Goal: Transaction & Acquisition: Purchase product/service

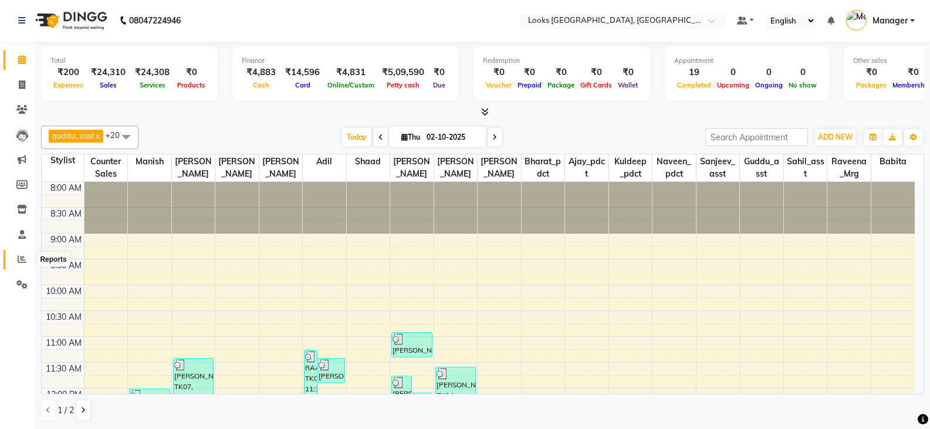
click at [17, 260] on span at bounding box center [22, 259] width 21 height 13
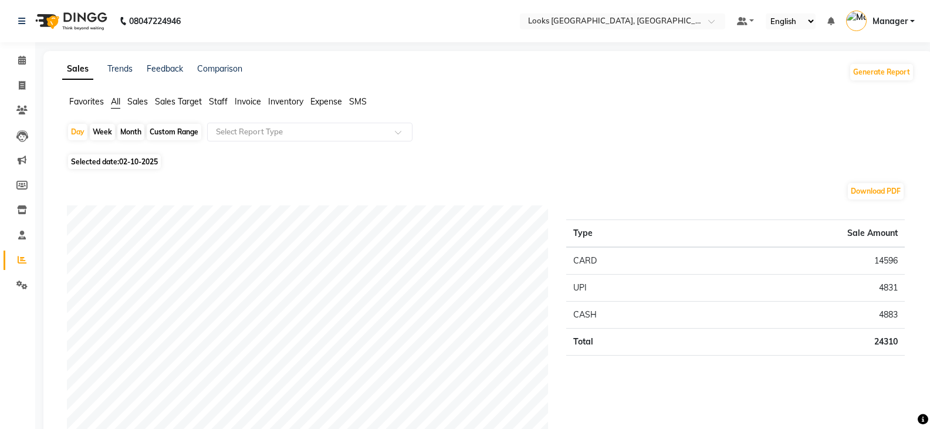
click at [221, 98] on span "Staff" at bounding box center [218, 101] width 19 height 11
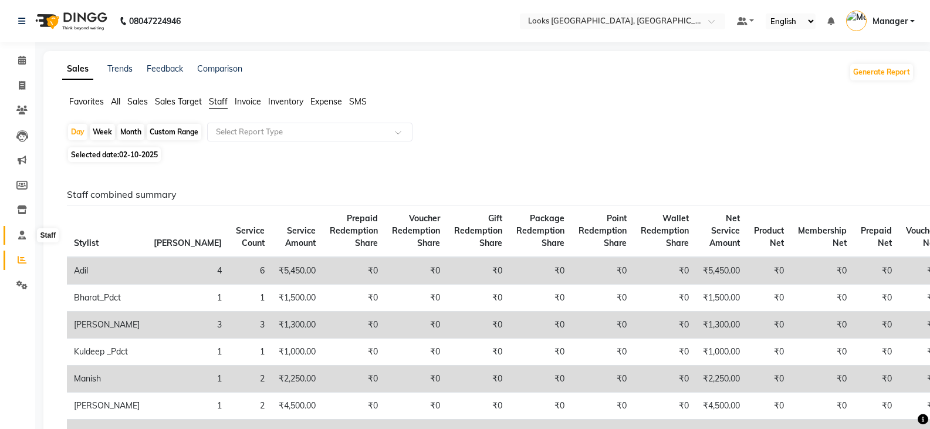
click at [22, 232] on icon at bounding box center [22, 235] width 8 height 9
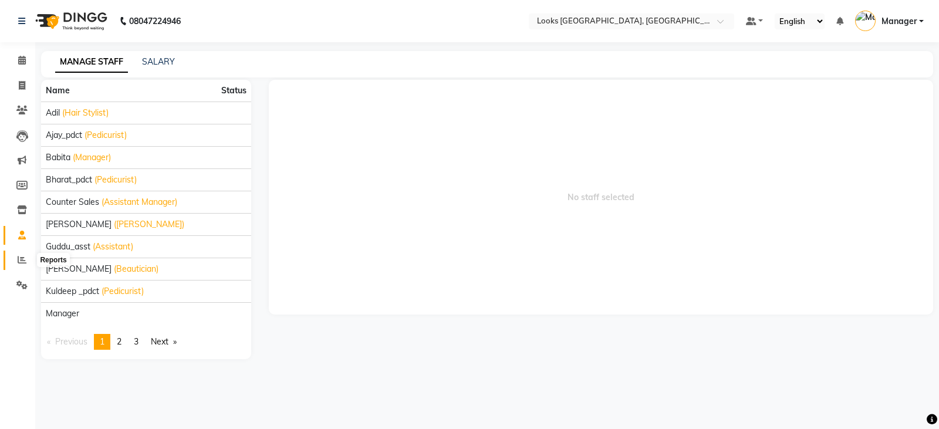
click at [18, 261] on icon at bounding box center [22, 259] width 9 height 9
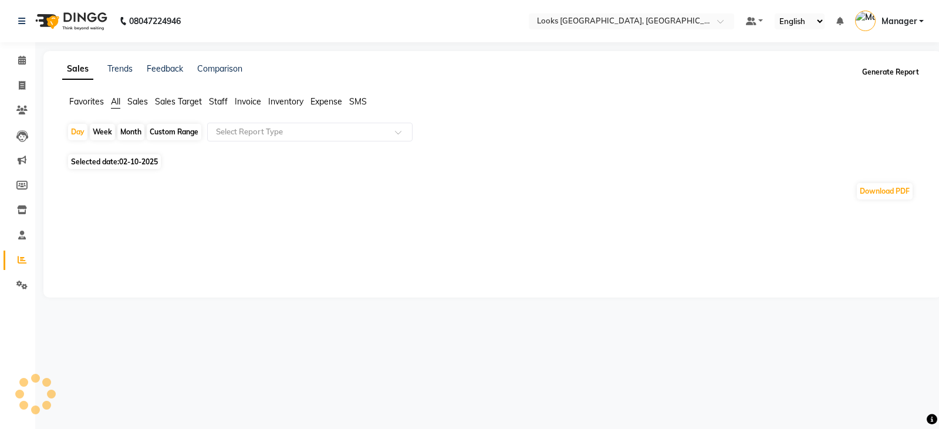
click at [895, 73] on button "Generate Report" at bounding box center [890, 72] width 63 height 16
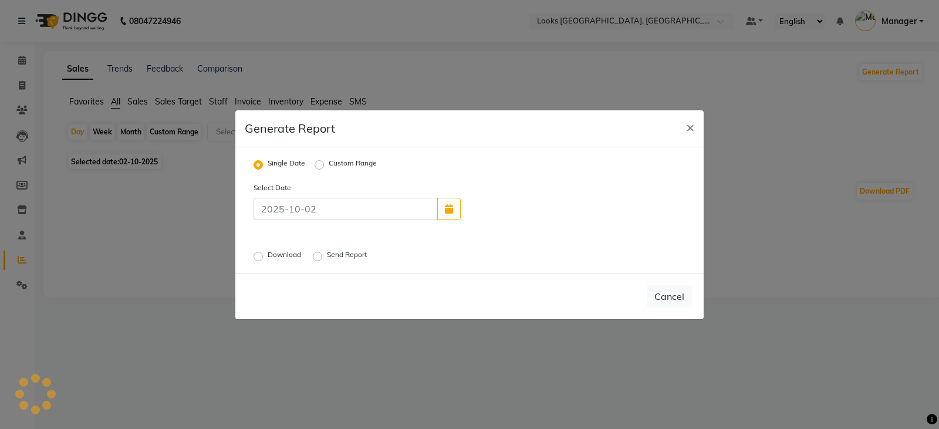
click at [268, 254] on label "Download" at bounding box center [286, 256] width 36 height 14
click at [260, 254] on input "Download" at bounding box center [260, 256] width 8 height 8
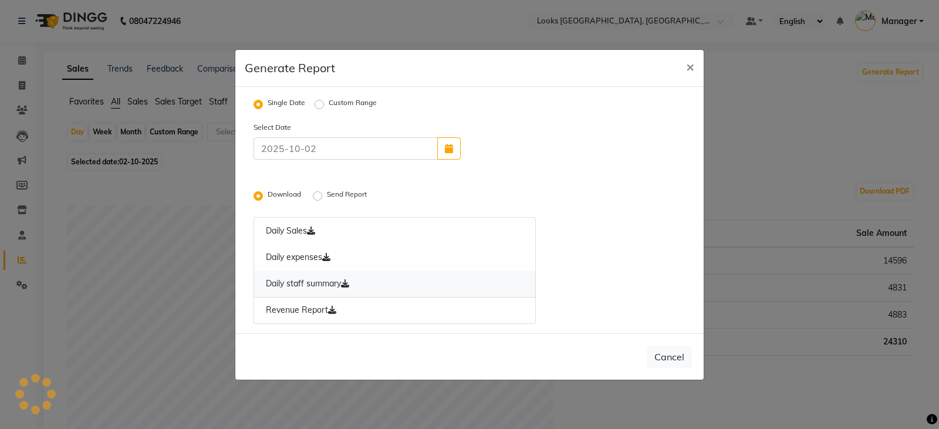
click at [294, 281] on link "Daily staff summary" at bounding box center [394, 283] width 282 height 27
click at [671, 353] on button "Cancel" at bounding box center [669, 357] width 45 height 22
radio input "false"
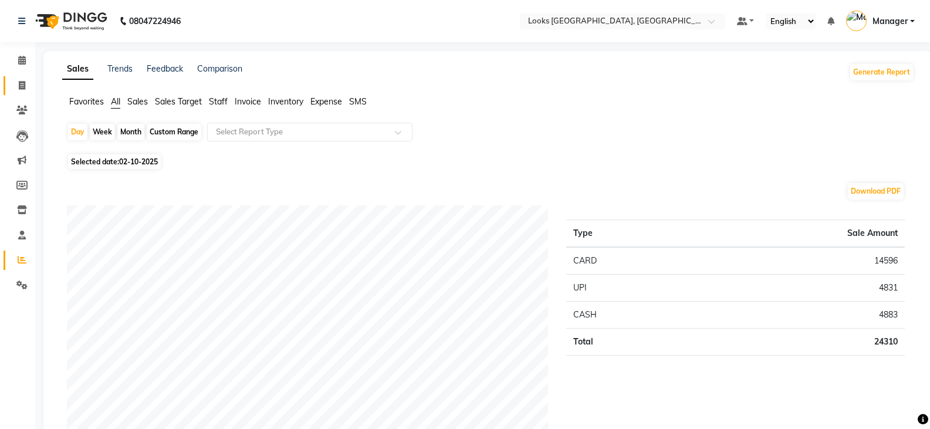
click at [25, 93] on link "Invoice" at bounding box center [18, 85] width 28 height 19
select select "service"
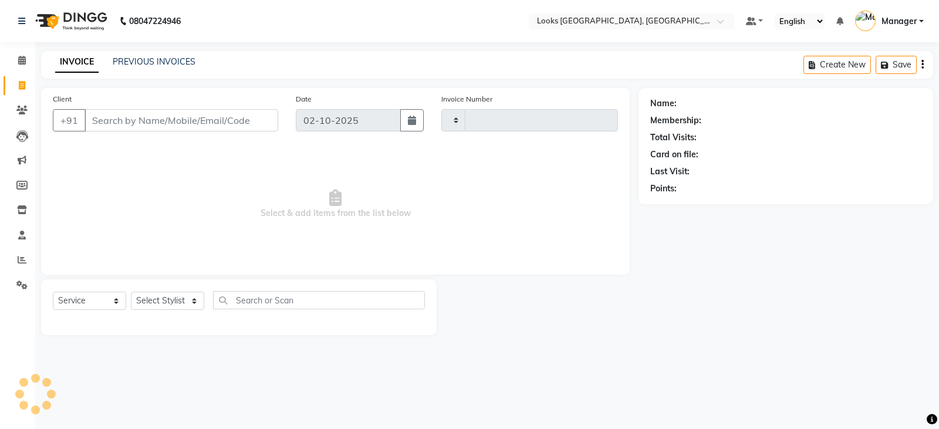
type input "5435"
select select "8942"
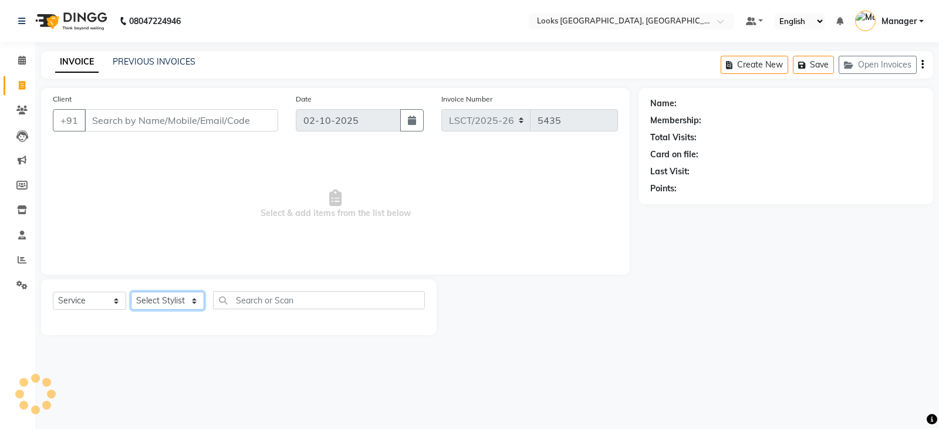
click at [168, 298] on select "Select Stylist" at bounding box center [167, 301] width 73 height 18
select select "90411"
click at [131, 292] on select "Select Stylist Adil Ajay_pdct Babita Bharat_pdct Counter Sales Ezaz guddu_asst …" at bounding box center [167, 301] width 73 height 18
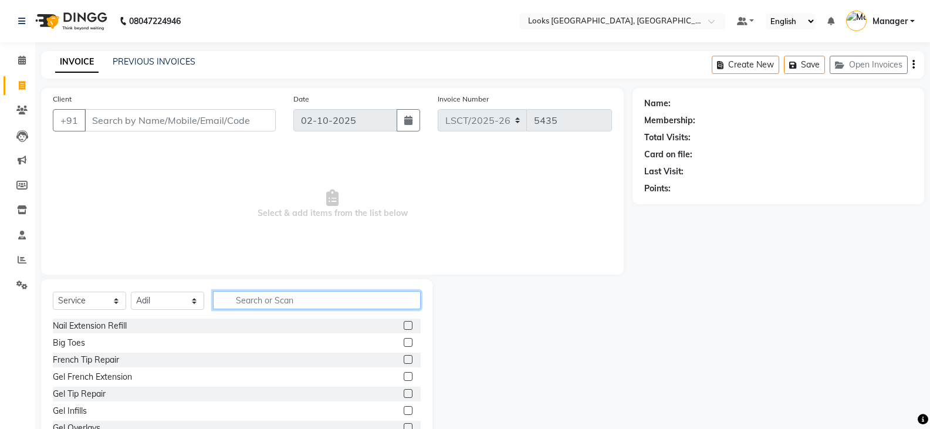
click at [273, 296] on input "text" at bounding box center [317, 300] width 208 height 18
type input "CUT"
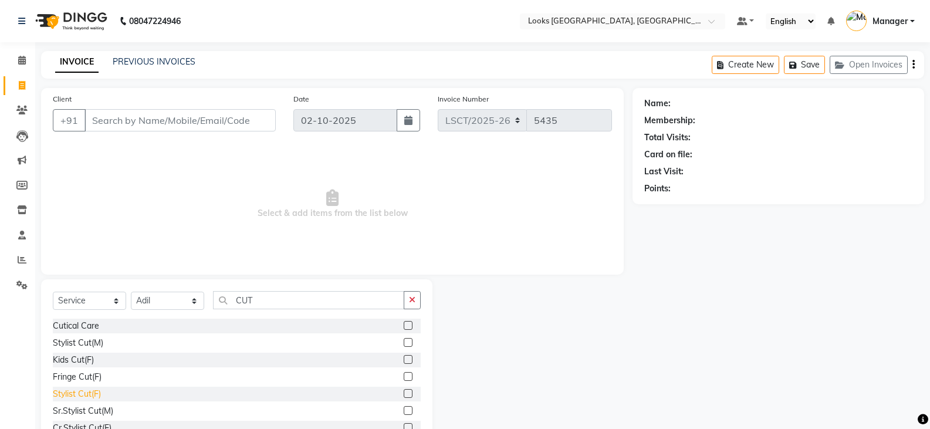
click at [97, 397] on div "Stylist Cut(F)" at bounding box center [77, 394] width 48 height 12
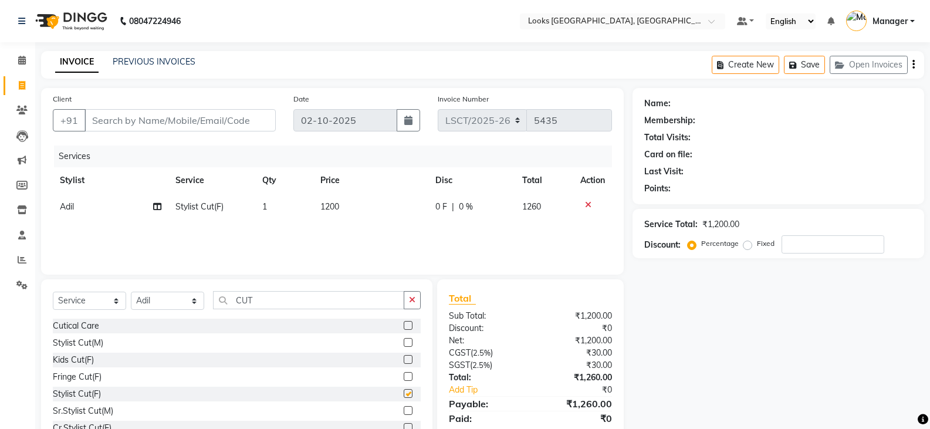
checkbox input "false"
click at [345, 210] on td "1200" at bounding box center [371, 207] width 116 height 26
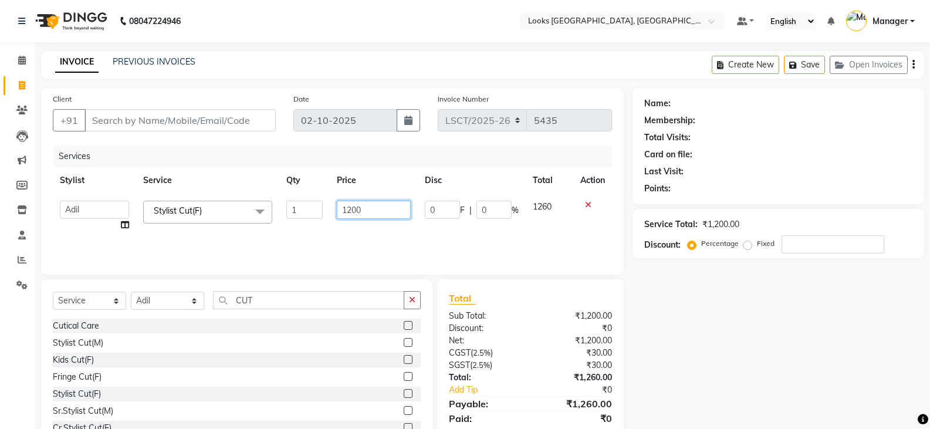
click at [351, 209] on input "1200" at bounding box center [373, 210] width 73 height 18
type input "1250"
click at [732, 323] on div "Name: Membership: Total Visits: Card on file: Last Visit: Points: Service Total…" at bounding box center [782, 270] width 300 height 364
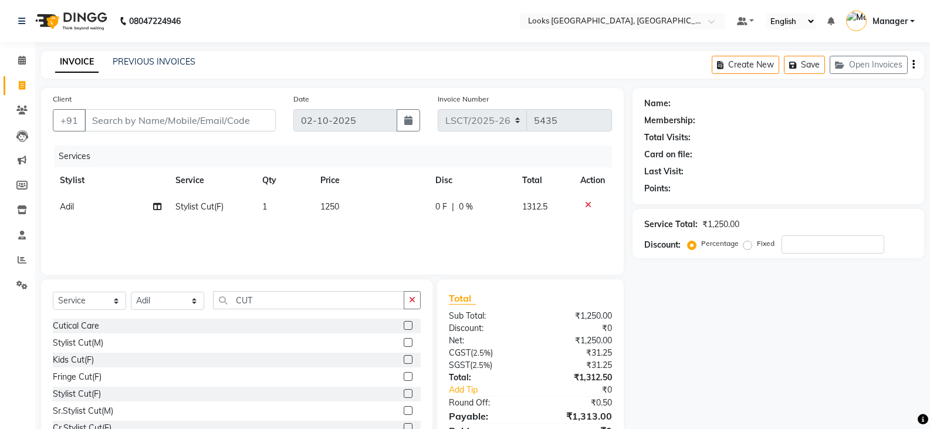
click at [589, 208] on icon at bounding box center [588, 205] width 6 height 8
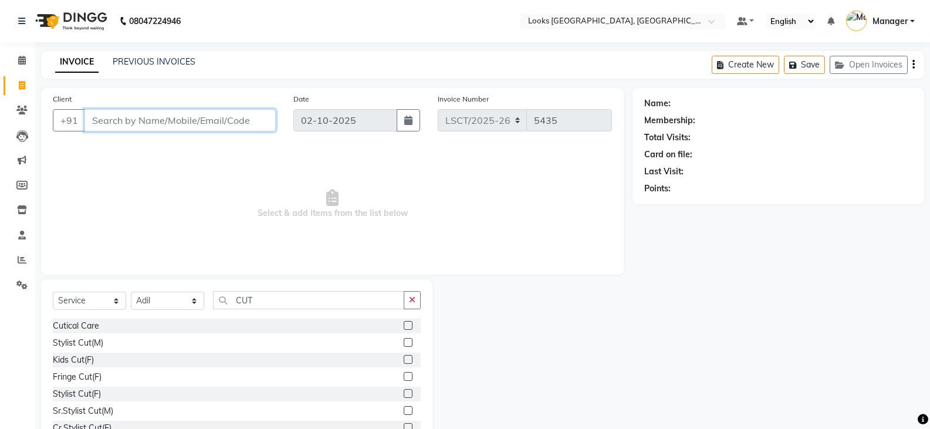
click at [184, 119] on input "Client" at bounding box center [179, 120] width 191 height 22
type input "8285460586"
click at [244, 124] on span "Add Client" at bounding box center [245, 120] width 46 height 12
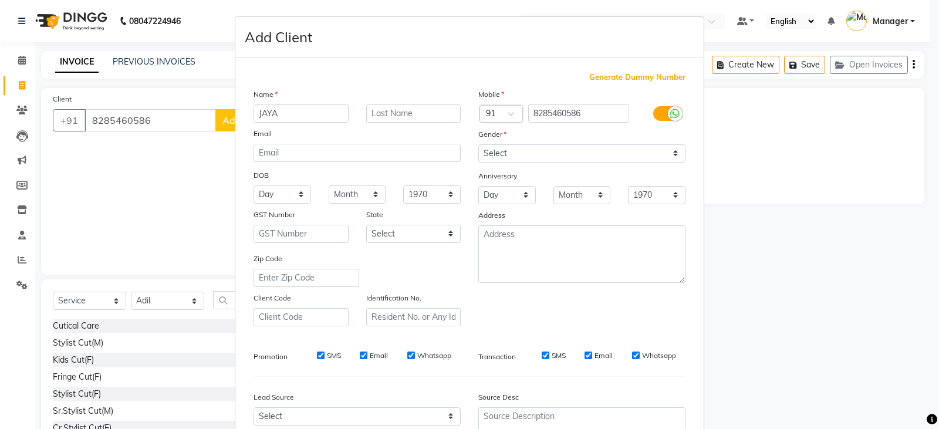
type input "JAYA"
click at [410, 112] on input "text" at bounding box center [413, 113] width 95 height 18
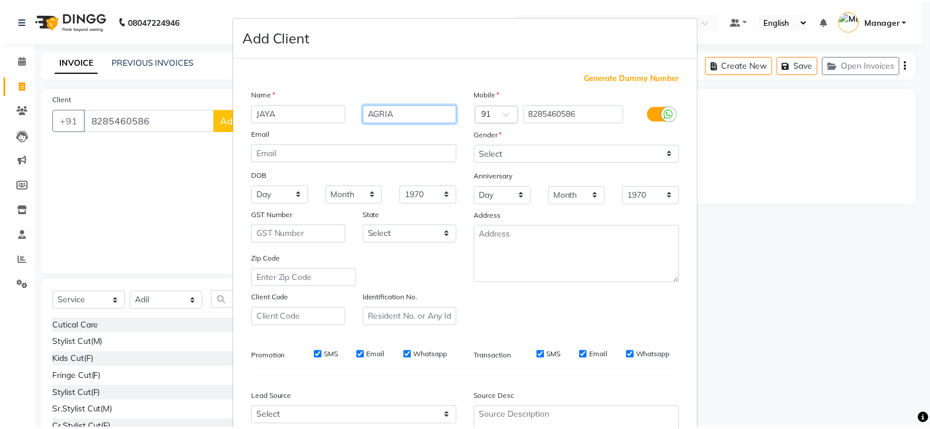
scroll to position [113, 0]
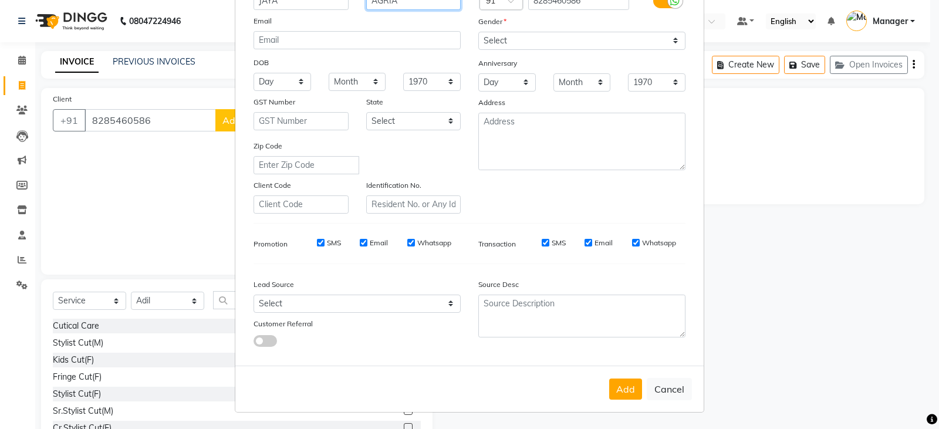
type input "AGRIA"
click at [522, 46] on select "Select Male Female Other Prefer Not To Say" at bounding box center [581, 41] width 207 height 18
select select "female"
click at [478, 32] on select "Select Male Female Other Prefer Not To Say" at bounding box center [581, 41] width 207 height 18
click at [625, 391] on button "Add" at bounding box center [625, 388] width 33 height 21
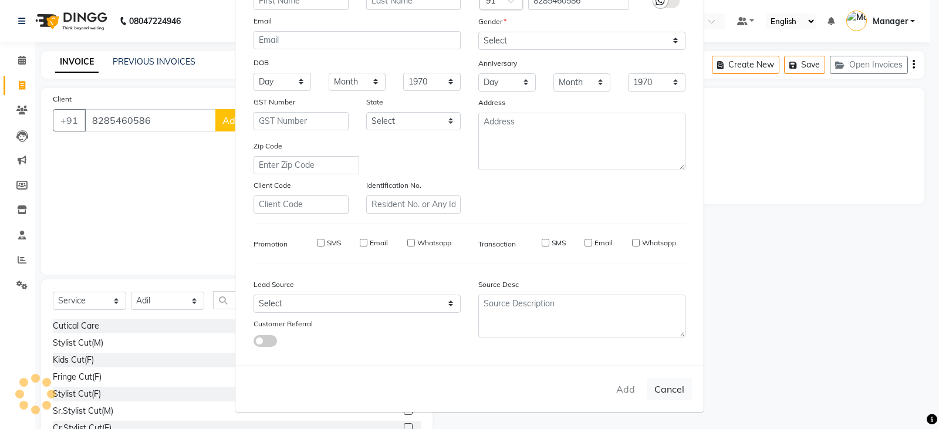
select select
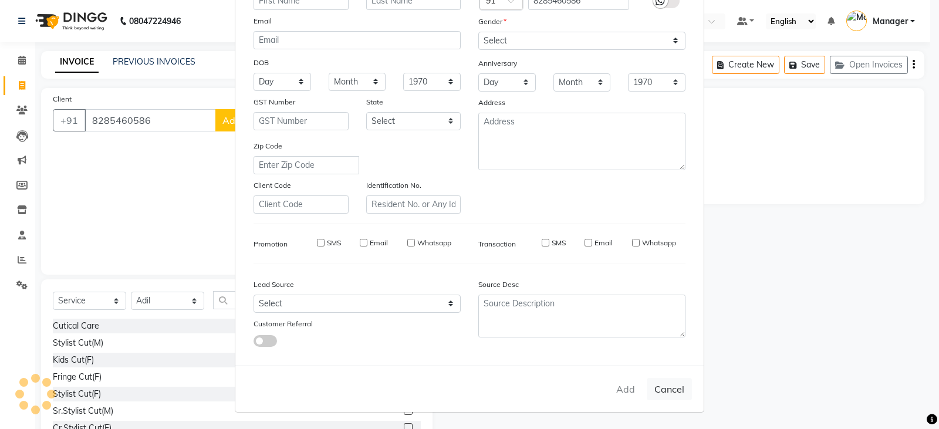
select select
checkbox input "false"
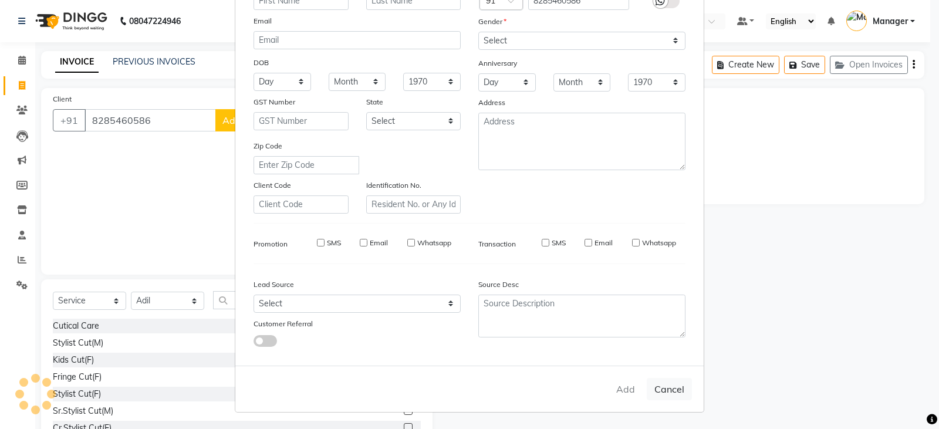
checkbox input "false"
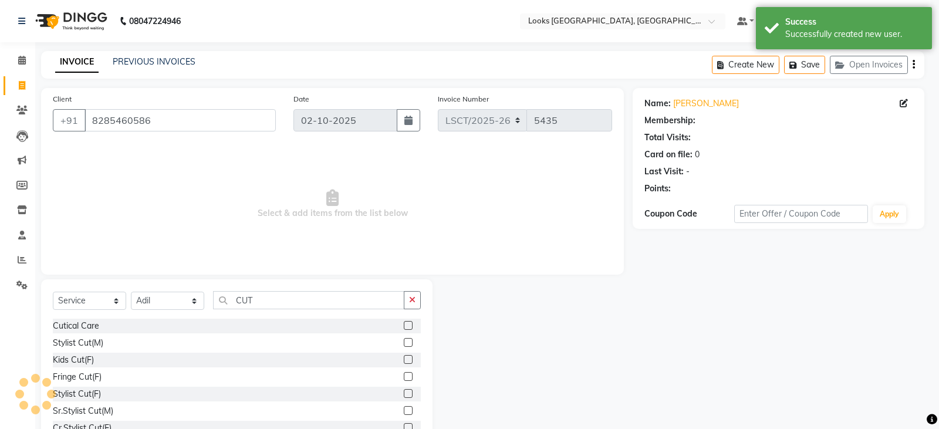
select select "1: Object"
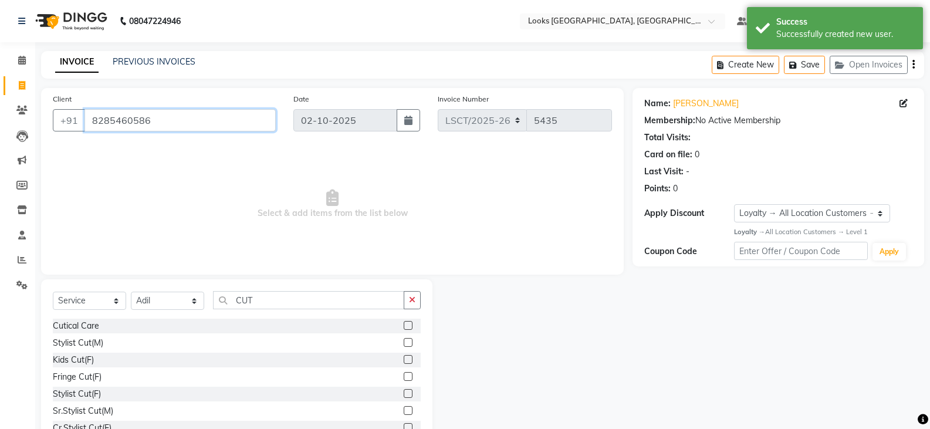
drag, startPoint x: 147, startPoint y: 119, endPoint x: 87, endPoint y: 116, distance: 59.9
click at [87, 116] on input "8285460586" at bounding box center [179, 120] width 191 height 22
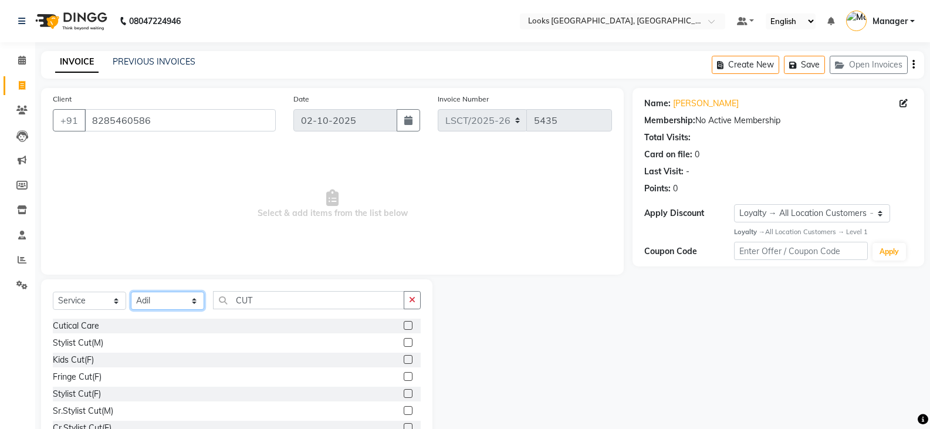
click at [173, 302] on select "Select Stylist Adil Ajay_pdct Babita Bharat_pdct Counter Sales Ezaz guddu_asst …" at bounding box center [167, 301] width 73 height 18
select select "90419"
click at [131, 292] on select "Select Stylist Adil Ajay_pdct Babita Bharat_pdct Counter Sales Ezaz guddu_asst …" at bounding box center [167, 301] width 73 height 18
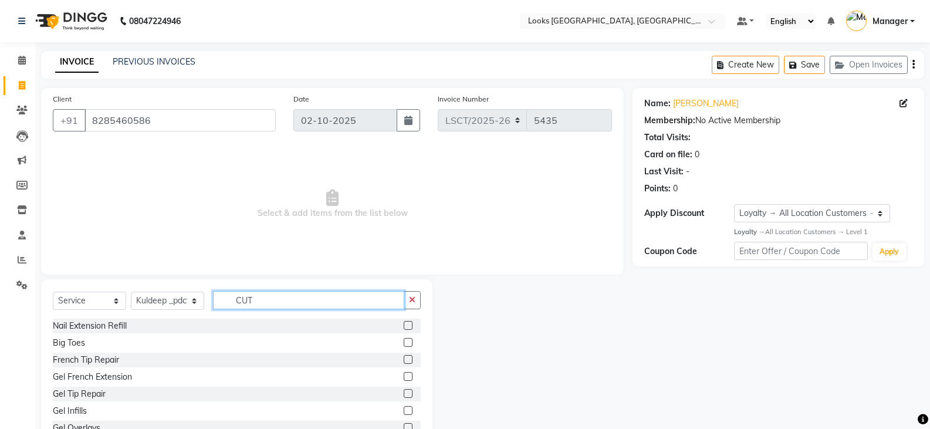
click at [247, 299] on input "CUT" at bounding box center [308, 300] width 191 height 18
type input "F"
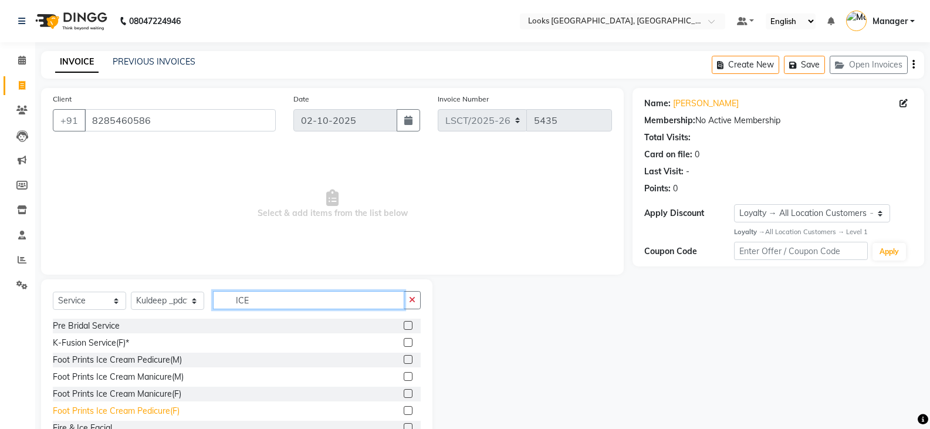
type input "ICE"
click at [152, 408] on div "Foot Prints Ice Cream Pedicure(F)" at bounding box center [116, 411] width 127 height 12
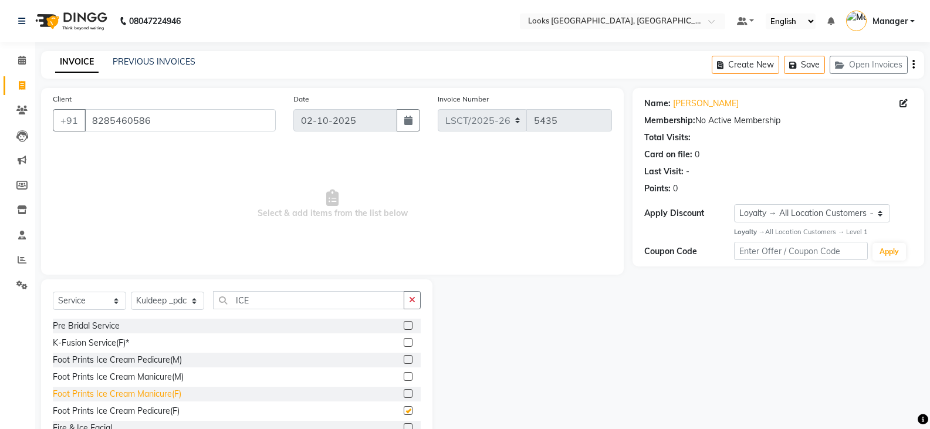
checkbox input "false"
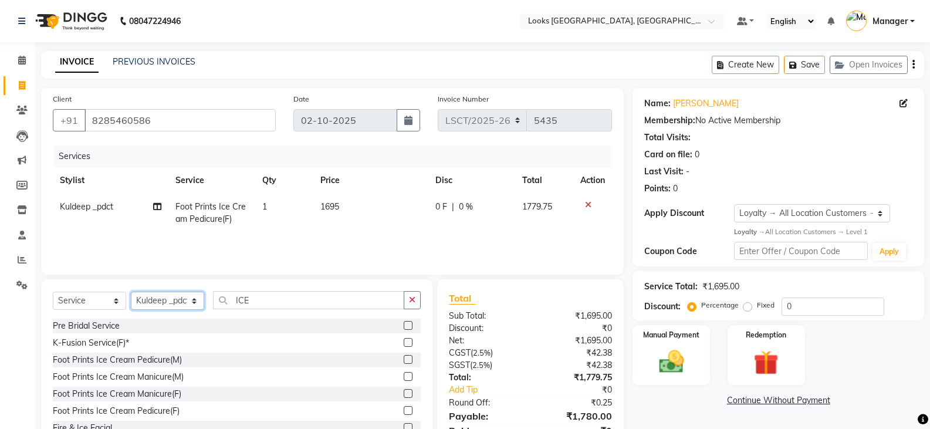
click at [193, 301] on select "Select Stylist Adil Ajay_pdct Babita Bharat_pdct Counter Sales Ezaz guddu_asst …" at bounding box center [167, 301] width 73 height 18
select select "90417"
click at [131, 292] on select "Select Stylist Adil Ajay_pdct Babita Bharat_pdct Counter Sales Ezaz guddu_asst …" at bounding box center [167, 301] width 73 height 18
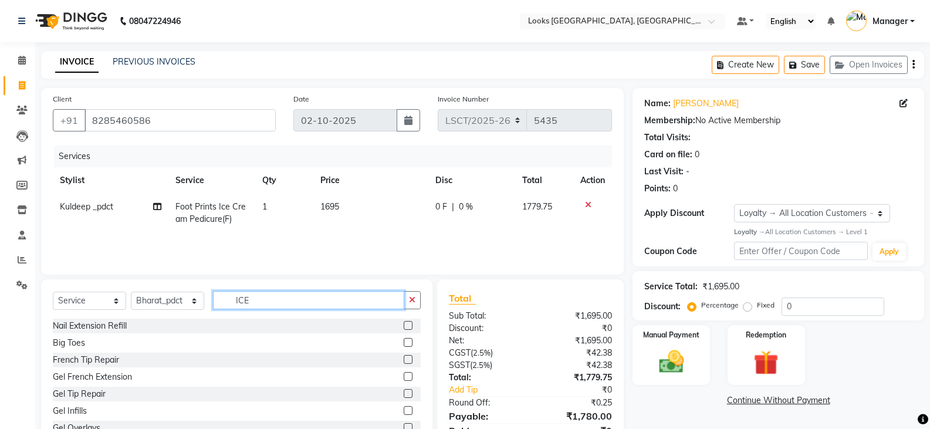
click at [248, 300] on input "ICE" at bounding box center [308, 300] width 191 height 18
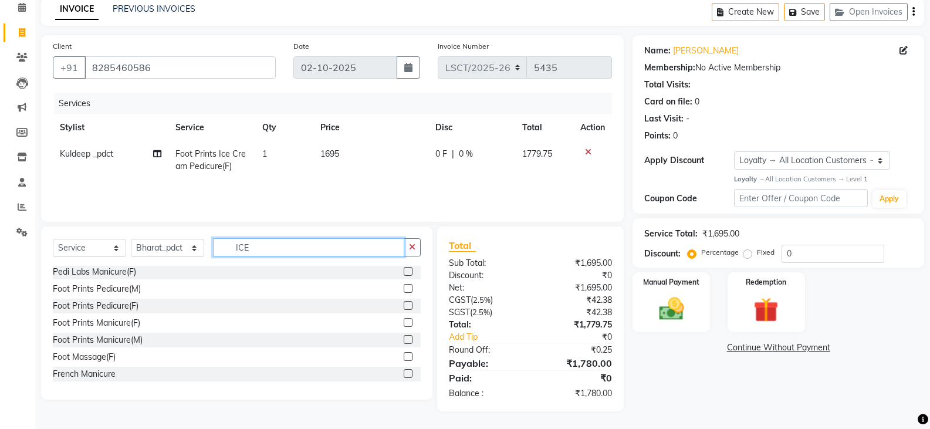
scroll to position [2699, 0]
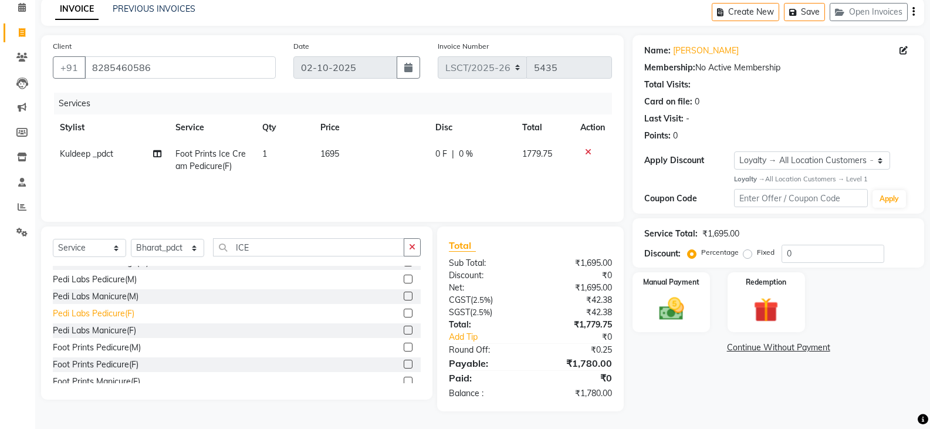
click at [120, 316] on div "Pedi Labs Pedicure(F)" at bounding box center [94, 313] width 82 height 12
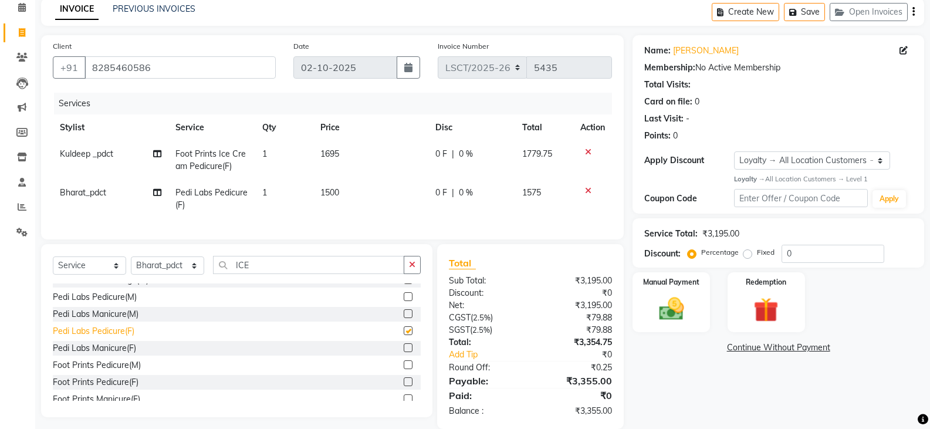
checkbox input "false"
click at [585, 191] on icon at bounding box center [588, 191] width 6 height 8
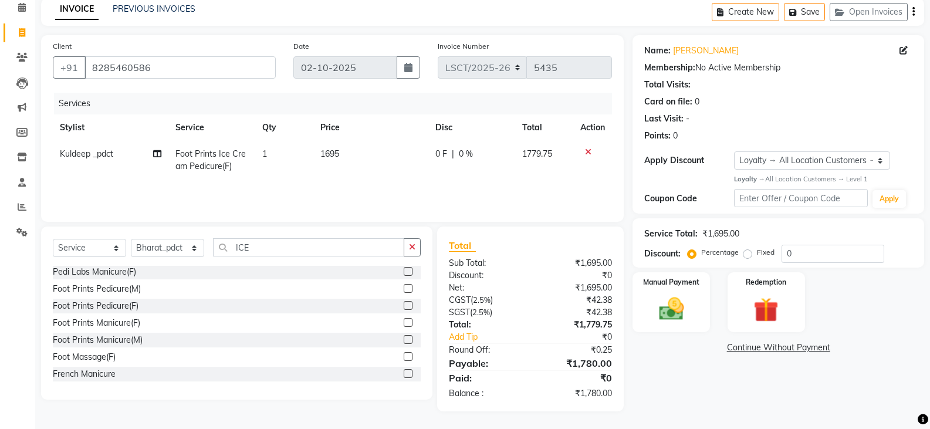
scroll to position [2816, 0]
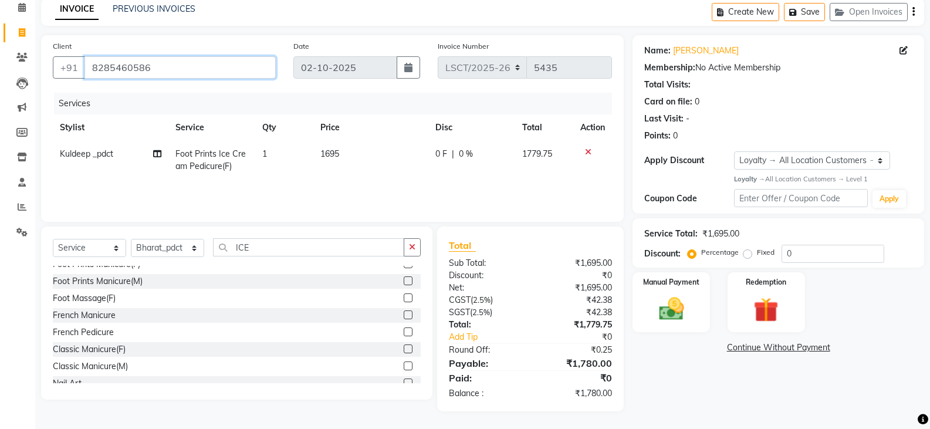
click at [125, 72] on input "8285460586" at bounding box center [179, 67] width 191 height 22
click at [22, 32] on icon at bounding box center [22, 32] width 6 height 9
select select "service"
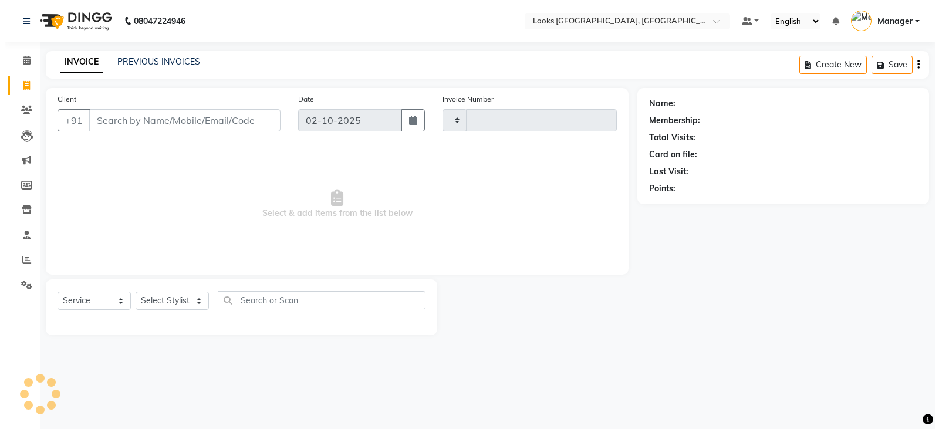
scroll to position [0, 0]
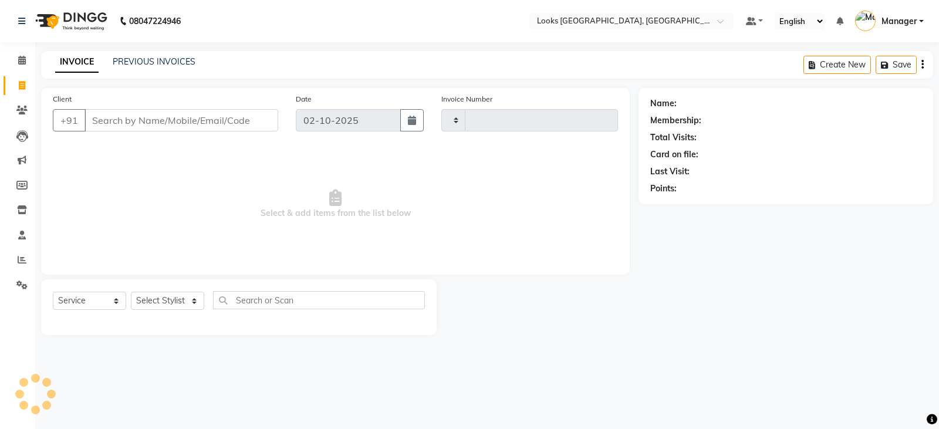
type input "5435"
select select "8942"
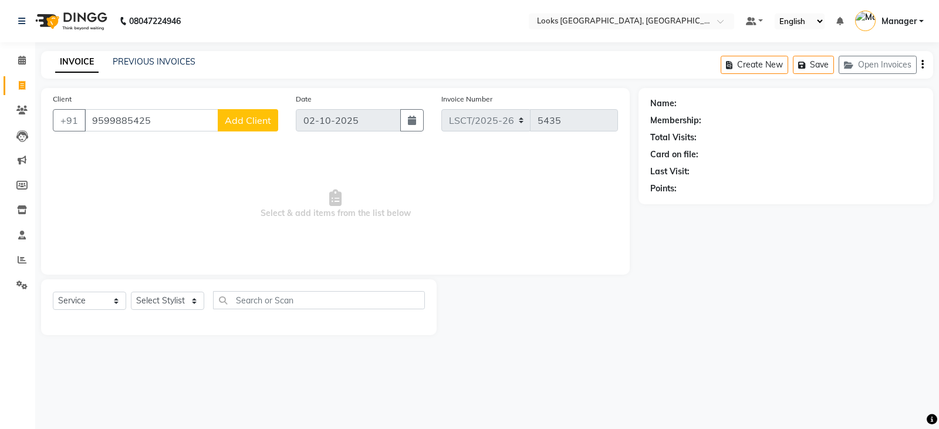
type input "9599885425"
click at [245, 120] on span "Add Client" at bounding box center [248, 120] width 46 height 12
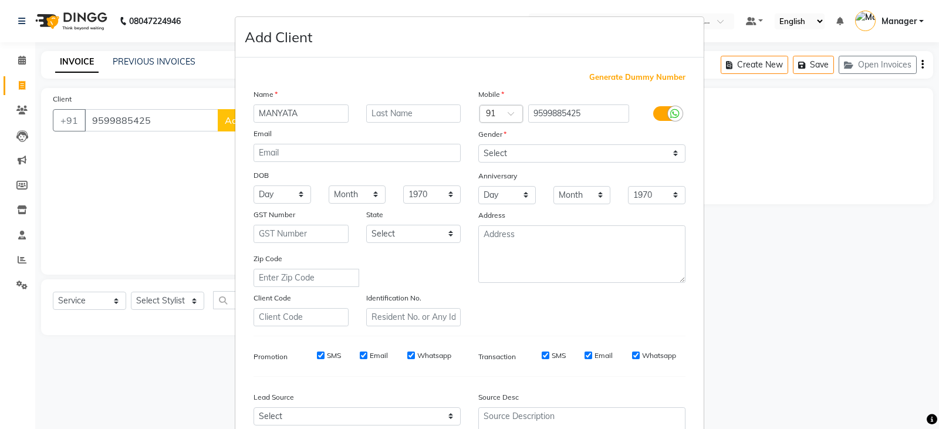
type input "MANYATA"
type input "SINGH"
click at [521, 151] on select "Select Male Female Other Prefer Not To Say" at bounding box center [581, 153] width 207 height 18
select select "female"
click at [478, 144] on select "Select Male Female Other Prefer Not To Say" at bounding box center [581, 153] width 207 height 18
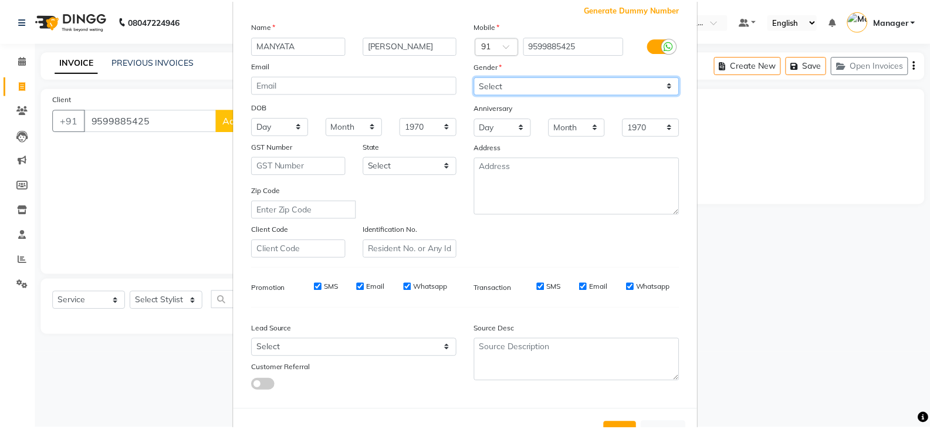
scroll to position [113, 0]
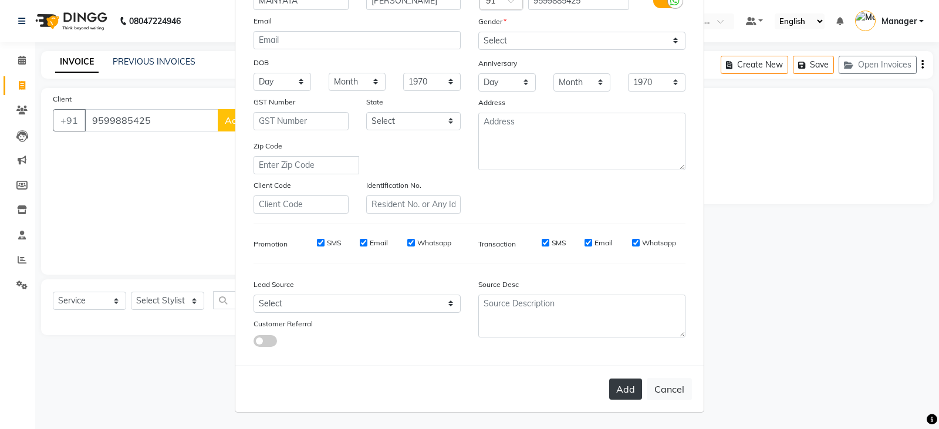
click at [620, 393] on button "Add" at bounding box center [625, 388] width 33 height 21
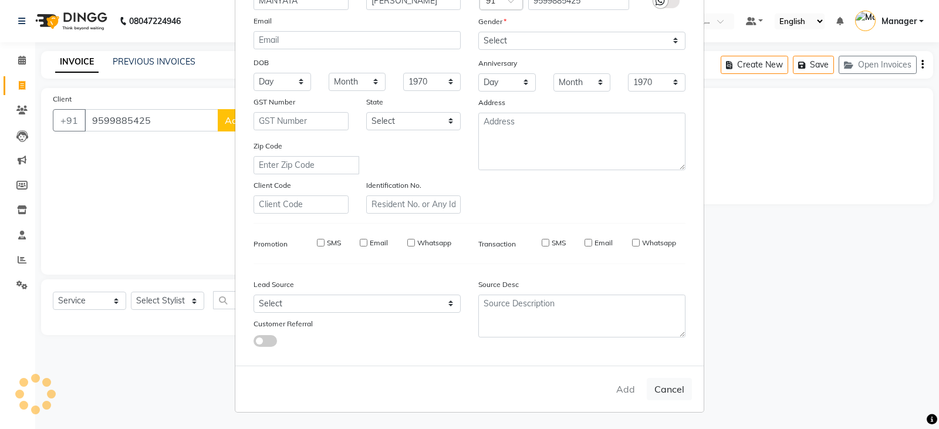
select select
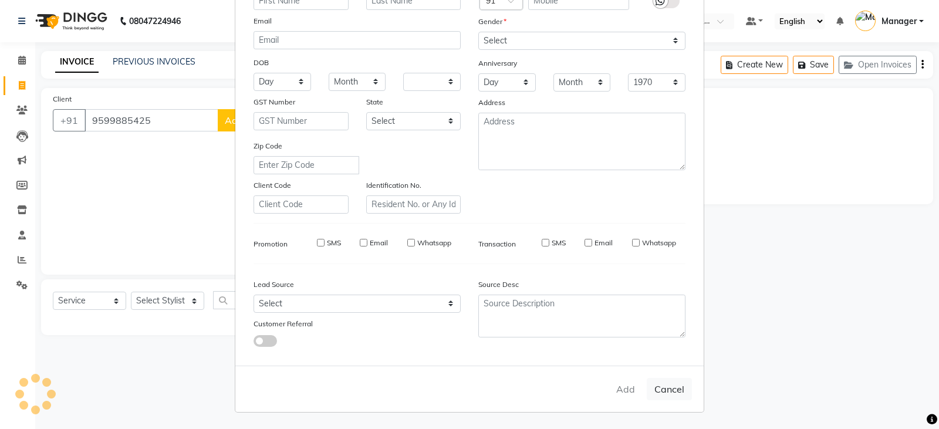
select select
checkbox input "false"
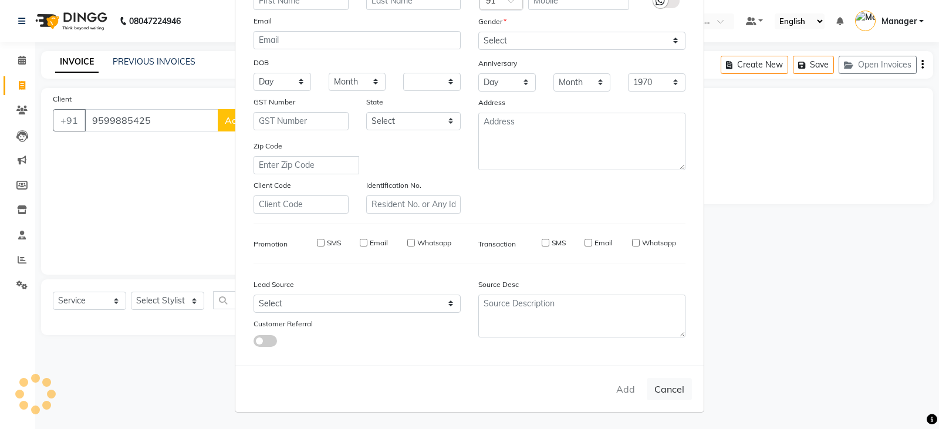
checkbox input "false"
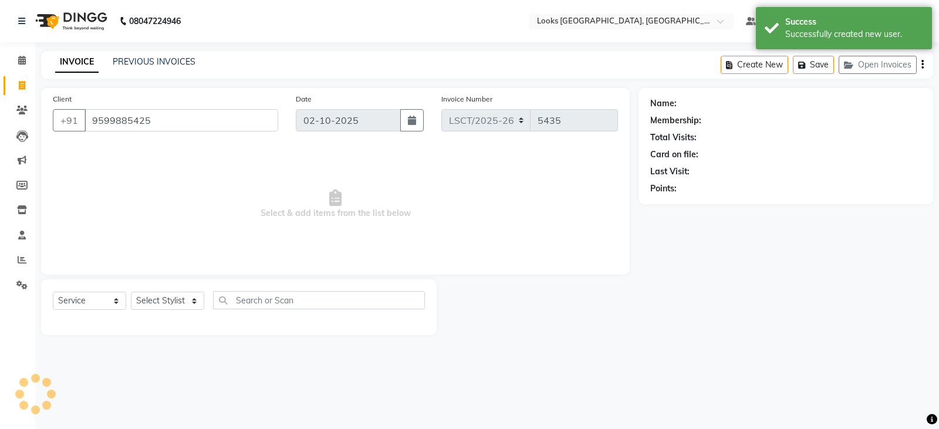
select select "1: Object"
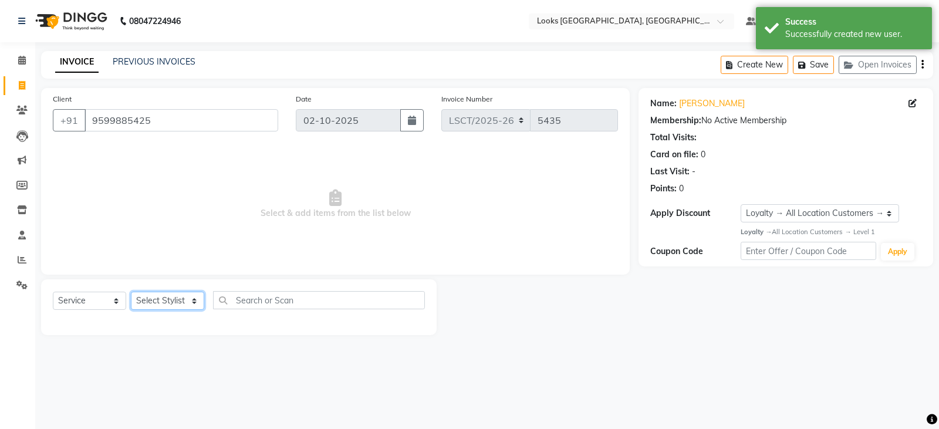
click at [170, 307] on select "Select Stylist Adil Ajay_pdct Babita Bharat_pdct Counter Sales Ezaz guddu_asst …" at bounding box center [167, 301] width 73 height 18
select select "90411"
click at [131, 292] on select "Select Stylist Adil Ajay_pdct Babita Bharat_pdct Counter Sales Ezaz guddu_asst …" at bounding box center [167, 301] width 73 height 18
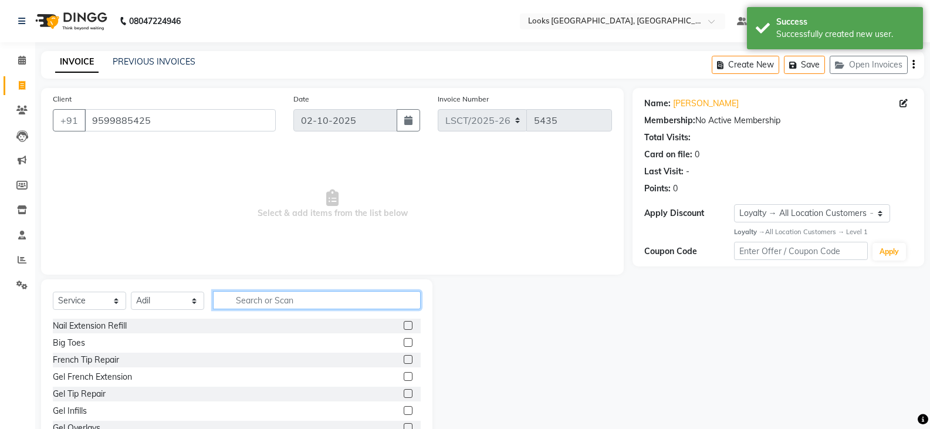
click at [249, 300] on input "text" at bounding box center [317, 300] width 208 height 18
type input "CUT"
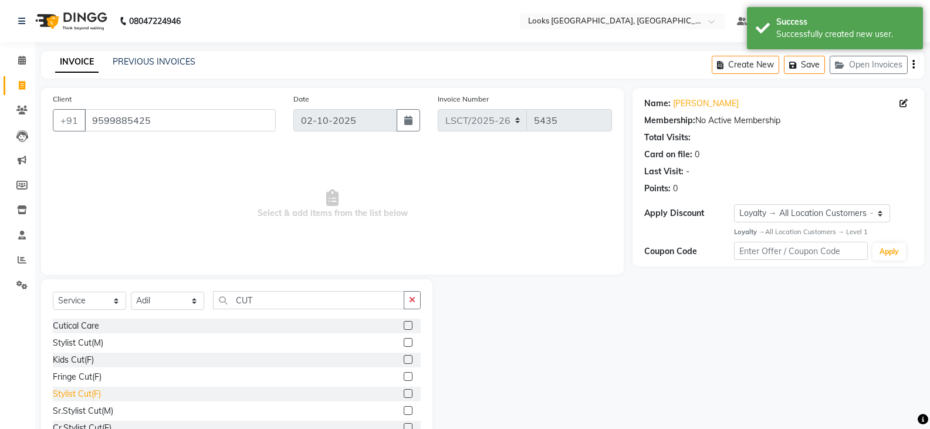
click at [83, 394] on div "Stylist Cut(F)" at bounding box center [77, 394] width 48 height 12
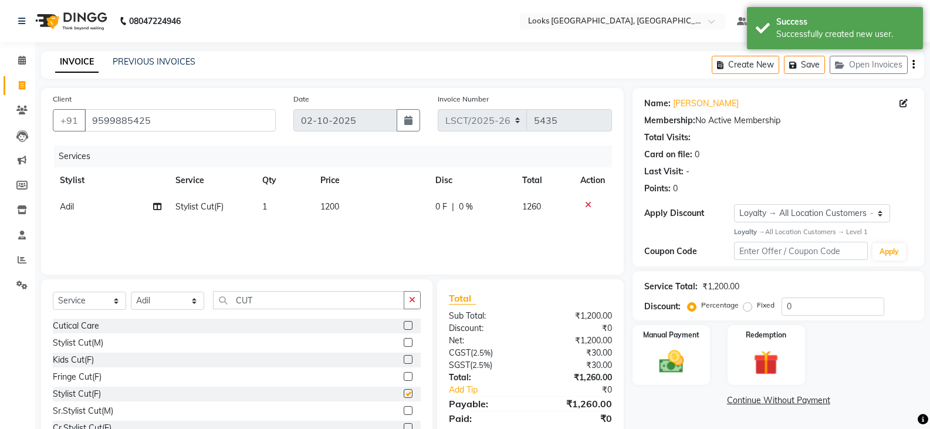
checkbox input "false"
click at [356, 207] on td "1200" at bounding box center [371, 207] width 116 height 26
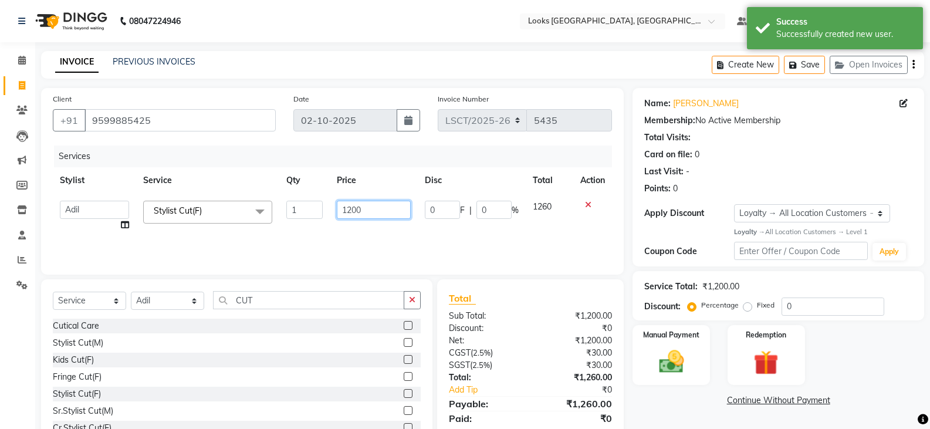
click at [354, 207] on input "1200" at bounding box center [373, 210] width 73 height 18
type input "1250"
click at [428, 246] on div "Services Stylist Service Qty Price Disc Total Action Adil Ajay_pdct Babita Bhar…" at bounding box center [332, 204] width 559 height 117
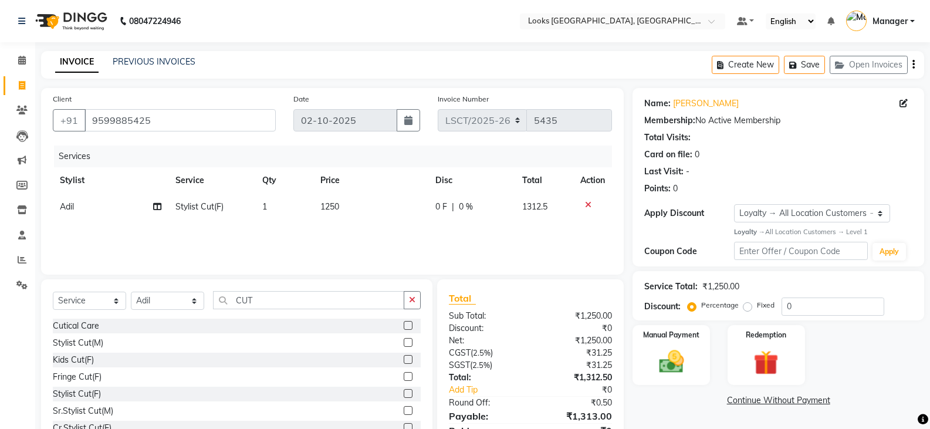
scroll to position [53, 0]
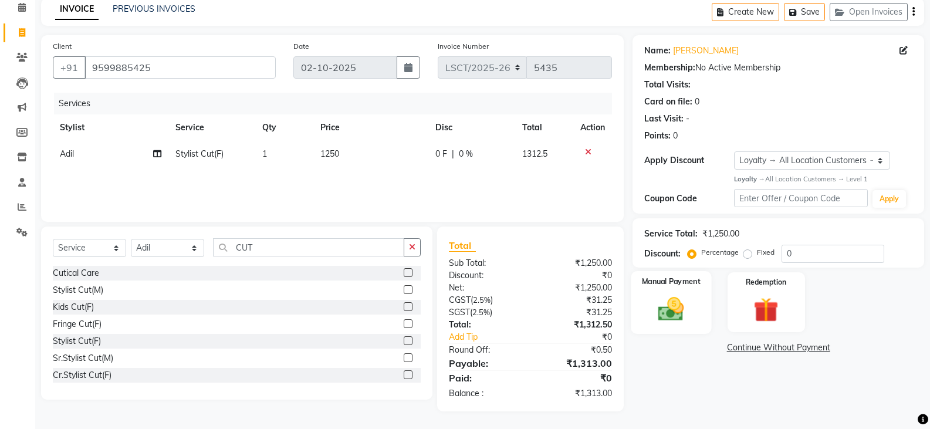
click at [678, 314] on img at bounding box center [671, 309] width 42 height 30
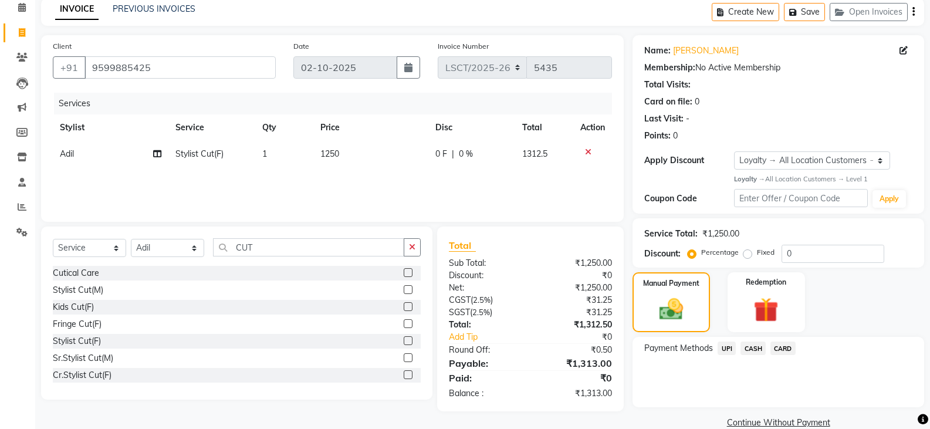
click at [790, 349] on span "CARD" at bounding box center [782, 347] width 25 height 13
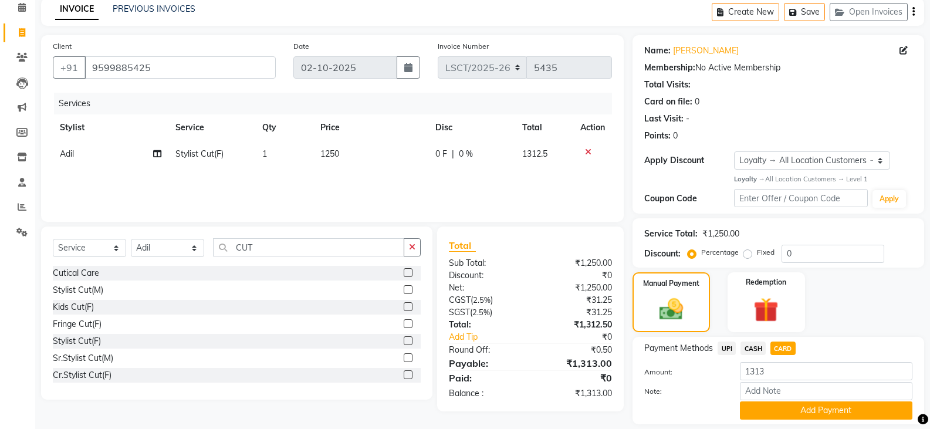
click at [729, 351] on span "UPI" at bounding box center [727, 347] width 18 height 13
click at [793, 411] on button "Add Payment" at bounding box center [826, 410] width 172 height 18
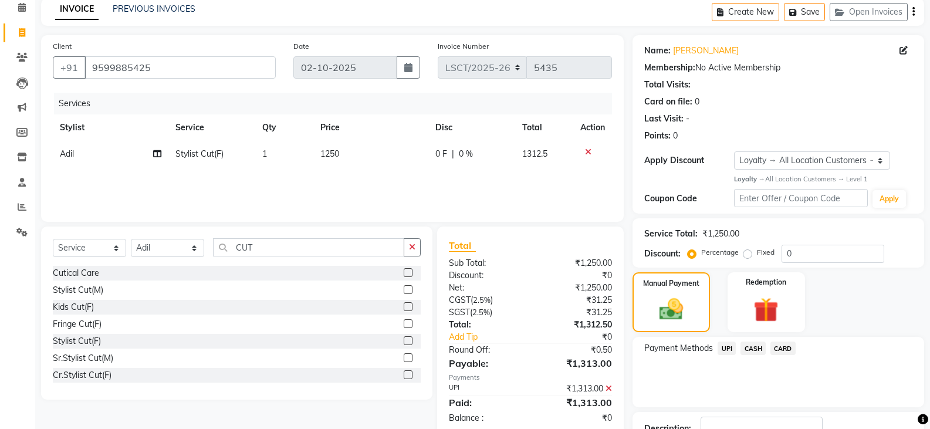
scroll to position [139, 0]
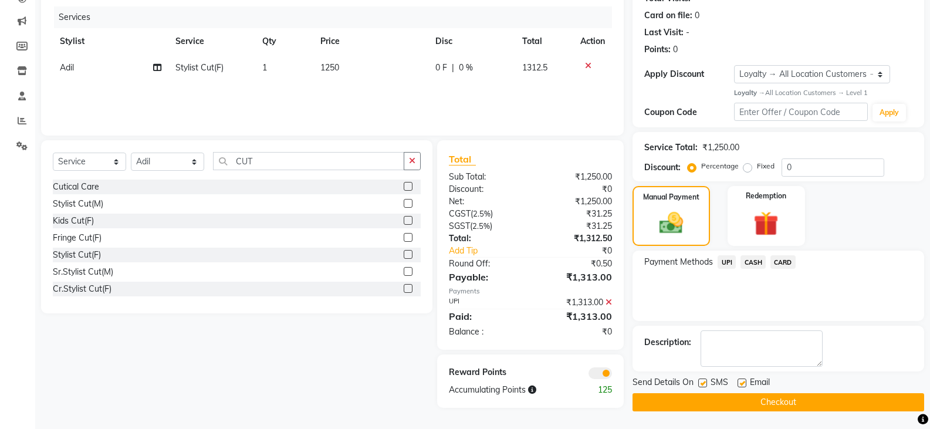
click at [669, 403] on button "Checkout" at bounding box center [778, 402] width 292 height 18
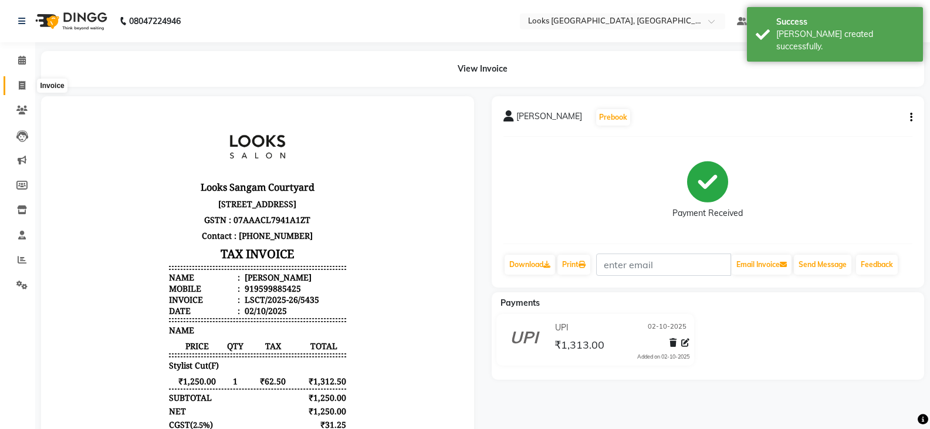
click at [19, 89] on icon at bounding box center [22, 85] width 6 height 9
select select "service"
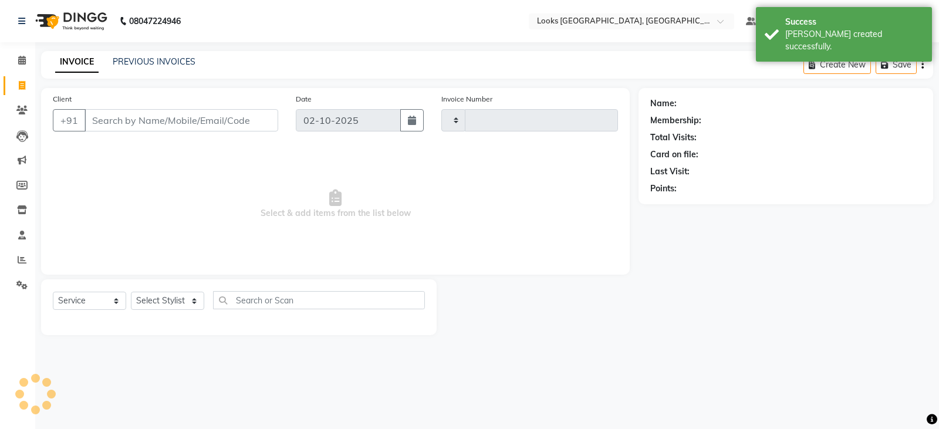
type input "5436"
select select "8942"
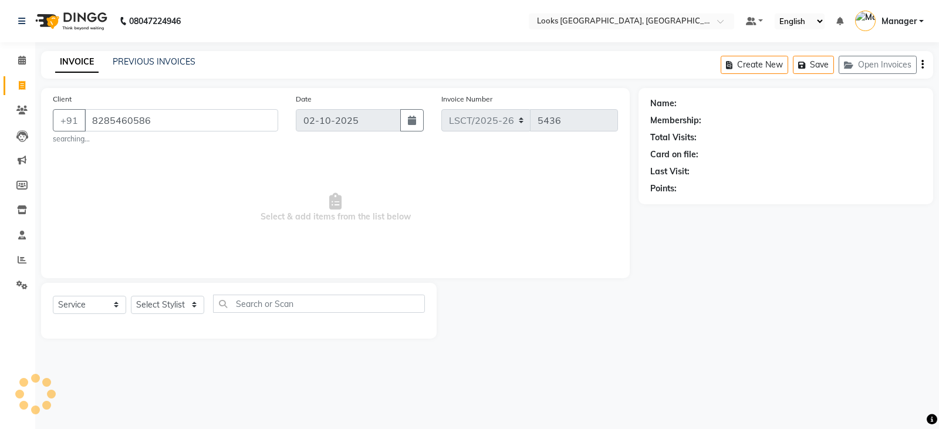
type input "8285460586"
select select "1: Object"
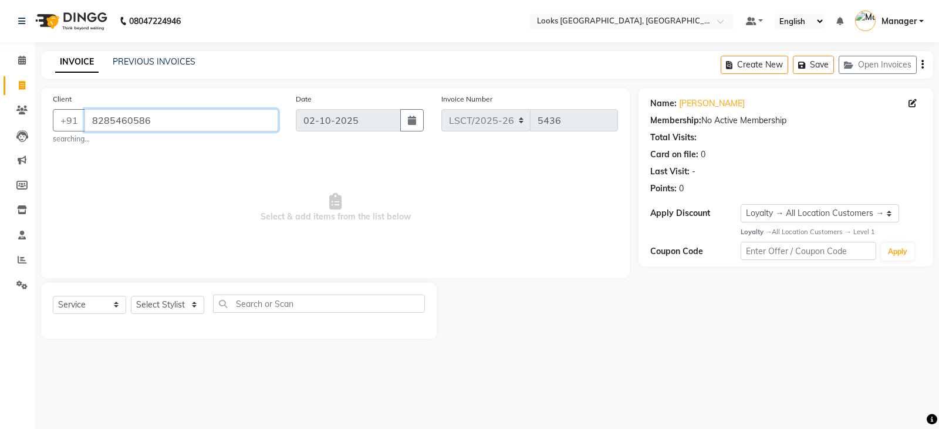
click at [167, 124] on input "8285460586" at bounding box center [181, 120] width 194 height 22
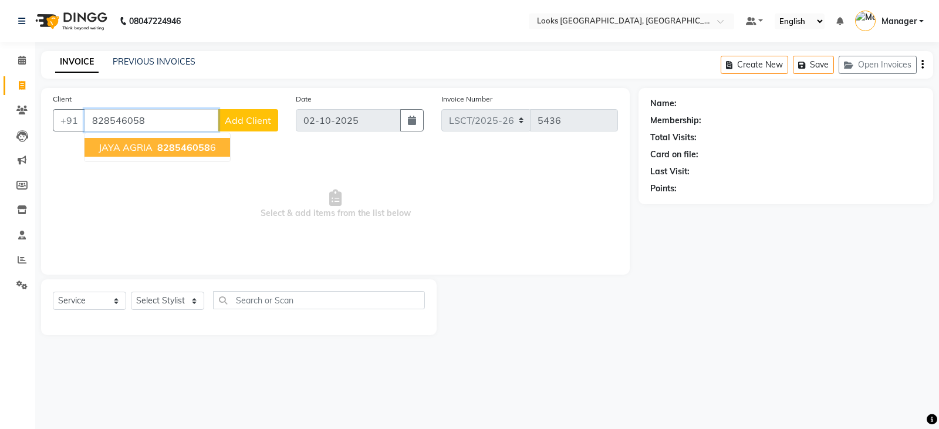
click at [142, 150] on span "JAYA AGRIA" at bounding box center [126, 147] width 54 height 12
type input "8285460586"
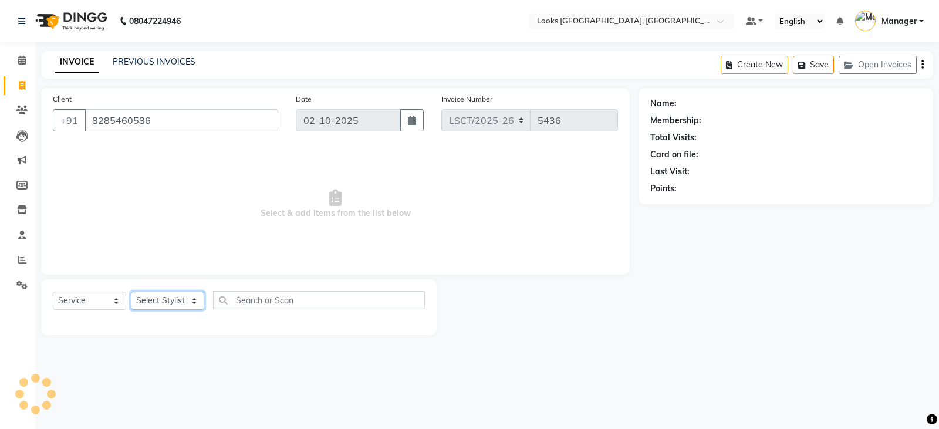
click at [176, 301] on select "Select Stylist Adil Ajay_pdct Babita Bharat_pdct Counter Sales Ezaz guddu_asst …" at bounding box center [167, 301] width 73 height 18
select select "1: Object"
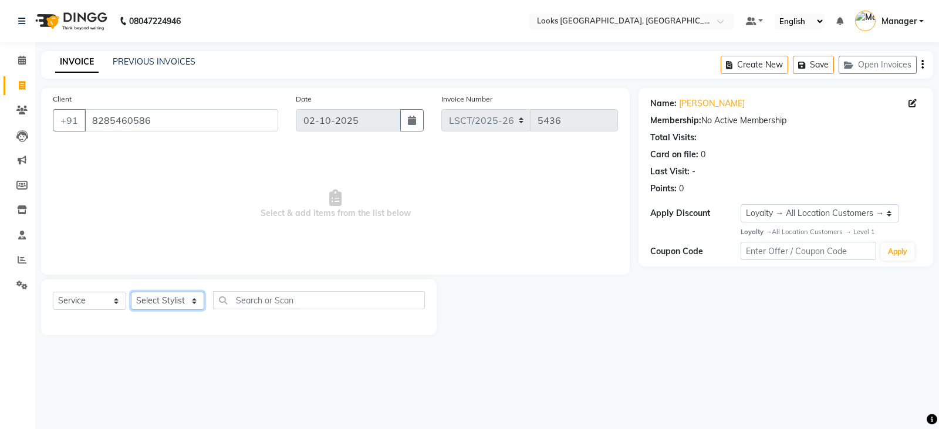
select select "90419"
click at [131, 292] on select "Select Stylist Adil Ajay_pdct Babita Bharat_pdct Counter Sales Ezaz guddu_asst …" at bounding box center [167, 301] width 73 height 18
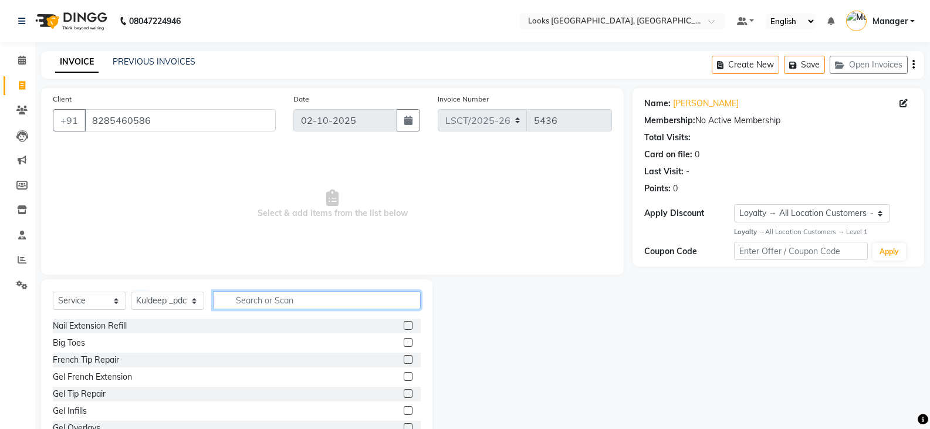
click at [265, 295] on input "text" at bounding box center [317, 300] width 208 height 18
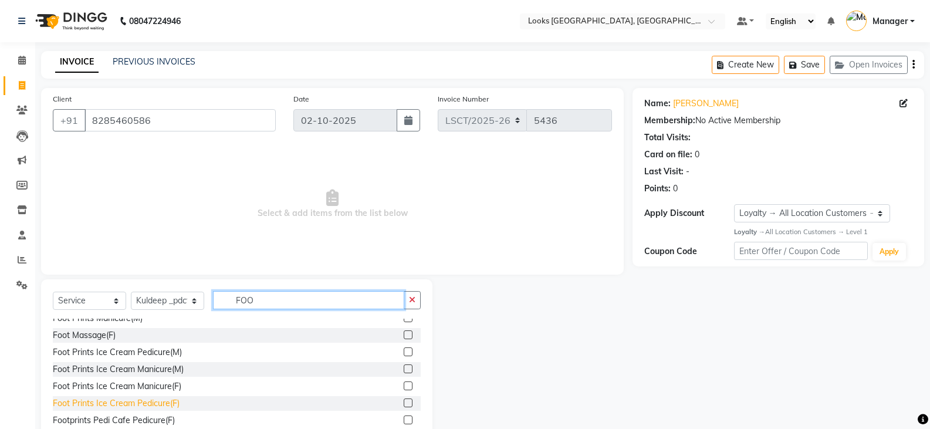
type input "FOO"
click at [112, 404] on div "Foot Prints Ice Cream Pedicure(F)" at bounding box center [116, 403] width 127 height 12
checkbox input "false"
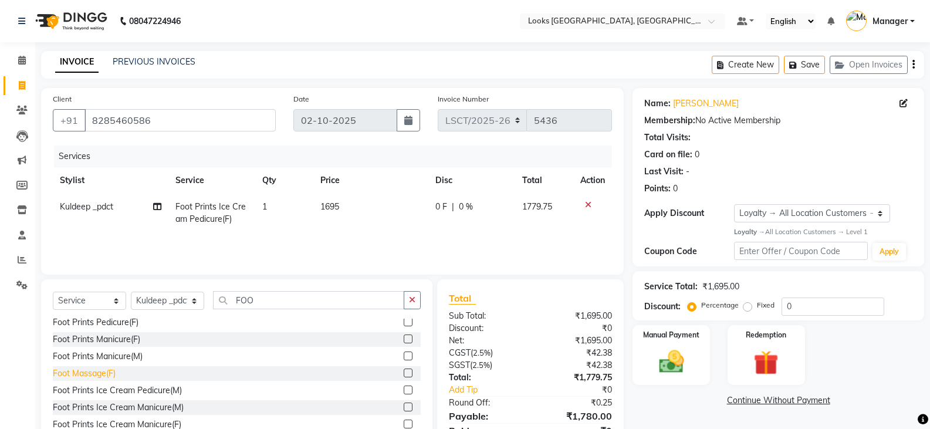
scroll to position [0, 0]
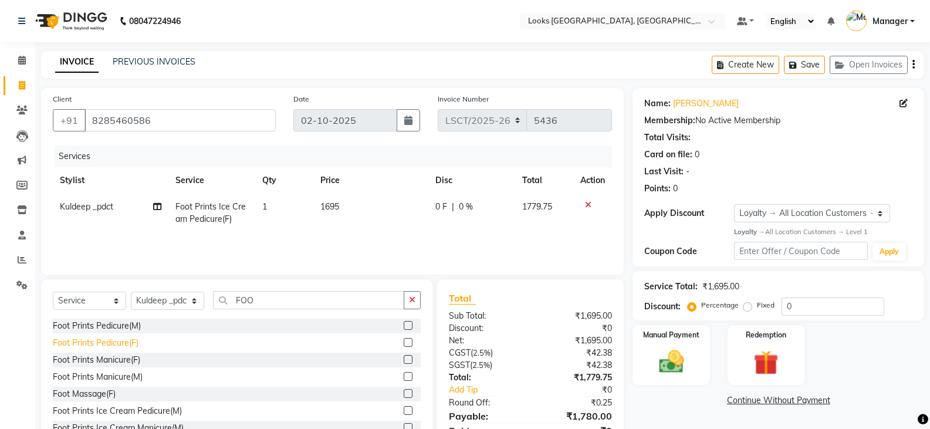
click at [111, 345] on div "Foot Prints Pedicure(F)" at bounding box center [96, 343] width 86 height 12
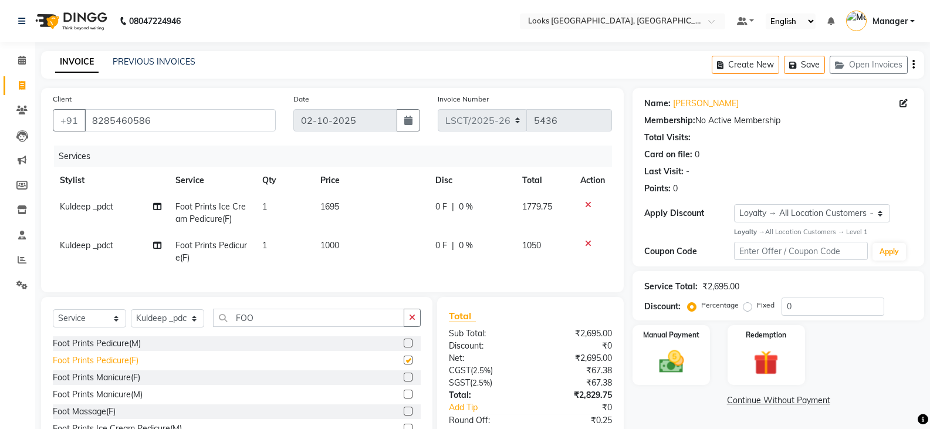
checkbox input "false"
click at [171, 326] on select "Select Stylist Adil Ajay_pdct Babita Bharat_pdct Counter Sales Ezaz guddu_asst …" at bounding box center [167, 318] width 73 height 18
select select "90417"
click at [131, 318] on select "Select Stylist Adil Ajay_pdct Babita Bharat_pdct Counter Sales Ezaz guddu_asst …" at bounding box center [167, 318] width 73 height 18
click at [343, 241] on td "1000" at bounding box center [370, 251] width 115 height 39
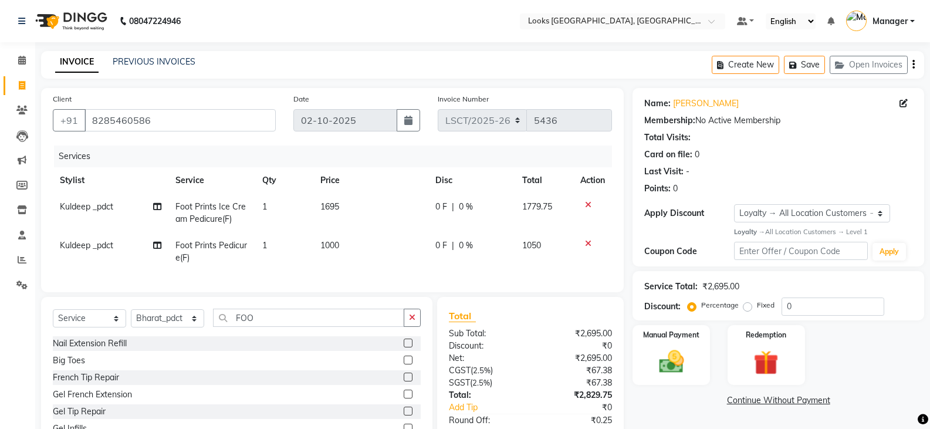
select select "90419"
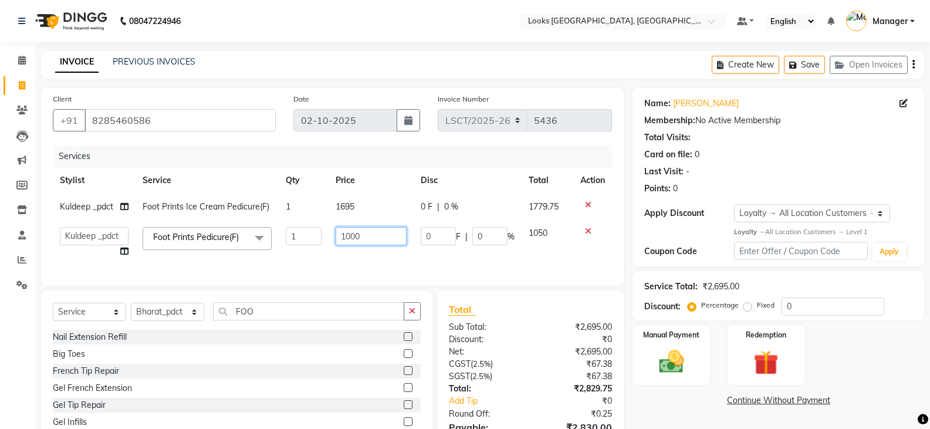
click at [350, 242] on input "1000" at bounding box center [371, 236] width 71 height 18
type input "1195"
click at [655, 406] on link "Continue Without Payment" at bounding box center [778, 400] width 287 height 12
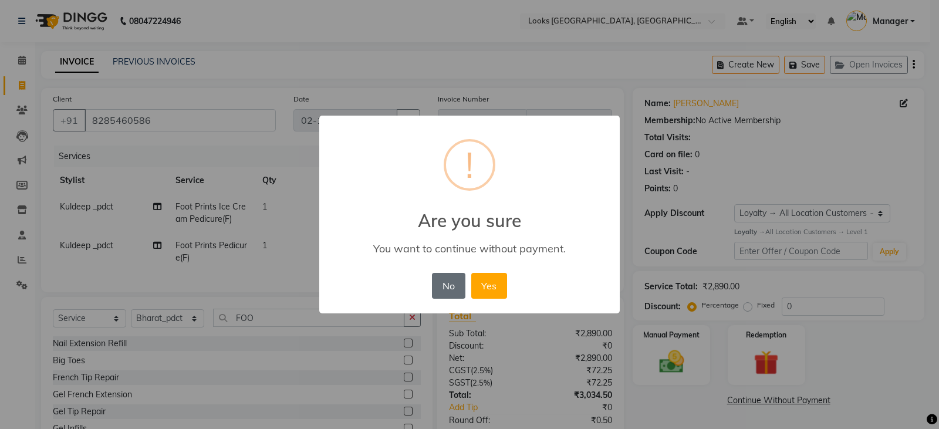
click at [456, 289] on button "No" at bounding box center [448, 286] width 33 height 26
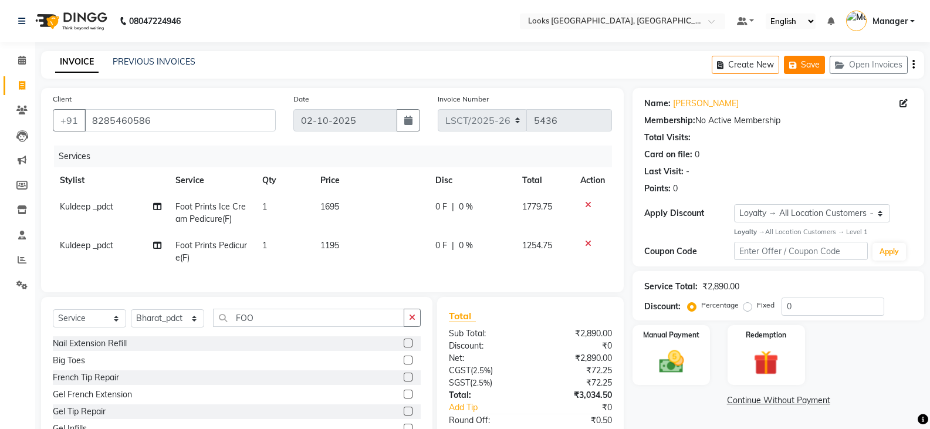
click at [798, 69] on button "Save" at bounding box center [804, 65] width 41 height 18
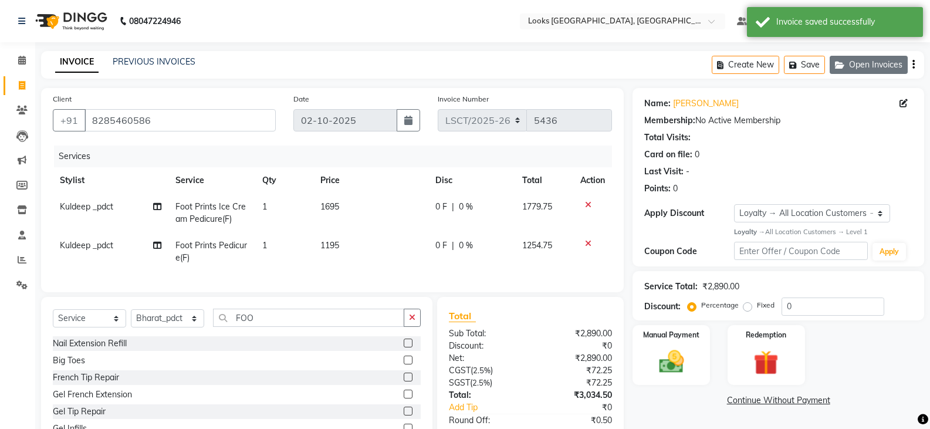
click at [878, 70] on button "Open Invoices" at bounding box center [869, 65] width 78 height 18
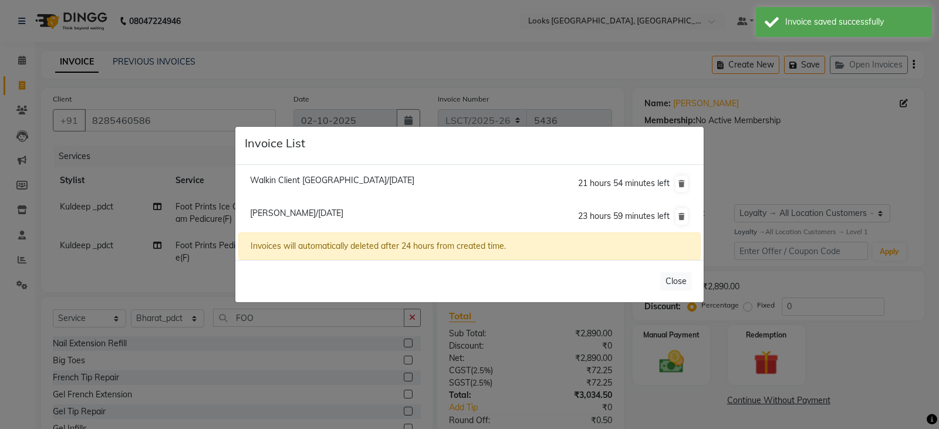
click at [349, 184] on span "Walkin Client Sangam Courtyard/02 October 2025" at bounding box center [332, 180] width 164 height 11
type input "1389900000001"
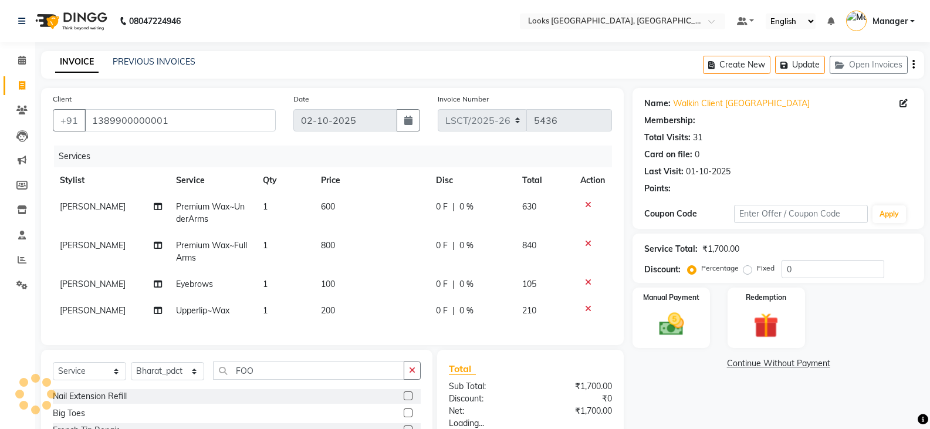
select select "1: Object"
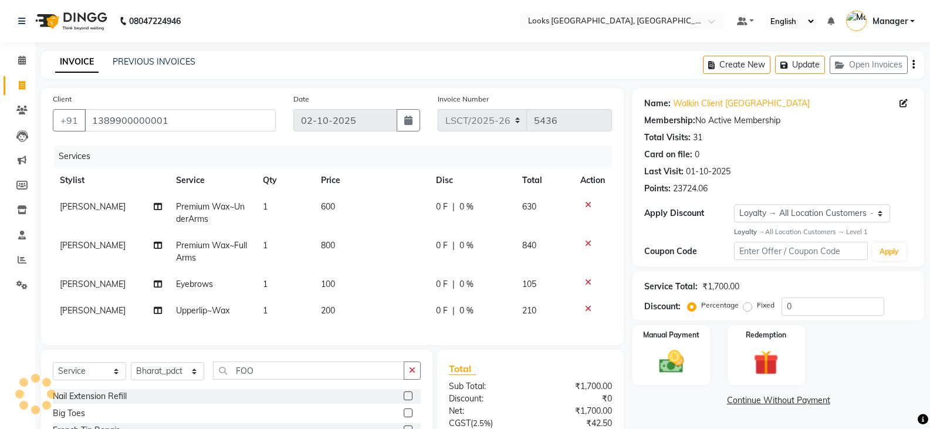
select select
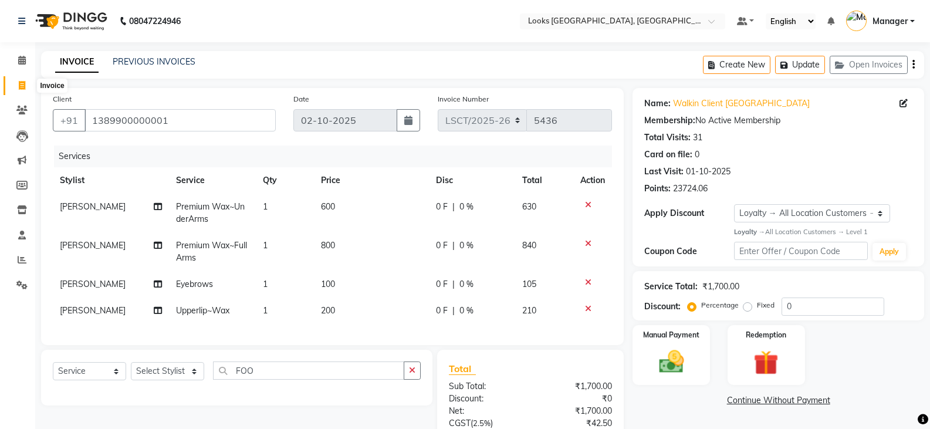
click at [21, 84] on icon at bounding box center [22, 85] width 6 height 9
select select "service"
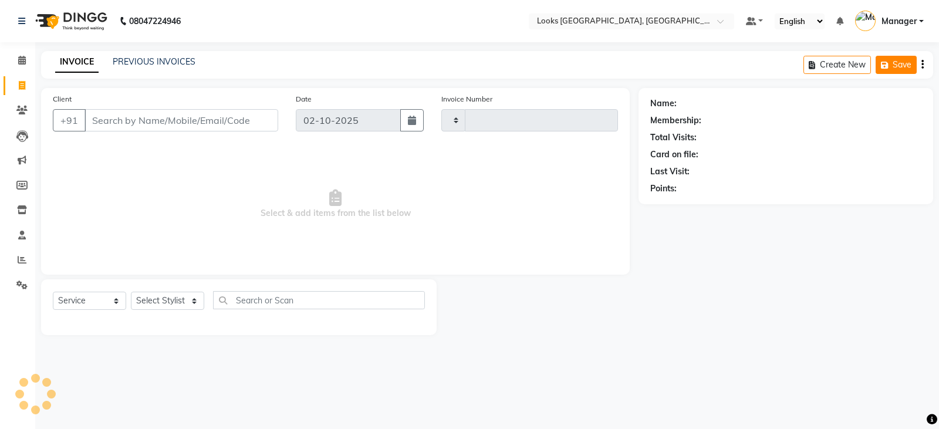
type input "5436"
select select "8942"
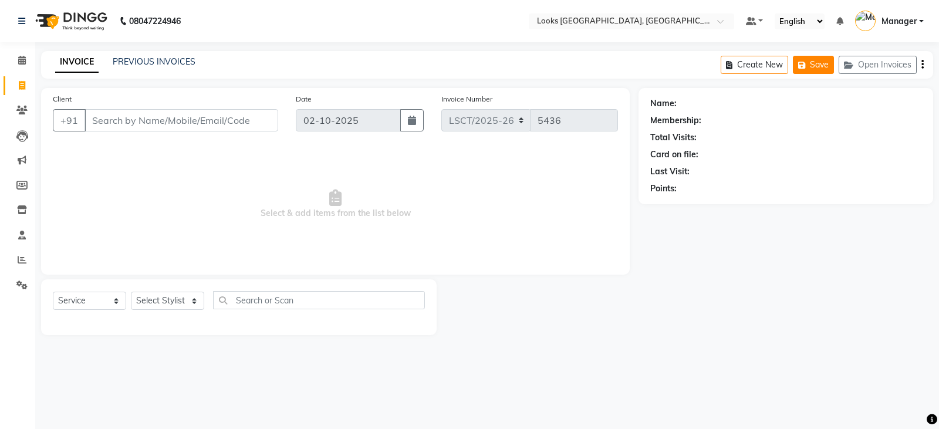
click at [887, 69] on button "Open Invoices" at bounding box center [877, 65] width 78 height 18
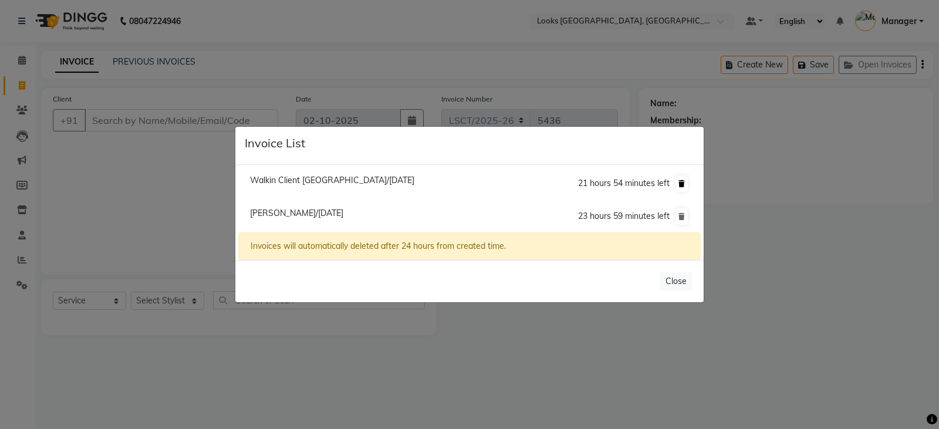
click at [684, 185] on icon at bounding box center [681, 183] width 6 height 7
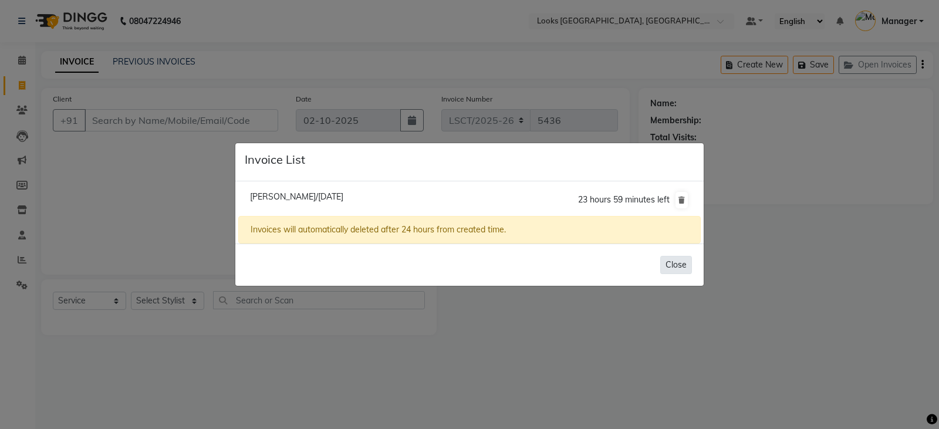
click at [665, 266] on button "Close" at bounding box center [676, 265] width 32 height 18
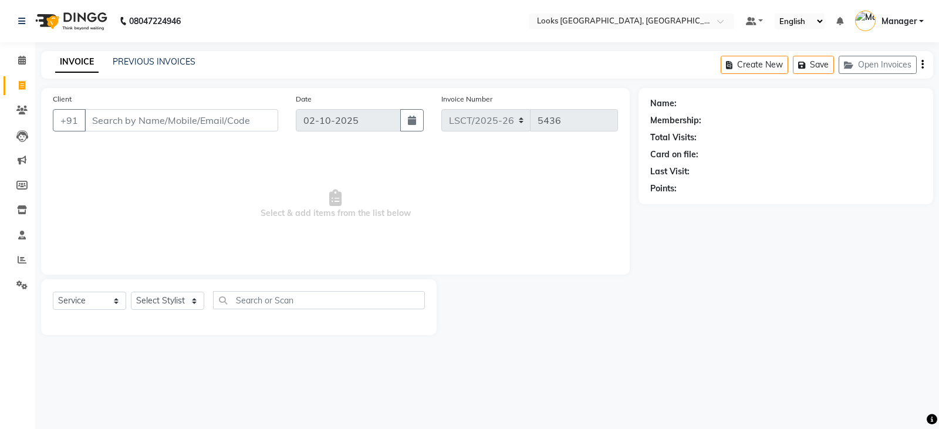
click at [651, 356] on div "08047224946 Select Location × Looks Sangam Courtyard, Delhi Default Panel My Pa…" at bounding box center [469, 214] width 939 height 429
click at [870, 67] on button "Open Invoices" at bounding box center [877, 65] width 78 height 18
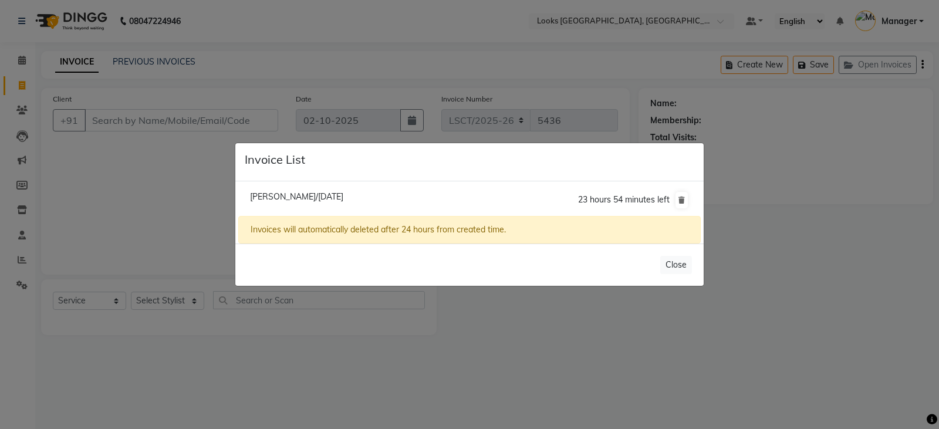
click at [312, 195] on span "Jaya Agria/02 October 2025" at bounding box center [296, 196] width 93 height 11
type input "8285460586"
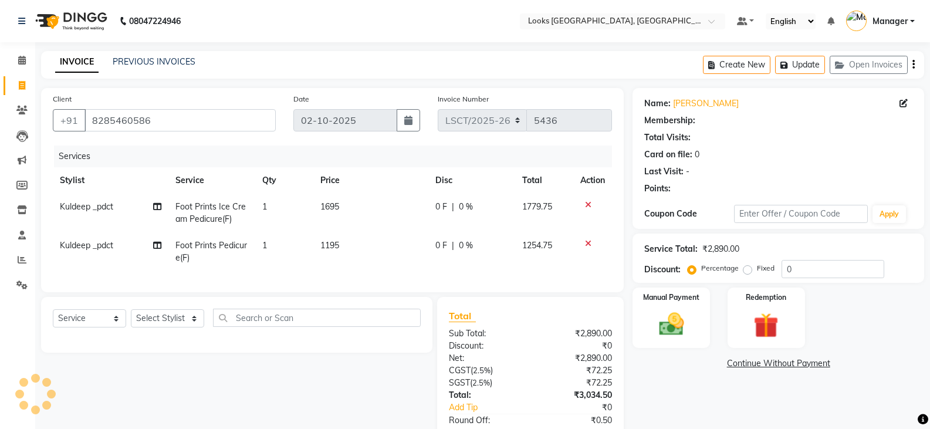
select select "1: Object"
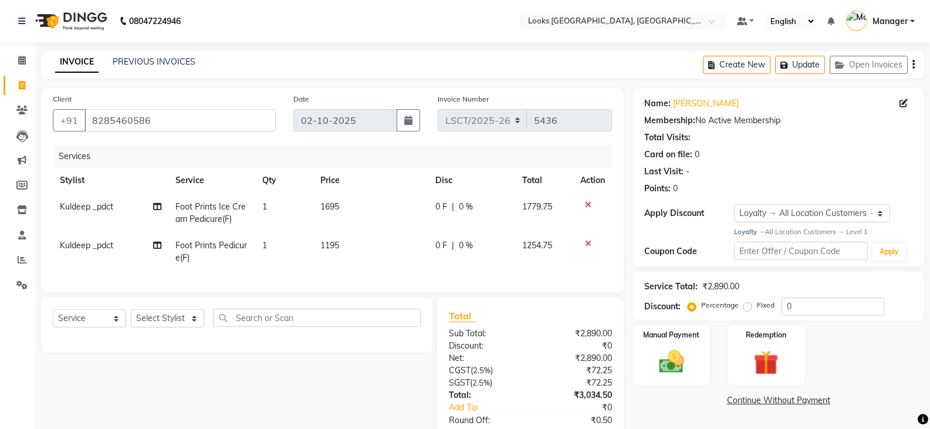
click at [587, 242] on icon at bounding box center [588, 243] width 6 height 8
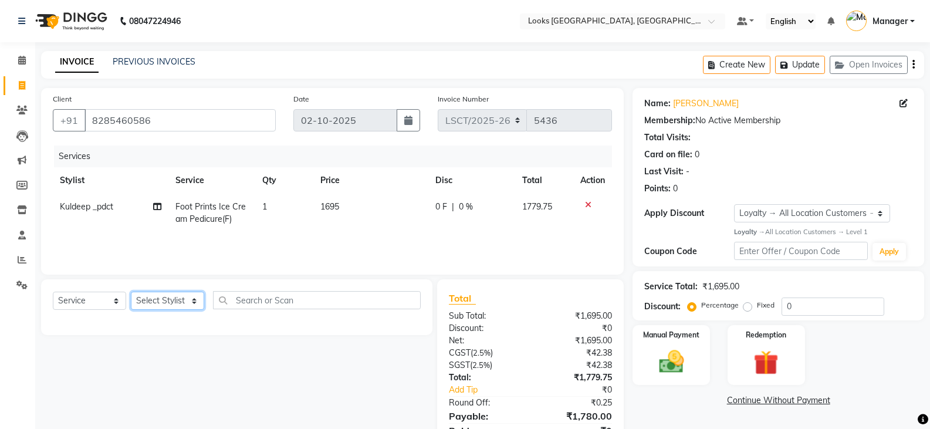
drag, startPoint x: 150, startPoint y: 305, endPoint x: 153, endPoint y: 296, distance: 9.1
click at [150, 305] on select "Select Stylist Adil Ajay_pdct Babita Bharat_pdct Counter Sales Ezaz guddu_asst …" at bounding box center [167, 301] width 73 height 18
select select "90417"
click at [131, 292] on select "Select Stylist Adil Ajay_pdct Babita Bharat_pdct Counter Sales Ezaz guddu_asst …" at bounding box center [167, 301] width 73 height 18
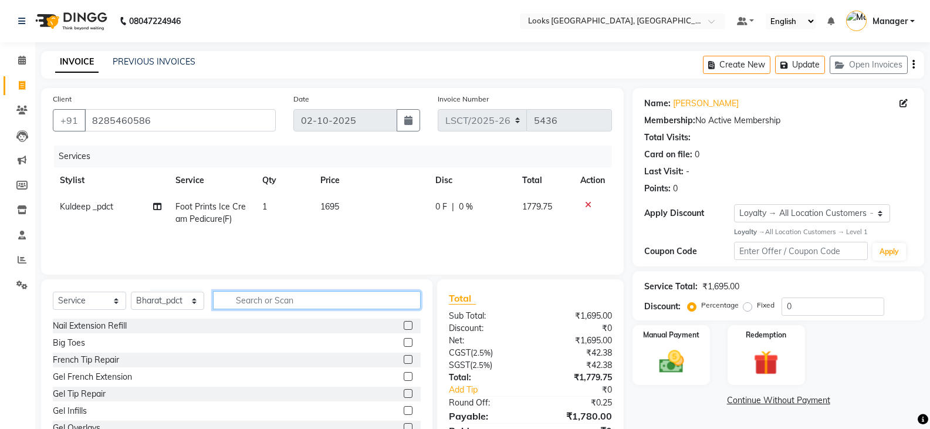
click at [263, 307] on input "text" at bounding box center [317, 300] width 208 height 18
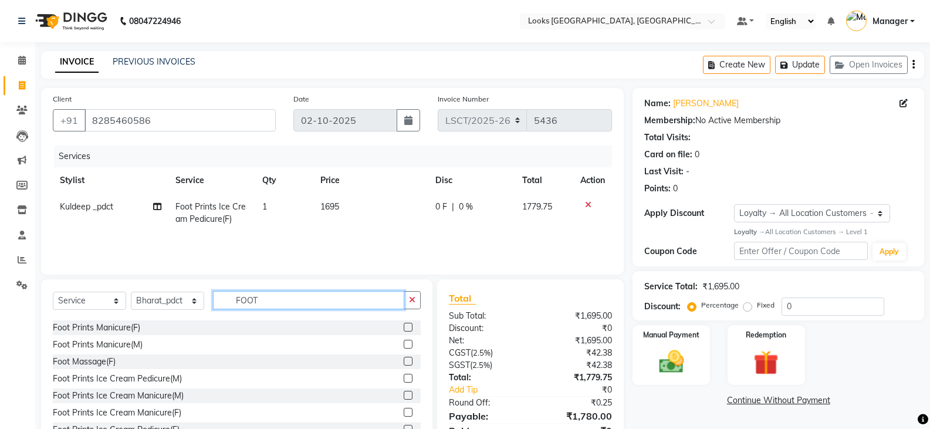
scroll to position [59, 0]
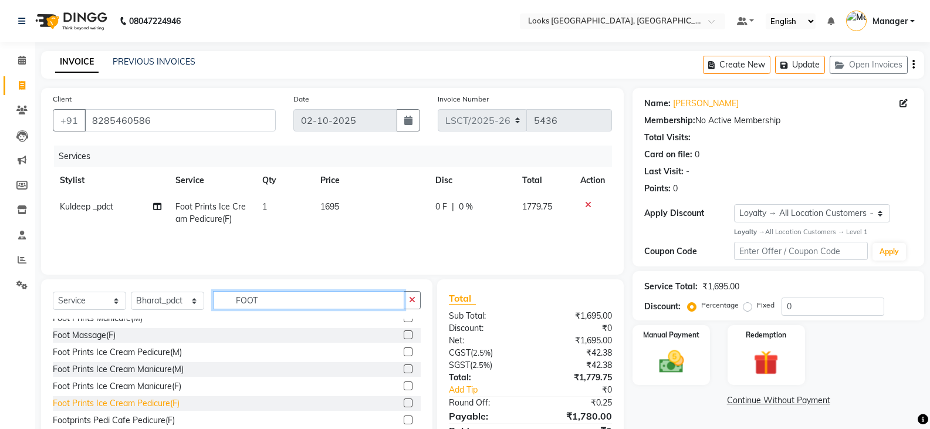
type input "FOOT"
click at [147, 403] on div "Foot Prints Ice Cream Pedicure(F)" at bounding box center [116, 403] width 127 height 12
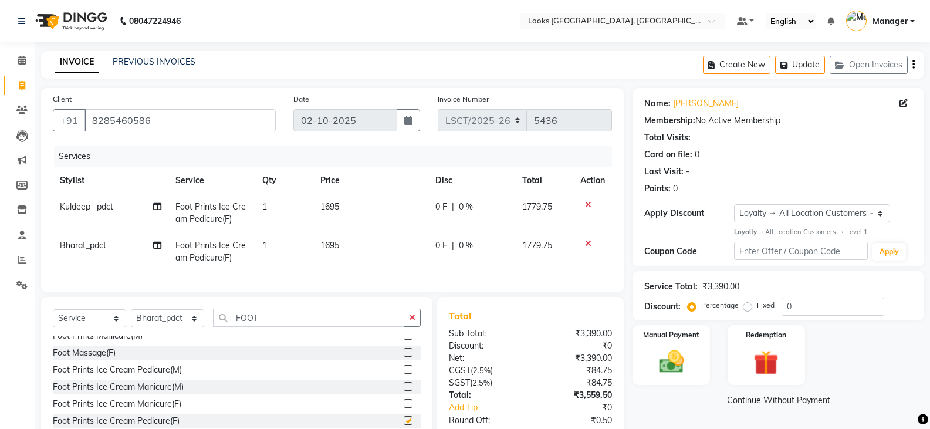
checkbox input "false"
click at [333, 248] on span "1695" at bounding box center [329, 245] width 19 height 11
select select "90417"
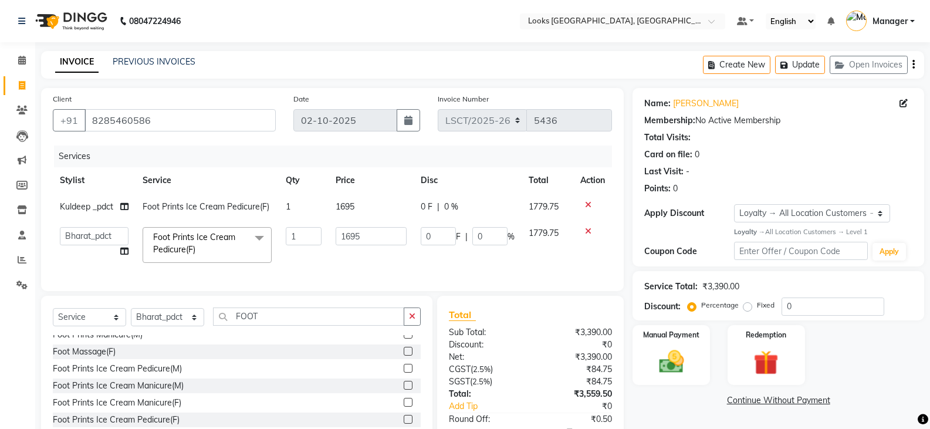
click at [333, 248] on td "1695" at bounding box center [371, 245] width 85 height 50
click at [347, 242] on input "1695" at bounding box center [371, 236] width 71 height 18
type input "1195"
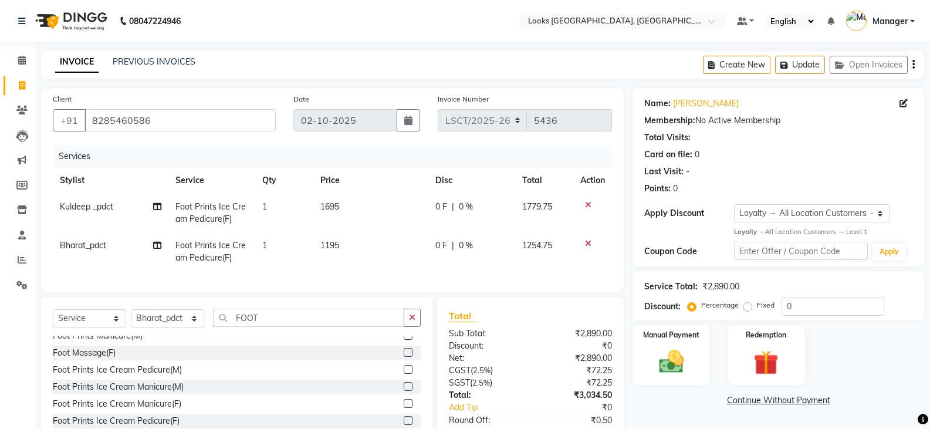
click at [865, 371] on div "Manual Payment Redemption" at bounding box center [778, 355] width 309 height 60
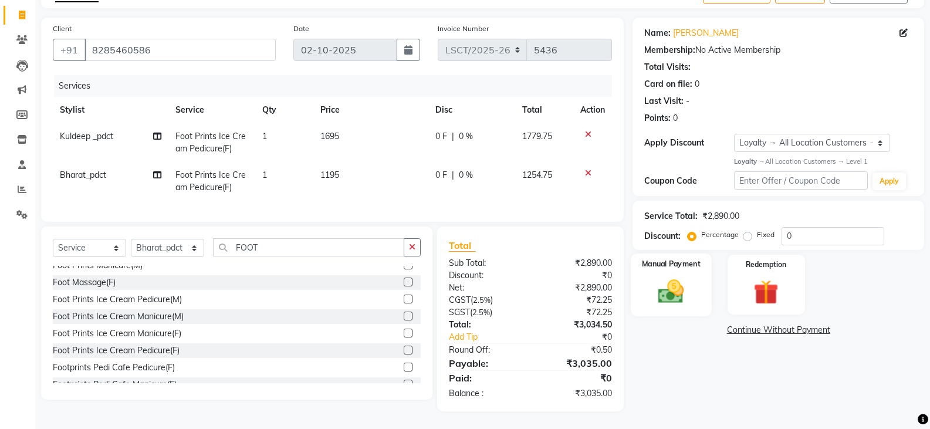
click at [674, 280] on img at bounding box center [671, 291] width 42 height 30
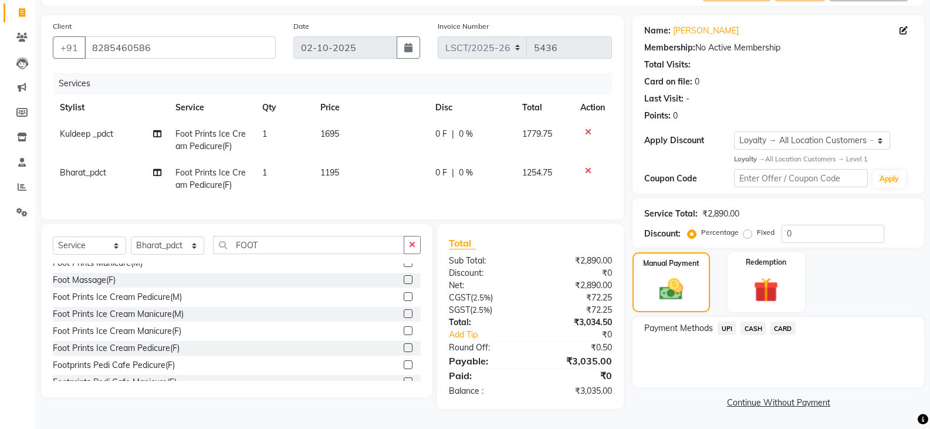
click at [727, 323] on span "UPI" at bounding box center [727, 328] width 18 height 13
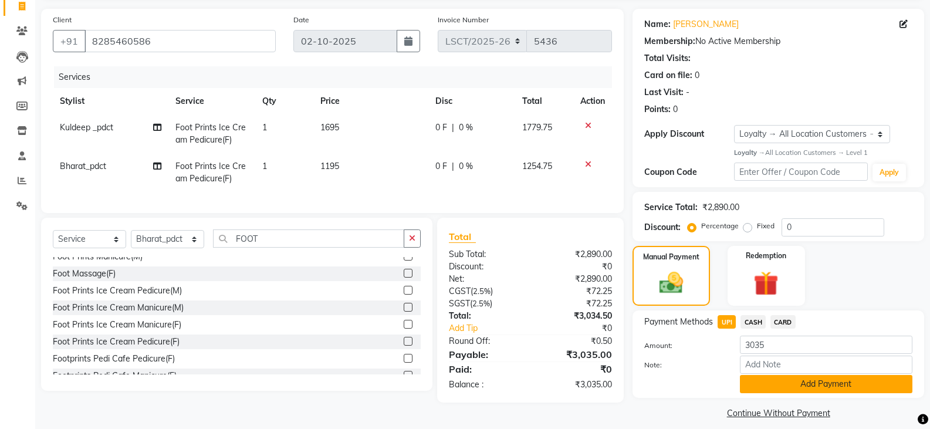
click at [764, 386] on button "Add Payment" at bounding box center [826, 384] width 172 height 18
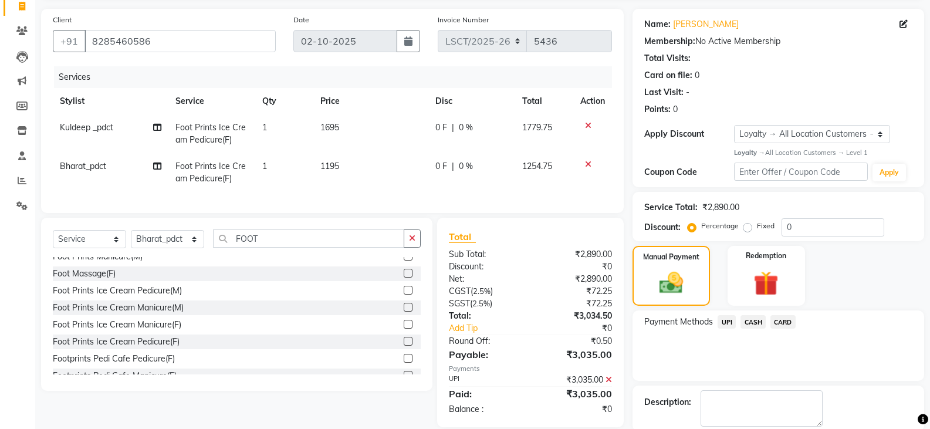
scroll to position [162, 0]
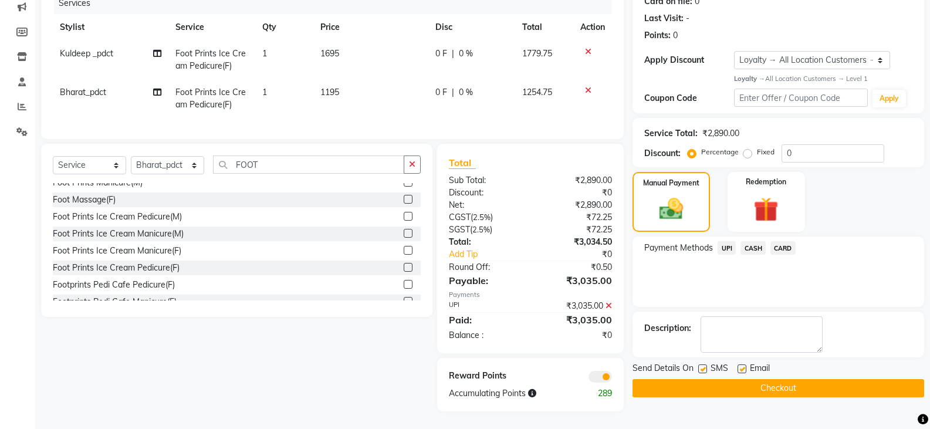
click at [692, 379] on button "Checkout" at bounding box center [778, 388] width 292 height 18
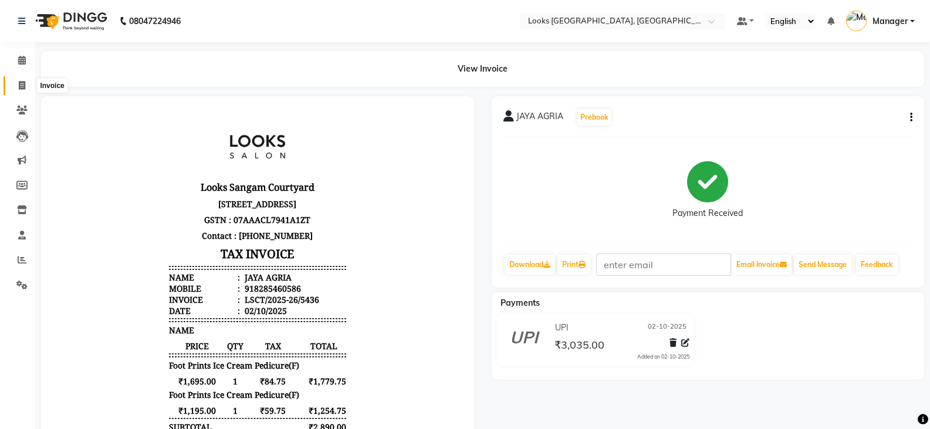
click at [24, 90] on span at bounding box center [22, 85] width 21 height 13
select select "service"
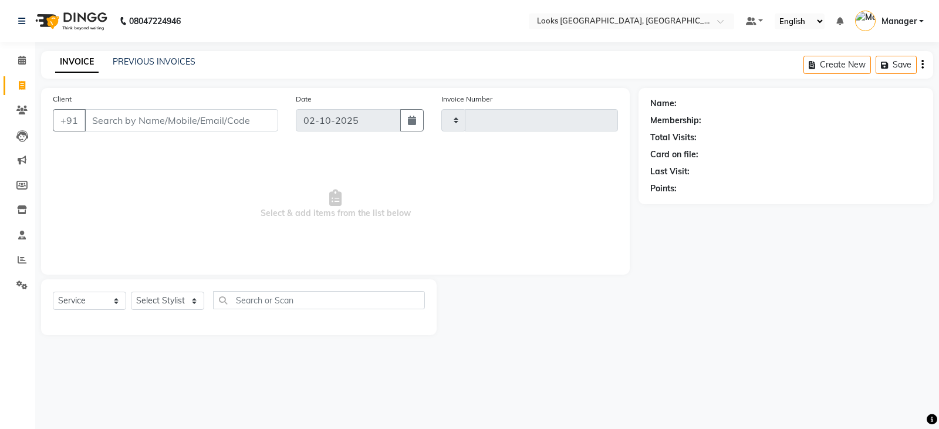
type input "5437"
select select "8942"
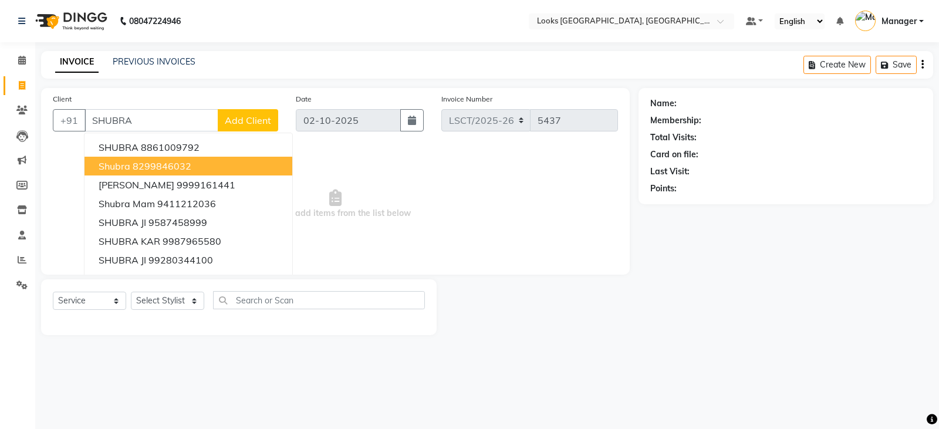
click at [133, 130] on input "SHUBRA" at bounding box center [151, 120] width 134 height 22
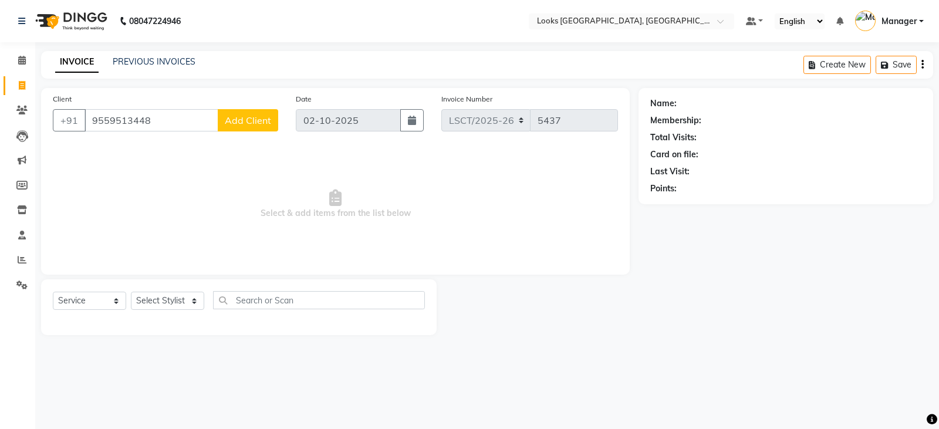
type input "9559513448"
click at [244, 126] on button "Add Client" at bounding box center [248, 120] width 60 height 22
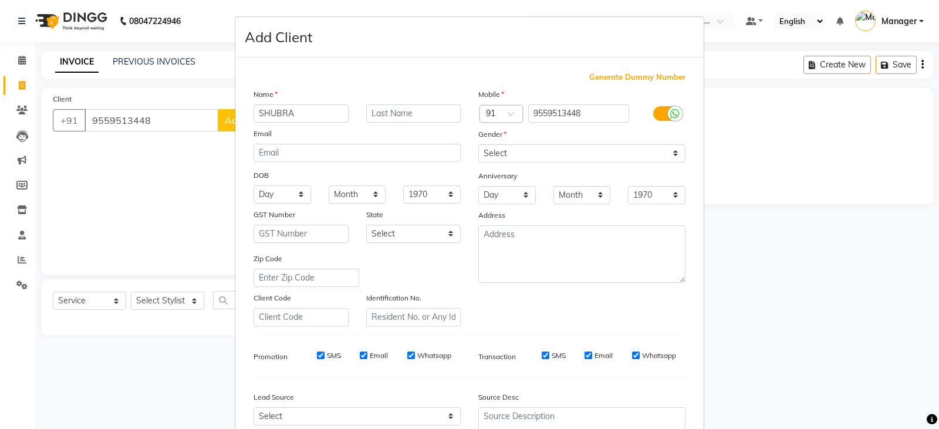
type input "SHUBRA"
type input "SAXENA"
click at [527, 152] on select "Select Male Female Other Prefer Not To Say" at bounding box center [581, 153] width 207 height 18
select select "female"
click at [478, 144] on select "Select Male Female Other Prefer Not To Say" at bounding box center [581, 153] width 207 height 18
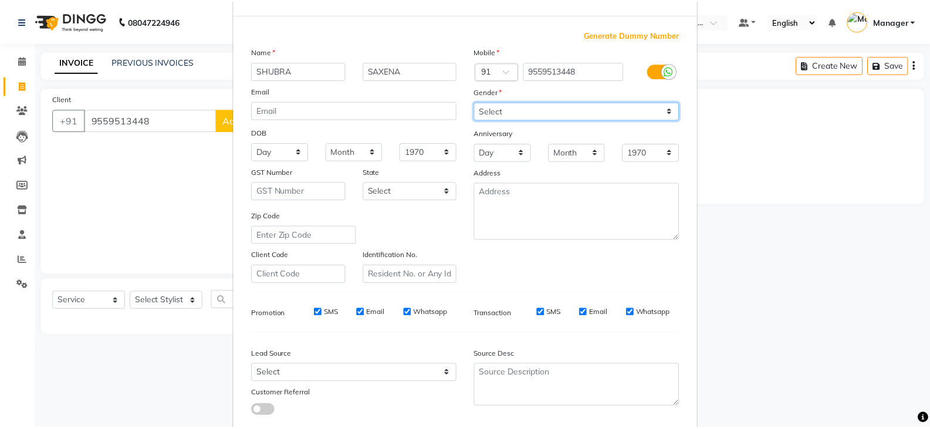
scroll to position [113, 0]
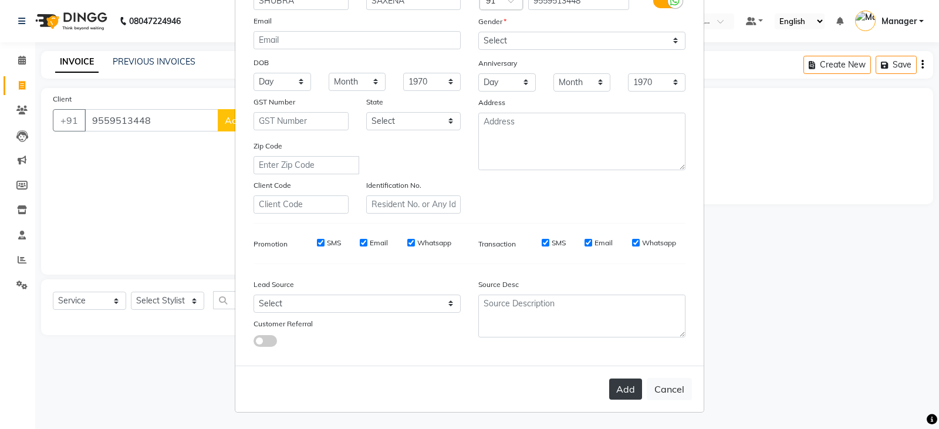
click at [628, 399] on button "Add" at bounding box center [625, 388] width 33 height 21
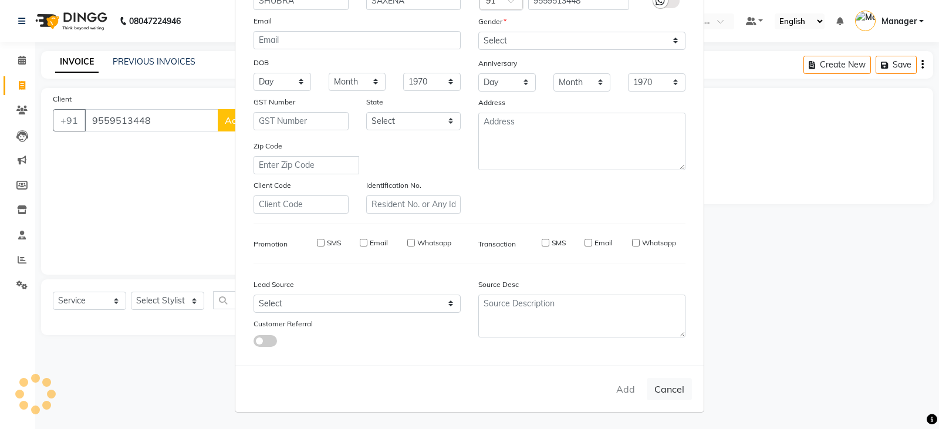
select select
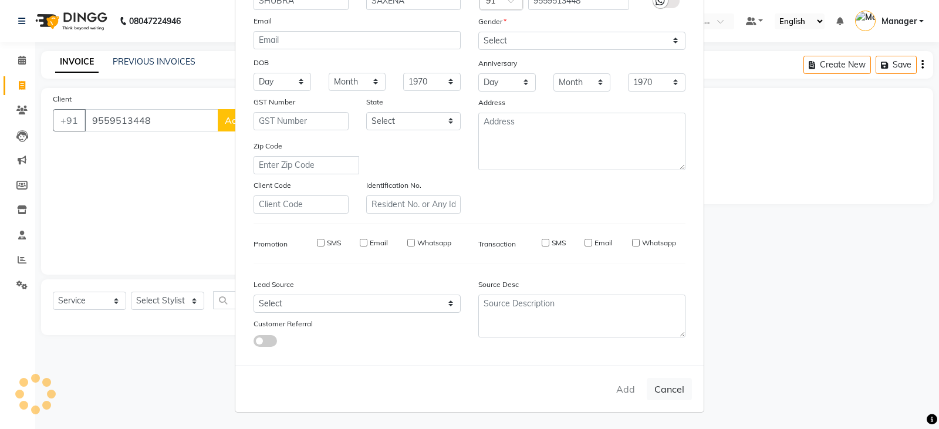
select select
checkbox input "false"
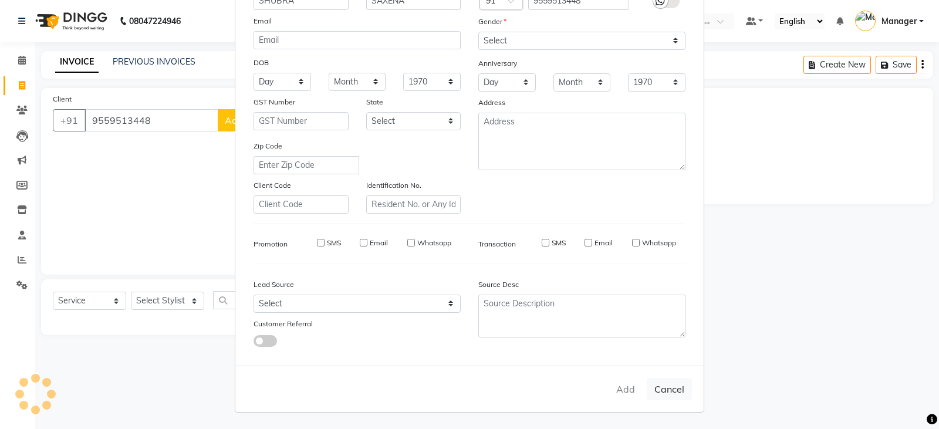
checkbox input "false"
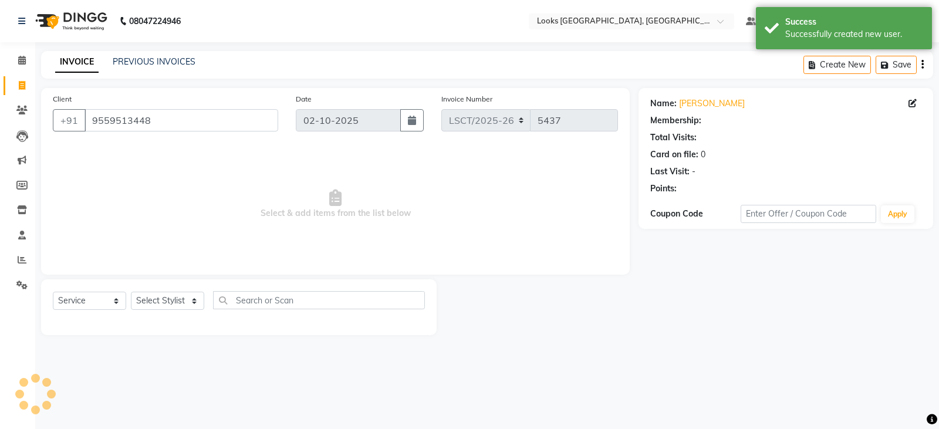
select select "1: Object"
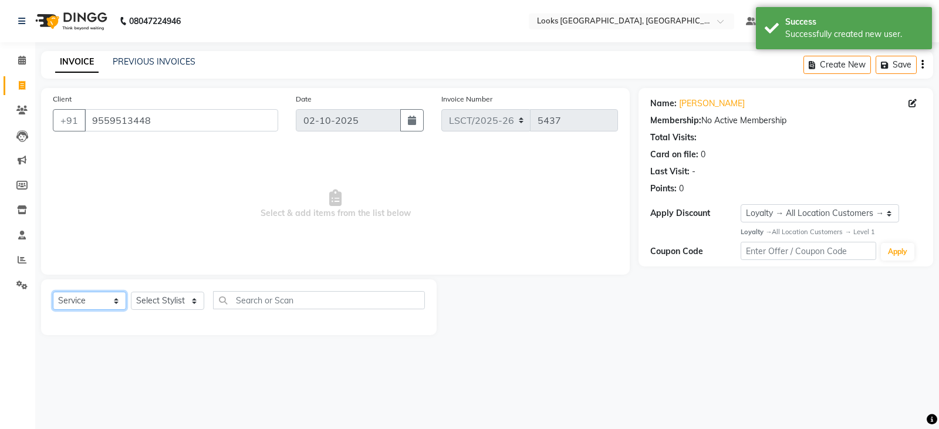
click at [83, 301] on select "Select Service Product Membership Package Voucher Prepaid Gift Card" at bounding box center [89, 301] width 73 height 18
click at [138, 302] on select "Select Stylist Adil Ajay_pdct Babita Bharat_pdct Counter Sales Ezaz guddu_asst …" at bounding box center [167, 301] width 73 height 18
select select "90408"
click at [131, 292] on select "Select Stylist Adil Ajay_pdct Babita Bharat_pdct Counter Sales Ezaz guddu_asst …" at bounding box center [167, 301] width 73 height 18
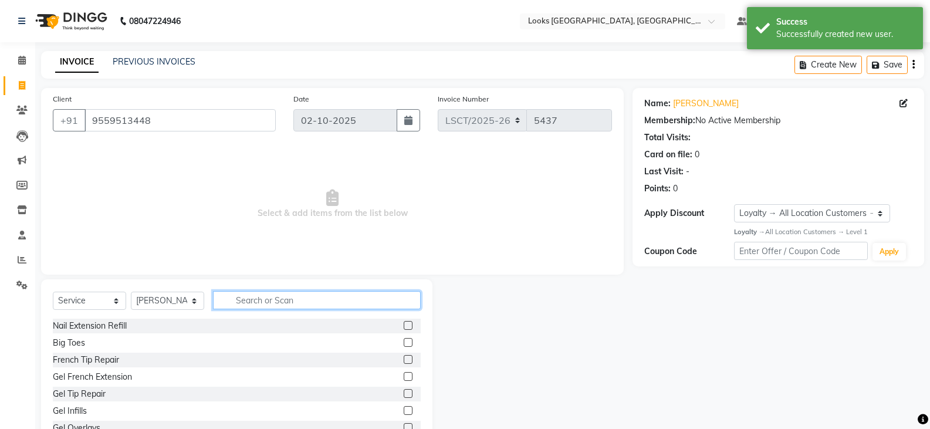
click at [297, 294] on input "text" at bounding box center [317, 300] width 208 height 18
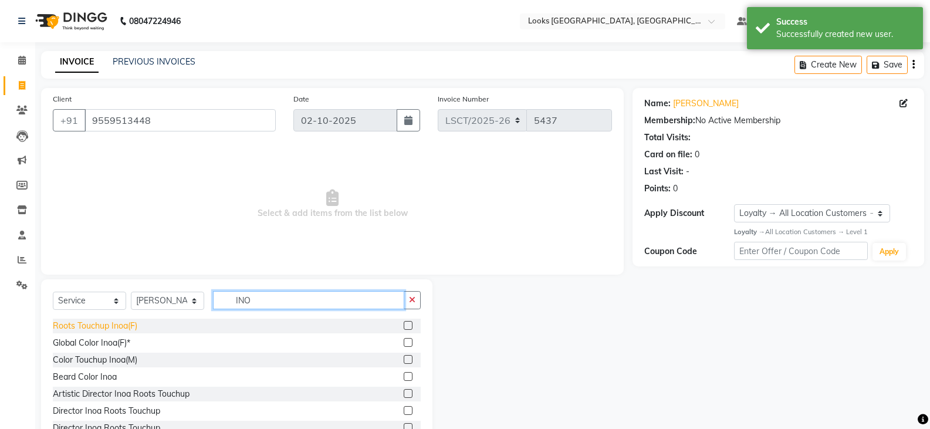
type input "INO"
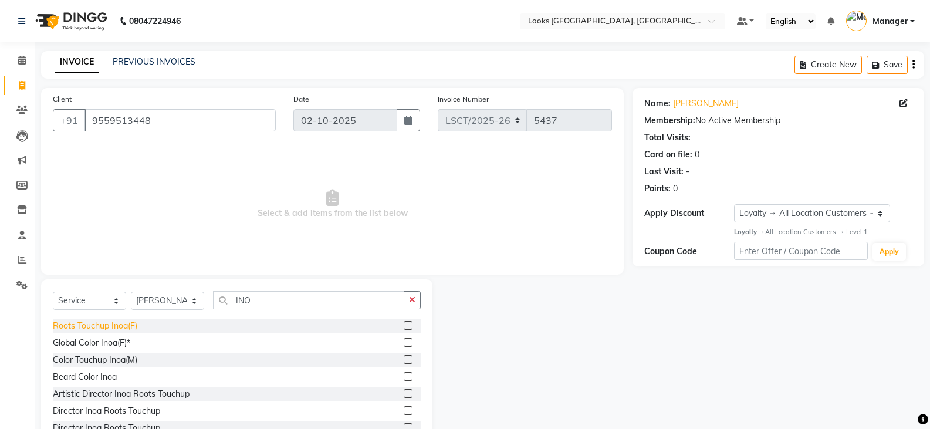
click at [126, 331] on div "Roots Touchup Inoa(F)" at bounding box center [95, 326] width 84 height 12
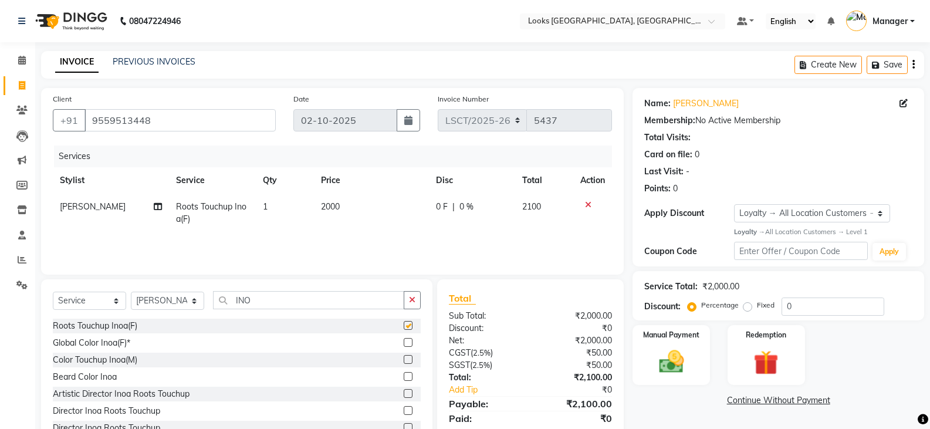
checkbox input "false"
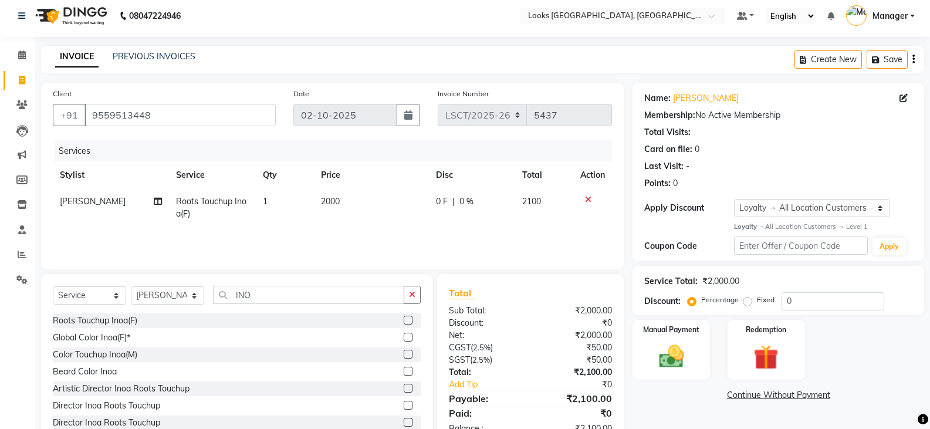
scroll to position [0, 0]
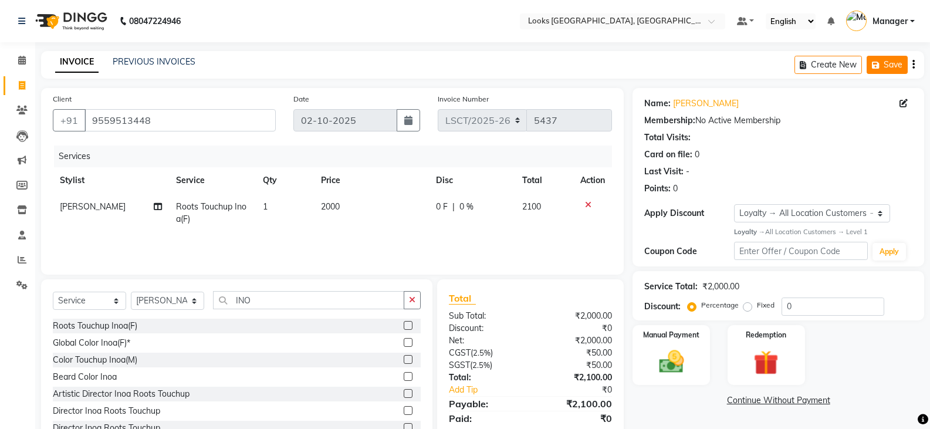
click at [875, 67] on icon "button" at bounding box center [878, 65] width 12 height 8
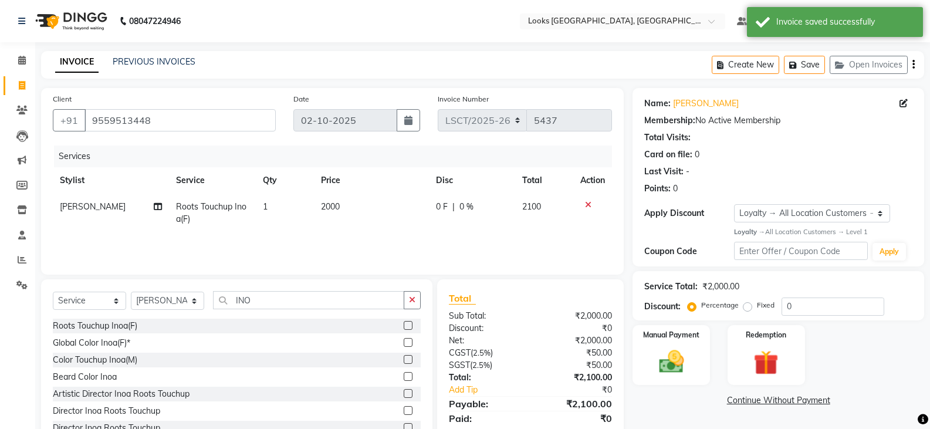
click at [11, 86] on link "Invoice" at bounding box center [18, 85] width 28 height 19
select select "service"
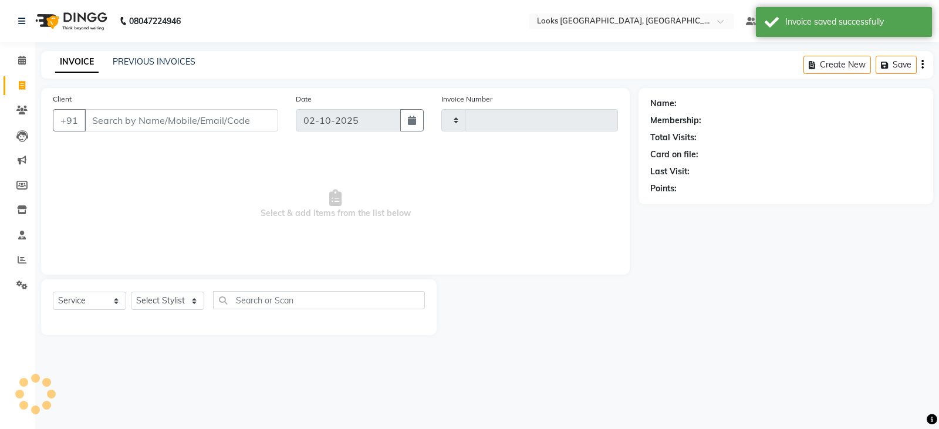
type input "5437"
select select "8942"
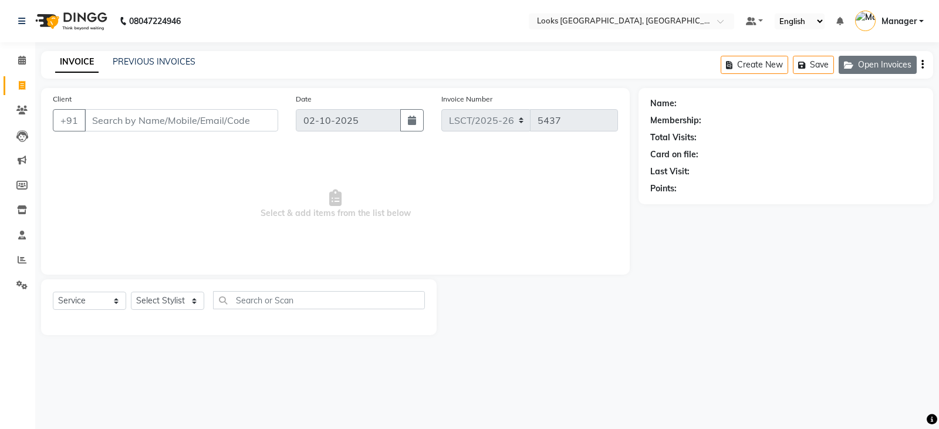
click at [894, 67] on button "Open Invoices" at bounding box center [877, 65] width 78 height 18
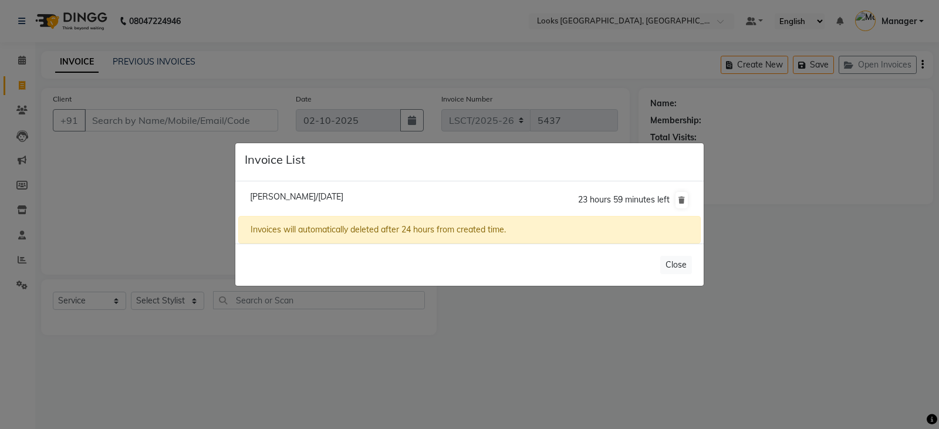
click at [325, 193] on span "Shubra Saxena/02 October 2025" at bounding box center [296, 196] width 93 height 11
type input "9559513448"
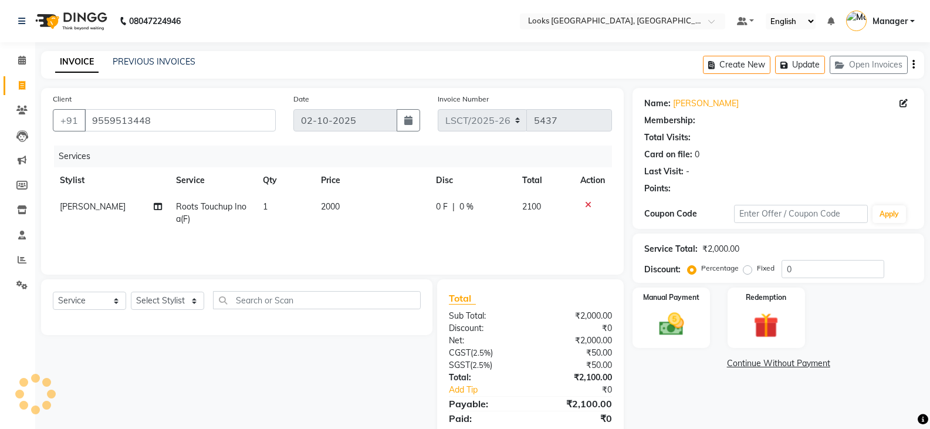
select select "1: Object"
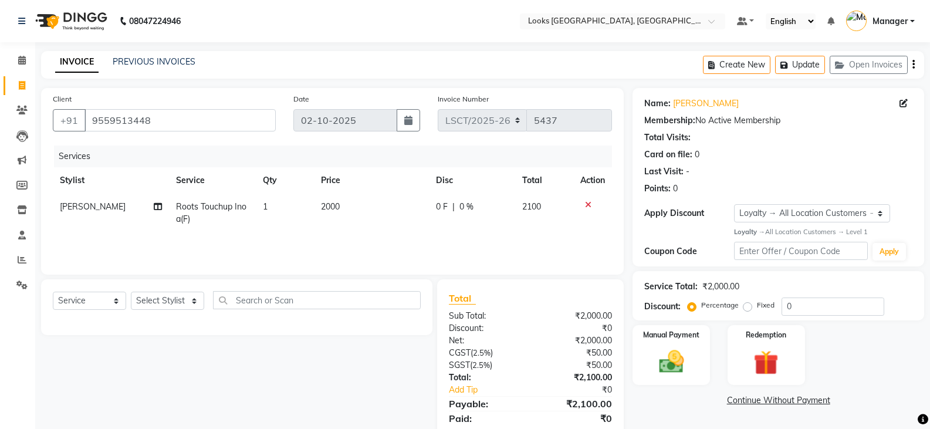
scroll to position [40, 0]
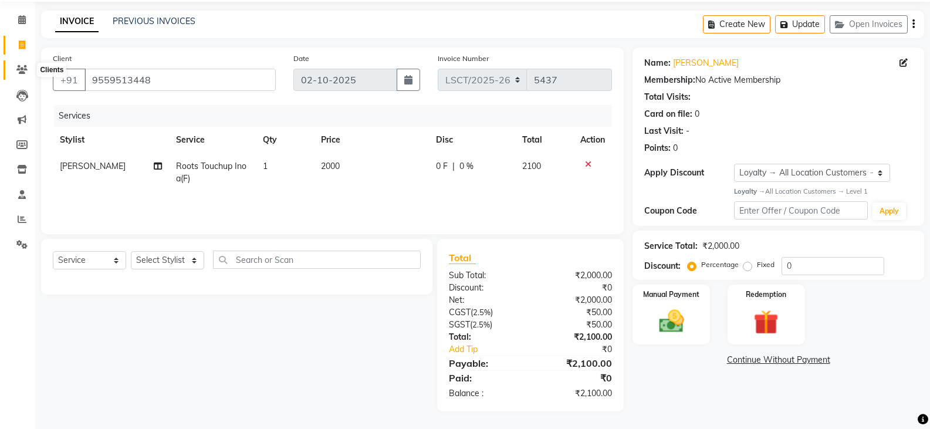
click at [22, 70] on icon at bounding box center [21, 69] width 11 height 9
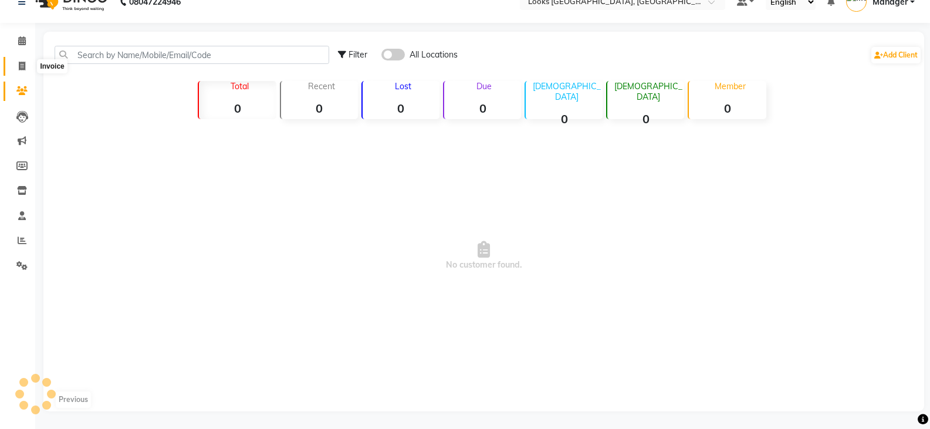
scroll to position [19, 0]
click at [23, 49] on link "Calendar" at bounding box center [18, 41] width 28 height 19
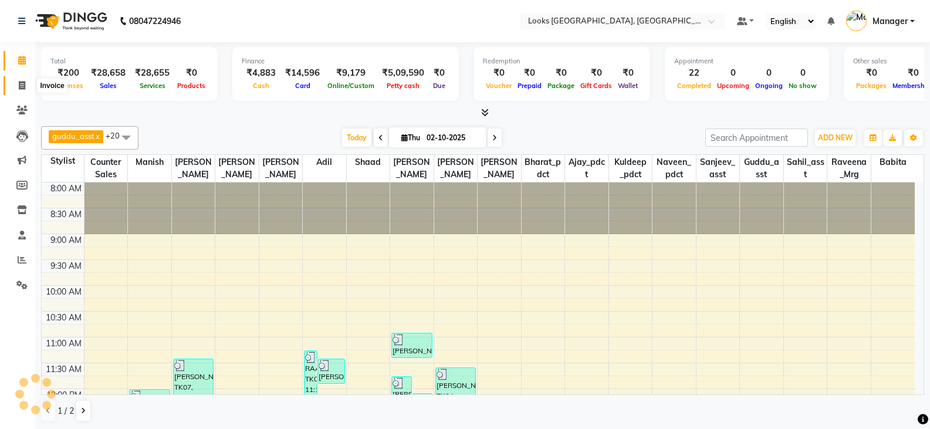
drag, startPoint x: 19, startPoint y: 70, endPoint x: 20, endPoint y: 82, distance: 12.4
click at [20, 82] on icon at bounding box center [22, 85] width 6 height 9
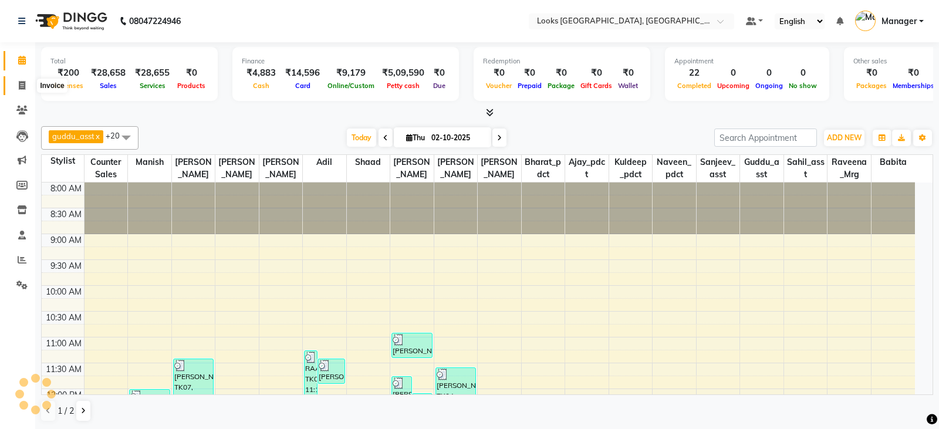
select select "service"
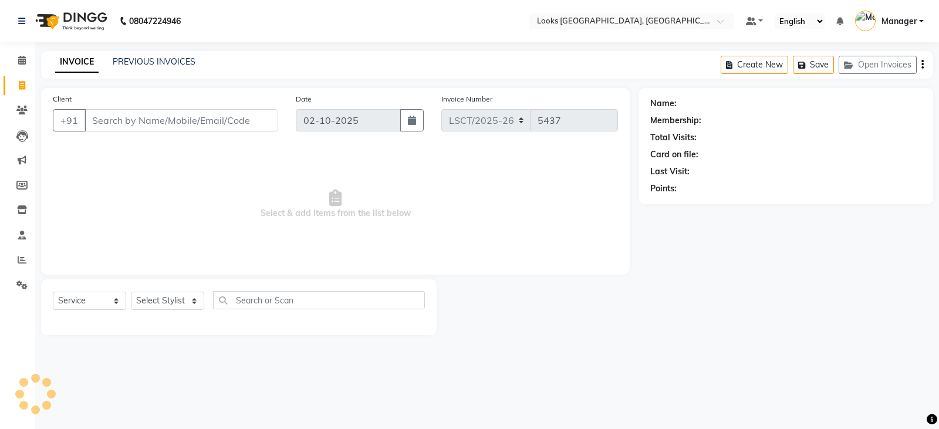
click at [154, 122] on input "Client" at bounding box center [181, 120] width 194 height 22
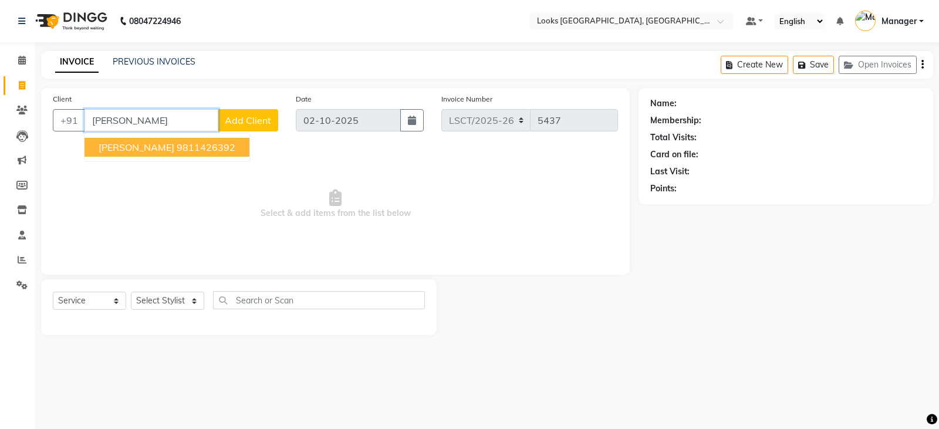
click at [177, 146] on ngb-highlight "9811426392" at bounding box center [206, 147] width 59 height 12
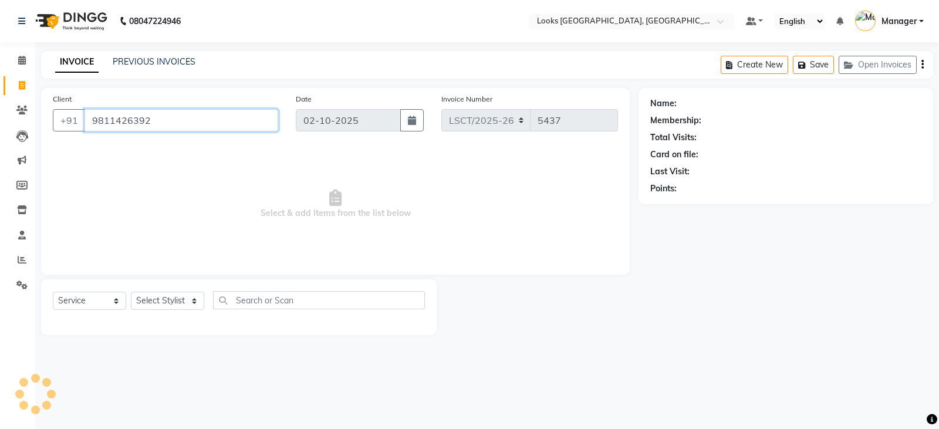
type input "9811426392"
select select "1: Object"
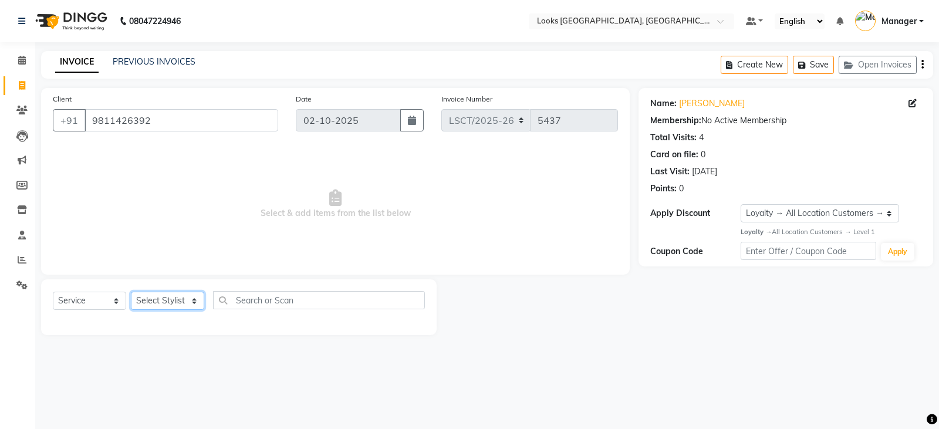
click at [145, 298] on select "Select Stylist Adil Ajay_pdct Babita Bharat_pdct Counter Sales Ezaz guddu_asst …" at bounding box center [167, 301] width 73 height 18
select select "90408"
click at [131, 292] on select "Select Stylist Adil Ajay_pdct Babita Bharat_pdct Counter Sales Ezaz guddu_asst …" at bounding box center [167, 301] width 73 height 18
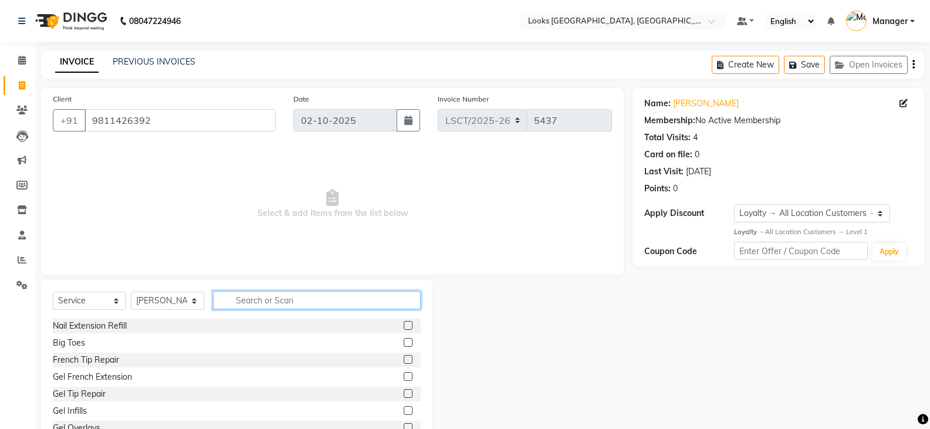
click at [276, 302] on input "text" at bounding box center [317, 300] width 208 height 18
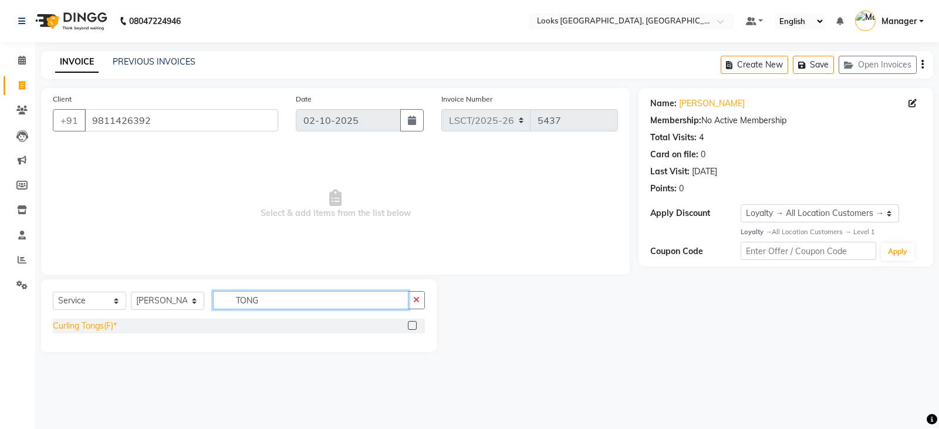
type input "TONG"
click at [102, 324] on div "Curling Tongs(F)*" at bounding box center [85, 326] width 64 height 12
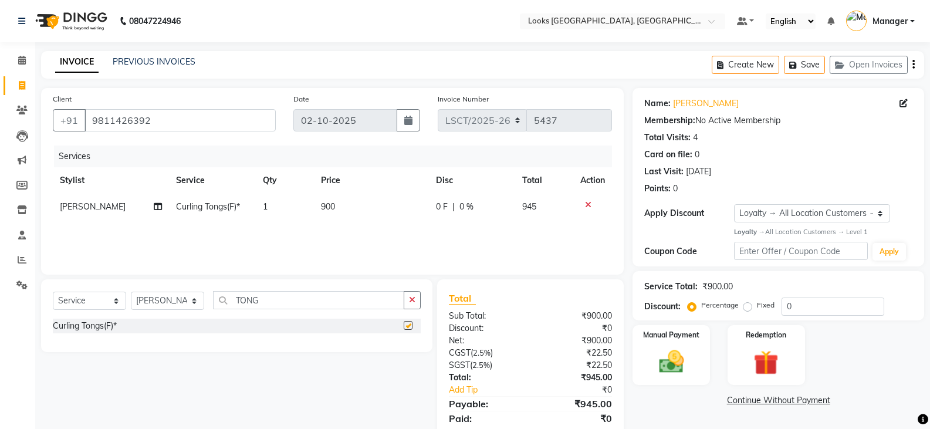
checkbox input "false"
click at [185, 305] on select "Select Stylist Adil Ajay_pdct Babita Bharat_pdct Counter Sales Ezaz guddu_asst …" at bounding box center [167, 301] width 73 height 18
select select "90421"
click at [131, 292] on select "Select Stylist Adil Ajay_pdct Babita Bharat_pdct Counter Sales Ezaz guddu_asst …" at bounding box center [167, 301] width 73 height 18
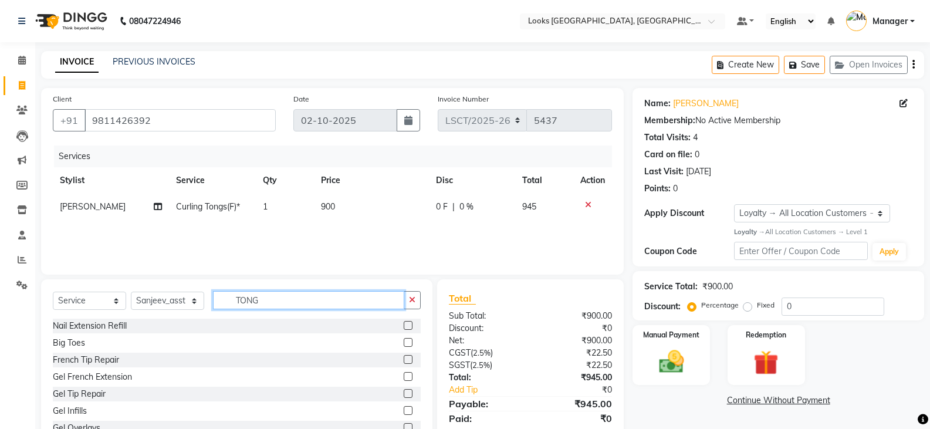
click at [245, 303] on input "TONG" at bounding box center [308, 300] width 191 height 18
type input "WAS"
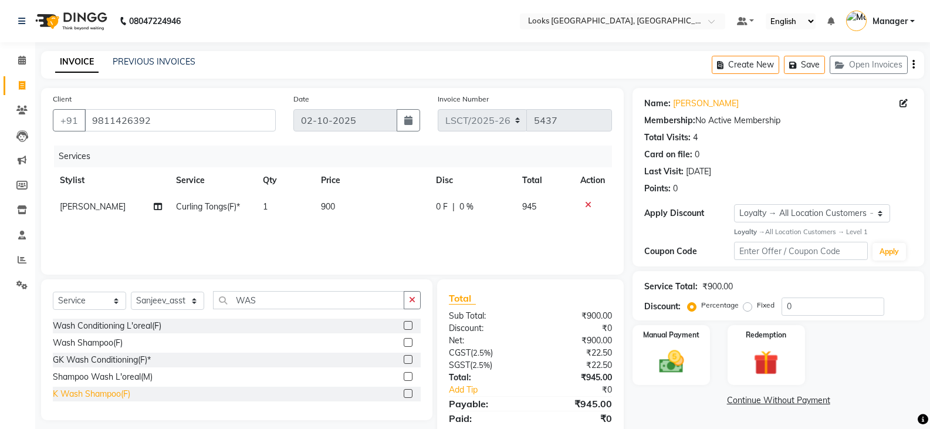
click at [109, 395] on div "K Wash Shampoo(F)" at bounding box center [91, 394] width 77 height 12
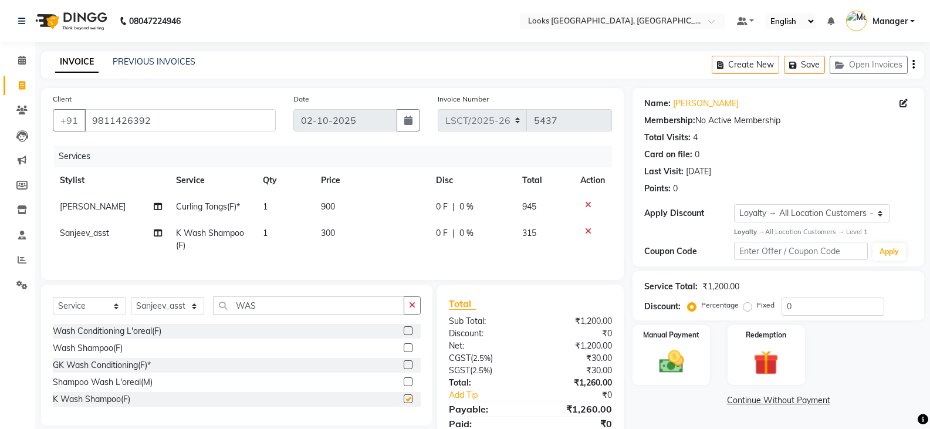
checkbox input "false"
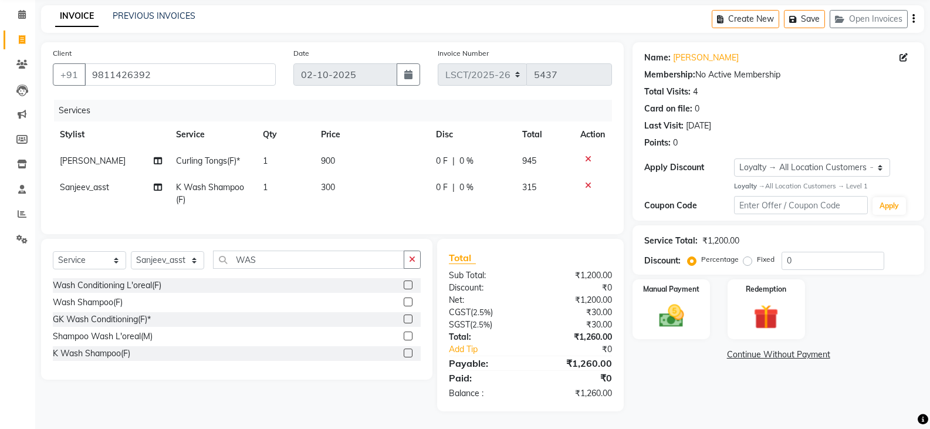
click at [331, 158] on td "900" at bounding box center [371, 161] width 115 height 26
select select "90408"
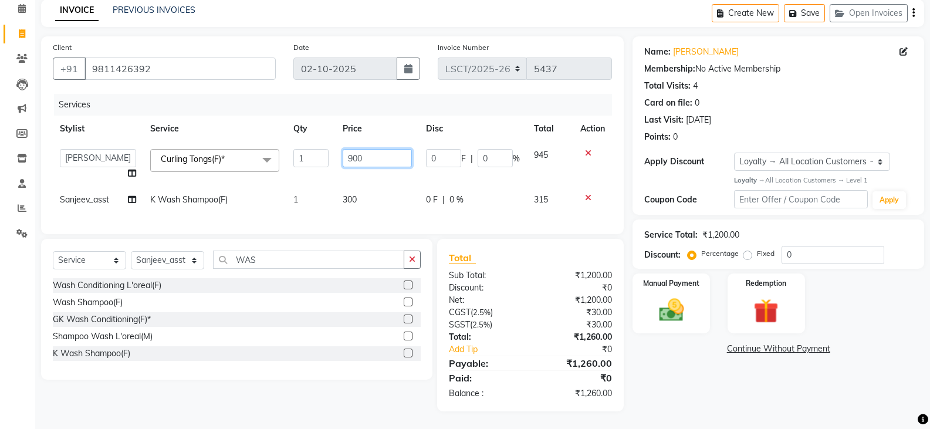
click at [357, 153] on input "900" at bounding box center [377, 158] width 69 height 18
type input "1000"
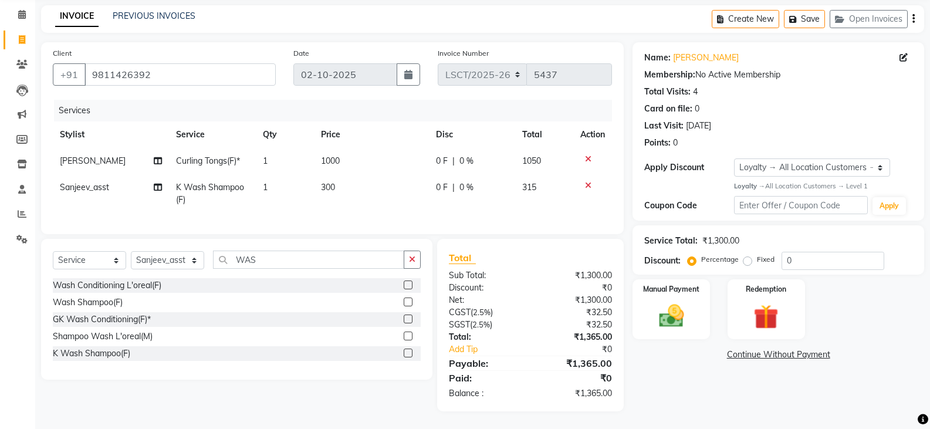
click at [661, 401] on div "Name: Parul Chand Membership: No Active Membership Total Visits: 4 Card on file…" at bounding box center [782, 226] width 300 height 369
click at [660, 301] on img at bounding box center [671, 316] width 42 height 30
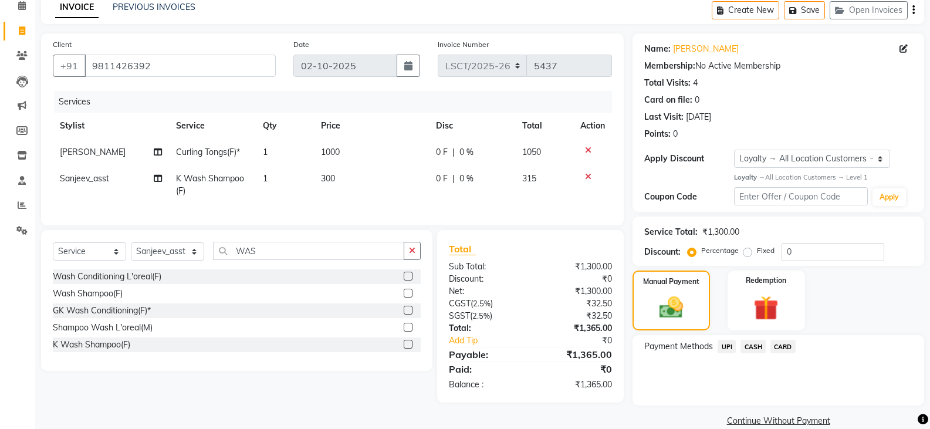
click at [732, 344] on span "UPI" at bounding box center [727, 346] width 18 height 13
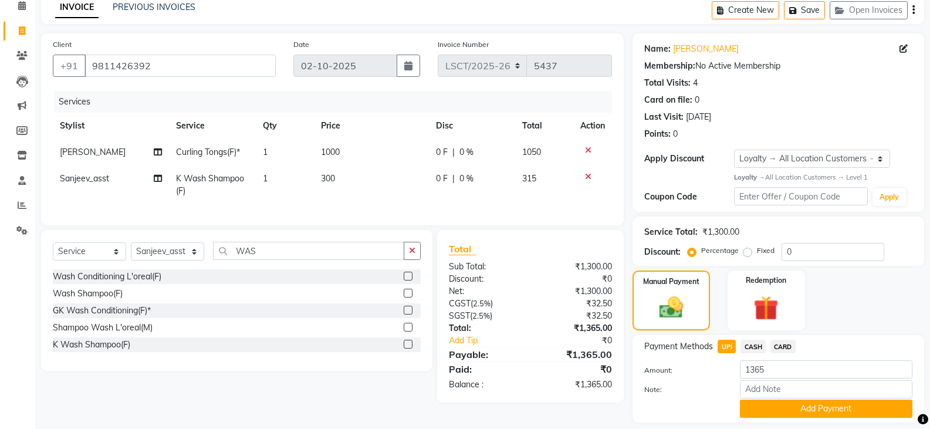
scroll to position [90, 0]
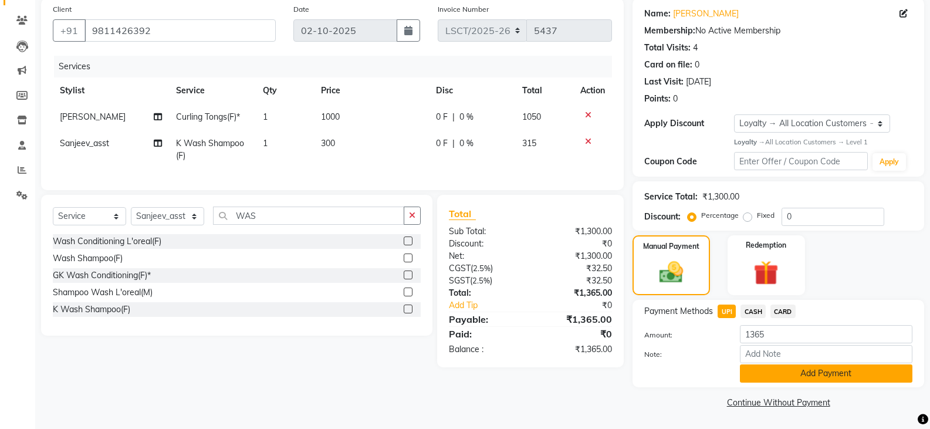
click at [772, 373] on button "Add Payment" at bounding box center [826, 373] width 172 height 18
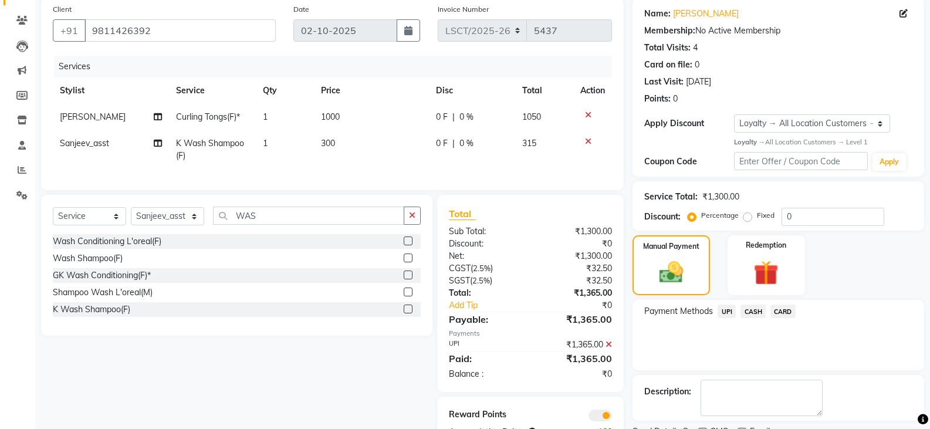
scroll to position [139, 0]
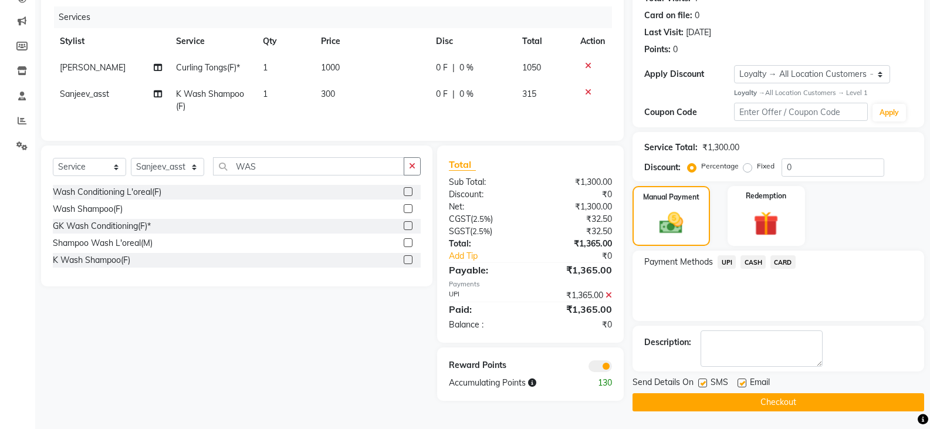
click at [760, 400] on button "Checkout" at bounding box center [778, 402] width 292 height 18
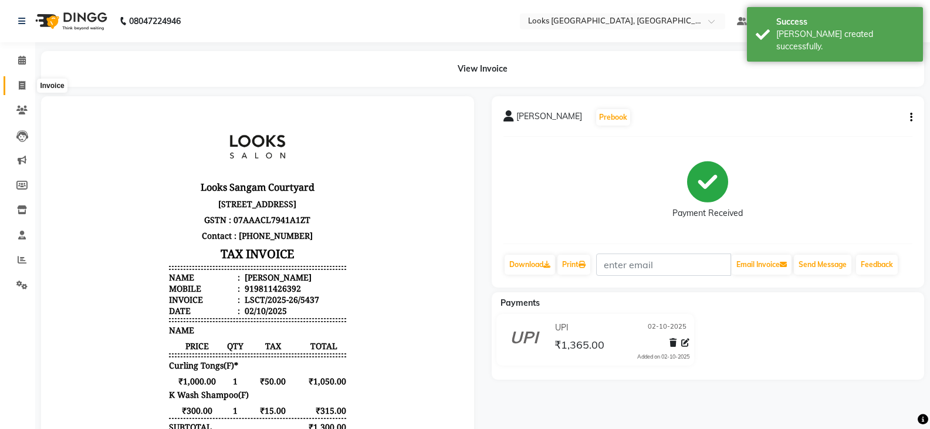
click at [23, 87] on icon at bounding box center [22, 85] width 6 height 9
select select "service"
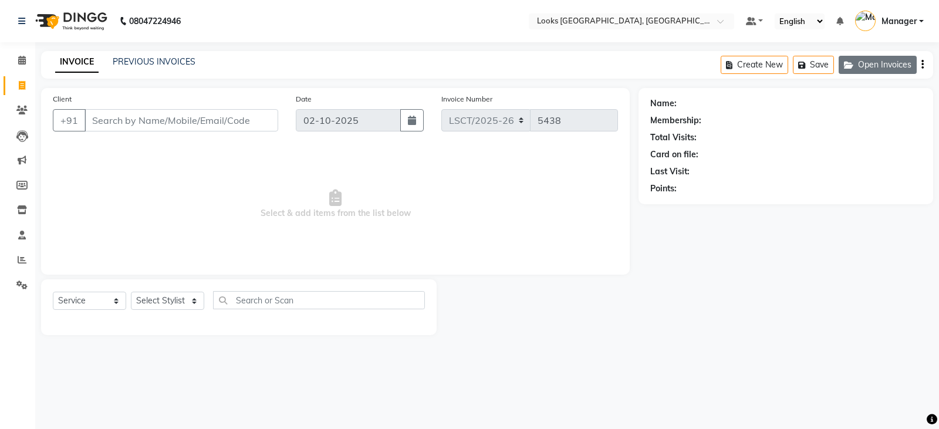
click at [898, 59] on button "Open Invoices" at bounding box center [877, 65] width 78 height 18
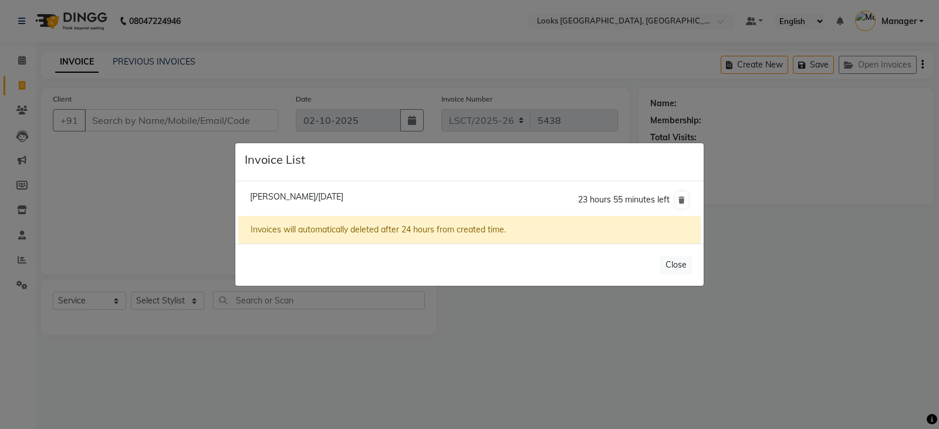
click at [313, 202] on li "Shubra Saxena/02 October 2025 23 hours 55 minutes left" at bounding box center [469, 200] width 462 height 33
click at [314, 194] on span "Shubra Saxena/02 October 2025" at bounding box center [296, 196] width 93 height 11
type input "9559513448"
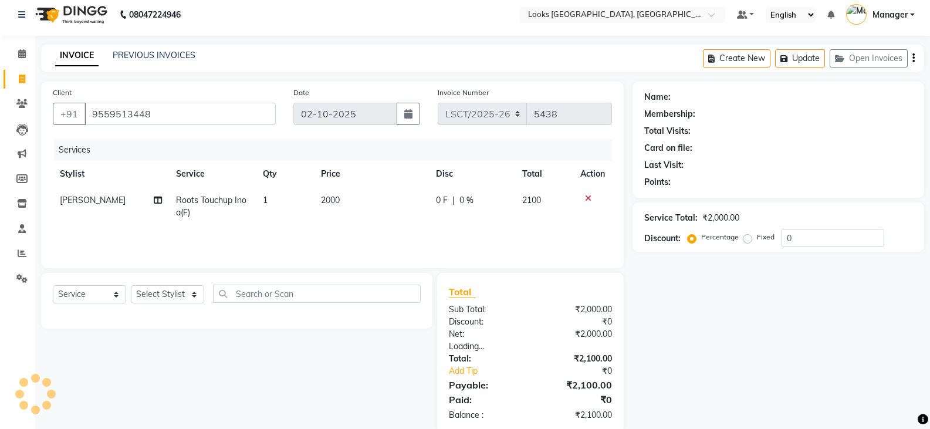
scroll to position [28, 0]
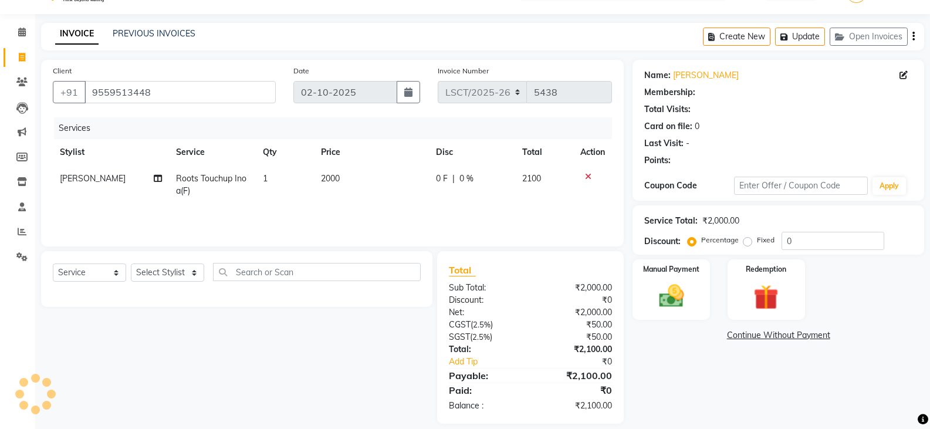
select select "1: Object"
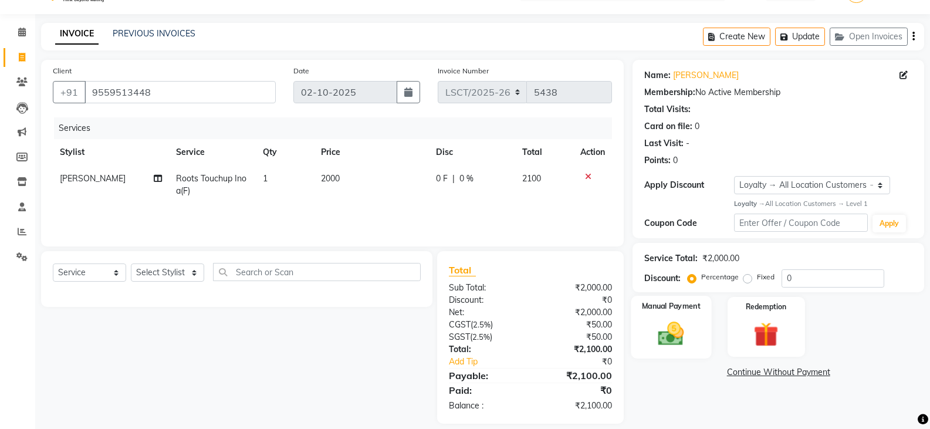
click at [658, 346] on img at bounding box center [671, 334] width 42 height 30
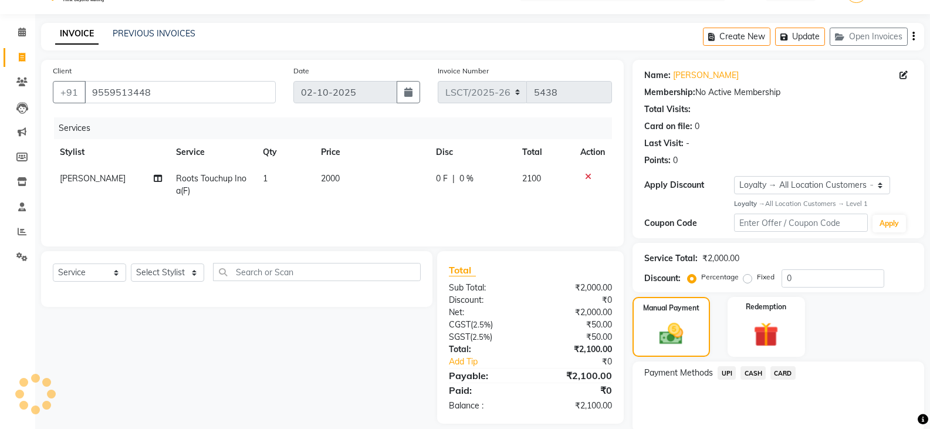
click at [753, 371] on span "CASH" at bounding box center [752, 372] width 25 height 13
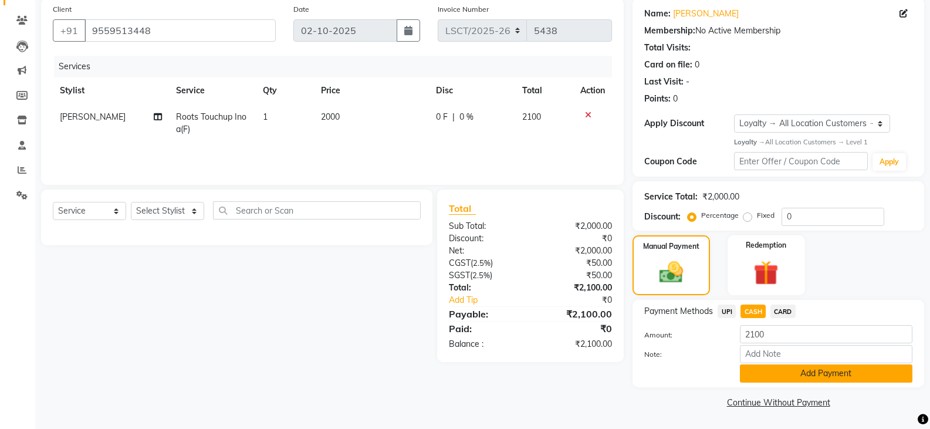
click at [784, 376] on button "Add Payment" at bounding box center [826, 373] width 172 height 18
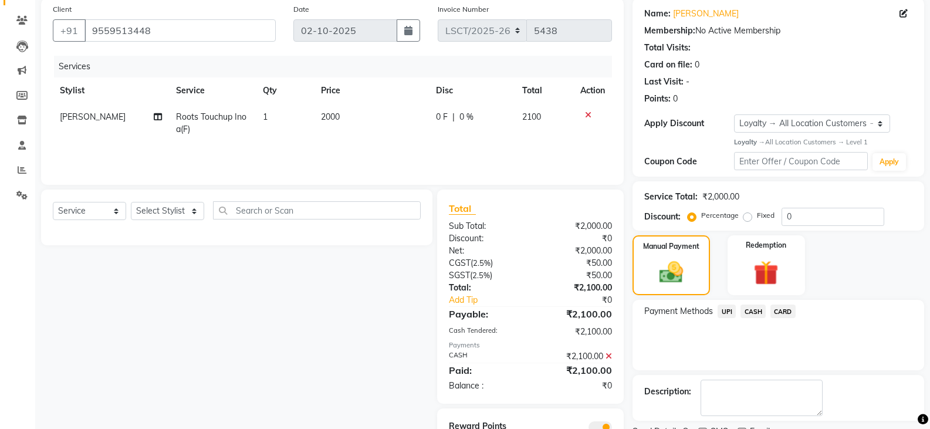
scroll to position [140, 0]
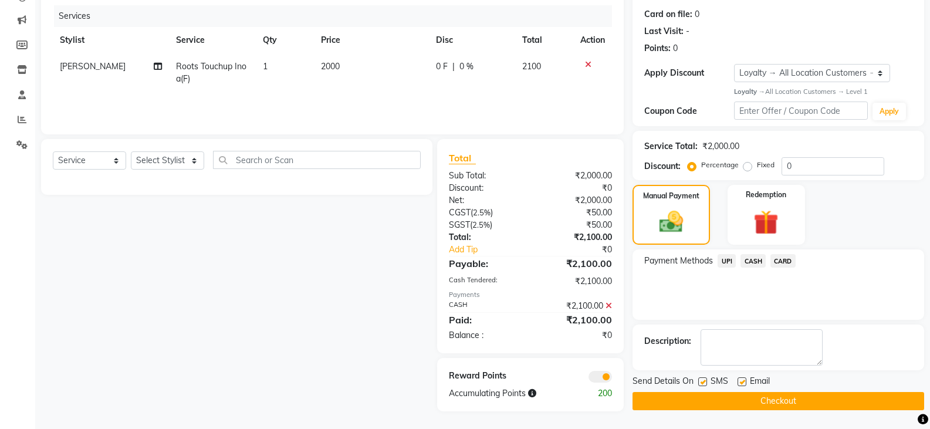
click at [711, 397] on button "Checkout" at bounding box center [778, 401] width 292 height 18
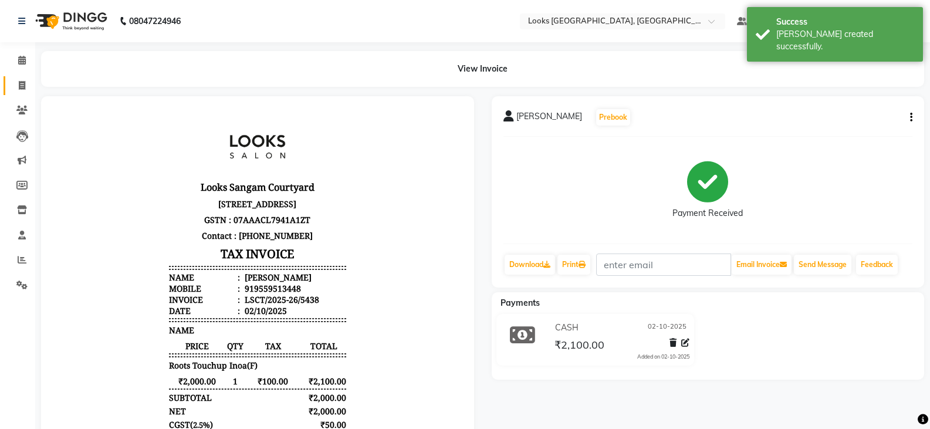
click at [23, 92] on link "Invoice" at bounding box center [18, 85] width 28 height 19
select select "service"
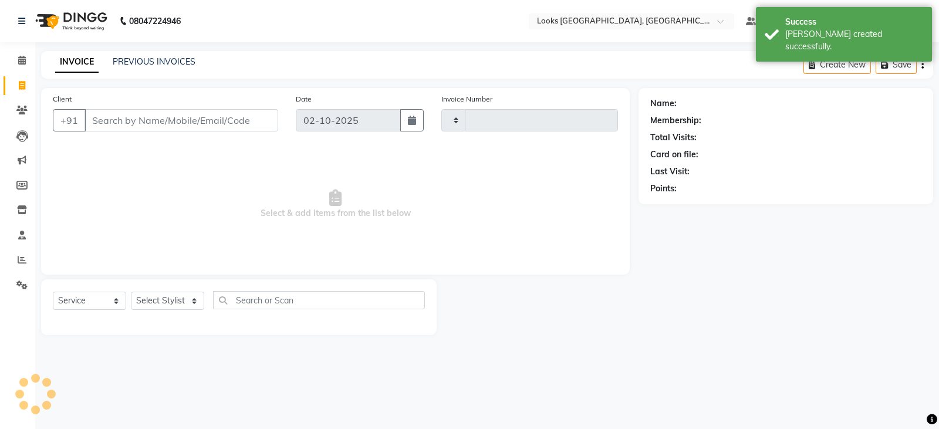
type input "5439"
select select "8942"
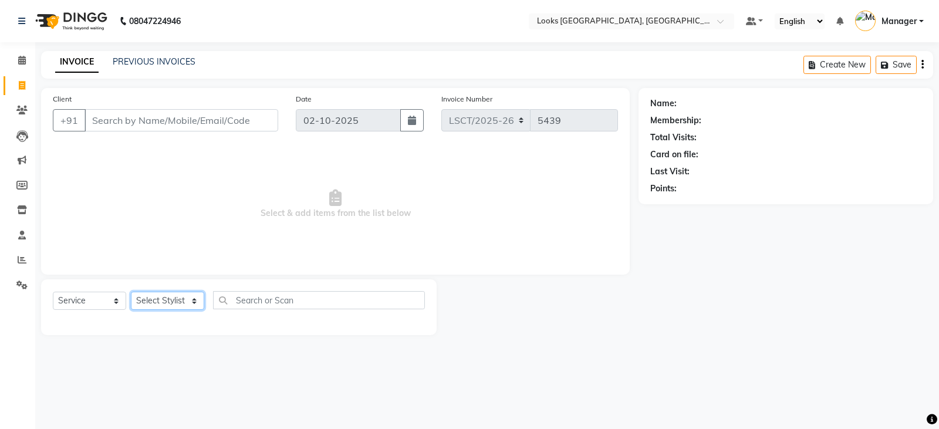
click at [163, 302] on select "Select Stylist Adil Ajay_pdct Babita Bharat_pdct Counter Sales Ezaz guddu_asst …" at bounding box center [167, 301] width 73 height 18
select select "90417"
click at [131, 292] on select "Select Stylist Adil Ajay_pdct Babita Bharat_pdct Counter Sales Ezaz guddu_asst …" at bounding box center [167, 301] width 73 height 18
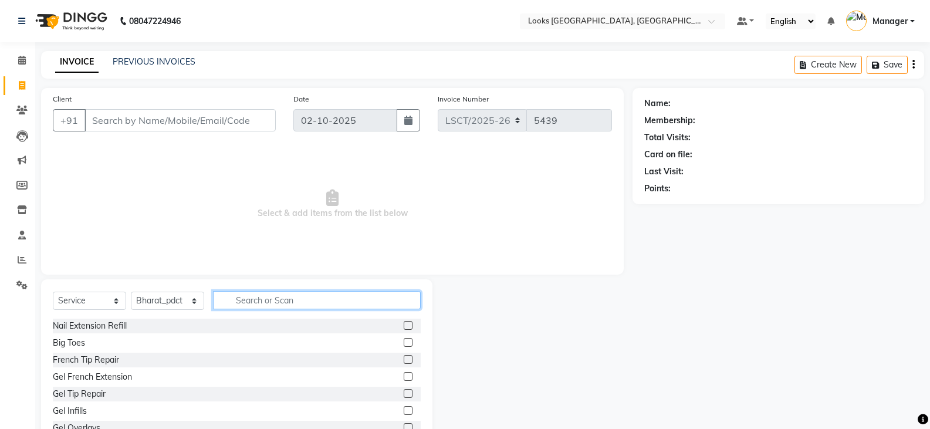
click at [277, 307] on input "text" at bounding box center [317, 300] width 208 height 18
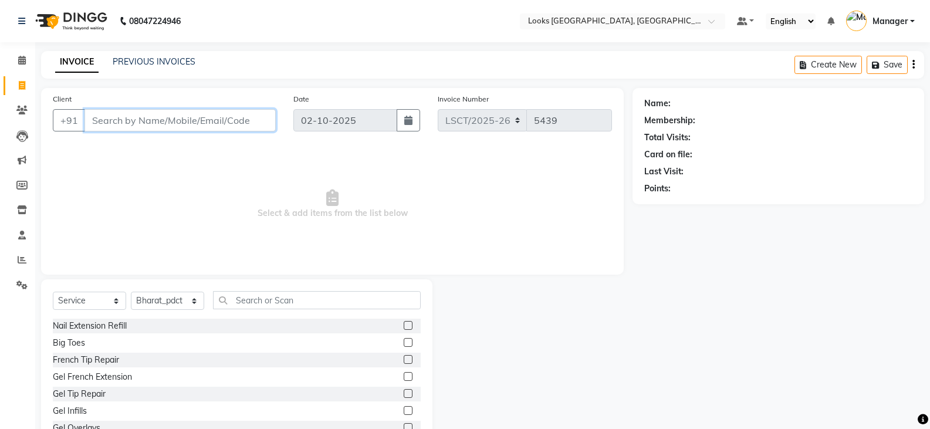
click at [207, 116] on input "Client" at bounding box center [179, 120] width 191 height 22
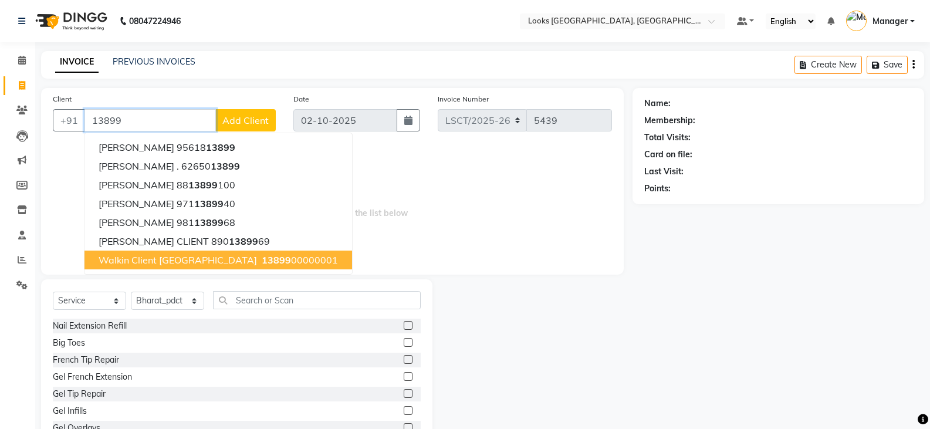
drag, startPoint x: 192, startPoint y: 254, endPoint x: 165, endPoint y: 292, distance: 46.2
click at [192, 255] on span "Walkin Client Sangam Courtyard" at bounding box center [178, 260] width 158 height 12
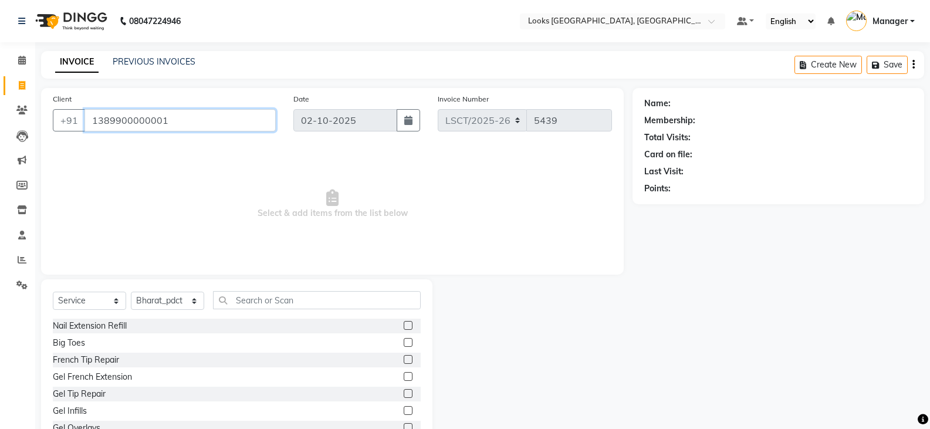
type input "1389900000001"
click at [163, 295] on select "Select Stylist Adil Ajay_pdct Babita Bharat_pdct Counter Sales Ezaz guddu_asst …" at bounding box center [167, 301] width 73 height 18
select select "1: Object"
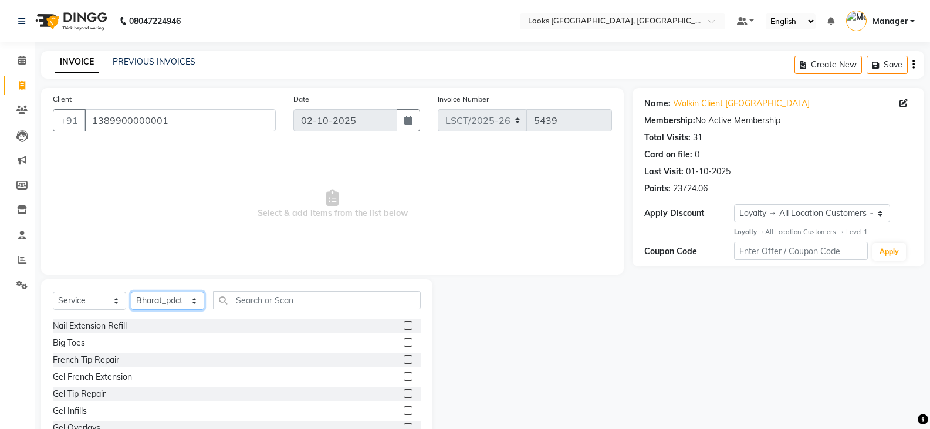
select select "90415"
click at [131, 292] on select "Select Stylist Adil Ajay_pdct Babita Bharat_pdct Counter Sales Ezaz guddu_asst …" at bounding box center [167, 301] width 73 height 18
click at [259, 296] on input "text" at bounding box center [317, 300] width 208 height 18
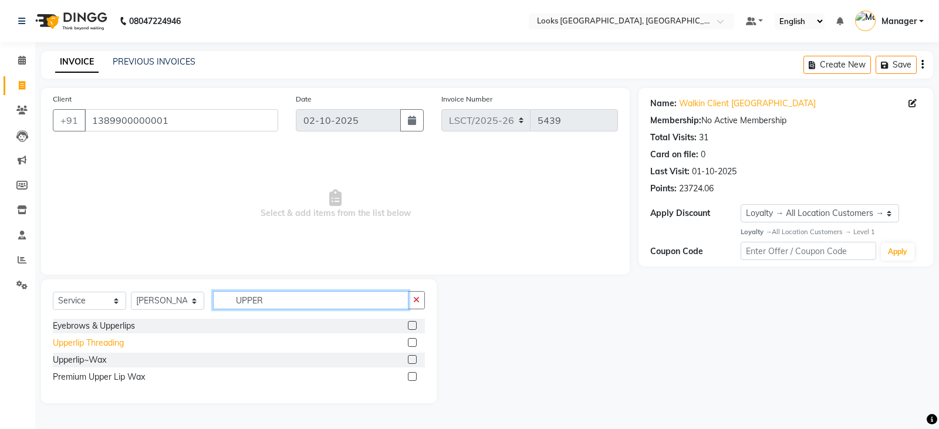
type input "UPPER"
click at [101, 346] on div "Upperlip Threading" at bounding box center [88, 343] width 71 height 12
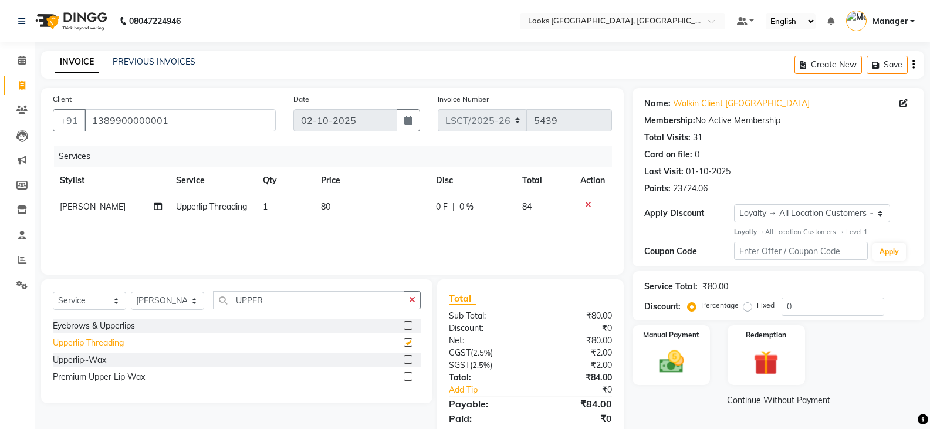
checkbox input "false"
click at [341, 212] on td "80" at bounding box center [371, 207] width 115 height 26
select select "90415"
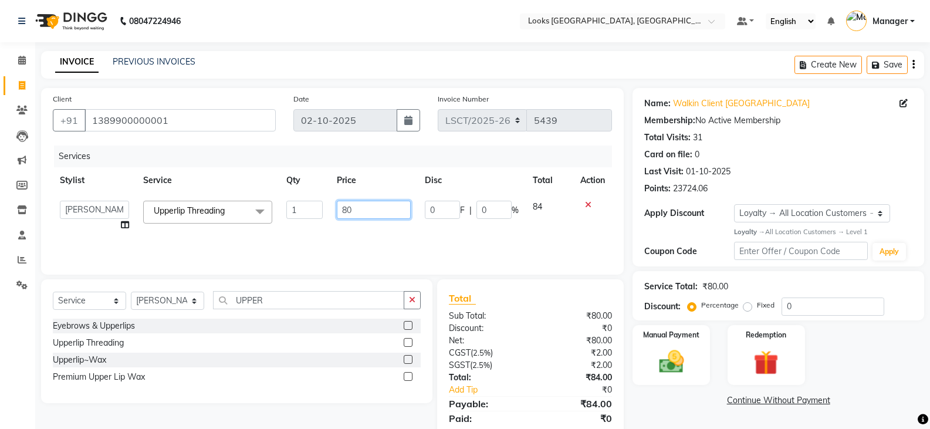
drag, startPoint x: 353, startPoint y: 209, endPoint x: 339, endPoint y: 209, distance: 13.5
click at [339, 209] on input "80" at bounding box center [373, 210] width 73 height 18
type input "100"
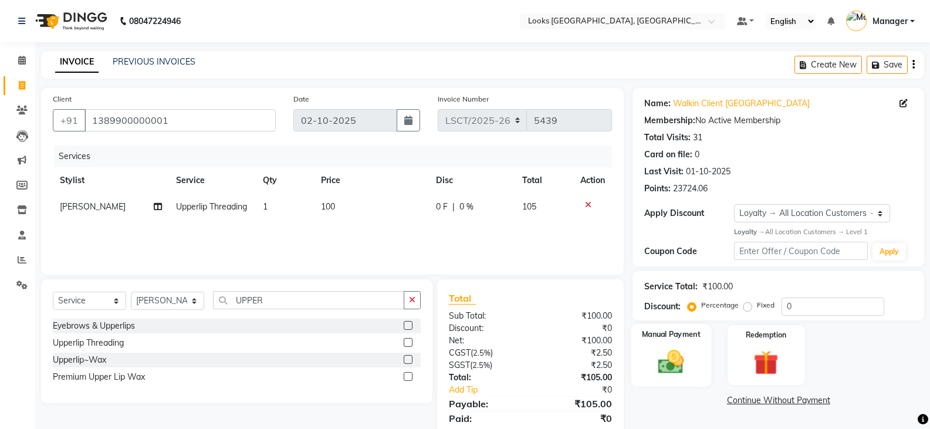
click at [685, 365] on img at bounding box center [671, 362] width 42 height 30
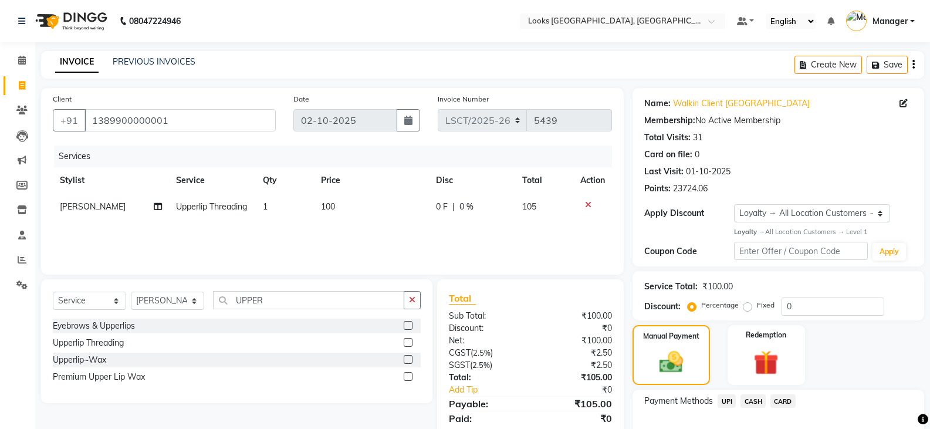
scroll to position [73, 0]
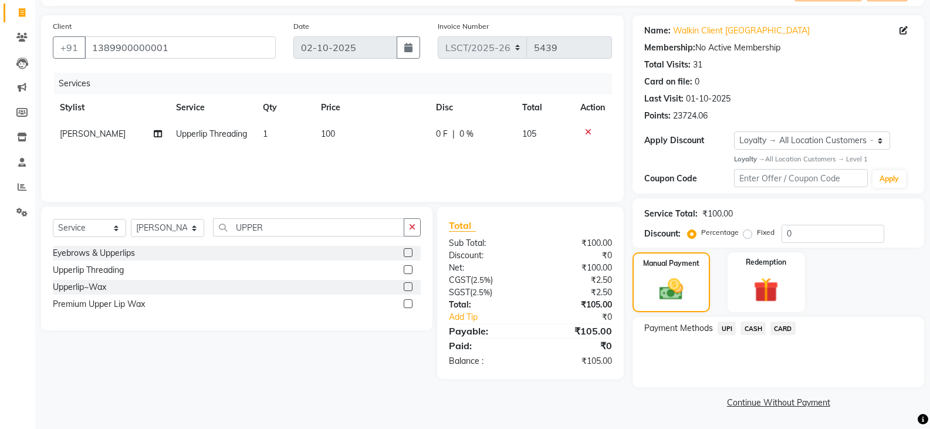
click at [728, 329] on span "UPI" at bounding box center [727, 328] width 18 height 13
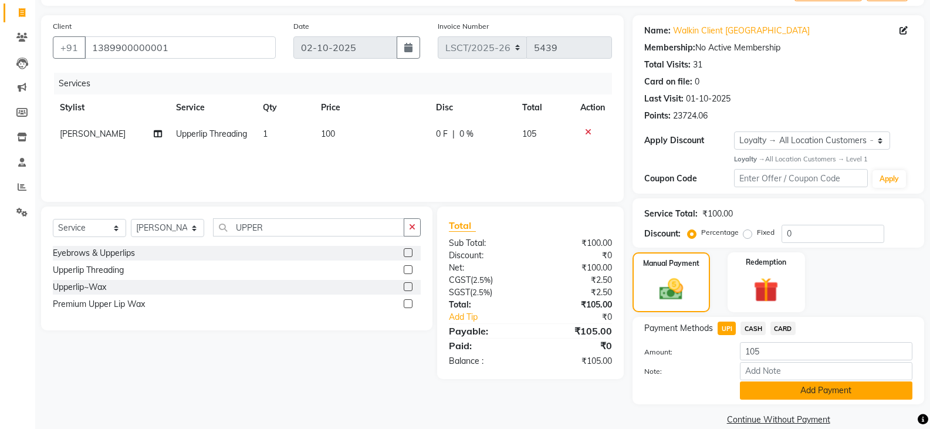
click at [763, 393] on button "Add Payment" at bounding box center [826, 390] width 172 height 18
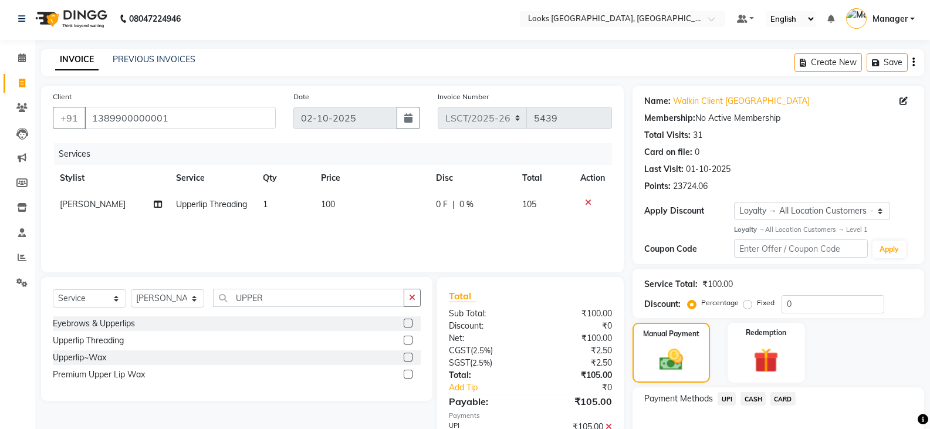
scroll to position [0, 0]
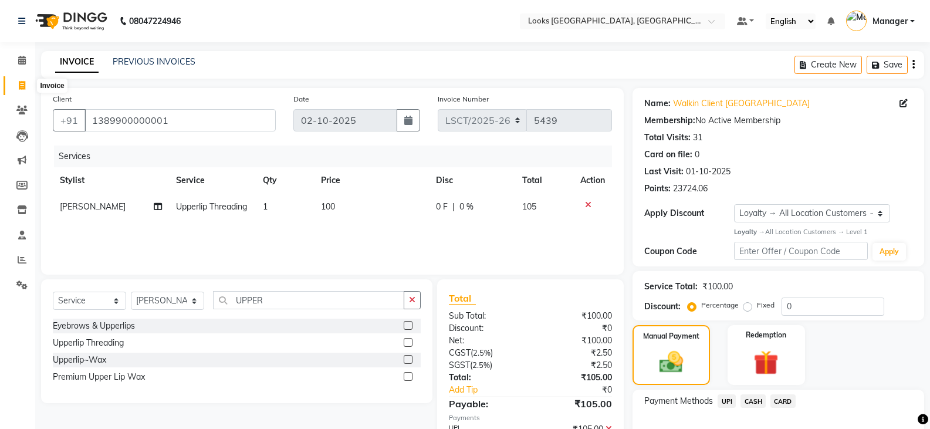
drag, startPoint x: 25, startPoint y: 81, endPoint x: 581, endPoint y: 62, distance: 555.9
click at [25, 81] on icon at bounding box center [22, 85] width 6 height 9
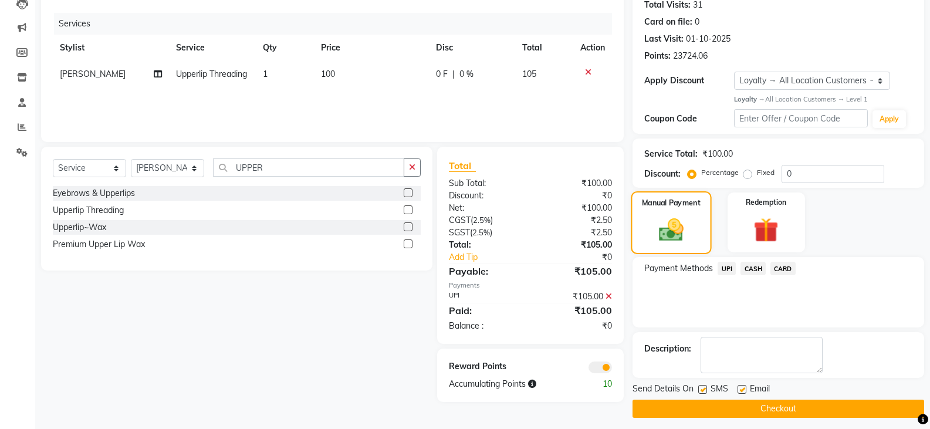
scroll to position [139, 0]
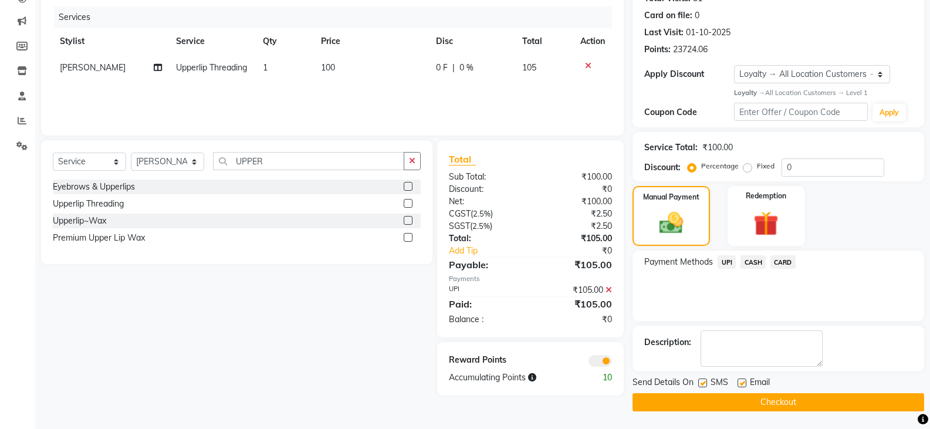
click at [698, 405] on button "Checkout" at bounding box center [778, 402] width 292 height 18
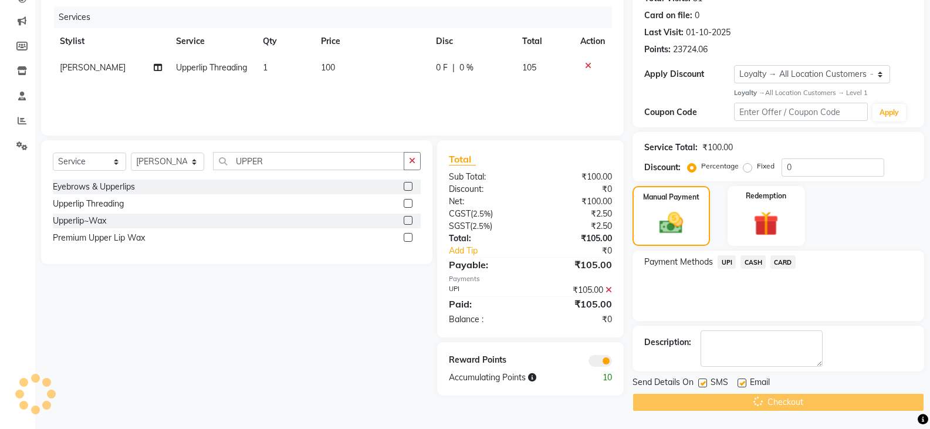
scroll to position [0, 0]
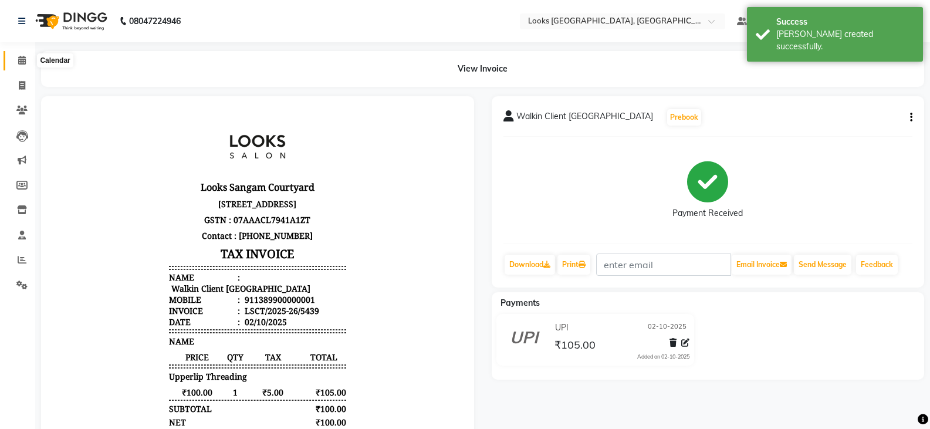
click at [18, 66] on span at bounding box center [22, 60] width 21 height 13
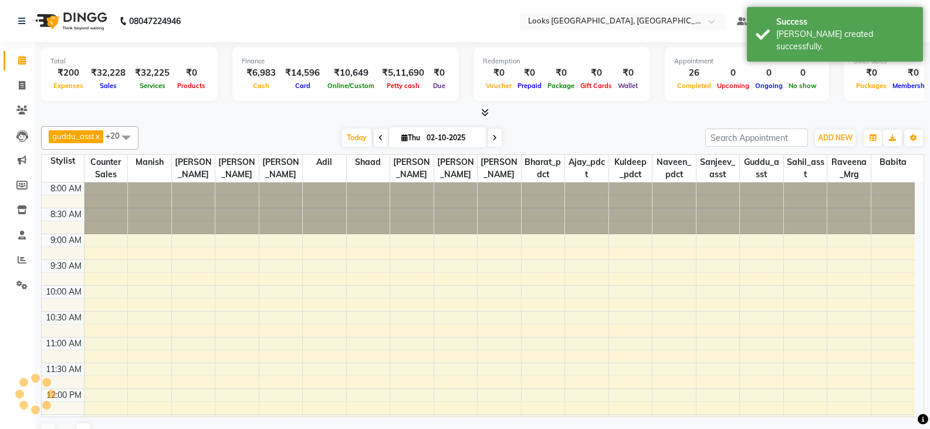
scroll to position [362, 0]
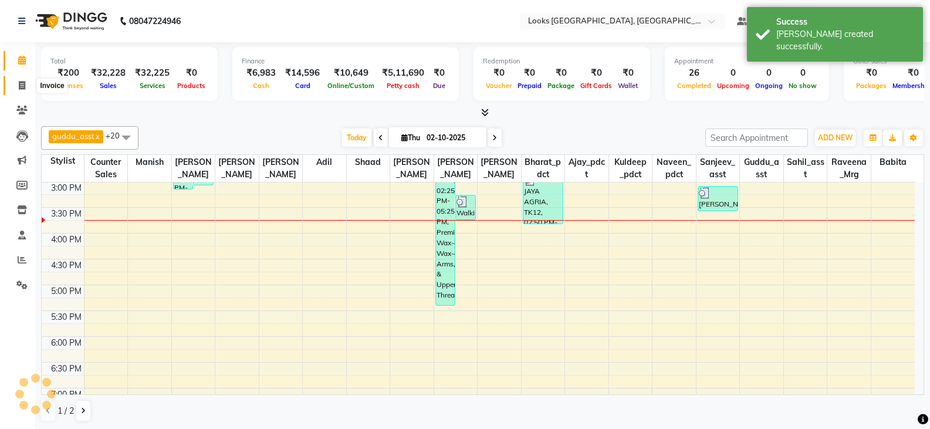
click at [15, 92] on span at bounding box center [22, 85] width 21 height 13
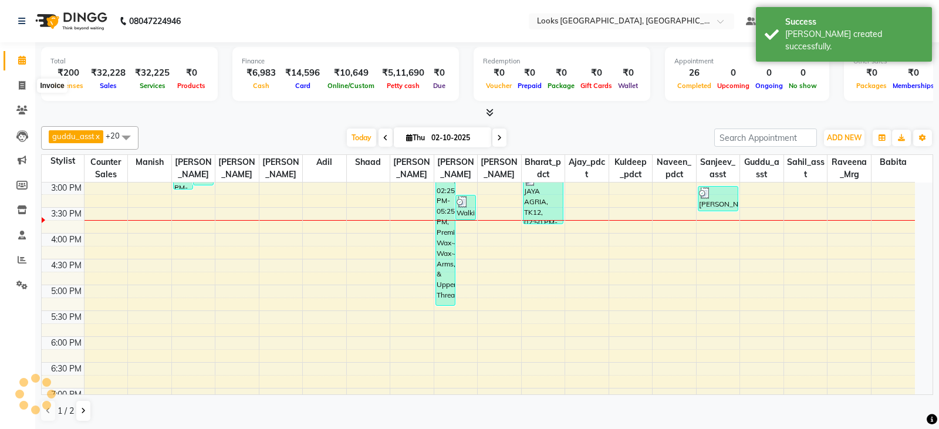
select select "service"
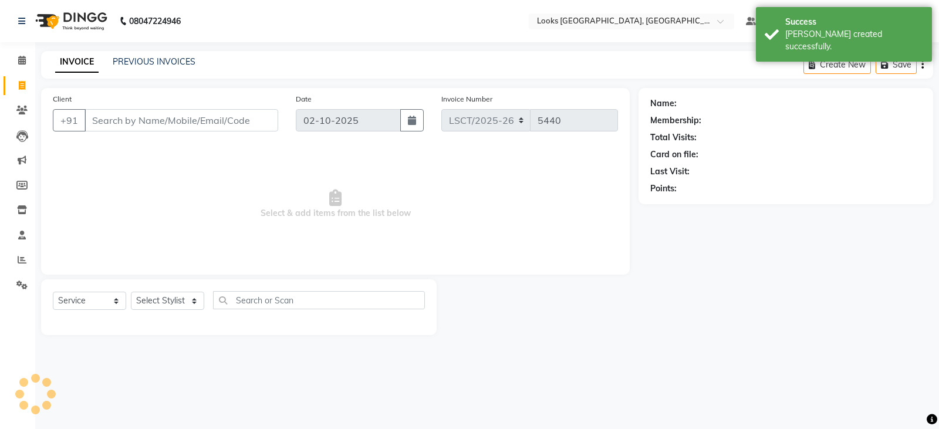
click at [153, 124] on input "Client" at bounding box center [181, 120] width 194 height 22
click at [155, 299] on select "Select Stylist" at bounding box center [167, 301] width 73 height 18
select select "90408"
click at [131, 292] on select "Select Stylist Adil Ajay_pdct Babita Bharat_pdct Counter Sales Ezaz guddu_asst …" at bounding box center [167, 301] width 73 height 18
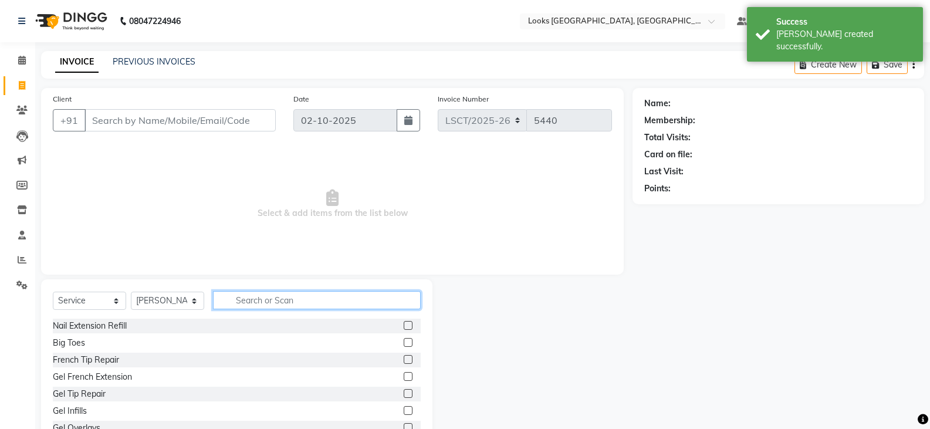
click at [264, 302] on input "text" at bounding box center [317, 300] width 208 height 18
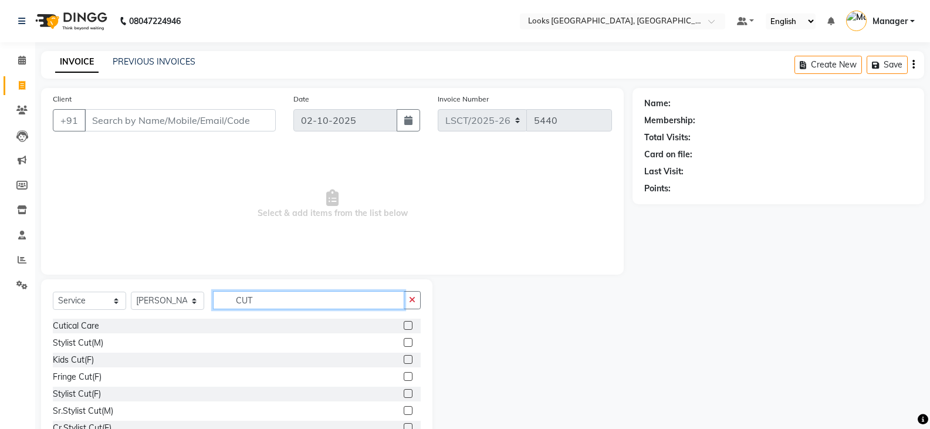
type input "CUT"
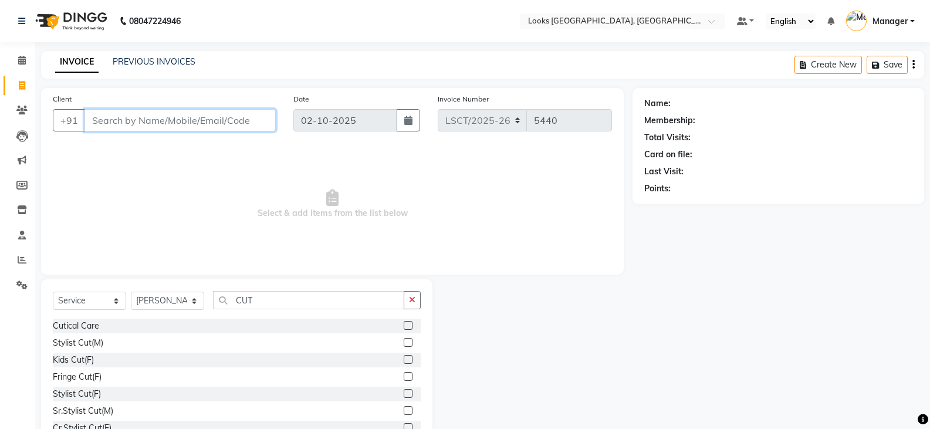
click at [199, 120] on input "Client" at bounding box center [179, 120] width 191 height 22
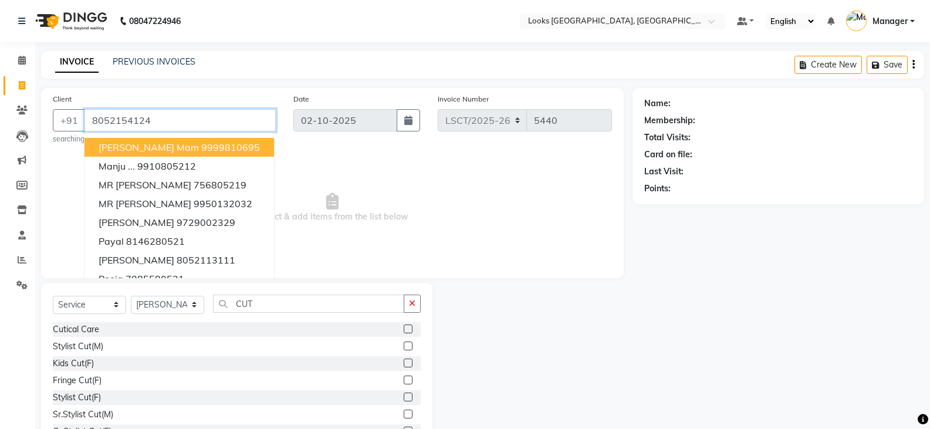
type input "8052154124"
select select "1: Object"
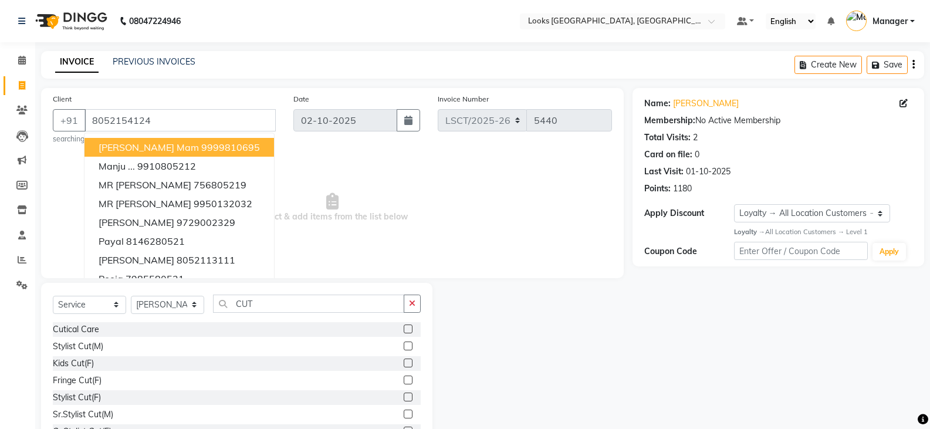
scroll to position [45, 0]
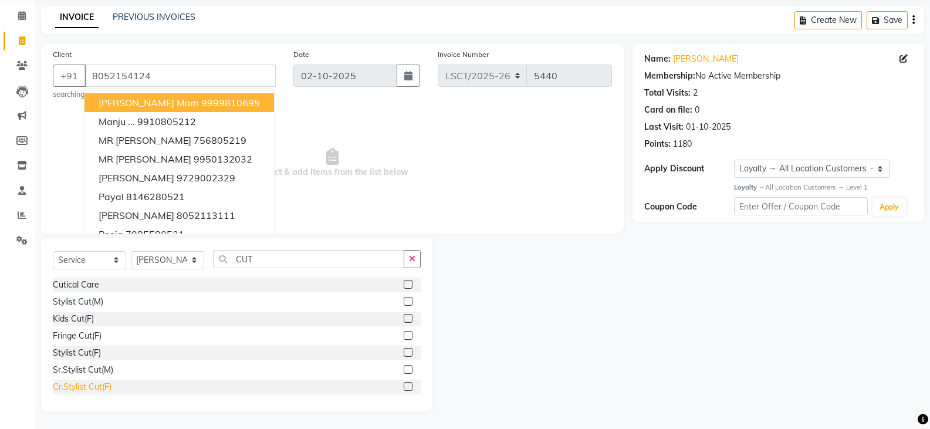
click at [83, 388] on div "Cr.Stylist Cut(F)" at bounding box center [82, 387] width 59 height 12
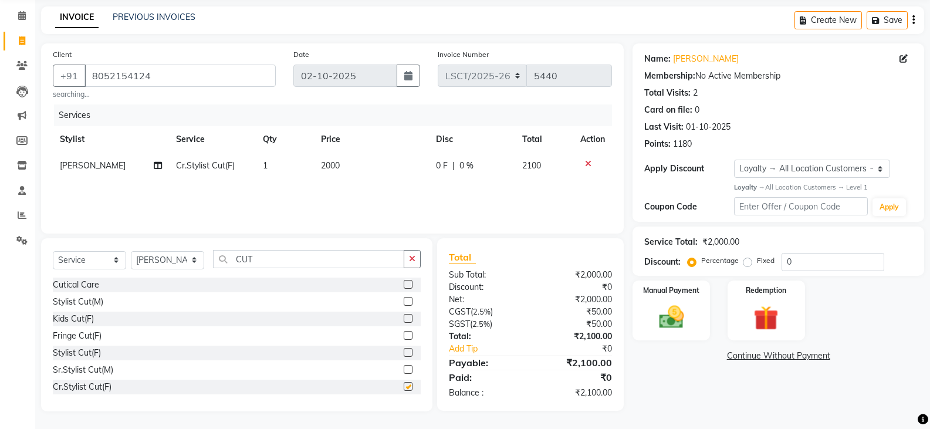
checkbox input "false"
drag, startPoint x: 258, startPoint y: 262, endPoint x: 206, endPoint y: 259, distance: 52.3
click at [206, 259] on div "Select Service Product Membership Package Voucher Prepaid Gift Card Select Styl…" at bounding box center [237, 264] width 368 height 28
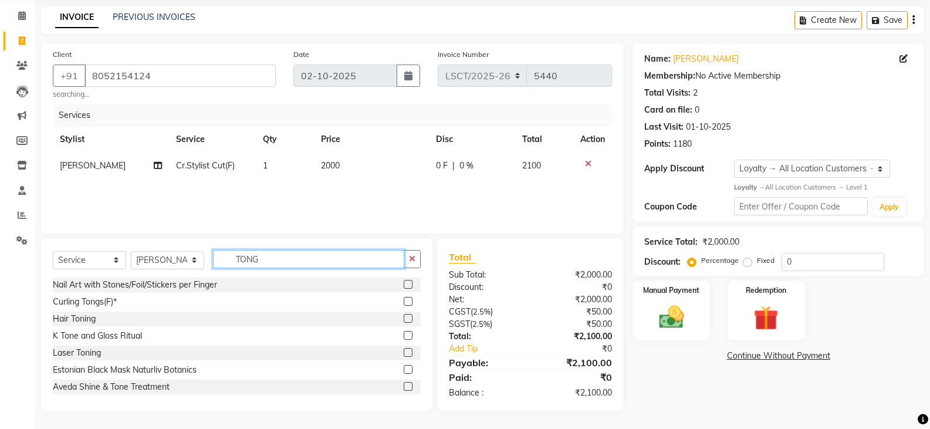
scroll to position [44, 0]
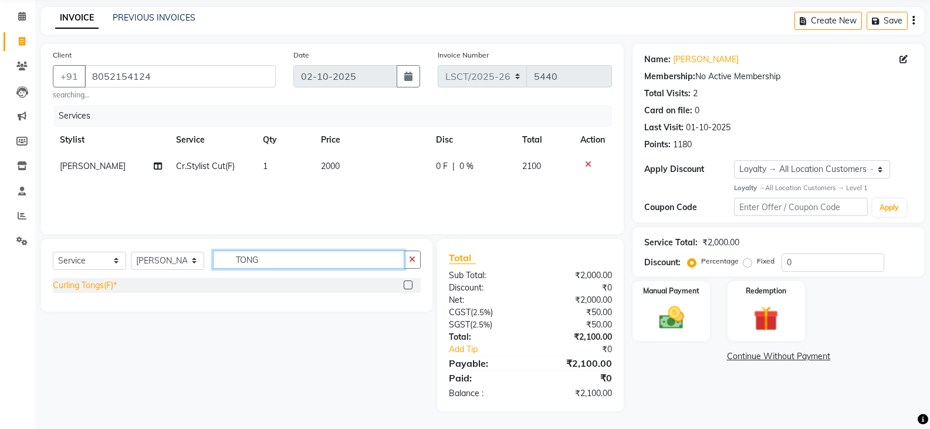
type input "TONG"
click at [93, 283] on div "Curling Tongs(F)*" at bounding box center [85, 285] width 64 height 12
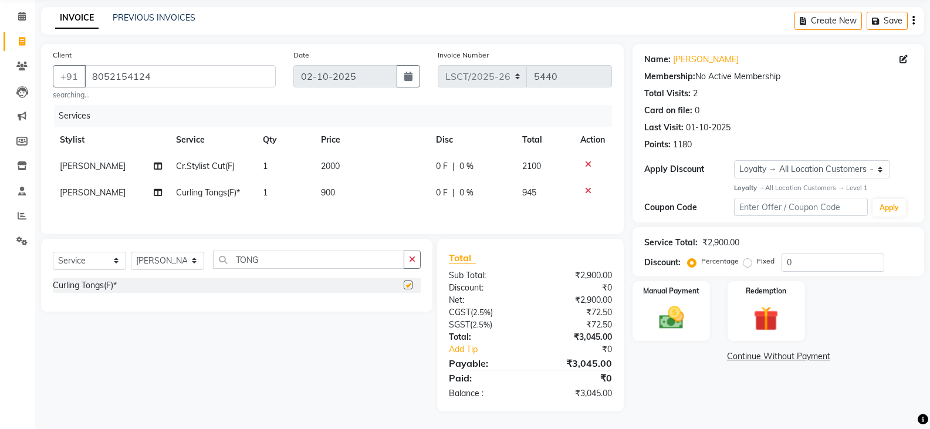
checkbox input "false"
drag, startPoint x: 228, startPoint y: 266, endPoint x: 217, endPoint y: 268, distance: 11.4
click at [219, 268] on input "TONG" at bounding box center [308, 260] width 191 height 18
click at [148, 268] on select "Select Stylist Adil Ajay_pdct Babita Bharat_pdct Counter Sales Ezaz guddu_asst …" at bounding box center [167, 261] width 73 height 18
select select "90421"
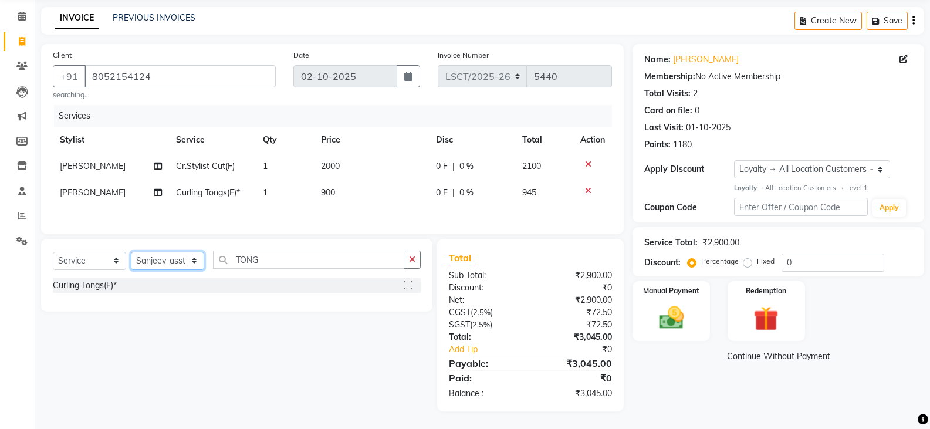
click at [131, 253] on select "Select Stylist Adil Ajay_pdct Babita Bharat_pdct Counter Sales Ezaz guddu_asst …" at bounding box center [167, 261] width 73 height 18
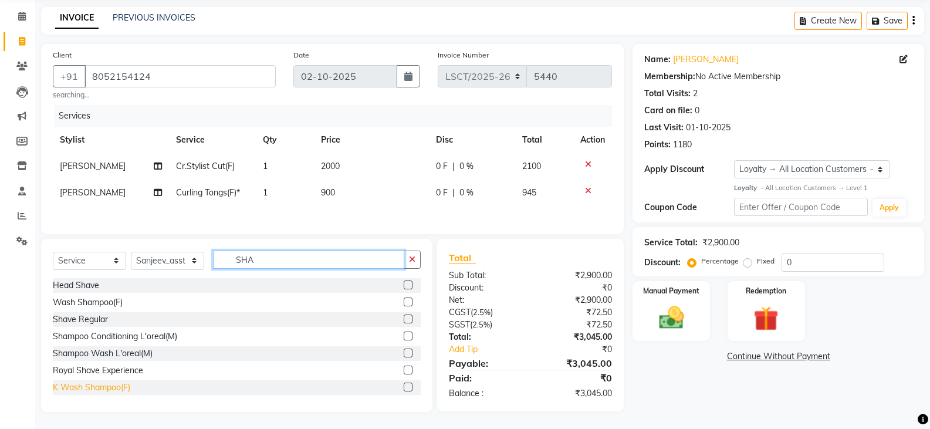
type input "SHA"
drag, startPoint x: 106, startPoint y: 388, endPoint x: 130, endPoint y: 366, distance: 33.2
click at [106, 387] on div "K Wash Shampoo(F)" at bounding box center [91, 387] width 77 height 12
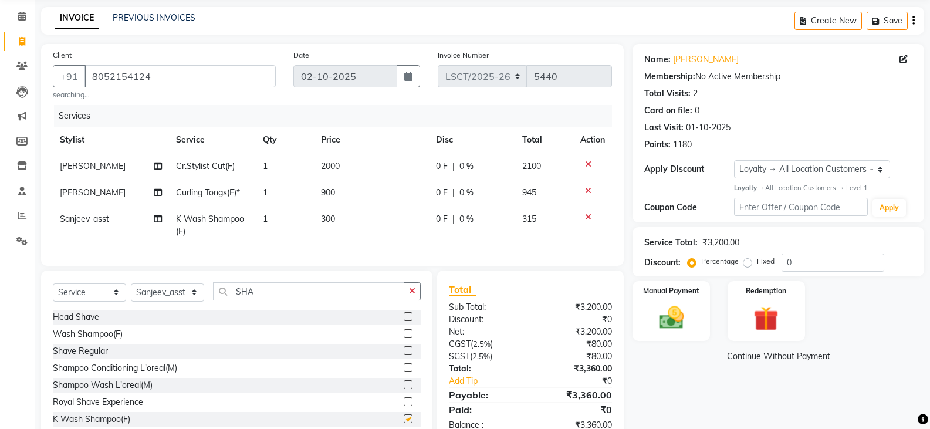
checkbox input "false"
click at [349, 211] on td "300" at bounding box center [371, 225] width 115 height 39
select select "90421"
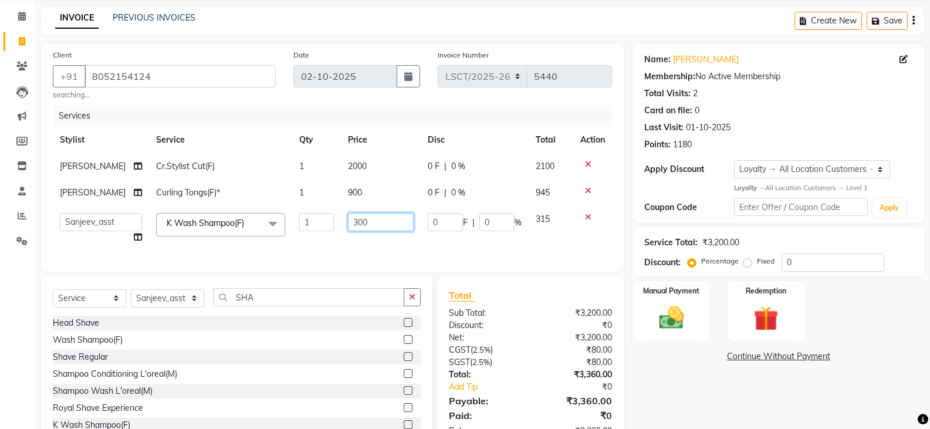
drag, startPoint x: 351, startPoint y: 224, endPoint x: 317, endPoint y: 227, distance: 34.2
click at [317, 227] on tr "Adil Ajay_pdct Babita Bharat_pdct Counter Sales Ezaz guddu_asst Jisha Kuldeep _…" at bounding box center [332, 228] width 559 height 45
type input "400"
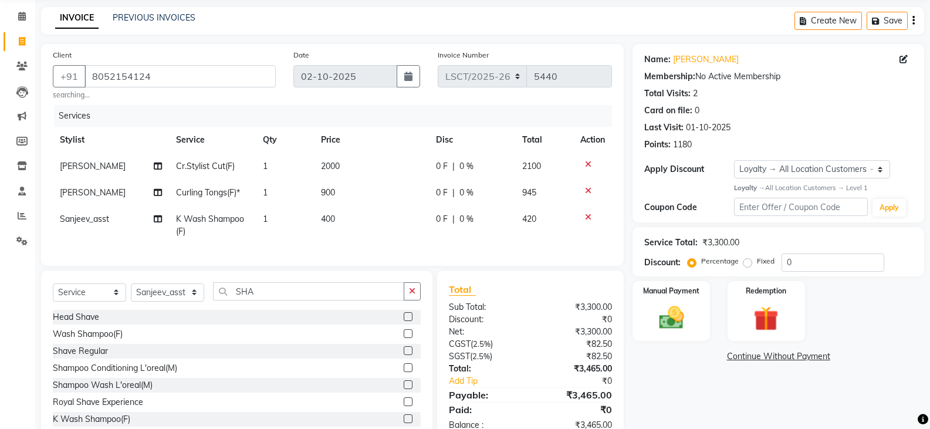
click at [684, 401] on div "Name: Ranu Swaroop Membership: No Active Membership Total Visits: 2 Card on fil…" at bounding box center [782, 244] width 300 height 400
click at [591, 187] on div at bounding box center [592, 191] width 25 height 8
click at [586, 190] on icon at bounding box center [588, 191] width 6 height 8
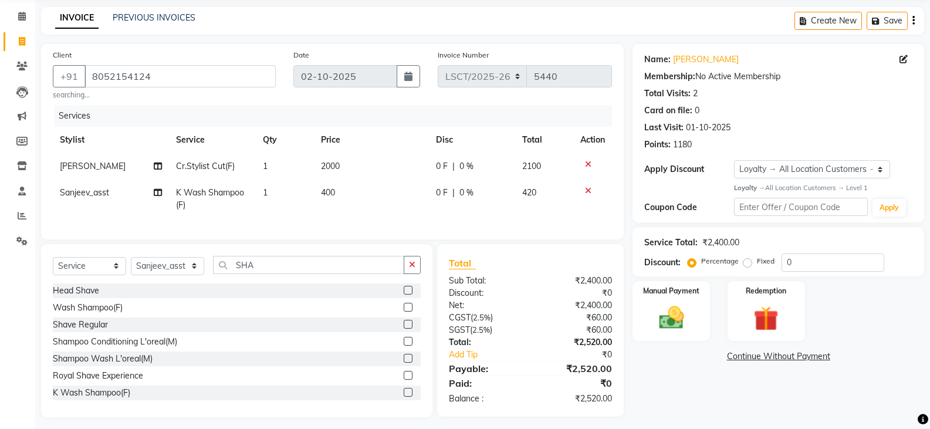
click at [586, 190] on icon at bounding box center [588, 191] width 6 height 8
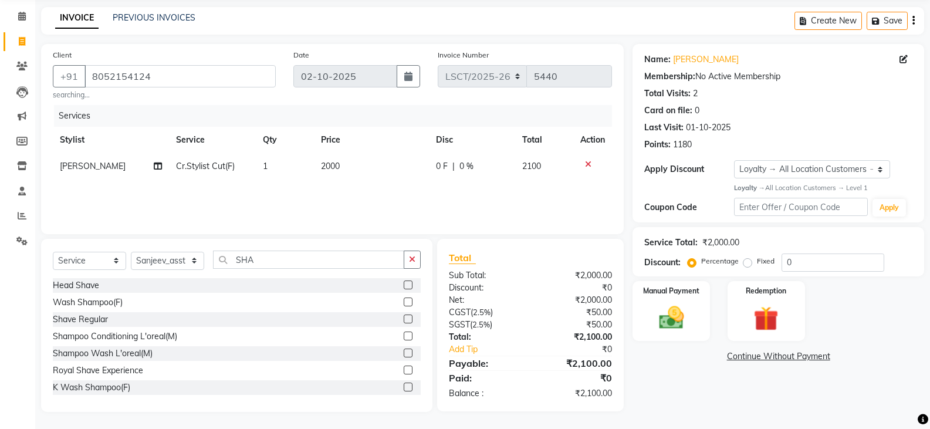
scroll to position [45, 0]
click at [652, 315] on img at bounding box center [671, 317] width 42 height 30
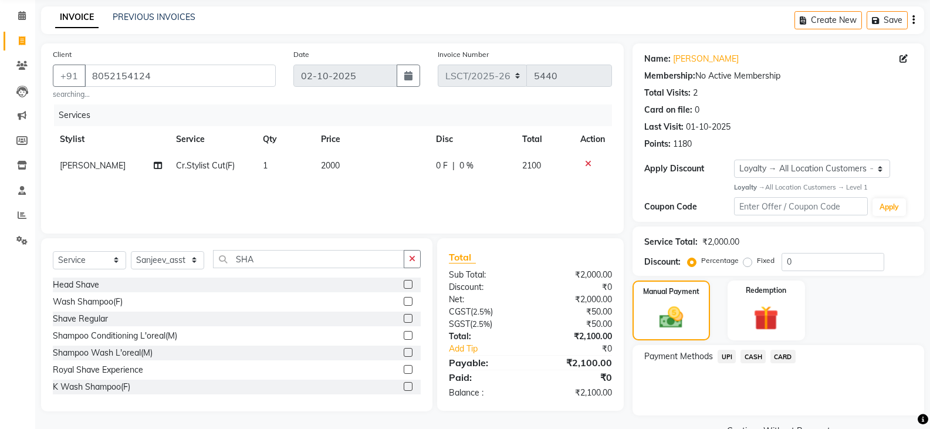
click at [725, 354] on span "UPI" at bounding box center [727, 356] width 18 height 13
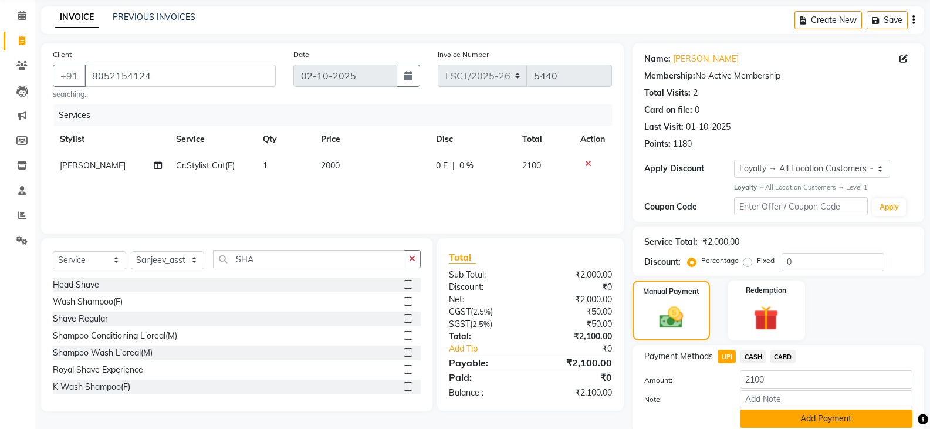
click at [770, 418] on button "Add Payment" at bounding box center [826, 419] width 172 height 18
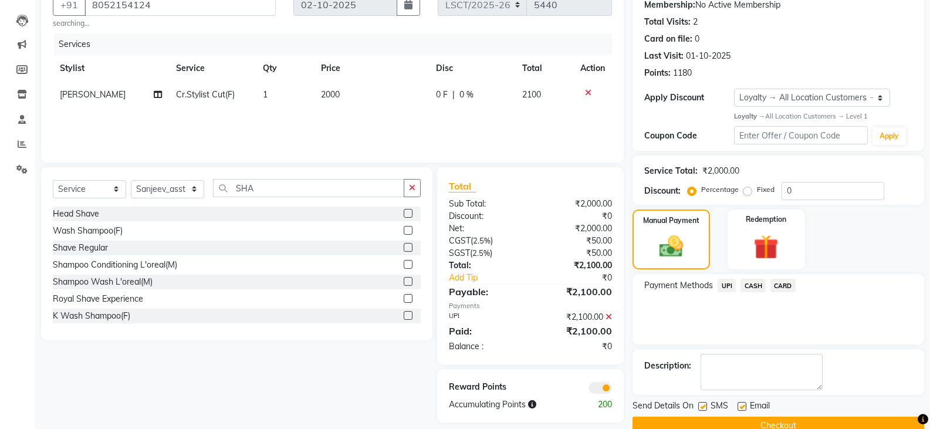
scroll to position [139, 0]
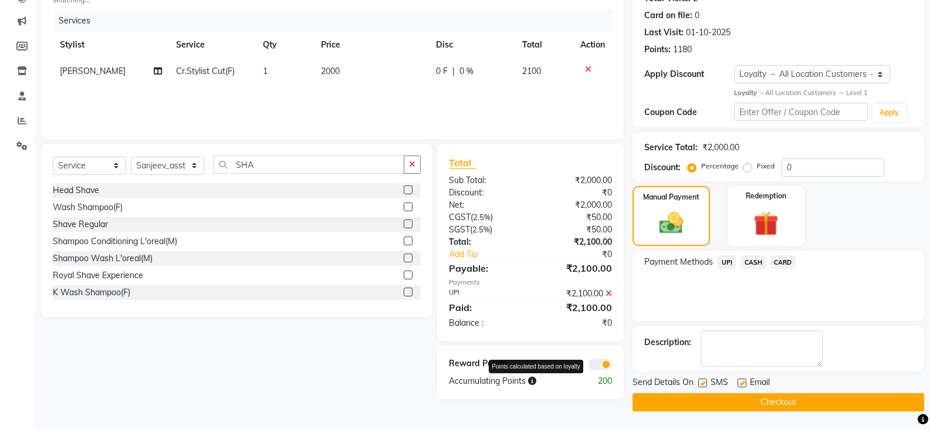
click at [536, 380] on icon at bounding box center [532, 381] width 8 height 8
click at [689, 400] on button "Checkout" at bounding box center [778, 402] width 292 height 18
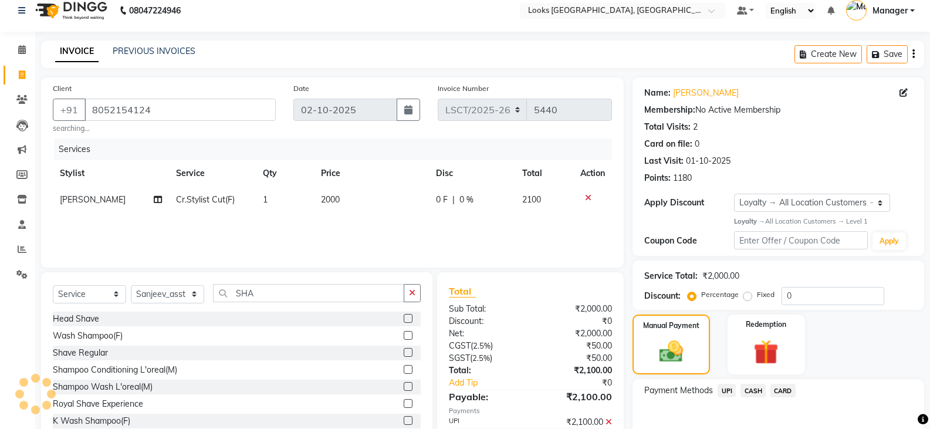
scroll to position [0, 0]
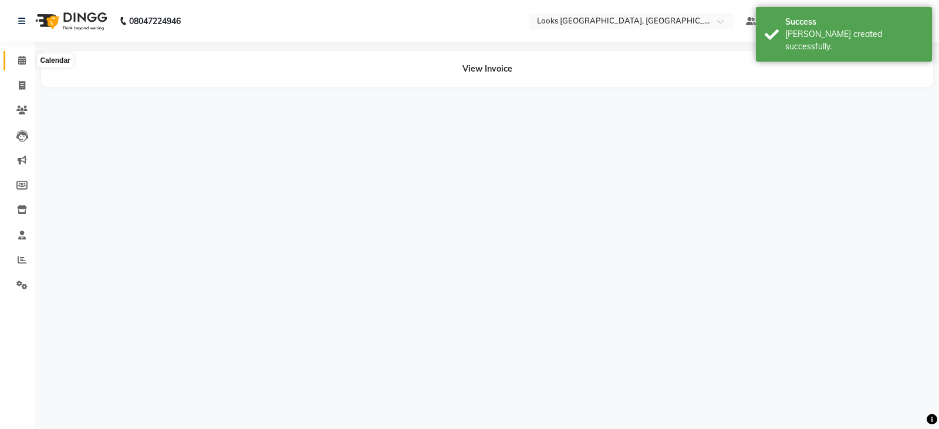
click at [15, 60] on span at bounding box center [22, 60] width 21 height 13
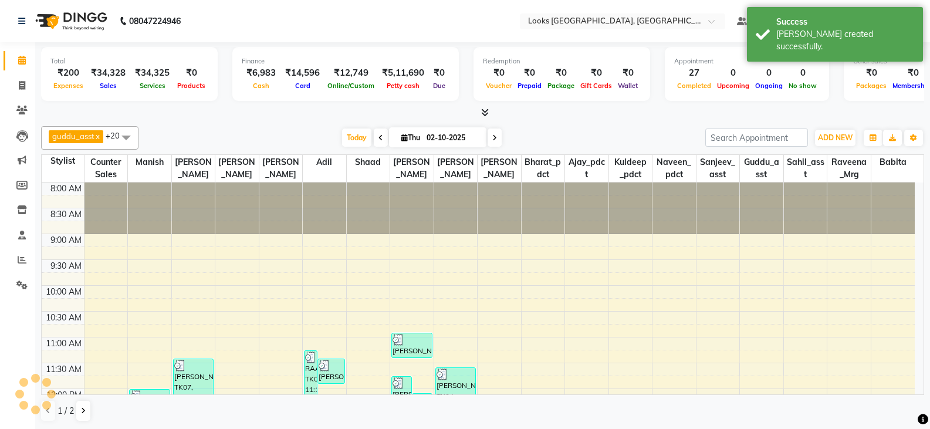
scroll to position [362, 0]
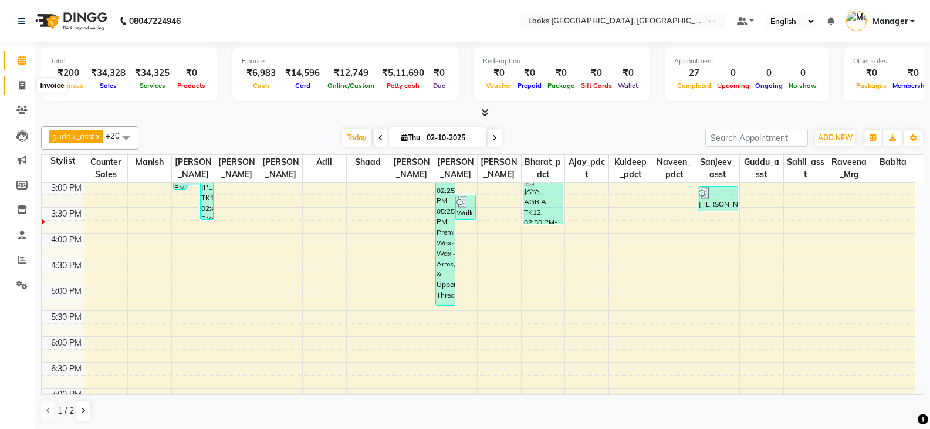
click at [23, 89] on icon at bounding box center [22, 85] width 6 height 9
select select "service"
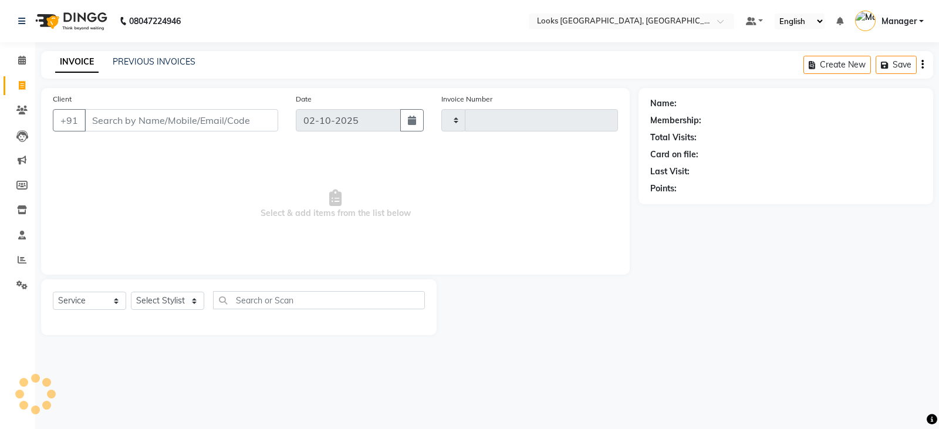
type input "5441"
select select "8942"
click at [158, 298] on select "Select Stylist Adil Ajay_pdct Babita Bharat_pdct Counter Sales Ezaz guddu_asst …" at bounding box center [167, 301] width 73 height 18
select select "90408"
click at [131, 292] on select "Select Stylist Adil Ajay_pdct Babita Bharat_pdct Counter Sales Ezaz guddu_asst …" at bounding box center [167, 301] width 73 height 18
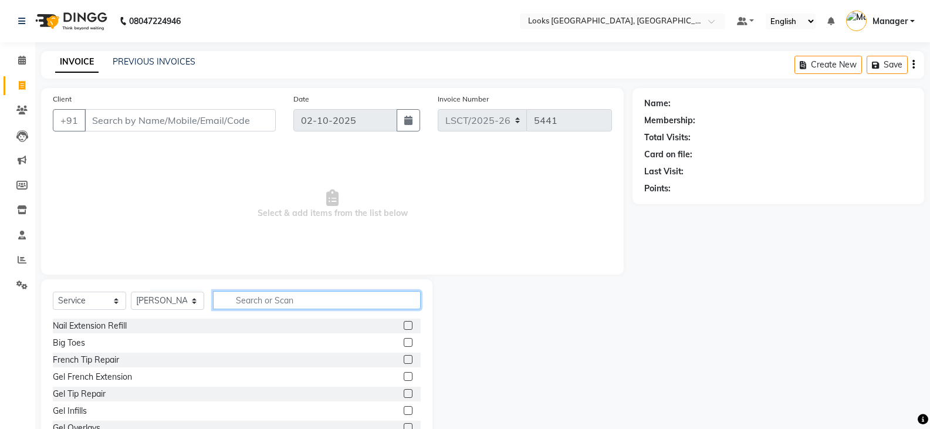
click at [320, 301] on input "text" at bounding box center [317, 300] width 208 height 18
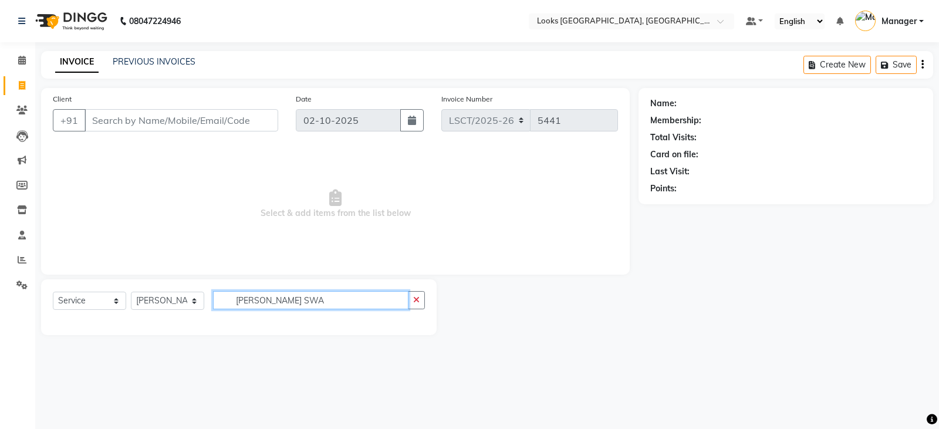
type input "RANU SWA"
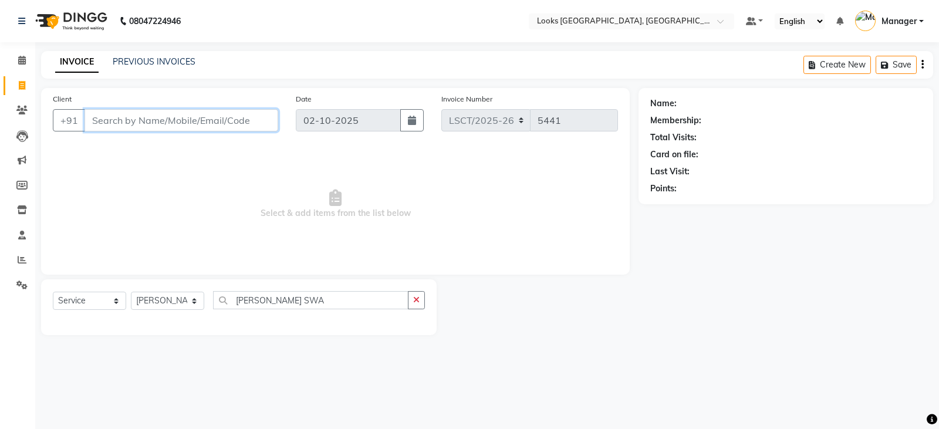
click at [154, 122] on input "Client" at bounding box center [181, 120] width 194 height 22
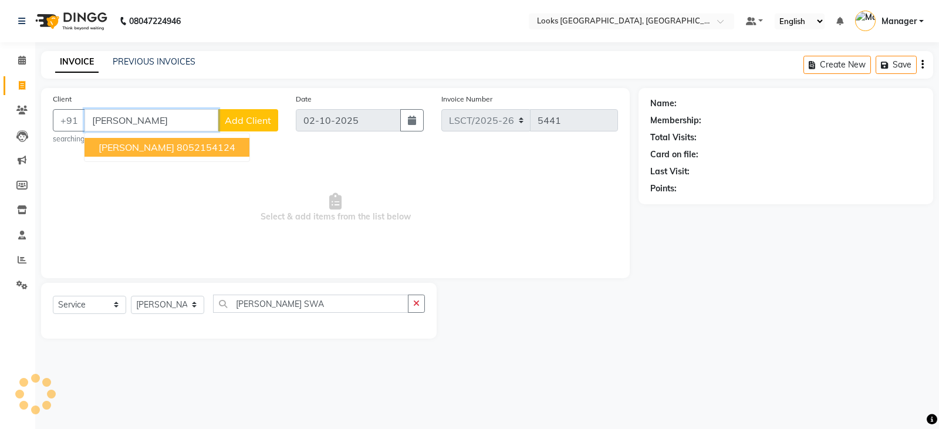
click at [167, 143] on span "[PERSON_NAME]" at bounding box center [137, 147] width 76 height 12
type input "8052154124"
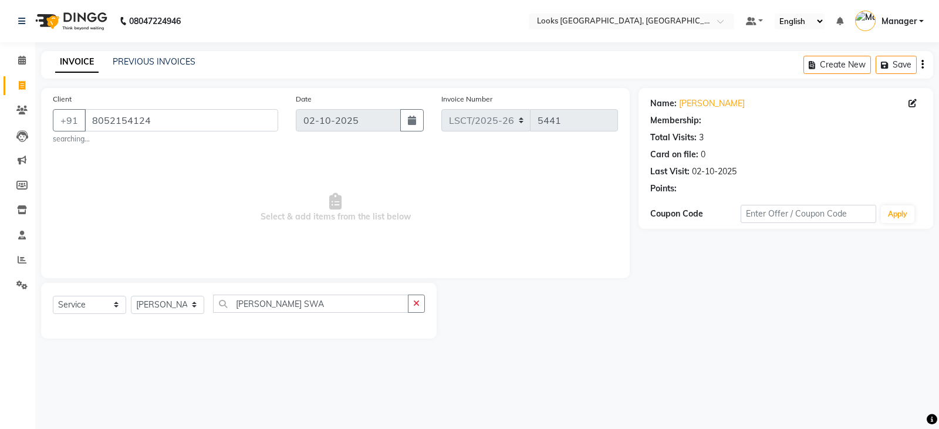
select select "1: Object"
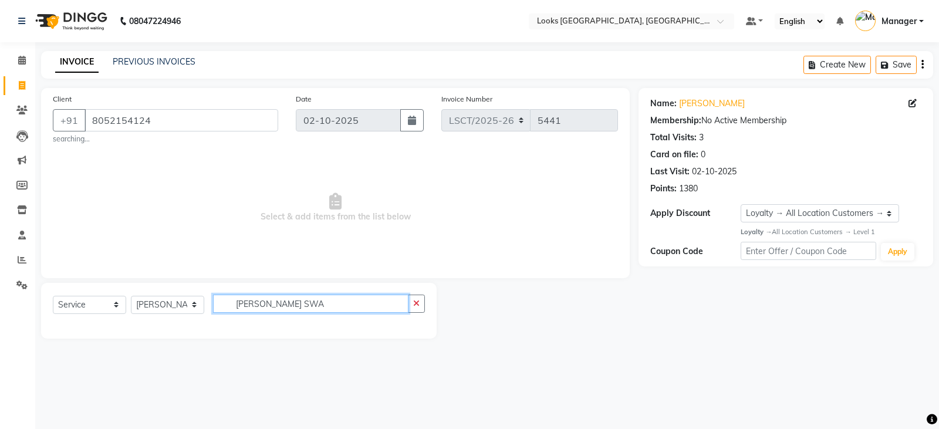
drag, startPoint x: 302, startPoint y: 303, endPoint x: 219, endPoint y: 308, distance: 83.4
click at [219, 308] on input "RANU SWA" at bounding box center [310, 304] width 195 height 18
type input "TONG"
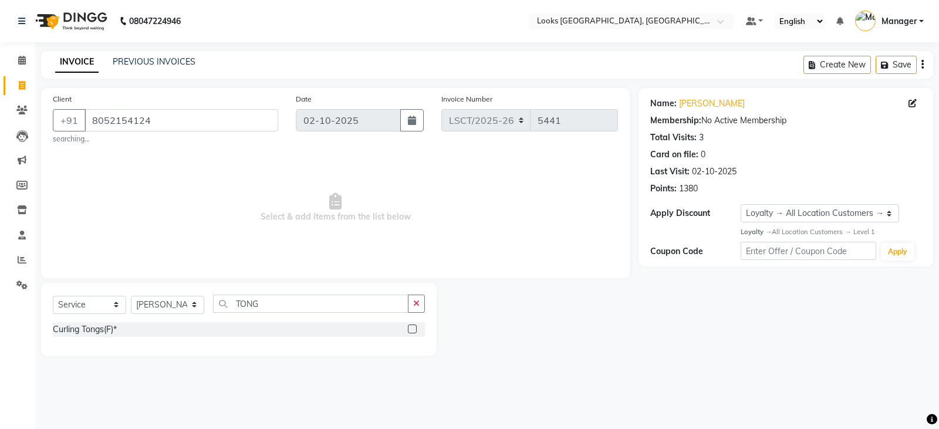
drag, startPoint x: 70, startPoint y: 333, endPoint x: 241, endPoint y: 304, distance: 173.1
click at [76, 328] on div "Curling Tongs(F)*" at bounding box center [85, 329] width 64 height 12
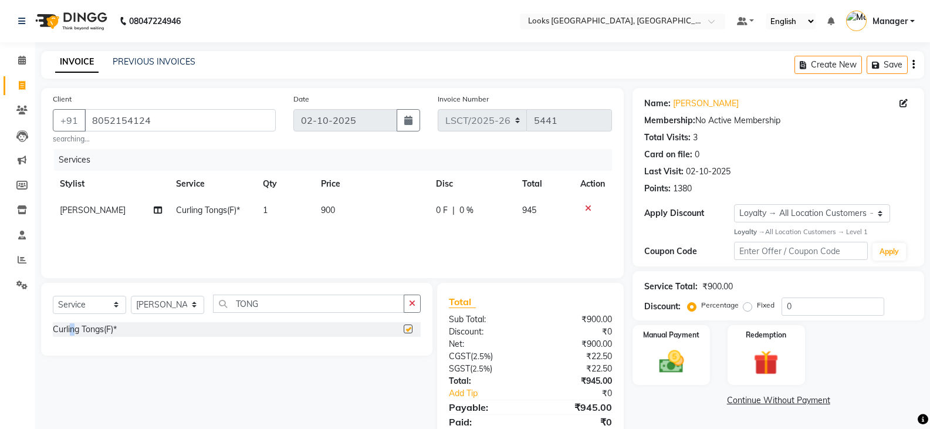
checkbox input "false"
drag, startPoint x: 257, startPoint y: 299, endPoint x: 215, endPoint y: 302, distance: 41.7
click at [215, 302] on input "TONG" at bounding box center [308, 304] width 191 height 18
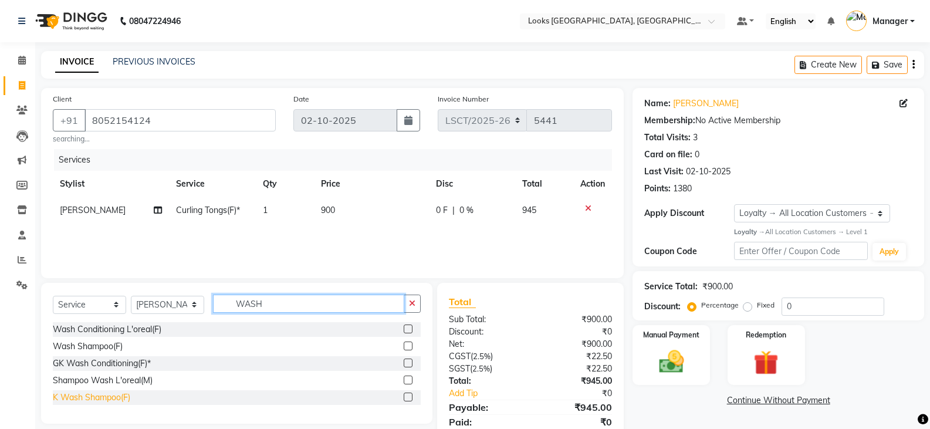
type input "WASH"
drag, startPoint x: 113, startPoint y: 394, endPoint x: 141, endPoint y: 314, distance: 85.4
click at [113, 393] on div "K Wash Shampoo(F)" at bounding box center [91, 397] width 77 height 12
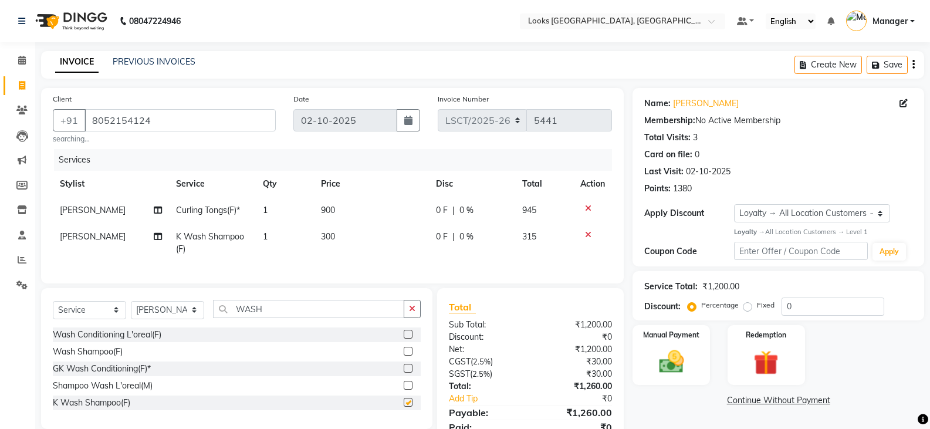
checkbox input "false"
click at [162, 319] on select "Select Stylist Adil Ajay_pdct Babita Bharat_pdct Counter Sales Ezaz guddu_asst …" at bounding box center [167, 310] width 73 height 18
select select "90421"
click at [131, 309] on select "Select Stylist Adil Ajay_pdct Babita Bharat_pdct Counter Sales Ezaz guddu_asst …" at bounding box center [167, 310] width 73 height 18
click at [332, 240] on span "300" at bounding box center [328, 236] width 14 height 11
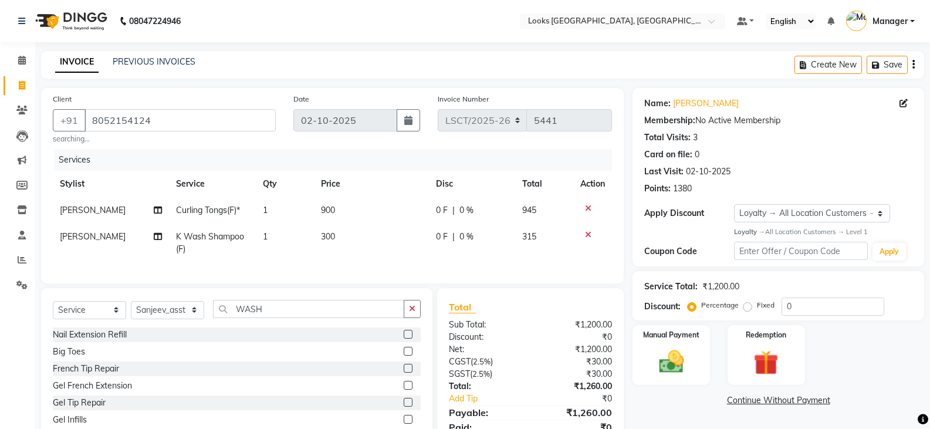
select select "90408"
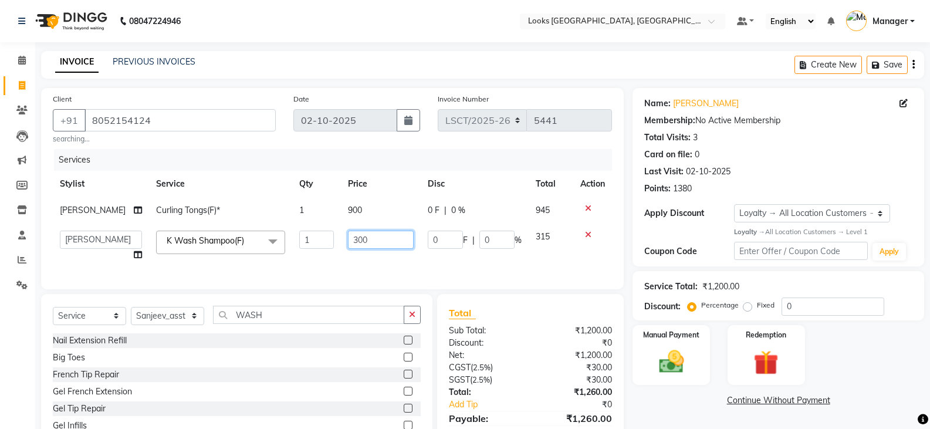
drag, startPoint x: 377, startPoint y: 232, endPoint x: 308, endPoint y: 252, distance: 71.5
click at [308, 251] on tr "Adil Ajay_pdct Babita Bharat_pdct Counter Sales Ezaz guddu_asst Jisha Kuldeep _…" at bounding box center [332, 246] width 559 height 45
type input "600"
click at [341, 207] on td "900" at bounding box center [381, 210] width 80 height 26
select select "90408"
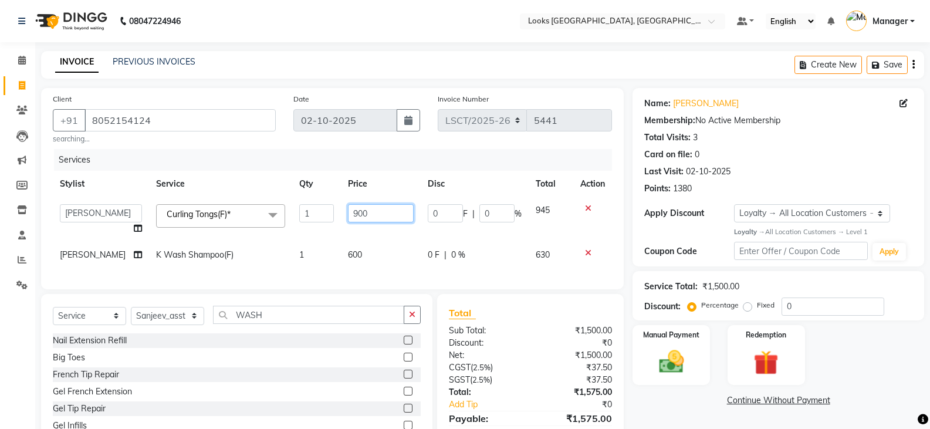
drag, startPoint x: 383, startPoint y: 213, endPoint x: 306, endPoint y: 224, distance: 78.2
click at [306, 224] on tr "Adil Ajay_pdct Babita Bharat_pdct Counter Sales Ezaz guddu_asst Jisha Kuldeep _…" at bounding box center [332, 219] width 559 height 45
type input "1000"
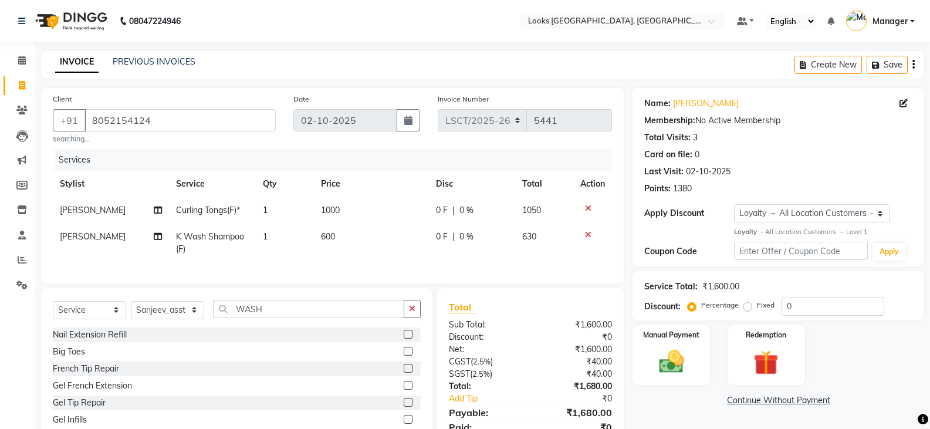
drag, startPoint x: 824, startPoint y: 363, endPoint x: 804, endPoint y: 346, distance: 25.8
click at [824, 363] on div "Manual Payment Redemption" at bounding box center [778, 355] width 309 height 60
click at [659, 358] on img at bounding box center [671, 362] width 42 height 30
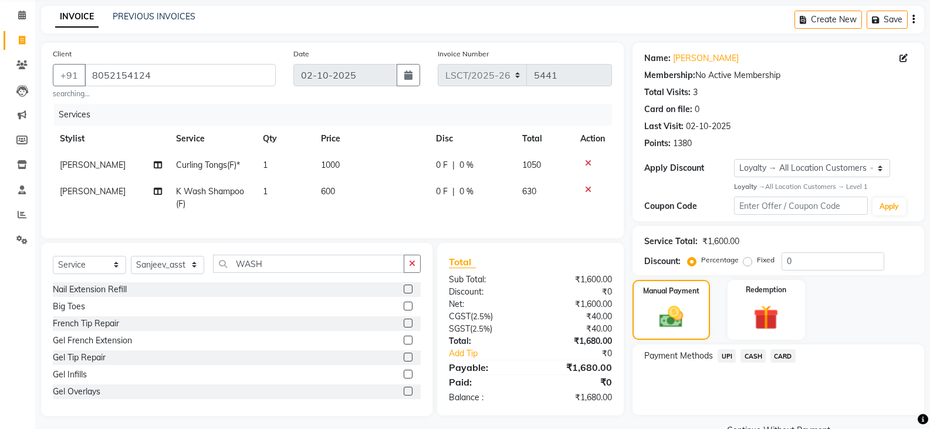
scroll to position [73, 0]
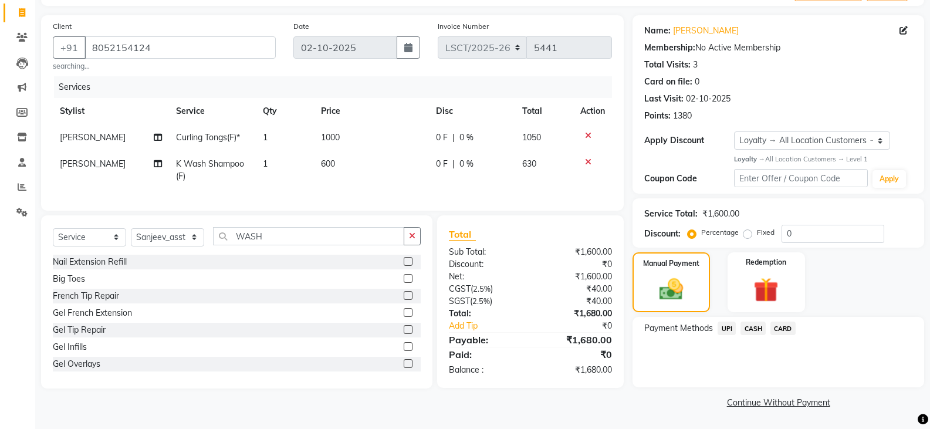
click at [720, 327] on span "UPI" at bounding box center [727, 328] width 18 height 13
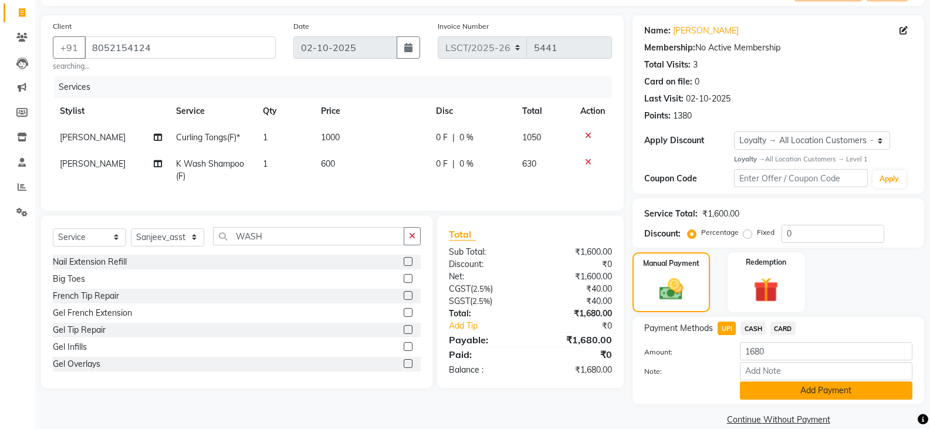
click at [747, 383] on button "Add Payment" at bounding box center [826, 390] width 172 height 18
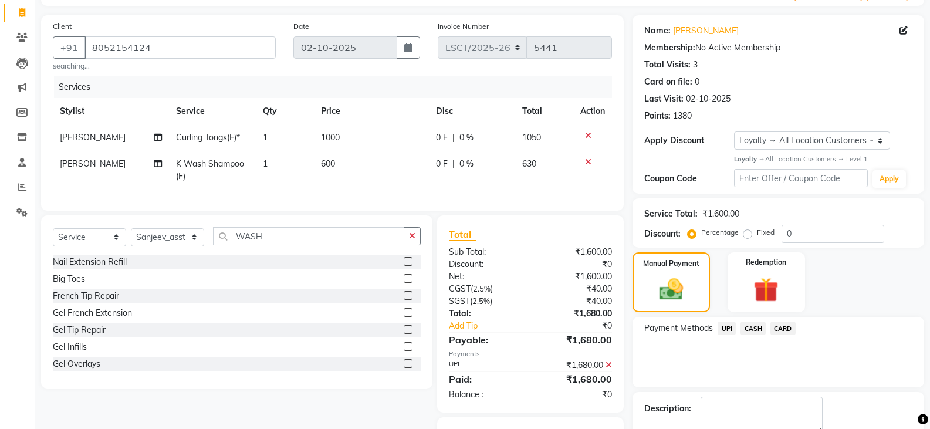
scroll to position [141, 0]
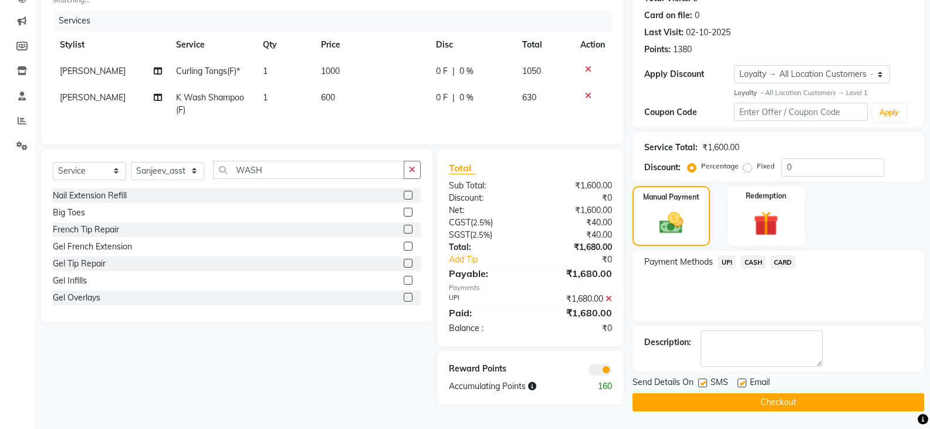
click at [696, 398] on button "Checkout" at bounding box center [778, 402] width 292 height 18
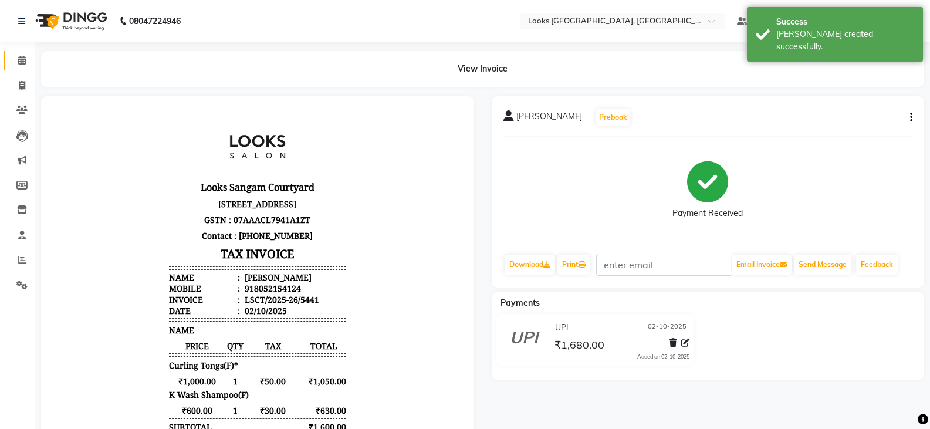
click at [22, 53] on link "Calendar" at bounding box center [18, 60] width 28 height 19
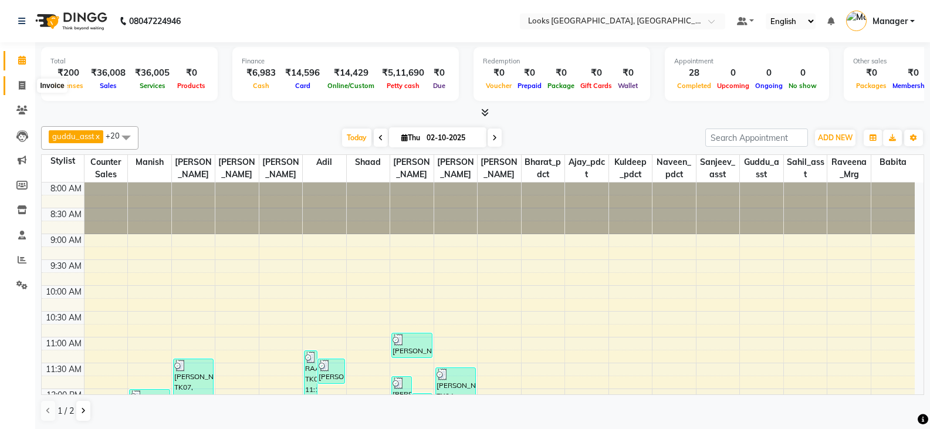
click at [31, 82] on span at bounding box center [22, 85] width 21 height 13
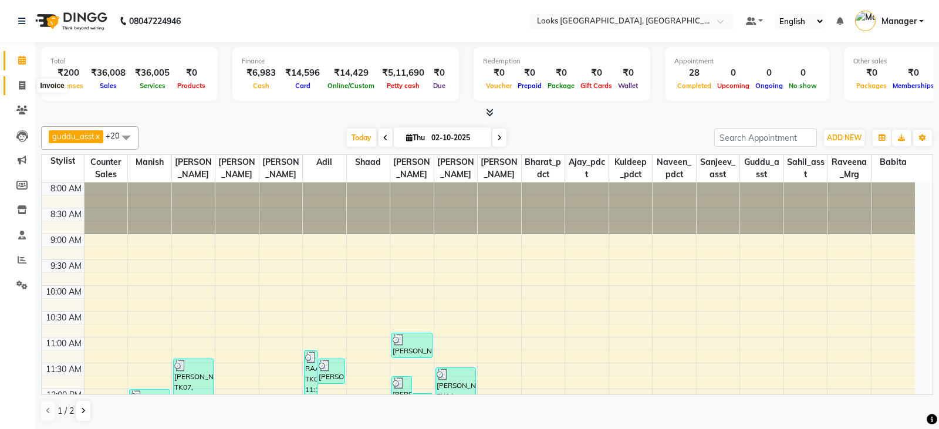
select select "service"
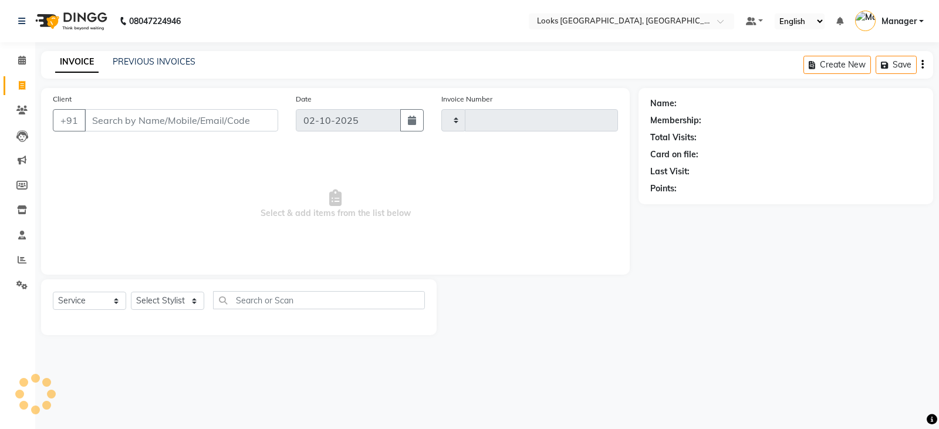
type input "S"
type input "5442"
select select "8942"
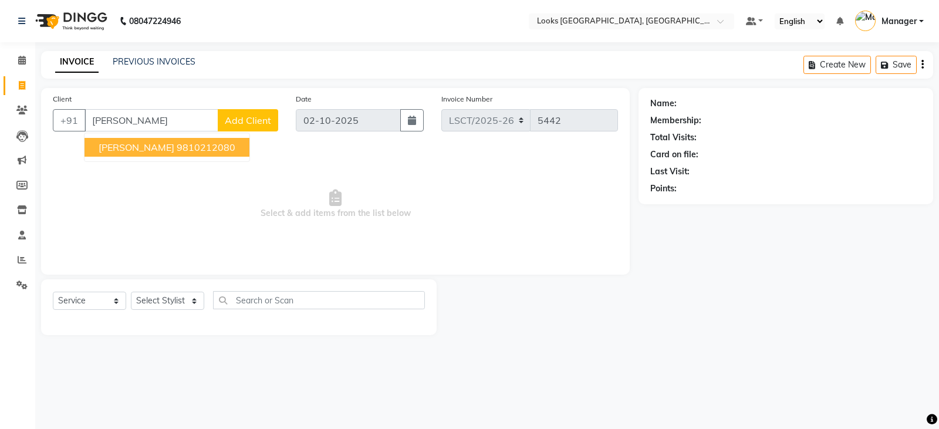
click at [160, 145] on span "SUMEDHA AHUJA" at bounding box center [137, 147] width 76 height 12
type input "9810212080"
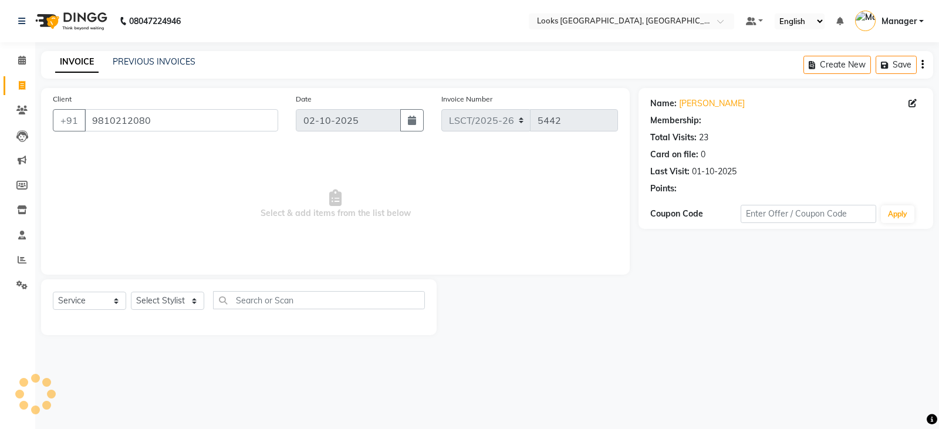
select select "1: Object"
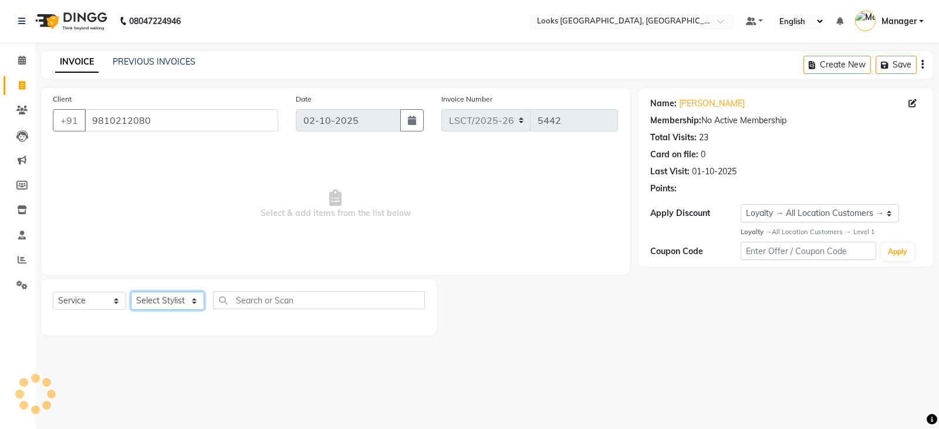
click at [171, 303] on select "Select Stylist Adil Ajay_pdct Babita Bharat_pdct Counter Sales Ezaz guddu_asst …" at bounding box center [167, 301] width 73 height 18
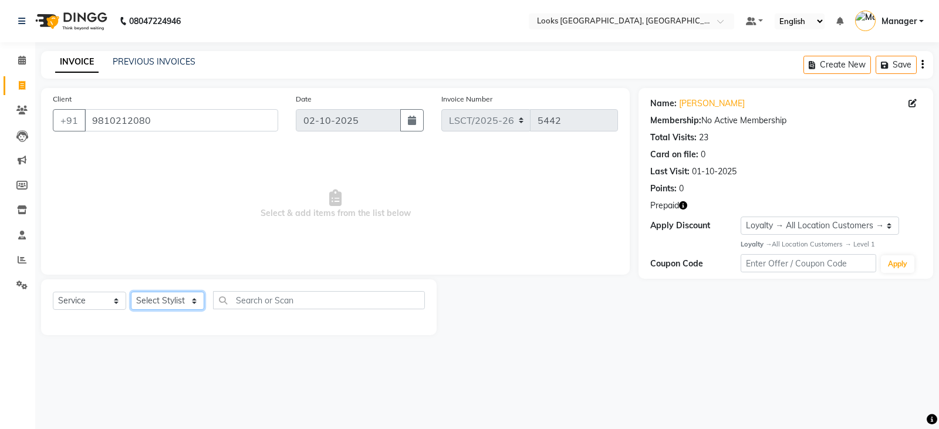
select select "90411"
click at [131, 292] on select "Select Stylist Adil Ajay_pdct Babita Bharat_pdct Counter Sales Ezaz guddu_asst …" at bounding box center [167, 301] width 73 height 18
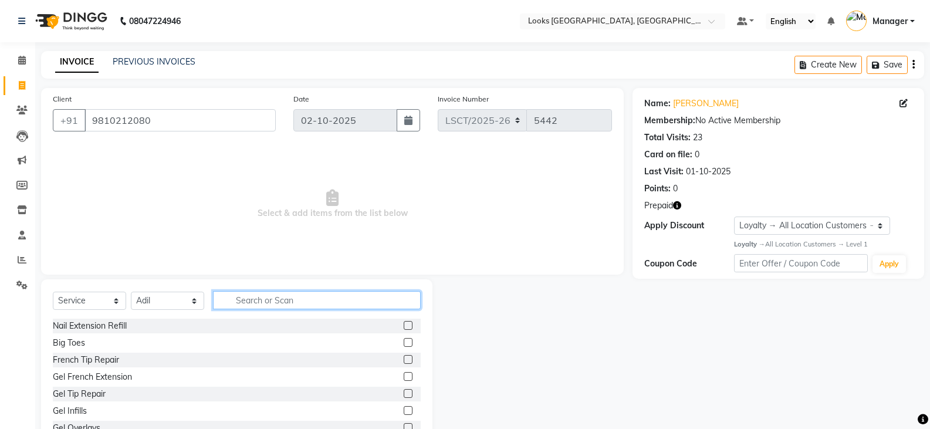
click at [297, 301] on input "text" at bounding box center [317, 300] width 208 height 18
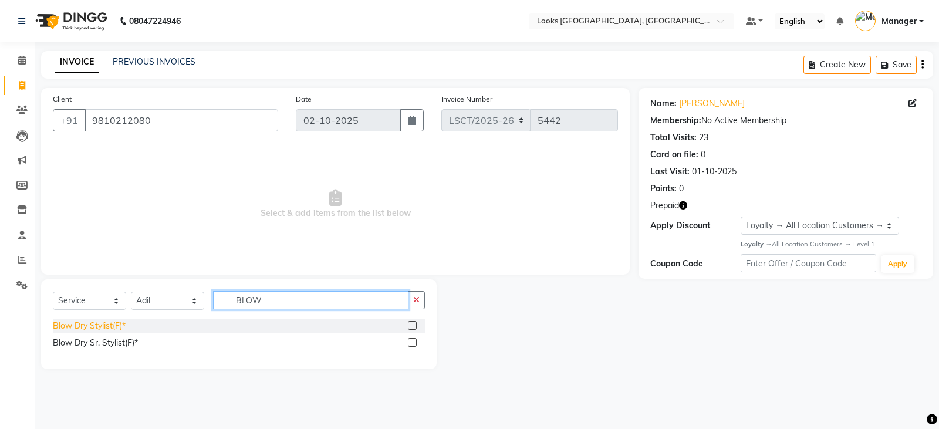
type input "BLOW"
click at [121, 327] on div "Blow Dry Stylist(F)*" at bounding box center [89, 326] width 73 height 12
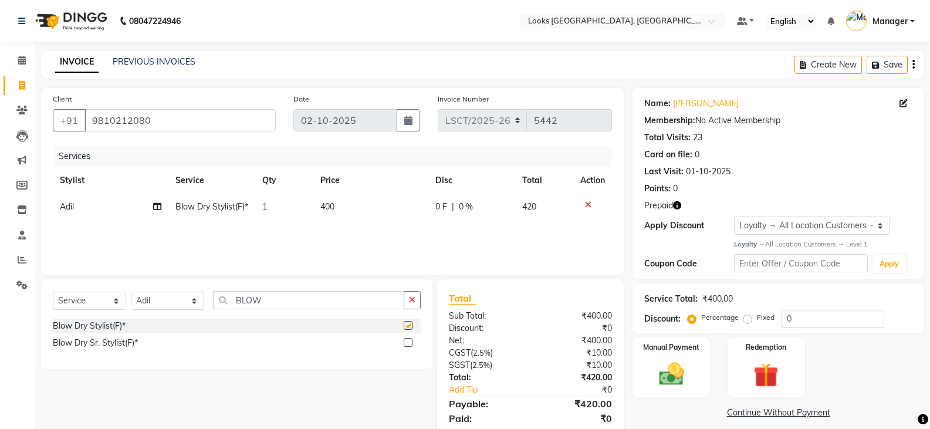
checkbox input "false"
click at [361, 204] on td "400" at bounding box center [371, 207] width 116 height 26
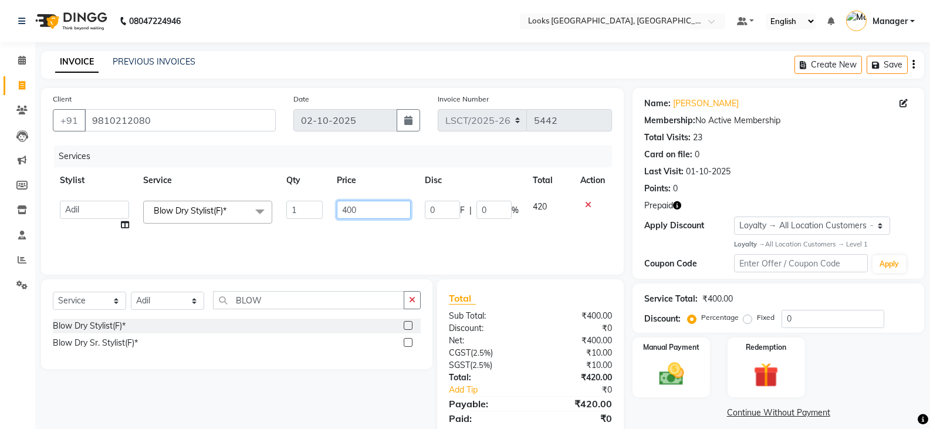
drag, startPoint x: 337, startPoint y: 214, endPoint x: 331, endPoint y: 216, distance: 6.7
click at [331, 216] on td "400" at bounding box center [373, 216] width 87 height 45
type input "700"
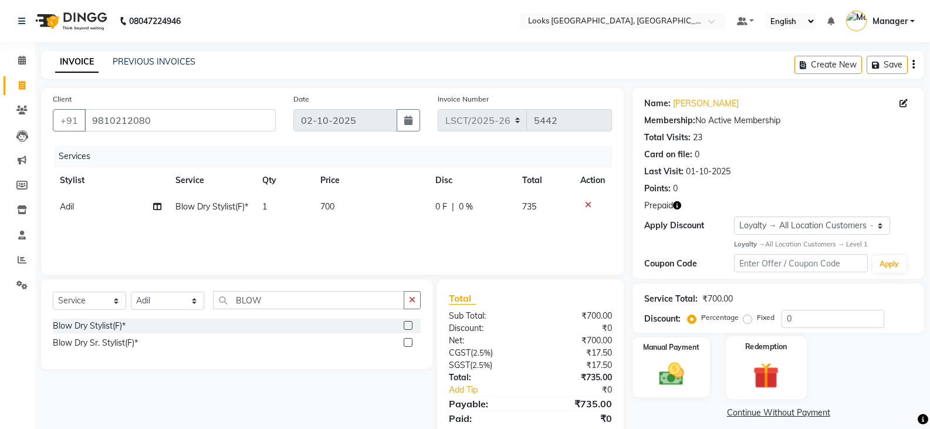
click at [766, 373] on img at bounding box center [766, 375] width 42 height 32
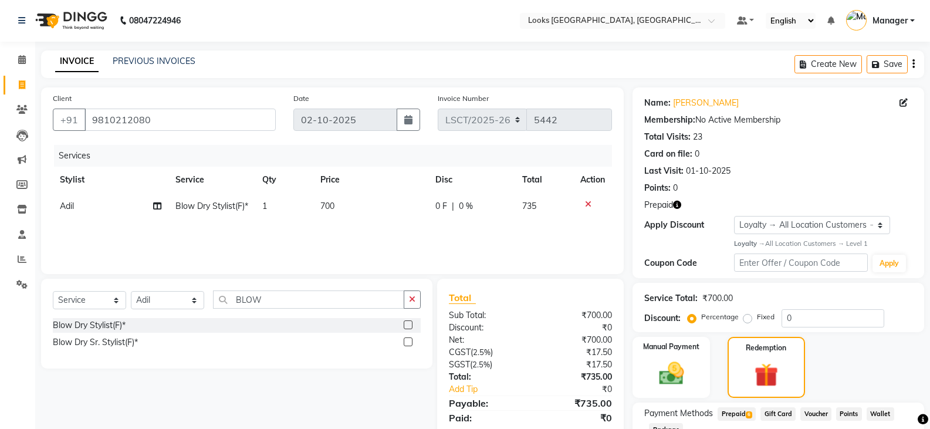
scroll to position [86, 0]
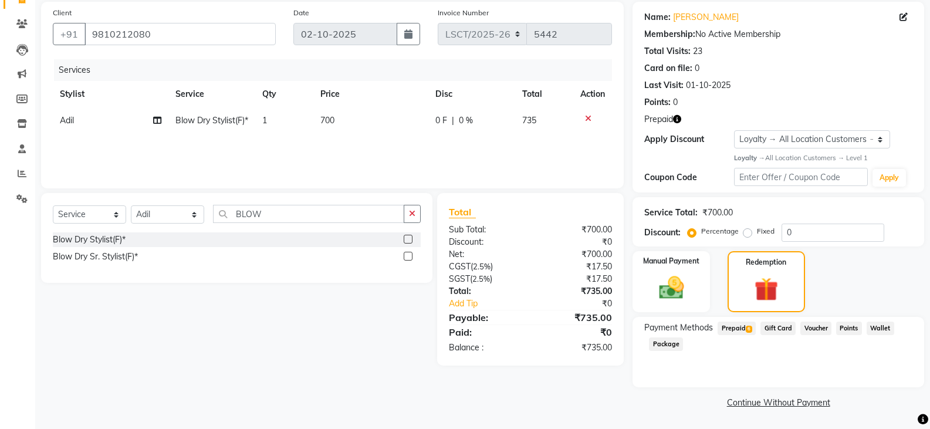
click at [733, 331] on span "Prepaid 6" at bounding box center [737, 328] width 38 height 13
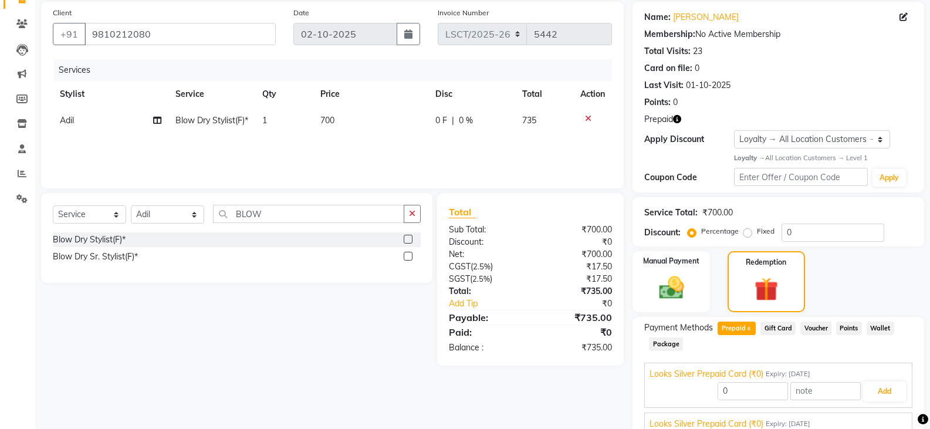
scroll to position [197, 0]
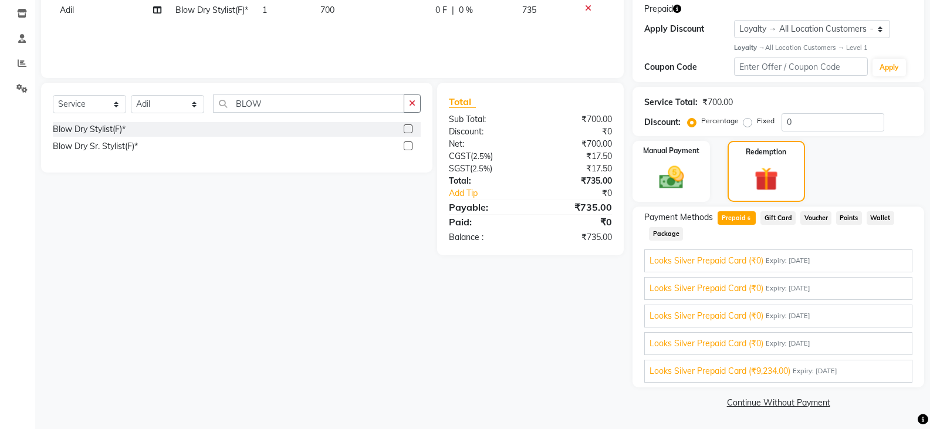
click at [774, 374] on span "Looks Silver Prepaid Card (₹9,234.00)" at bounding box center [720, 371] width 141 height 12
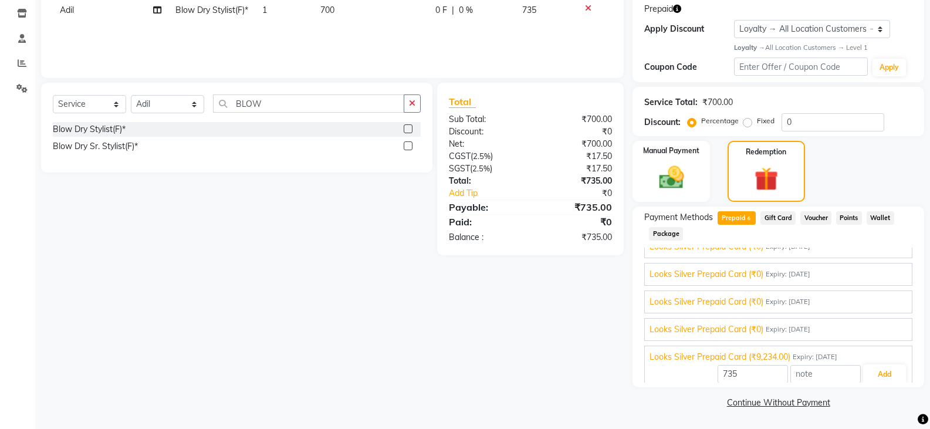
scroll to position [53, 0]
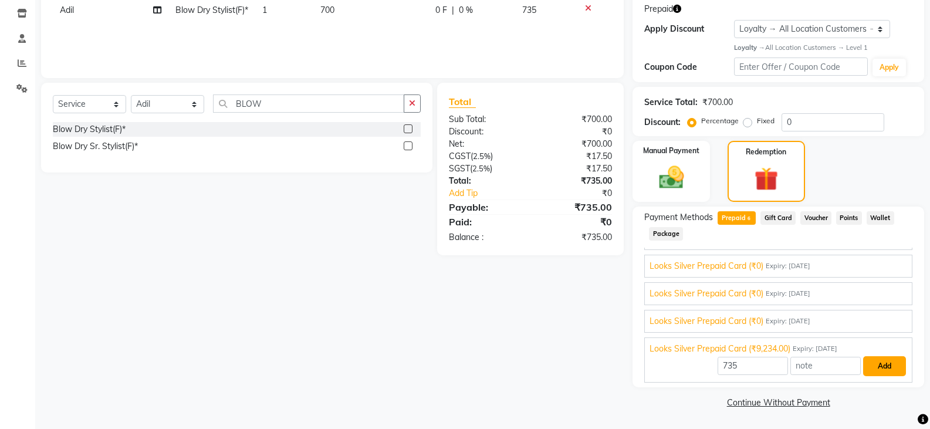
click at [877, 361] on button "Add" at bounding box center [884, 366] width 43 height 20
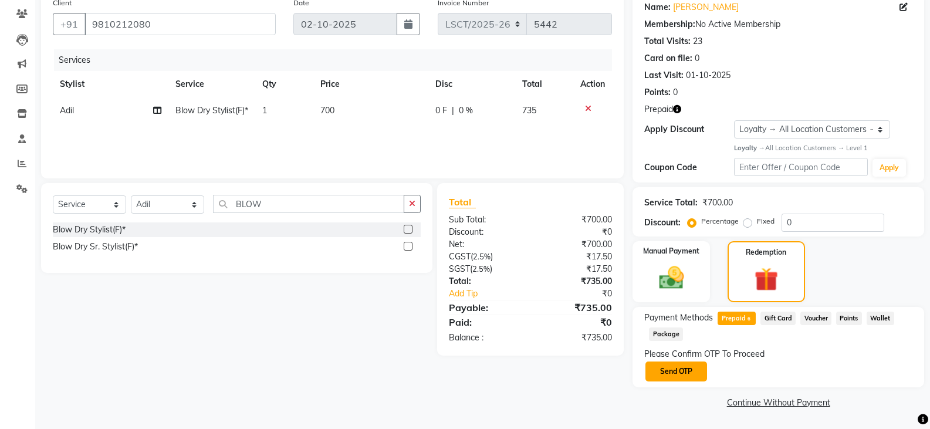
click at [667, 378] on button "Send OTP" at bounding box center [676, 371] width 62 height 20
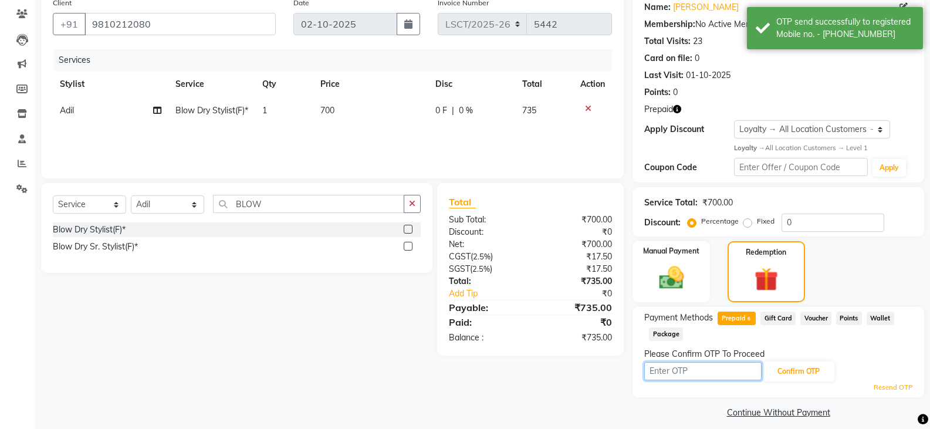
click at [666, 371] on input "text" at bounding box center [702, 371] width 117 height 18
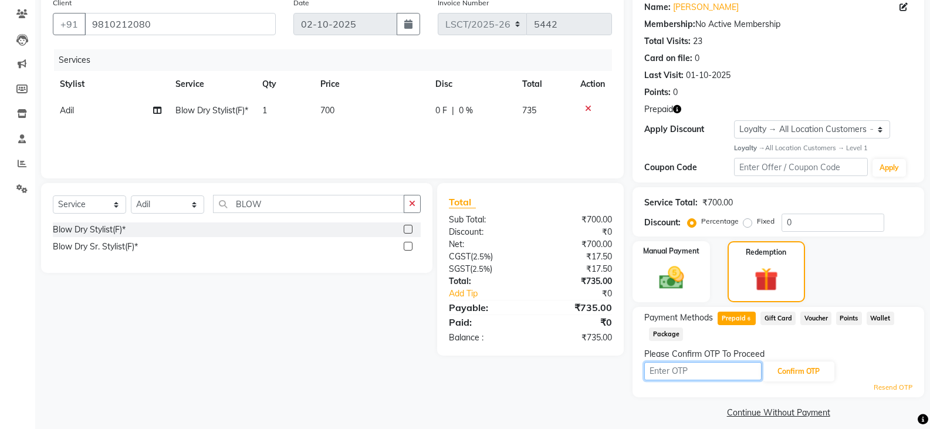
scroll to position [0, 0]
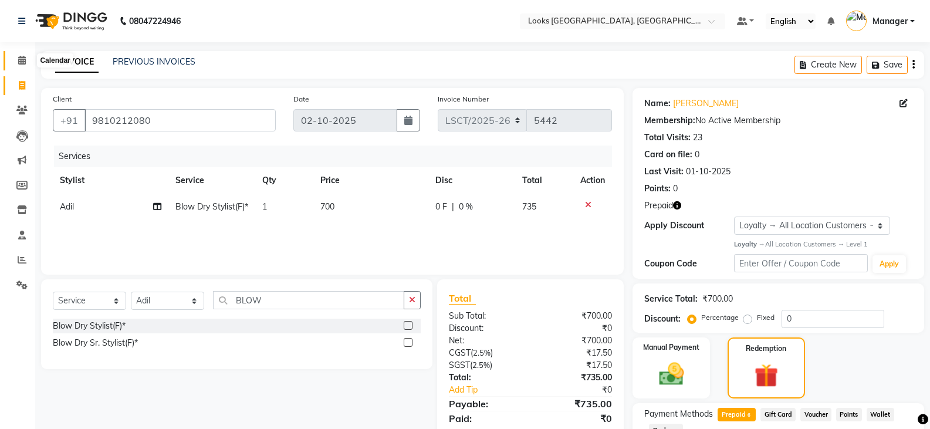
click at [19, 59] on icon at bounding box center [22, 60] width 8 height 9
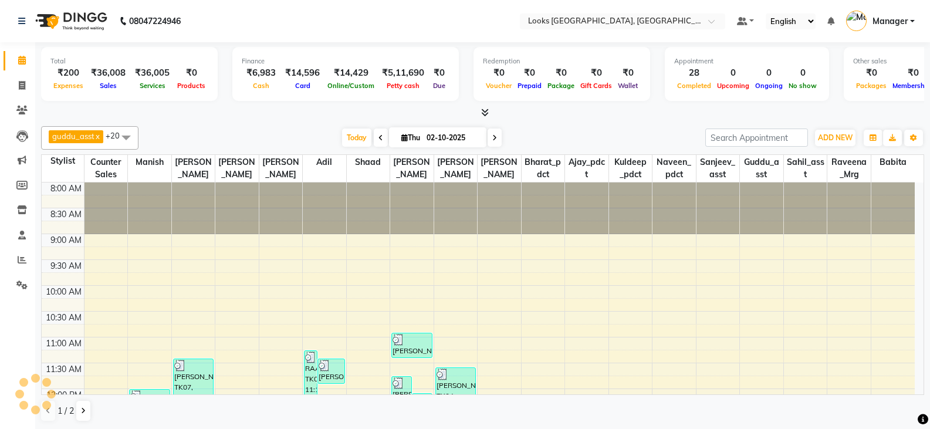
scroll to position [414, 0]
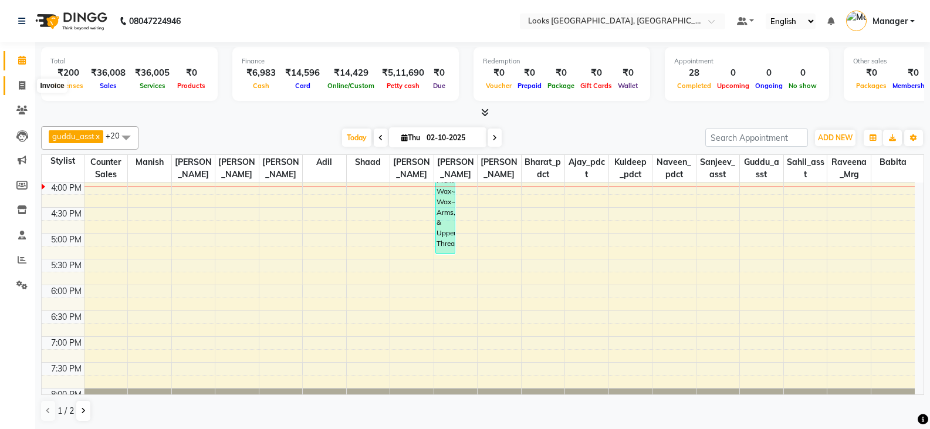
click at [25, 87] on icon at bounding box center [22, 85] width 6 height 9
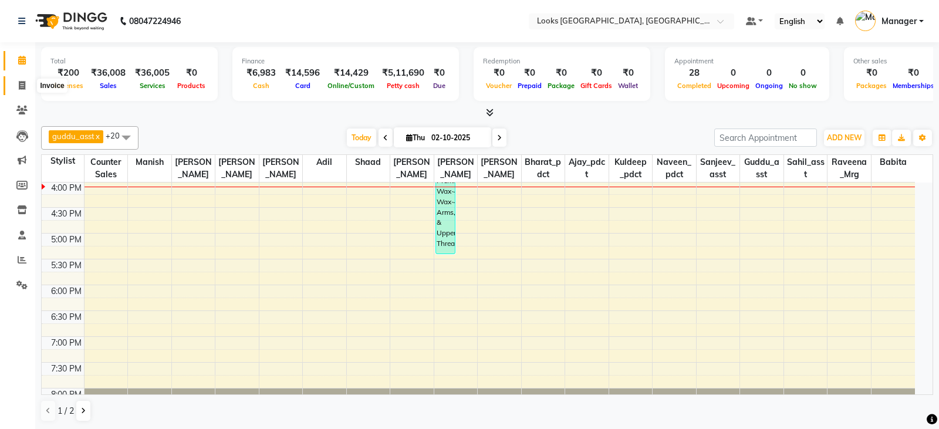
select select "service"
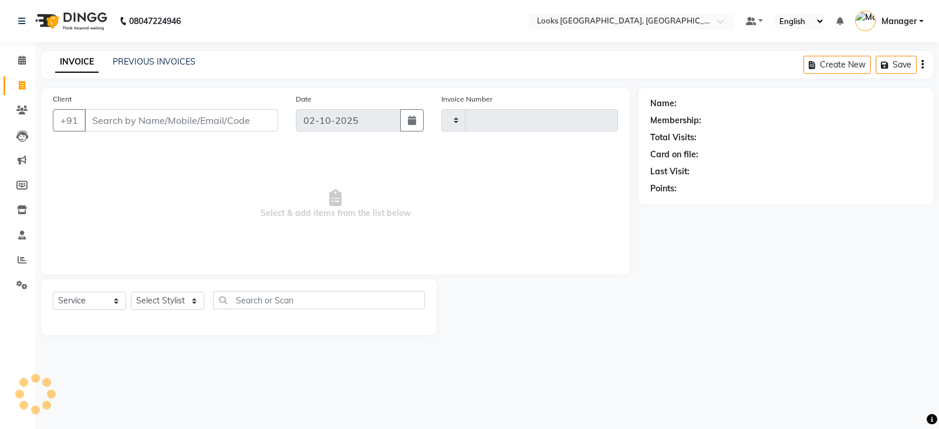
click at [170, 312] on div "Select Service Product Membership Package Voucher Prepaid Gift Card Select Styl…" at bounding box center [239, 305] width 372 height 28
type input "5442"
select select "8942"
click at [161, 300] on select "Select Stylist" at bounding box center [167, 301] width 73 height 18
select select "90419"
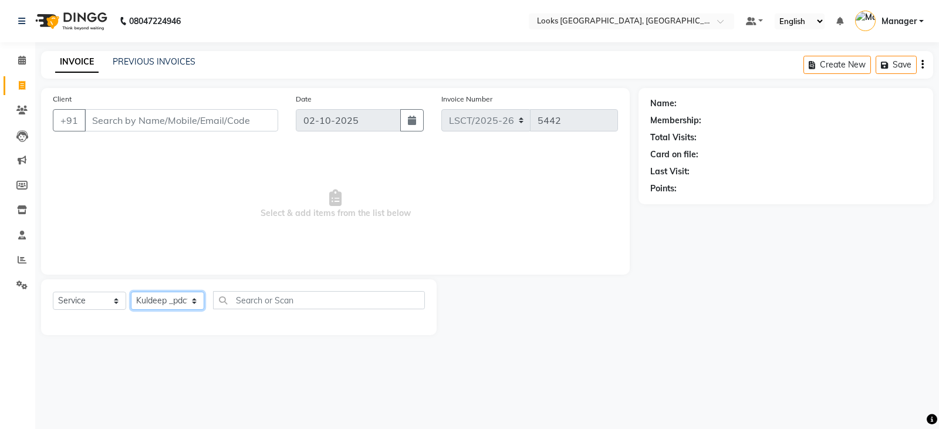
click at [131, 292] on select "Select Stylist Adil Ajay_pdct Babita Bharat_pdct Counter Sales Ezaz guddu_asst …" at bounding box center [167, 301] width 73 height 18
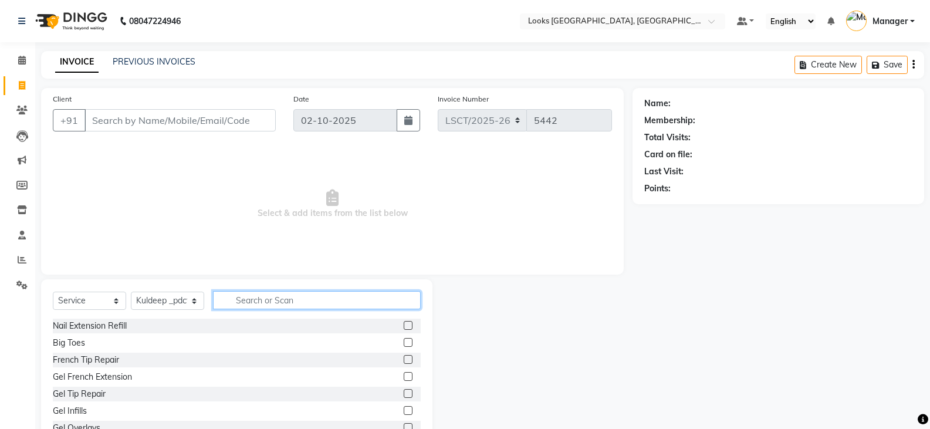
click at [292, 296] on input "text" at bounding box center [317, 300] width 208 height 18
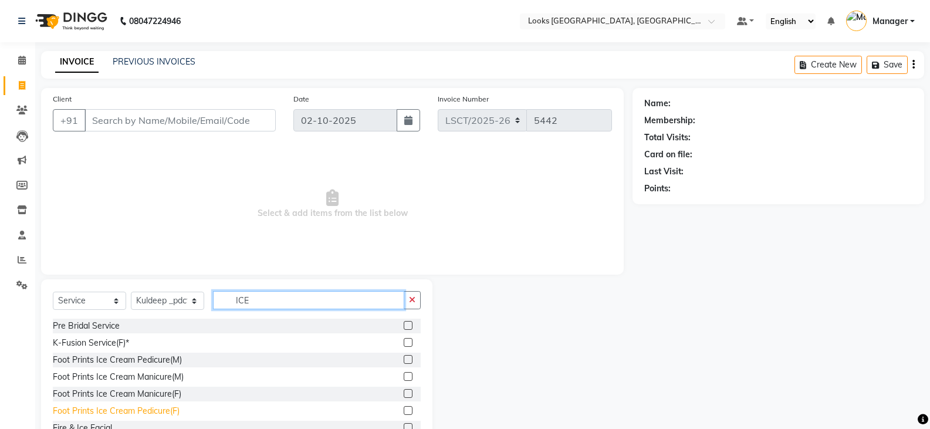
type input "ICE"
click at [176, 410] on div "Foot Prints Ice Cream Pedicure(F)" at bounding box center [116, 411] width 127 height 12
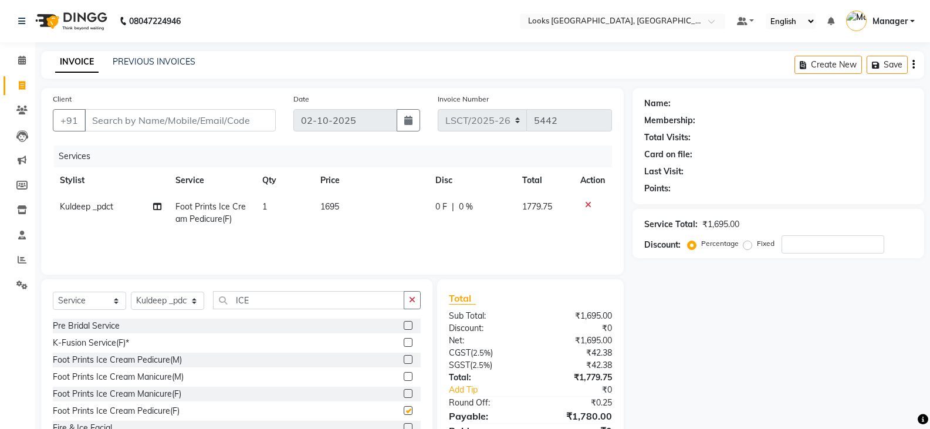
checkbox input "false"
click at [165, 299] on select "Select Stylist Adil Ajay_pdct Babita Bharat_pdct Counter Sales Ezaz guddu_asst …" at bounding box center [167, 301] width 73 height 18
select select "90415"
click at [131, 292] on select "Select Stylist Adil Ajay_pdct Babita Bharat_pdct Counter Sales Ezaz guddu_asst …" at bounding box center [167, 301] width 73 height 18
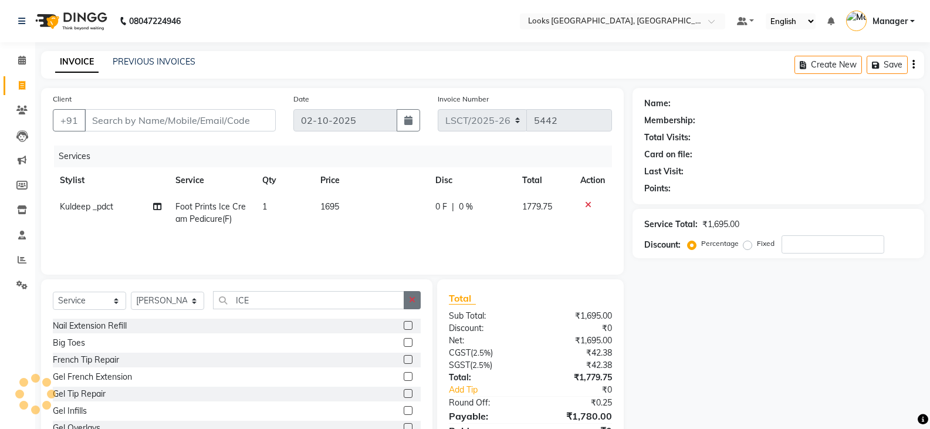
click at [420, 300] on button "button" at bounding box center [412, 300] width 17 height 18
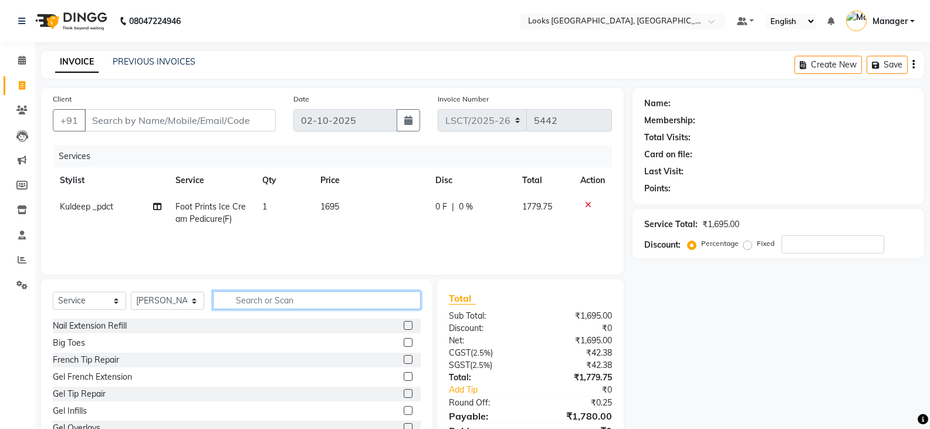
click at [296, 298] on input "text" at bounding box center [317, 300] width 208 height 18
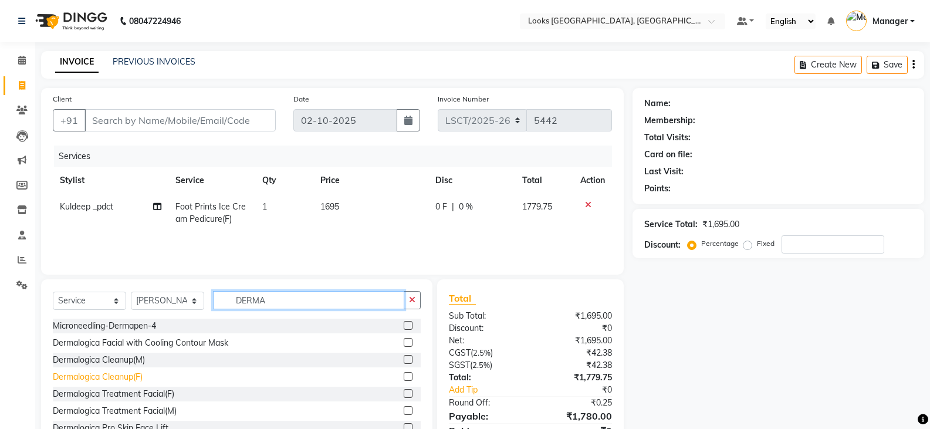
type input "DERMA"
click at [91, 378] on div "Dermalogica Cleanup(F)" at bounding box center [98, 377] width 90 height 12
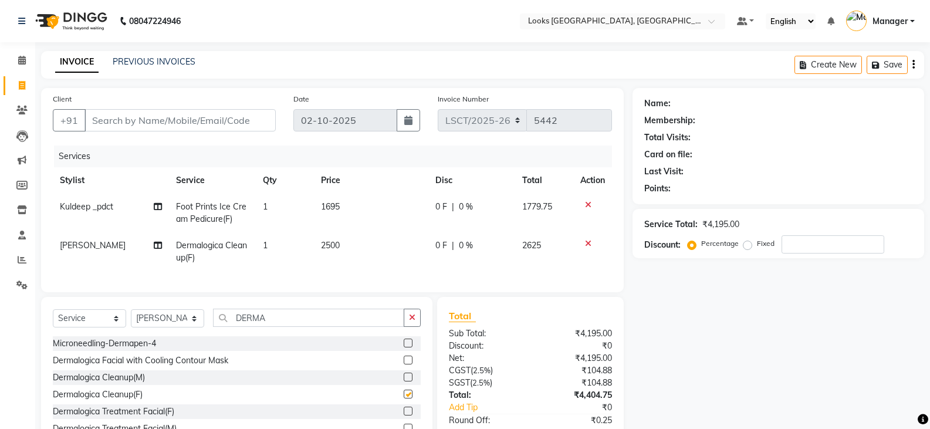
checkbox input "false"
drag, startPoint x: 287, startPoint y: 328, endPoint x: 216, endPoint y: 336, distance: 72.1
click at [216, 336] on div "Select Service Product Membership Package Voucher Prepaid Gift Card Select Styl…" at bounding box center [237, 323] width 368 height 28
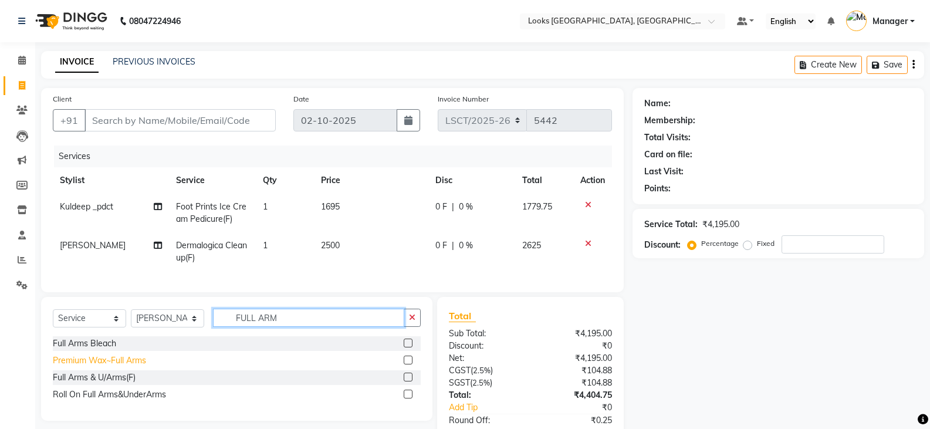
type input "FULL ARM"
click at [129, 367] on div "Premium Wax~Full Arms" at bounding box center [99, 360] width 93 height 12
checkbox input "false"
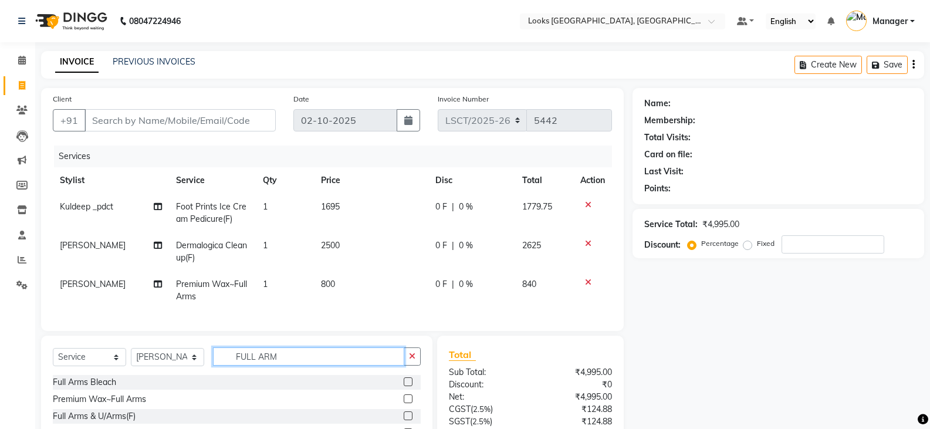
drag, startPoint x: 313, startPoint y: 361, endPoint x: 194, endPoint y: 376, distance: 119.4
click at [194, 375] on div "Select Service Product Membership Package Voucher Prepaid Gift Card Select Styl…" at bounding box center [237, 361] width 368 height 28
drag, startPoint x: 169, startPoint y: 366, endPoint x: 168, endPoint y: 358, distance: 7.6
click at [169, 366] on select "Select Stylist Adil Ajay_pdct Babita Bharat_pdct Counter Sales Ezaz guddu_asst …" at bounding box center [167, 357] width 73 height 18
select select "90411"
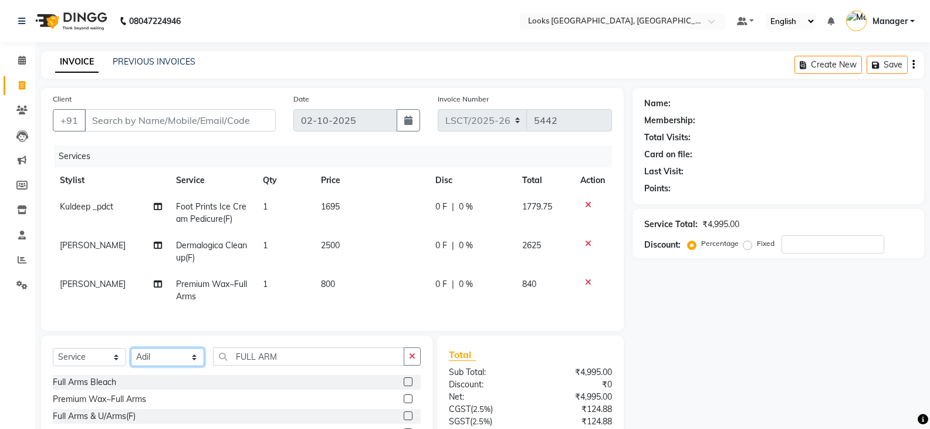
click at [131, 357] on select "Select Stylist Adil Ajay_pdct Babita Bharat_pdct Counter Sales Ezaz guddu_asst …" at bounding box center [167, 357] width 73 height 18
drag, startPoint x: 290, startPoint y: 371, endPoint x: 214, endPoint y: 379, distance: 76.7
click at [214, 375] on div "Select Service Product Membership Package Voucher Prepaid Gift Card Select Styl…" at bounding box center [237, 361] width 368 height 28
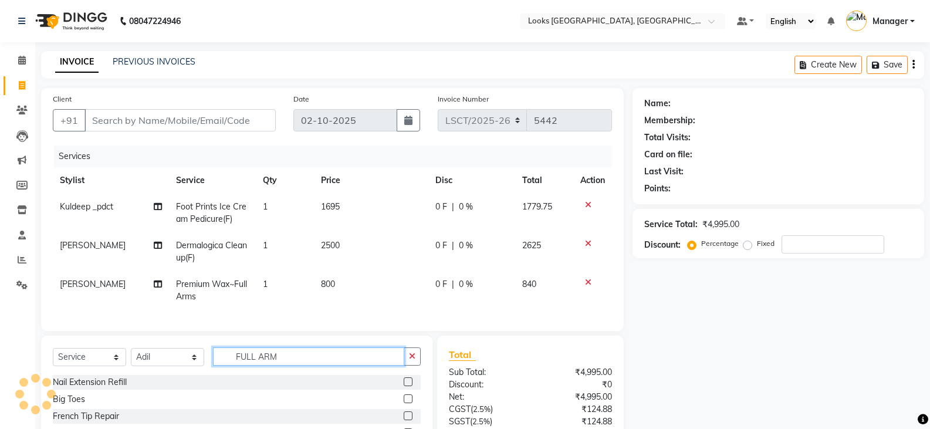
drag, startPoint x: 289, startPoint y: 370, endPoint x: 216, endPoint y: 371, distance: 72.8
click at [216, 366] on input "FULL ARM" at bounding box center [308, 356] width 191 height 18
type input "INOA"
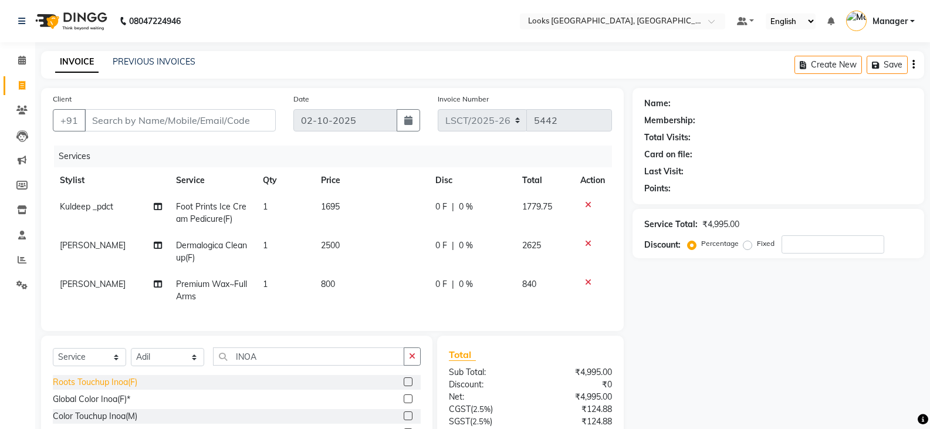
click at [76, 388] on div "Roots Touchup Inoa(F)" at bounding box center [95, 382] width 84 height 12
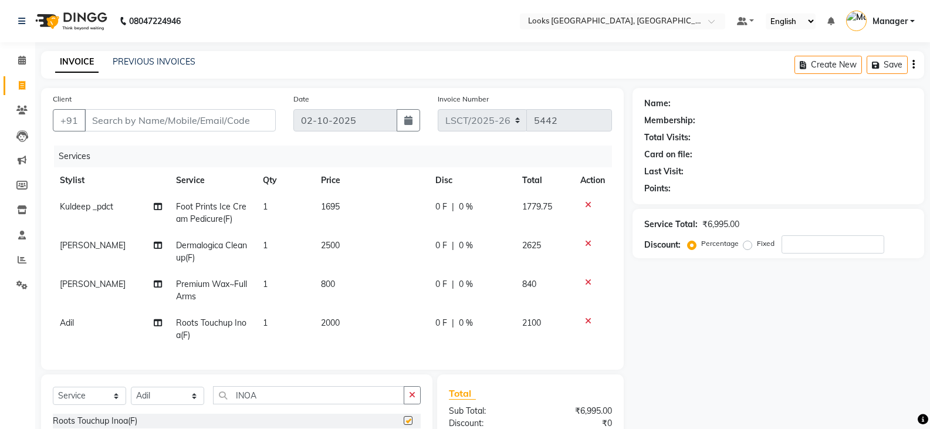
checkbox input "false"
click at [372, 309] on td "800" at bounding box center [371, 290] width 115 height 39
select select "90415"
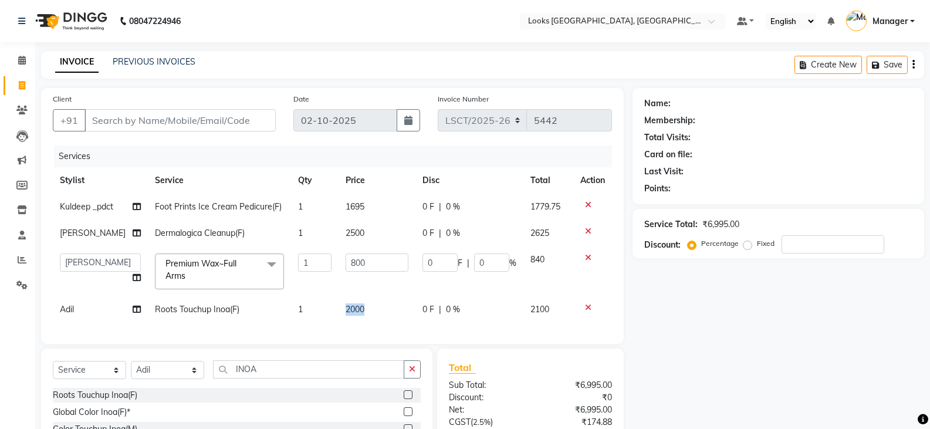
drag, startPoint x: 370, startPoint y: 312, endPoint x: 327, endPoint y: 310, distance: 42.3
click at [327, 310] on tr "Adil Roots Touchup Inoa(F) 1 2000 0 F | 0 % 2100" at bounding box center [332, 309] width 559 height 26
click at [349, 308] on span "2000" at bounding box center [355, 309] width 19 height 11
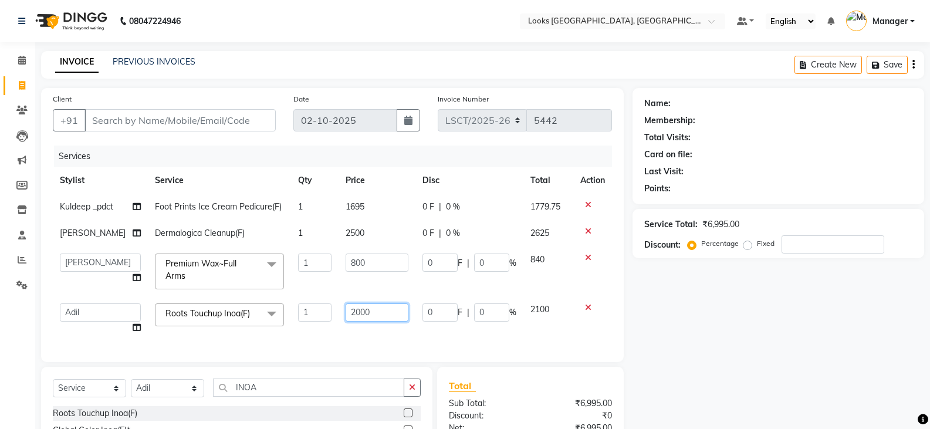
click at [358, 309] on input "2000" at bounding box center [377, 312] width 63 height 18
type input "1800"
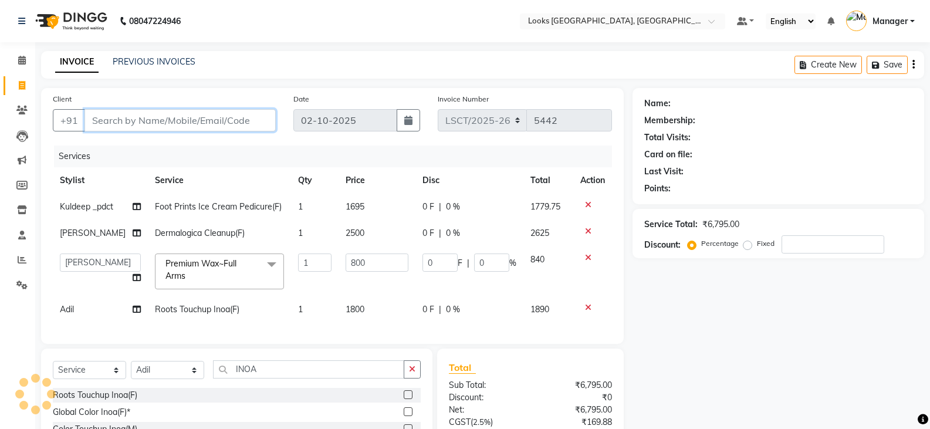
click at [188, 121] on input "Client" at bounding box center [179, 120] width 191 height 22
type input "A"
type input "0"
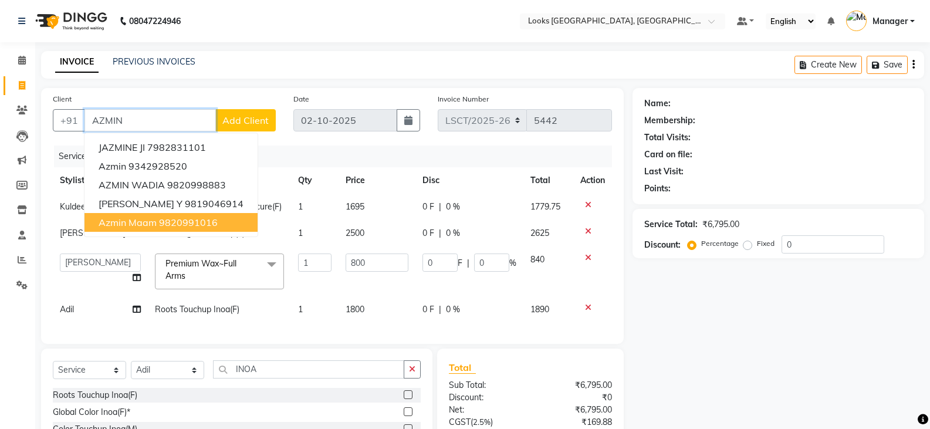
click at [188, 225] on ngb-highlight "9820991016" at bounding box center [188, 223] width 59 height 12
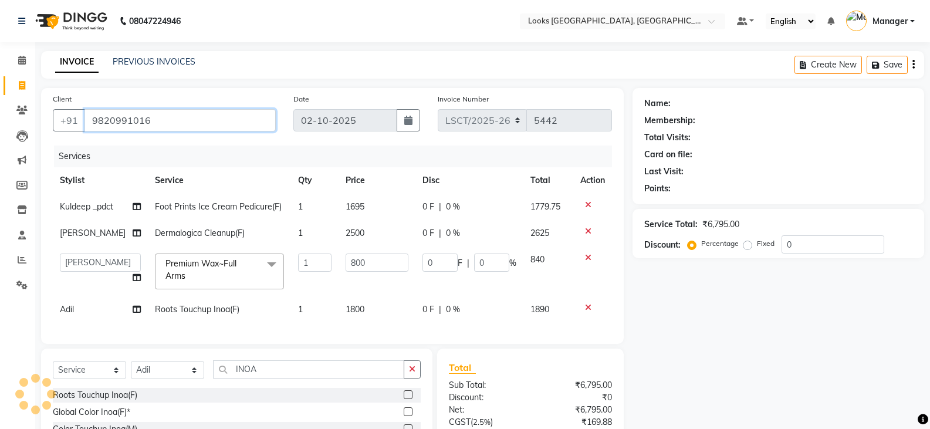
type input "9820991016"
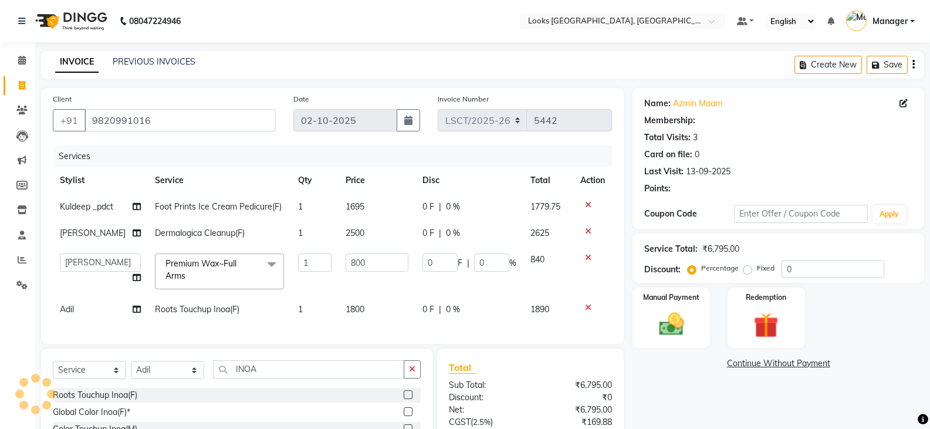
scroll to position [131, 0]
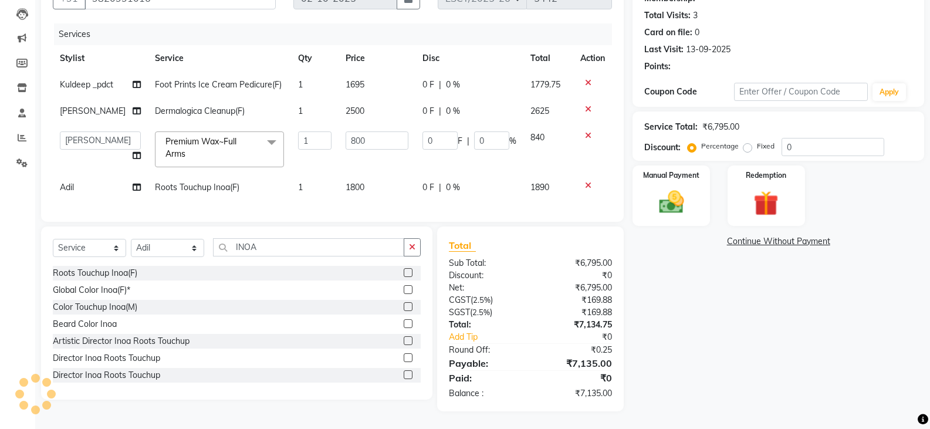
select select "1: Object"
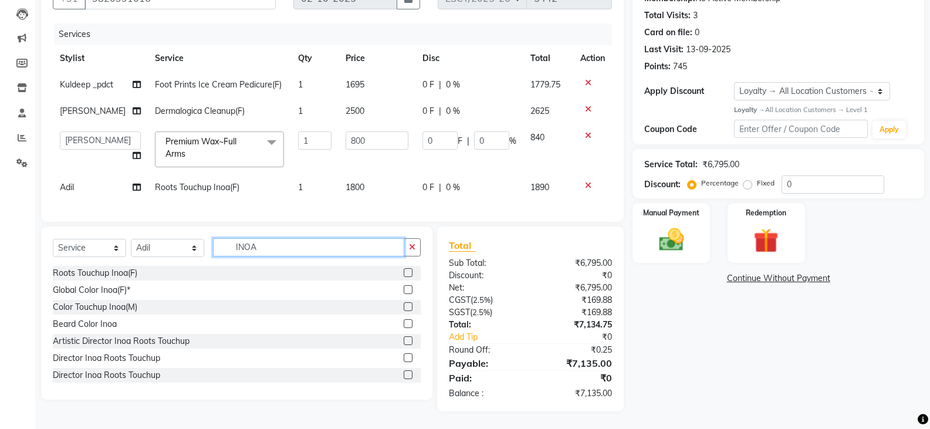
drag, startPoint x: 289, startPoint y: 249, endPoint x: 235, endPoint y: 251, distance: 54.6
click at [235, 251] on input "INOA" at bounding box center [308, 247] width 191 height 18
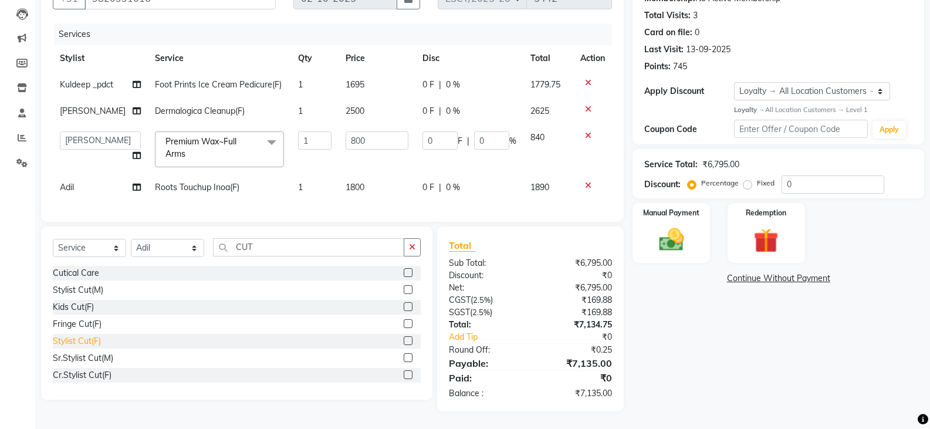
click at [89, 340] on div "Stylist Cut(F)" at bounding box center [77, 341] width 48 height 12
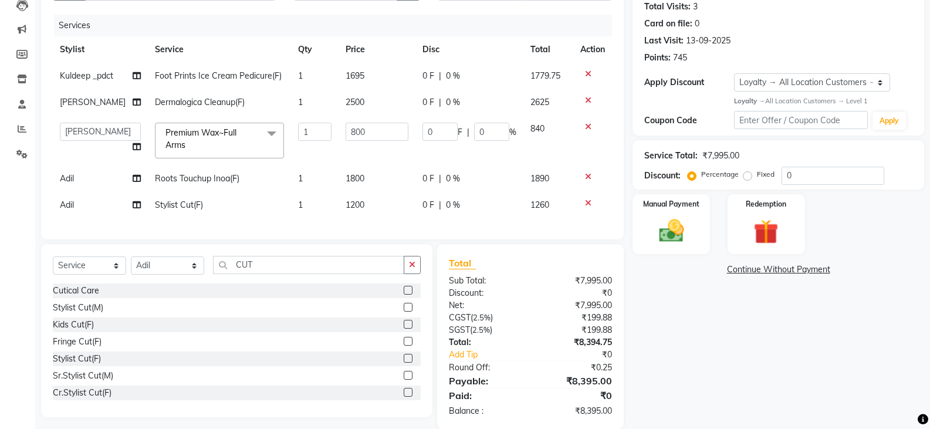
click at [390, 199] on td "1200" at bounding box center [377, 205] width 77 height 26
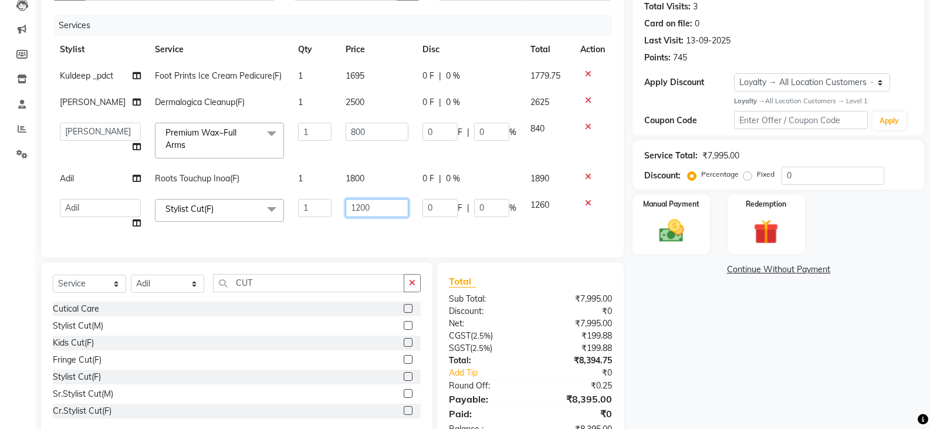
drag, startPoint x: 370, startPoint y: 207, endPoint x: 291, endPoint y: 218, distance: 80.0
click at [291, 218] on tr "Adil Ajay_pdct Babita Bharat_pdct Counter Sales Ezaz guddu_asst Jisha Kuldeep _…" at bounding box center [332, 214] width 559 height 45
click at [867, 340] on div "Name: Azmin Maam Membership: No Active Membership Total Visits: 3 Card on file:…" at bounding box center [782, 202] width 300 height 490
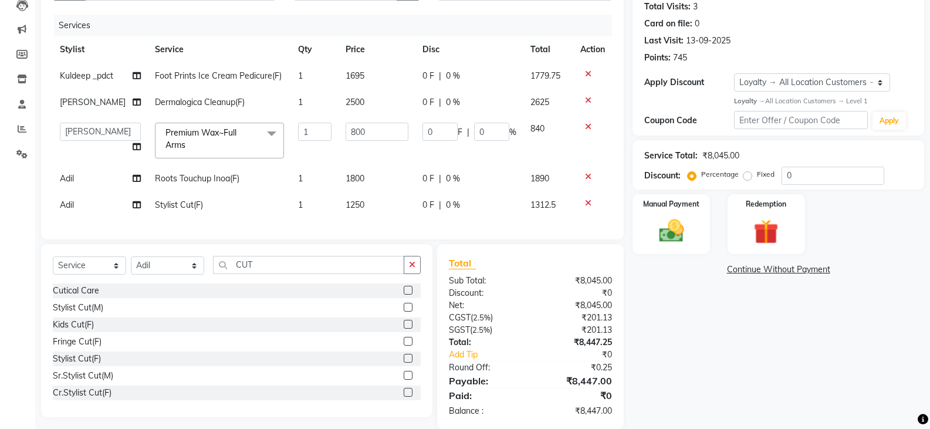
scroll to position [0, 0]
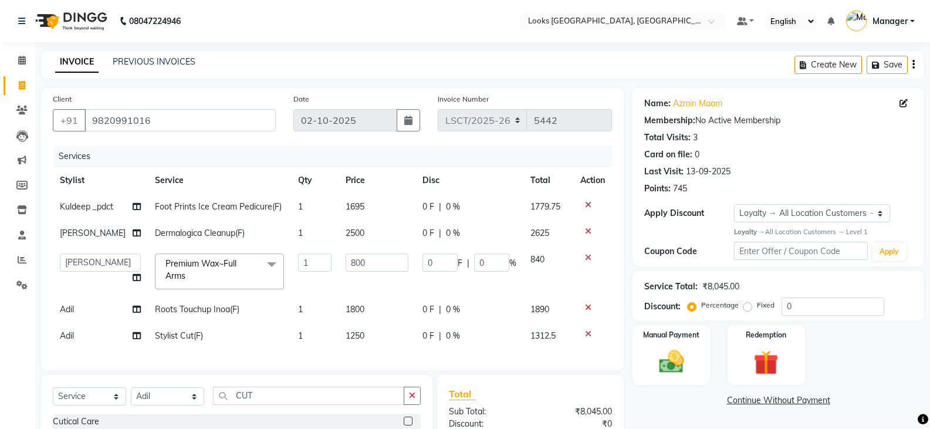
drag, startPoint x: 879, startPoint y: 68, endPoint x: 607, endPoint y: 97, distance: 273.2
click at [879, 68] on icon "button" at bounding box center [878, 65] width 12 height 8
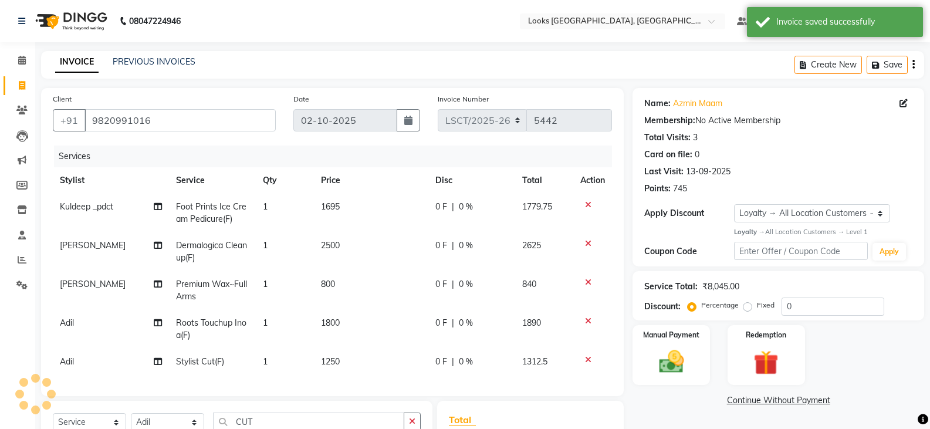
click at [15, 87] on span at bounding box center [22, 85] width 21 height 13
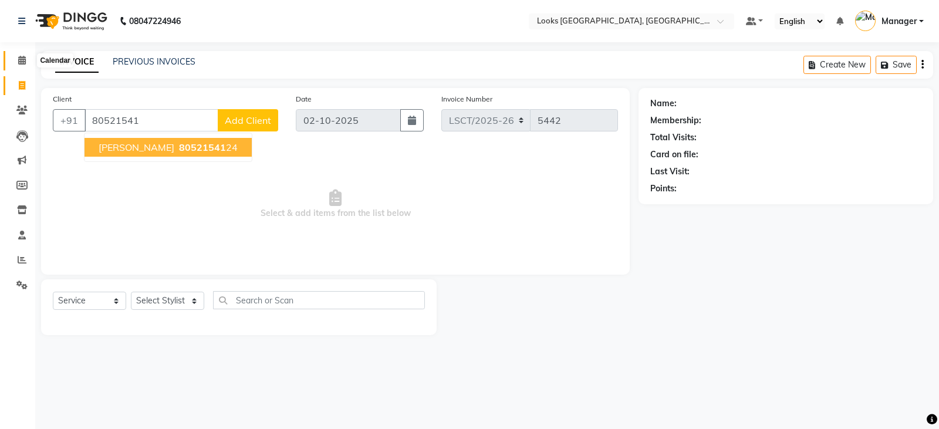
click at [29, 60] on span at bounding box center [22, 60] width 21 height 13
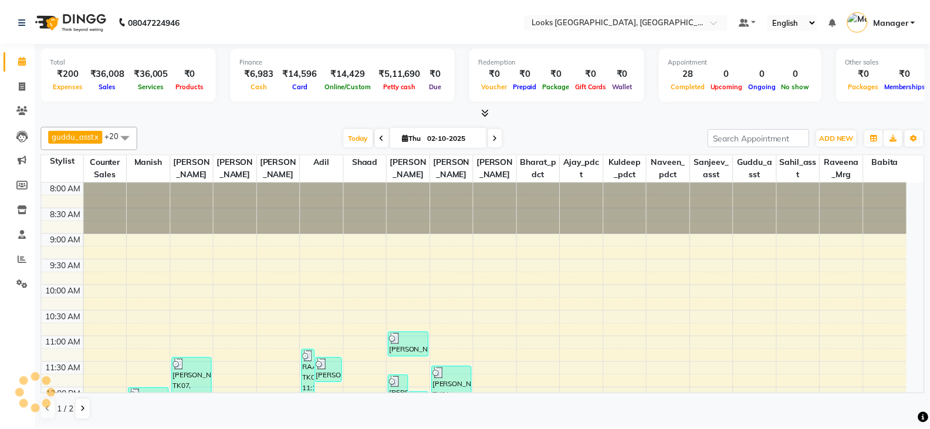
scroll to position [414, 0]
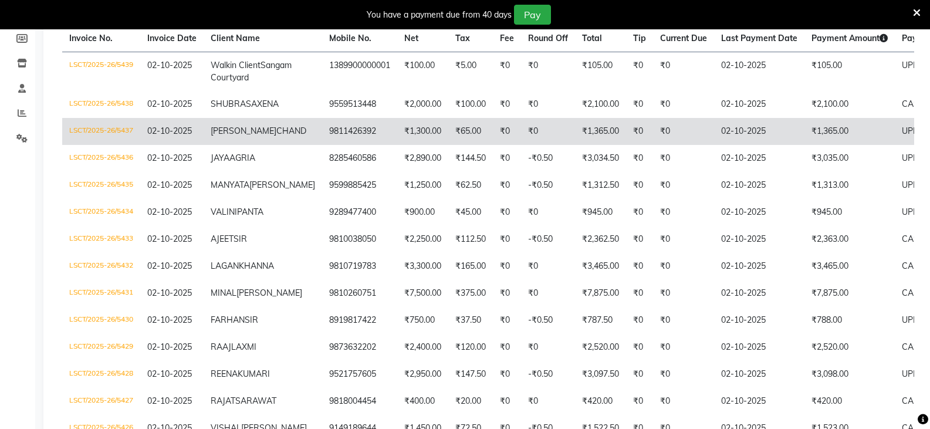
click at [71, 145] on td "LSCT/2025-26/5437" at bounding box center [101, 131] width 78 height 27
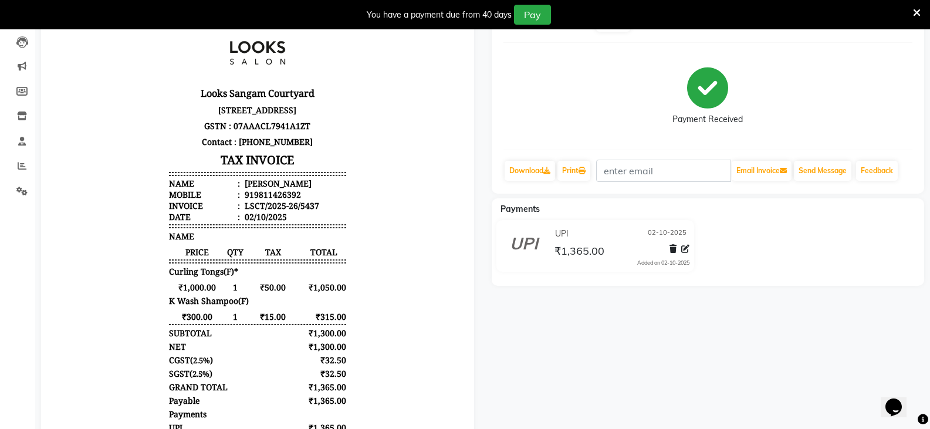
scroll to position [235, 0]
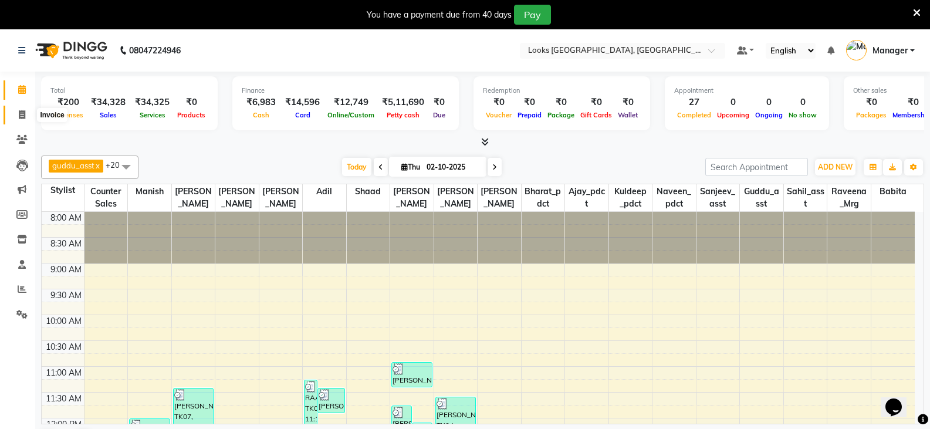
click at [23, 118] on icon at bounding box center [22, 114] width 6 height 9
select select "service"
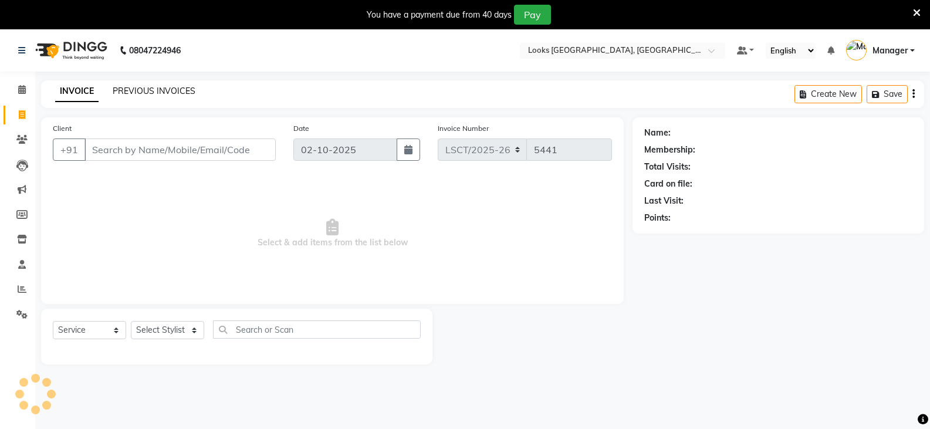
click at [149, 93] on link "PREVIOUS INVOICES" at bounding box center [154, 91] width 83 height 11
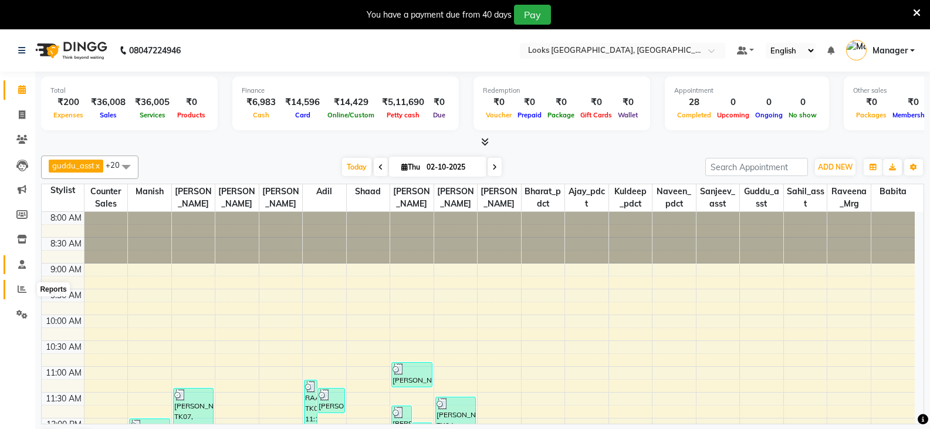
click at [26, 287] on span at bounding box center [22, 289] width 21 height 13
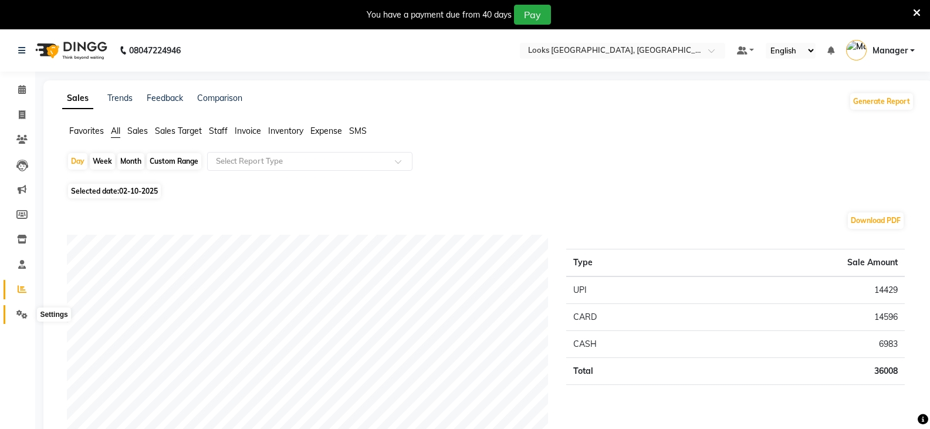
click at [21, 314] on icon at bounding box center [21, 314] width 11 height 9
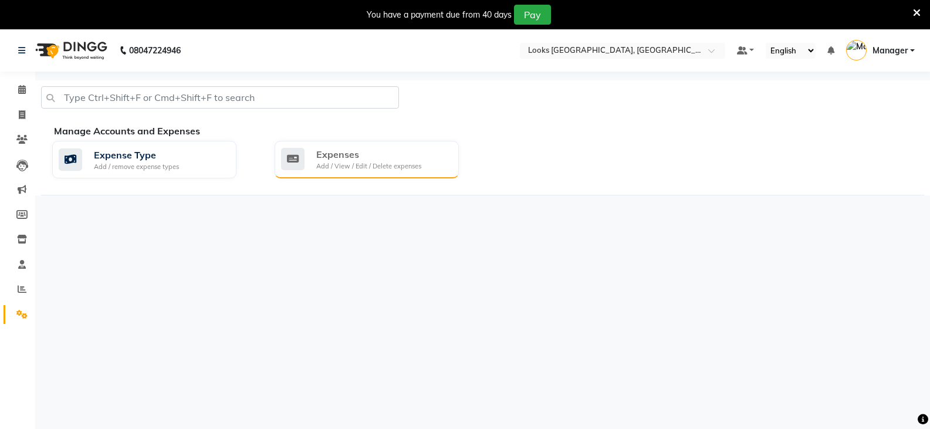
click at [302, 163] on icon at bounding box center [292, 159] width 23 height 22
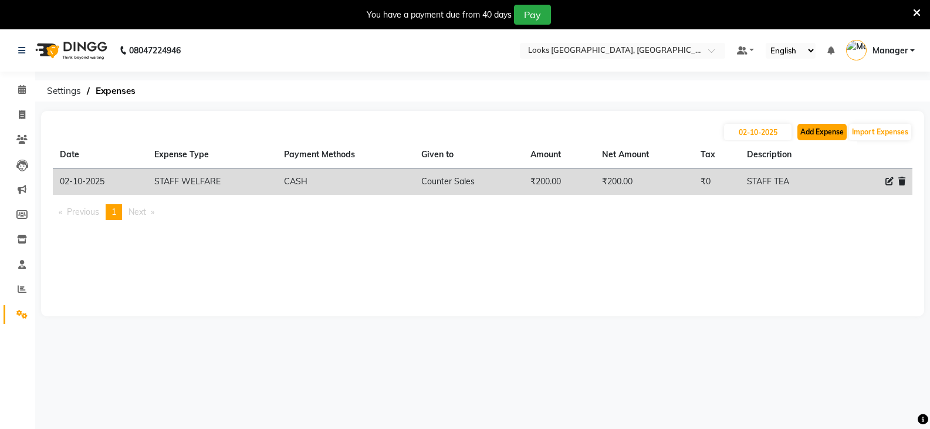
click at [826, 139] on button "Add Expense" at bounding box center [821, 132] width 49 height 16
select select "1"
select select "8113"
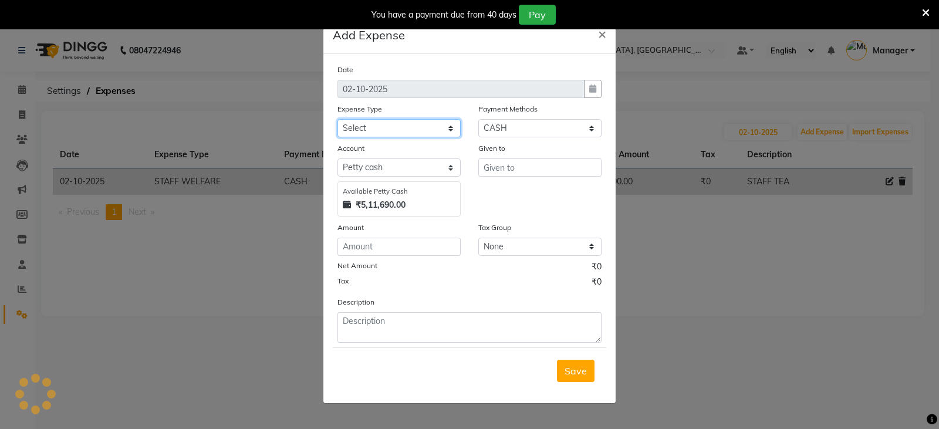
click at [409, 123] on select "Select Accommodation Aesthetics Bank Deposit BLINKIT Cash Handover Client Refun…" at bounding box center [398, 128] width 123 height 18
select select "24391"
click at [337, 119] on select "Select Accommodation Aesthetics Bank Deposit BLINKIT Cash Handover Client Refun…" at bounding box center [398, 128] width 123 height 18
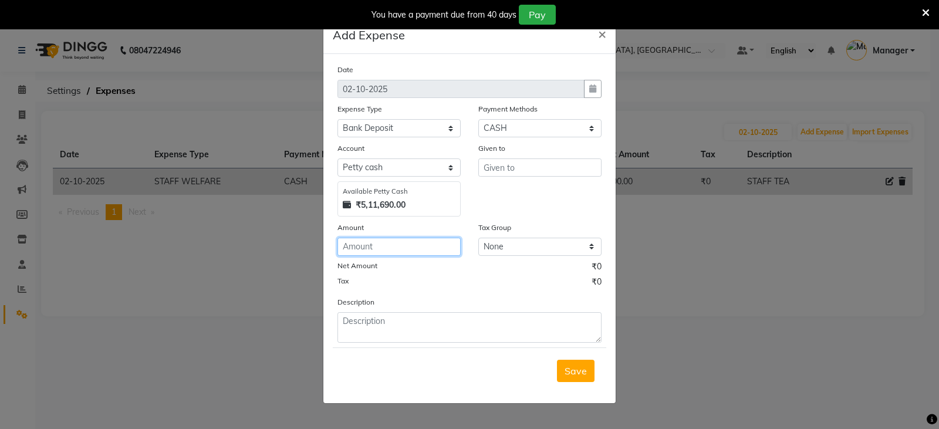
click at [368, 245] on input "number" at bounding box center [398, 247] width 123 height 18
type input "224000"
click at [510, 168] on input "text" at bounding box center [539, 167] width 123 height 18
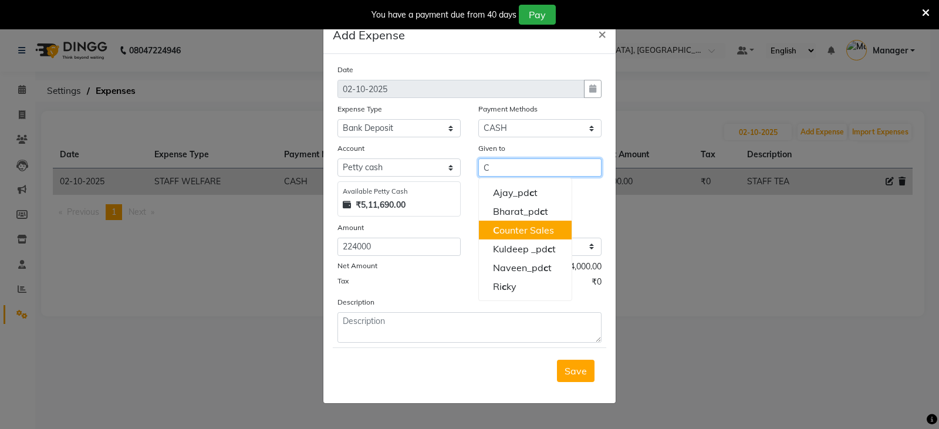
click at [506, 231] on ngb-highlight "C ounter Sales" at bounding box center [523, 230] width 61 height 12
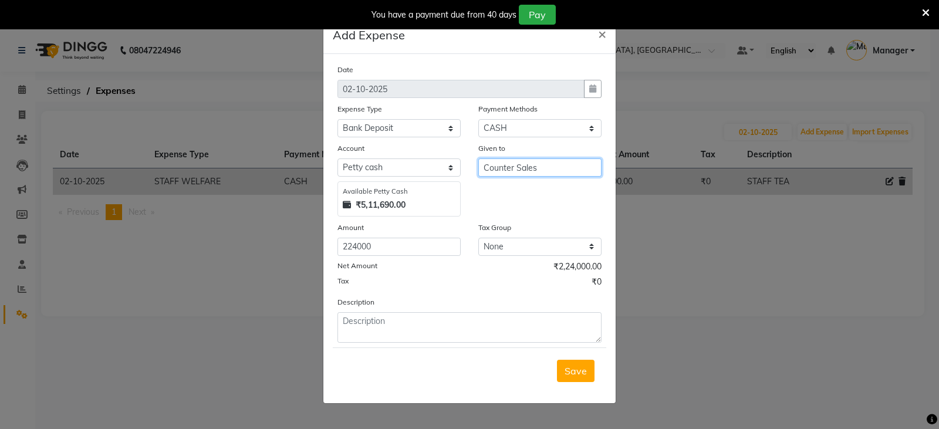
type input "Counter Sales"
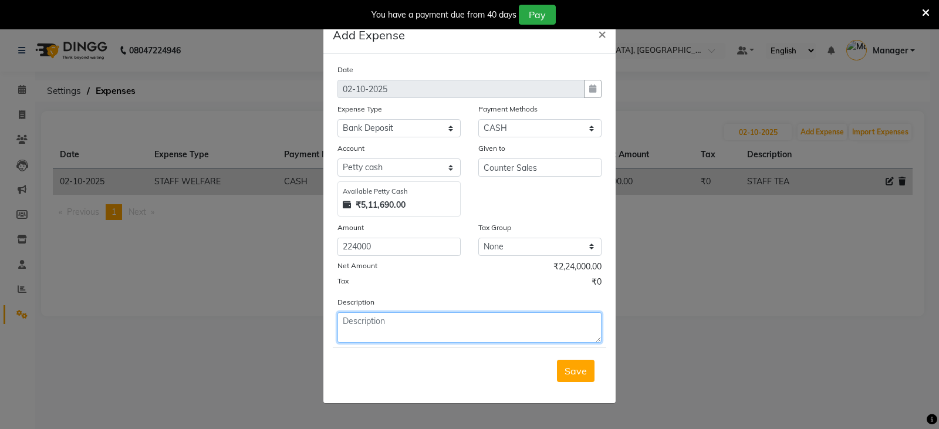
click at [383, 331] on textarea at bounding box center [469, 327] width 264 height 31
type textarea "BANK DEPOSIT"
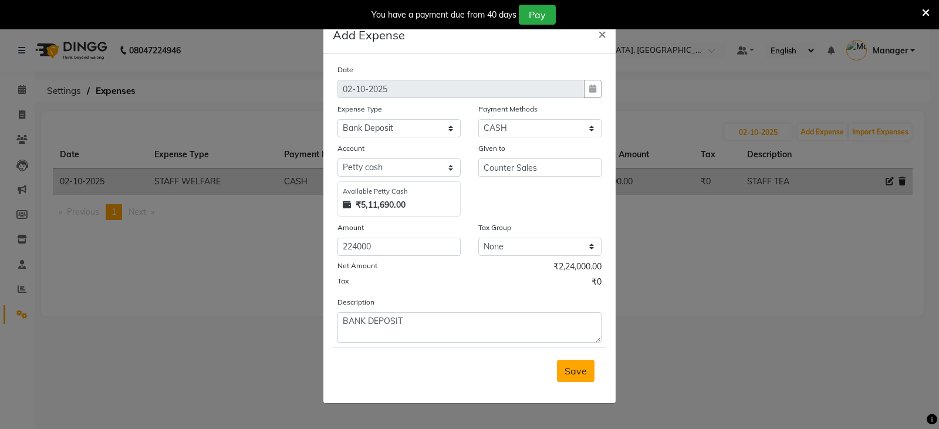
click at [573, 373] on span "Save" at bounding box center [575, 371] width 22 height 12
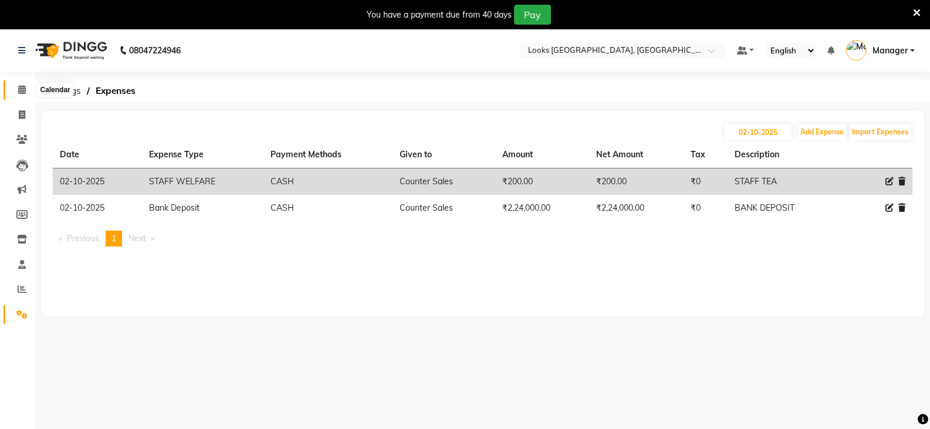
click at [23, 86] on icon at bounding box center [22, 89] width 8 height 9
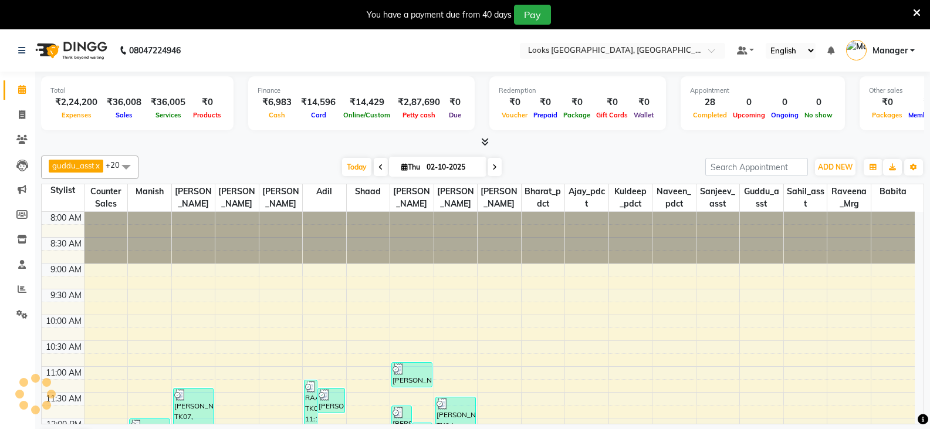
scroll to position [414, 0]
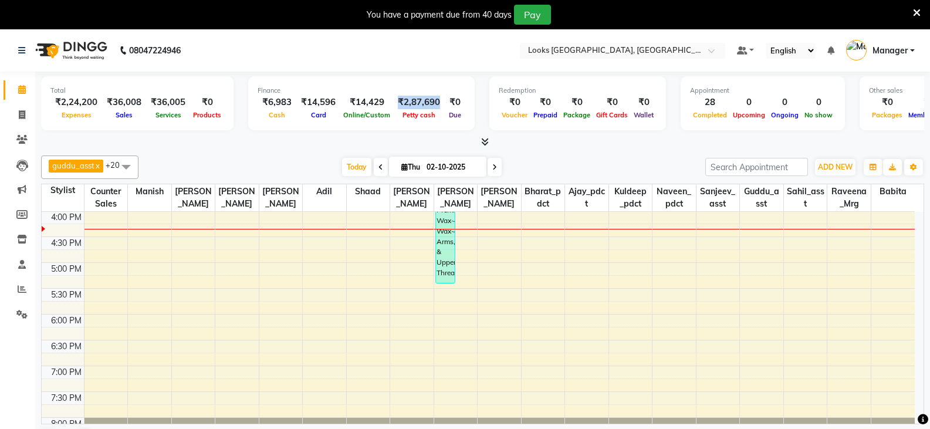
drag, startPoint x: 394, startPoint y: 100, endPoint x: 432, endPoint y: 101, distance: 38.7
click at [432, 101] on div "₹2,87,690" at bounding box center [419, 102] width 52 height 13
click at [432, 123] on div "Finance ₹6,983 Cash ₹14,596 Card ₹14,429 Online/Custom ₹2,87,690 Petty cash ₹0 …" at bounding box center [361, 103] width 226 height 54
drag, startPoint x: 110, startPoint y: 96, endPoint x: 146, endPoint y: 103, distance: 37.1
click at [146, 103] on div "₹2,24,200 Expenses ₹36,008 Sales ₹36,005 Services ₹0 Products" at bounding box center [137, 109] width 174 height 26
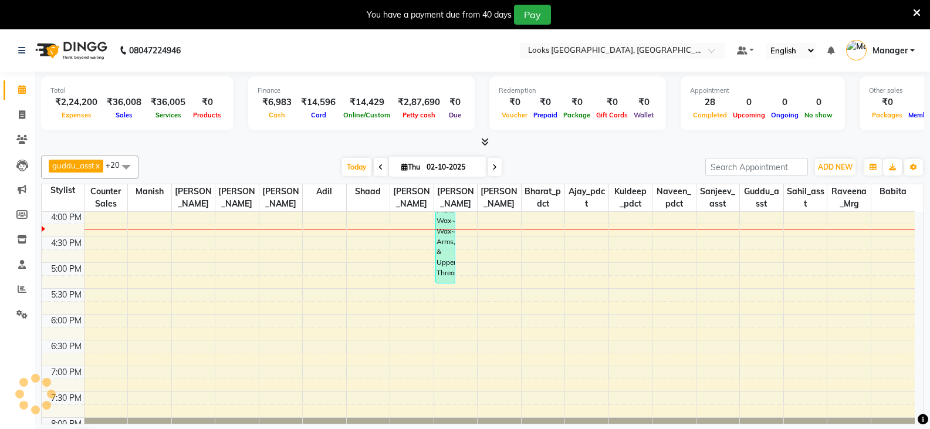
click at [146, 123] on div "Total ₹2,24,200 Expenses ₹36,008 Sales ₹36,005 Services ₹0 Products" at bounding box center [137, 103] width 192 height 54
click at [15, 116] on span at bounding box center [22, 115] width 21 height 13
select select "service"
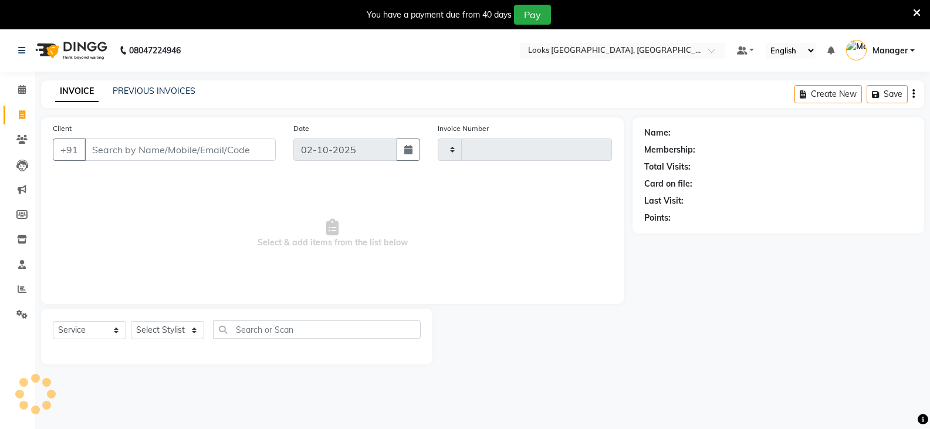
type input "5442"
select select "8942"
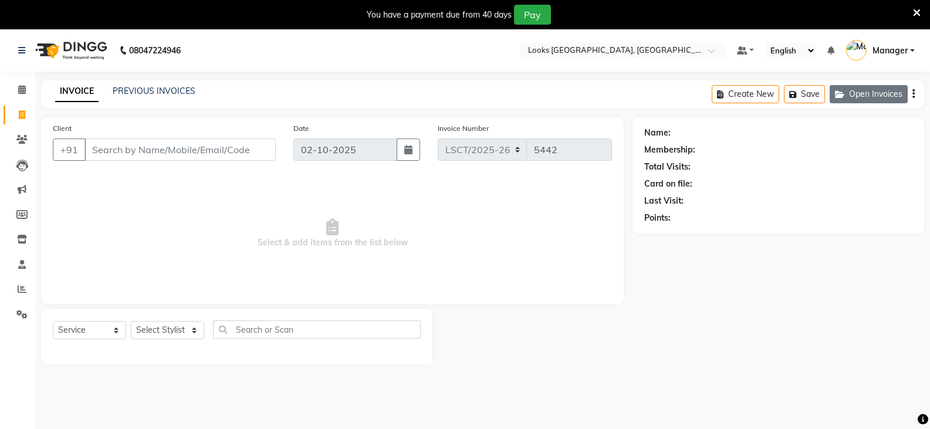
click at [854, 97] on button "Open Invoices" at bounding box center [869, 94] width 78 height 18
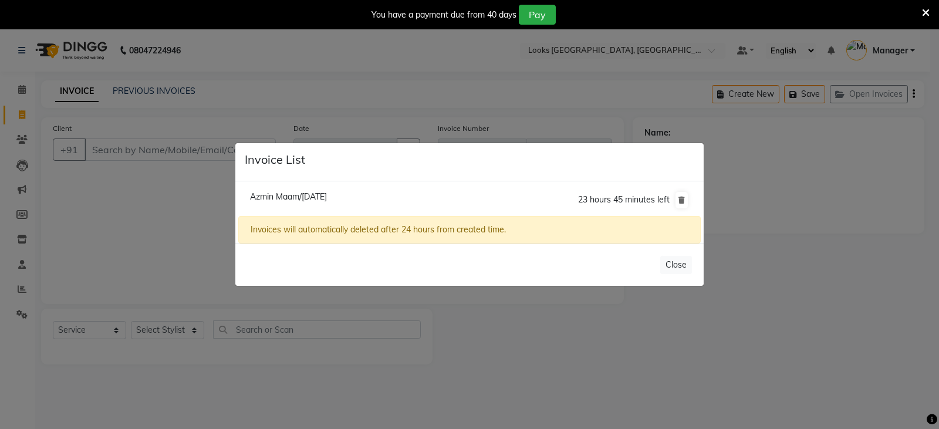
click at [289, 197] on span "Azmin Maam/02 October 2025" at bounding box center [288, 196] width 77 height 11
type input "9820991016"
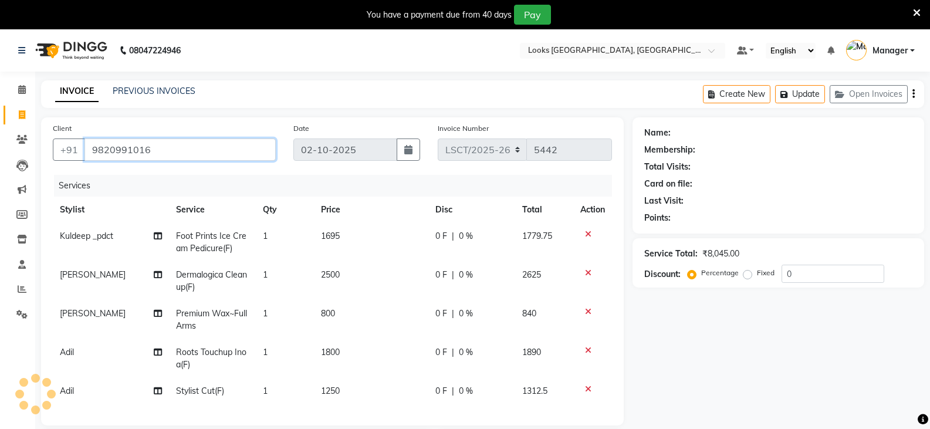
click at [187, 154] on input "9820991016" at bounding box center [179, 149] width 191 height 22
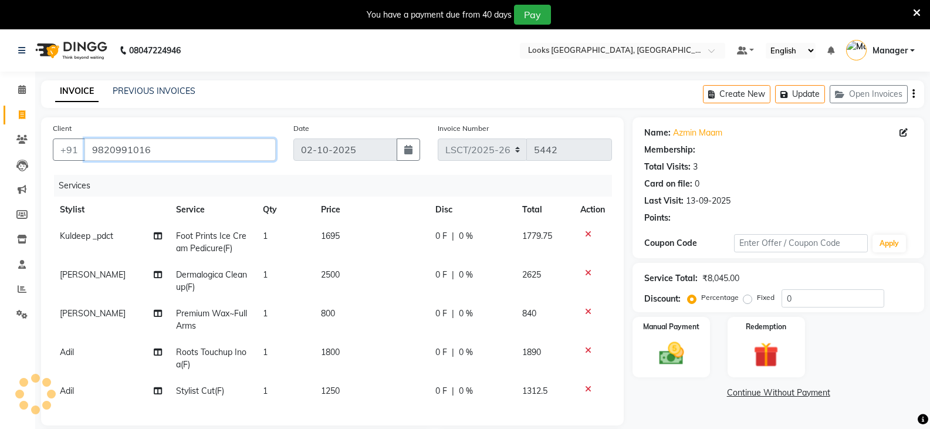
select select "1: Object"
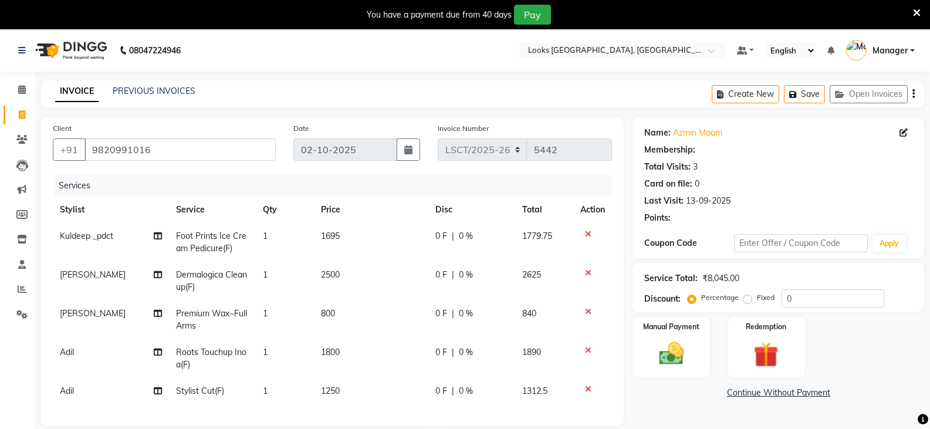
select select "1: Object"
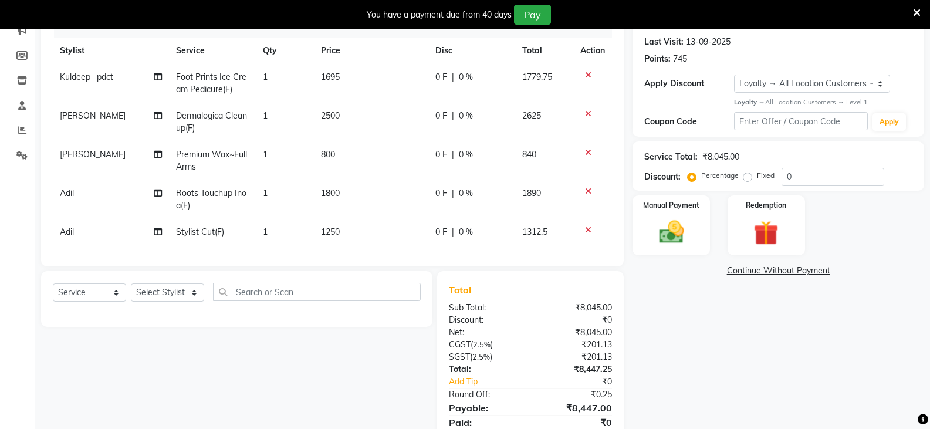
scroll to position [176, 0]
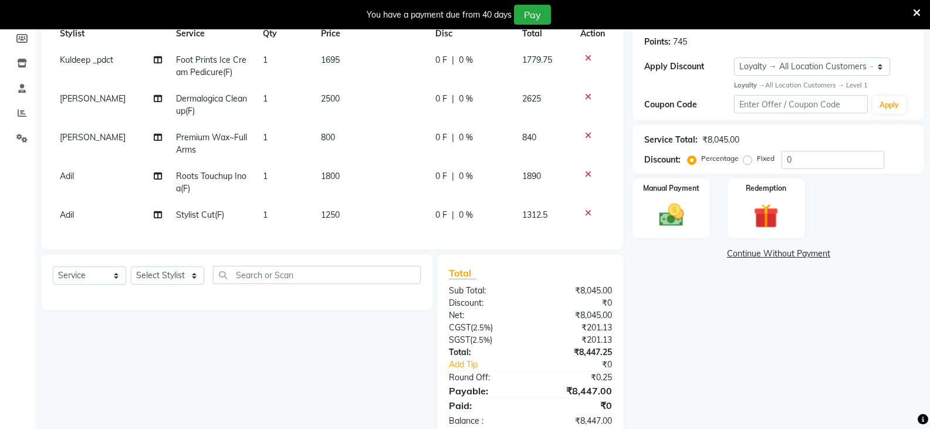
click at [590, 175] on icon at bounding box center [588, 174] width 6 height 8
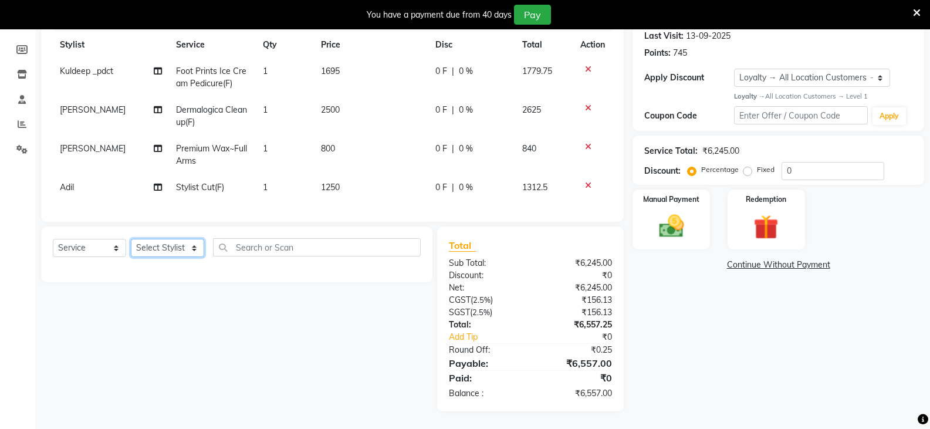
click at [165, 251] on select "Select Stylist Adil Ajay_pdct Babita Bharat_pdct Counter Sales Ezaz guddu_asst …" at bounding box center [167, 248] width 73 height 18
select select "90411"
click at [131, 239] on select "Select Stylist Adil Ajay_pdct Babita Bharat_pdct Counter Sales Ezaz guddu_asst …" at bounding box center [167, 248] width 73 height 18
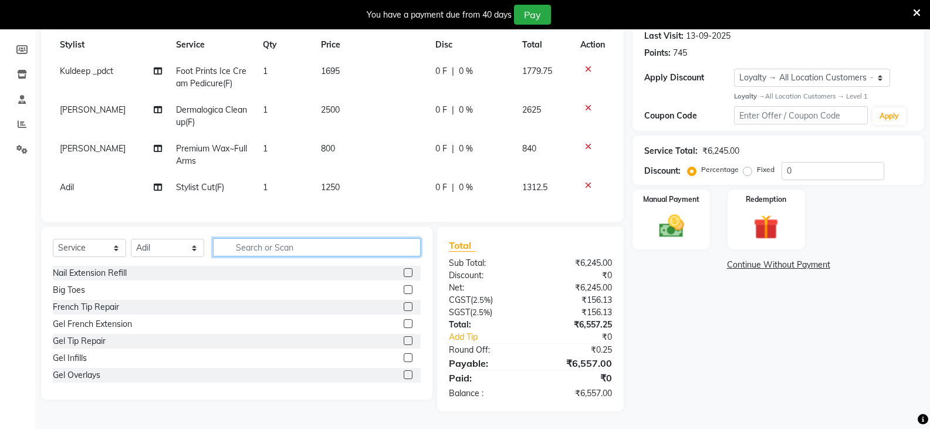
click at [249, 250] on input "text" at bounding box center [317, 247] width 208 height 18
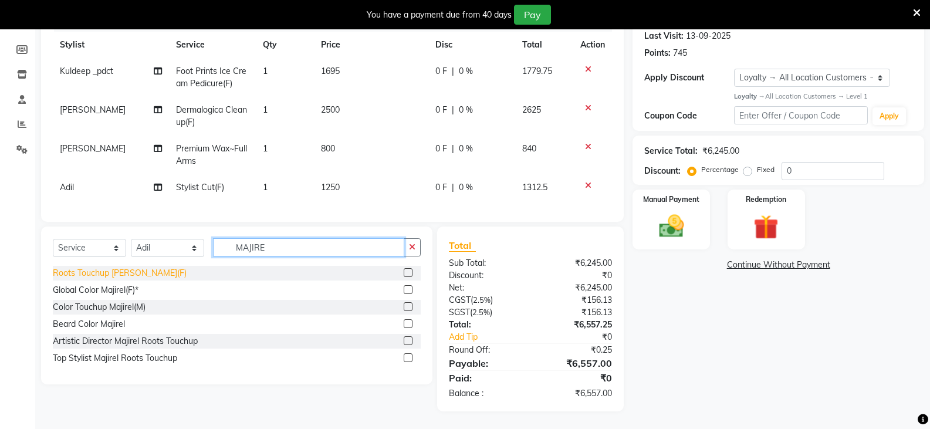
type input "MAJIRE"
click at [114, 273] on div "Roots Touchup [PERSON_NAME](F)" at bounding box center [120, 273] width 134 height 12
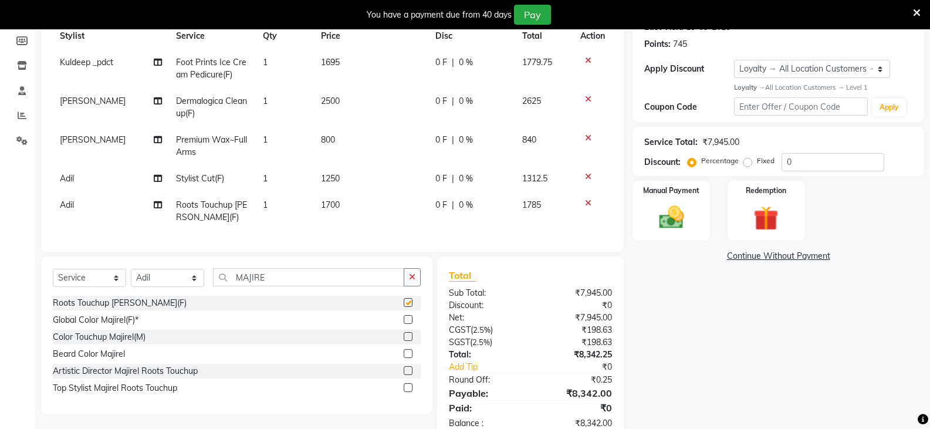
checkbox input "false"
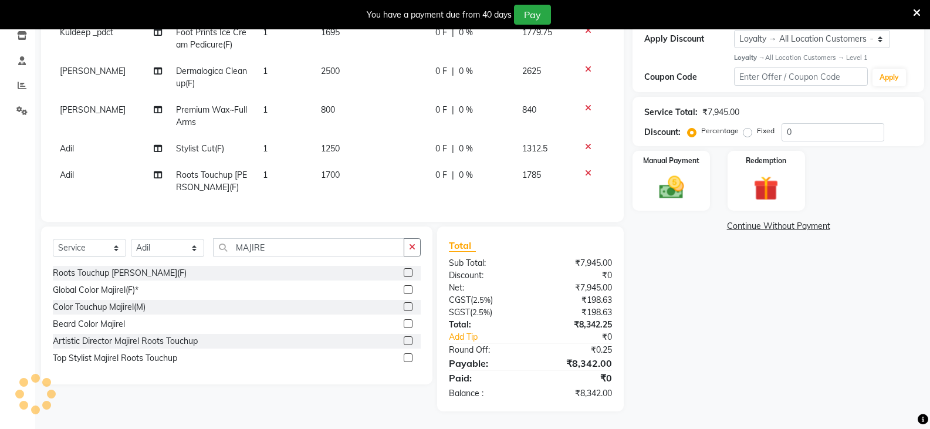
click at [336, 170] on span "1700" at bounding box center [330, 175] width 19 height 11
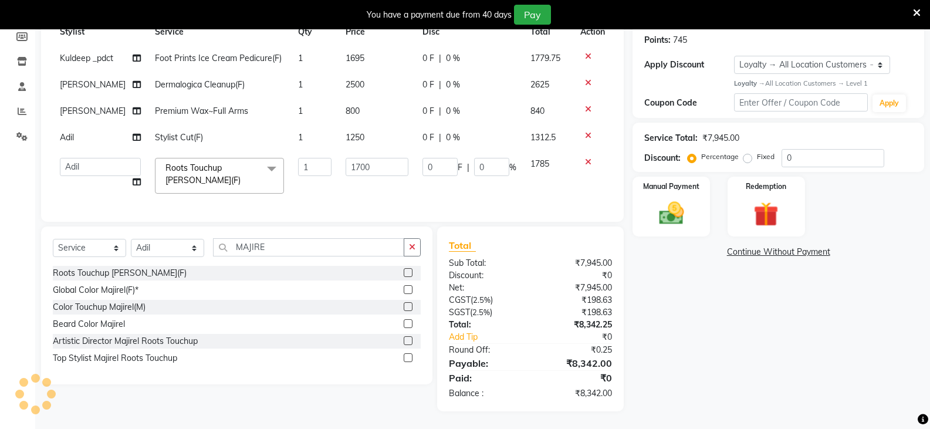
scroll to position [187, 0]
drag, startPoint x: 336, startPoint y: 149, endPoint x: 303, endPoint y: 155, distance: 33.4
click at [303, 155] on tr "Adil Ajay_pdct Babita Bharat_pdct Counter Sales Ezaz guddu_asst Jisha Kuldeep _…" at bounding box center [332, 176] width 559 height 50
type input "1600"
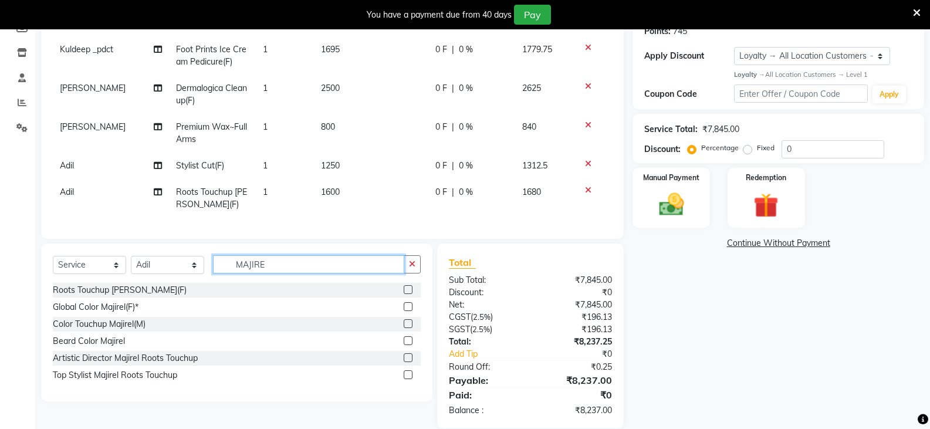
click at [275, 254] on div "Select Service Product Membership Package Voucher Prepaid Gift Card Select Styl…" at bounding box center [236, 322] width 391 height 158
drag, startPoint x: 285, startPoint y: 270, endPoint x: 220, endPoint y: 274, distance: 64.7
click at [220, 273] on input "MAJIRE" at bounding box center [308, 264] width 191 height 18
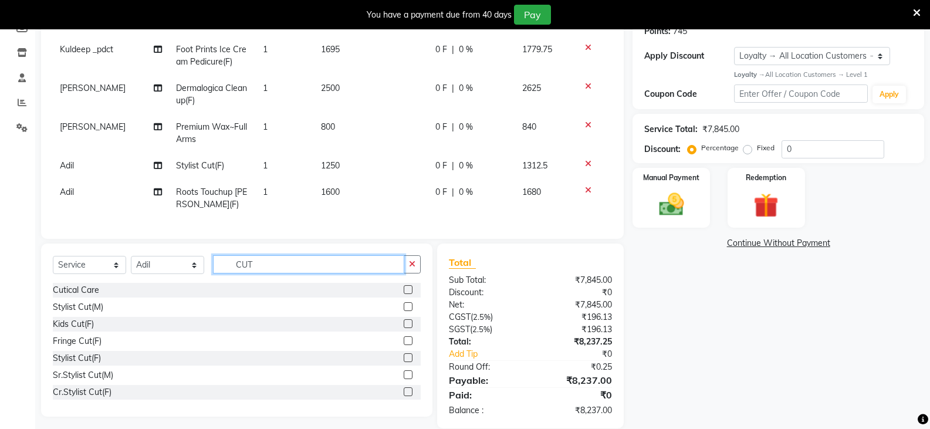
type input "CUT"
click at [587, 163] on icon at bounding box center [588, 164] width 6 height 8
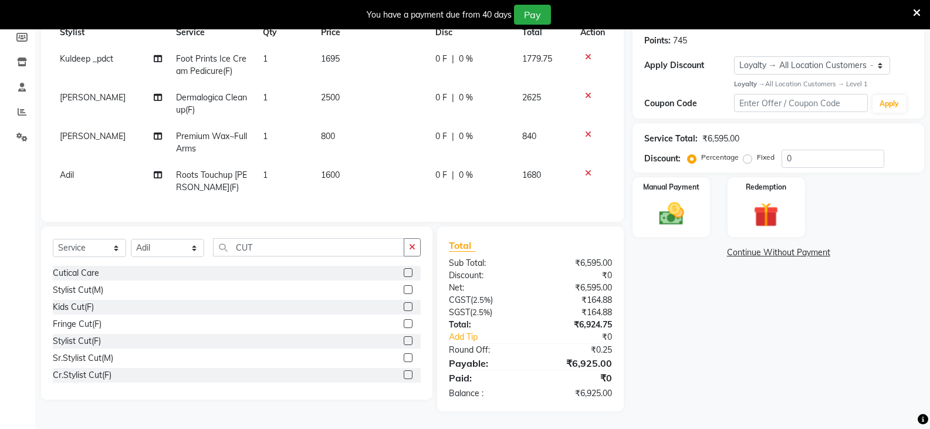
scroll to position [186, 0]
click at [102, 375] on div "Cr.Stylist Cut(F)" at bounding box center [82, 375] width 59 height 12
checkbox input "false"
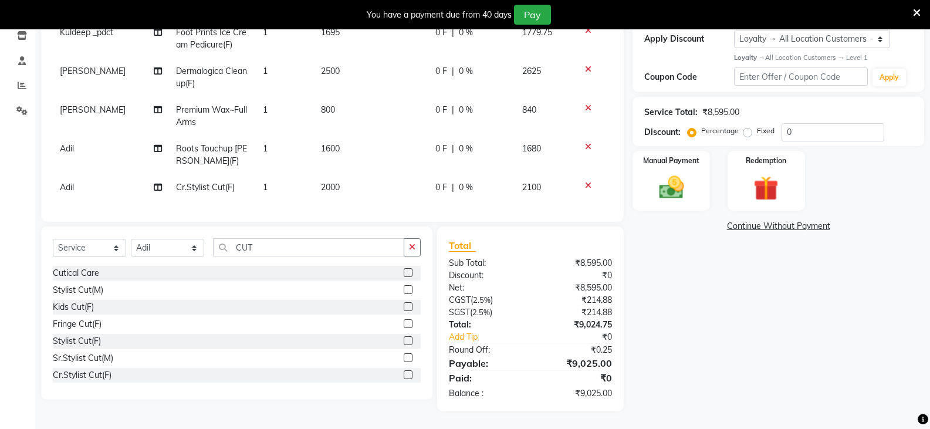
scroll to position [212, 0]
click at [691, 192] on img at bounding box center [671, 187] width 42 height 30
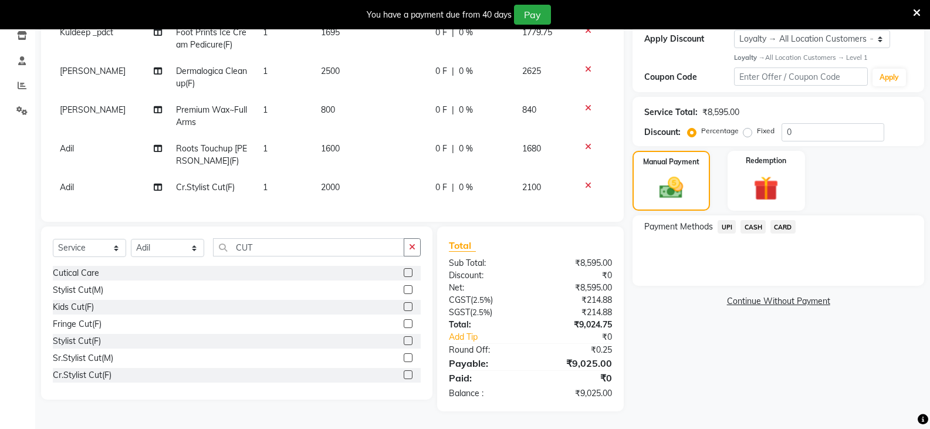
click at [776, 220] on span "CARD" at bounding box center [782, 226] width 25 height 13
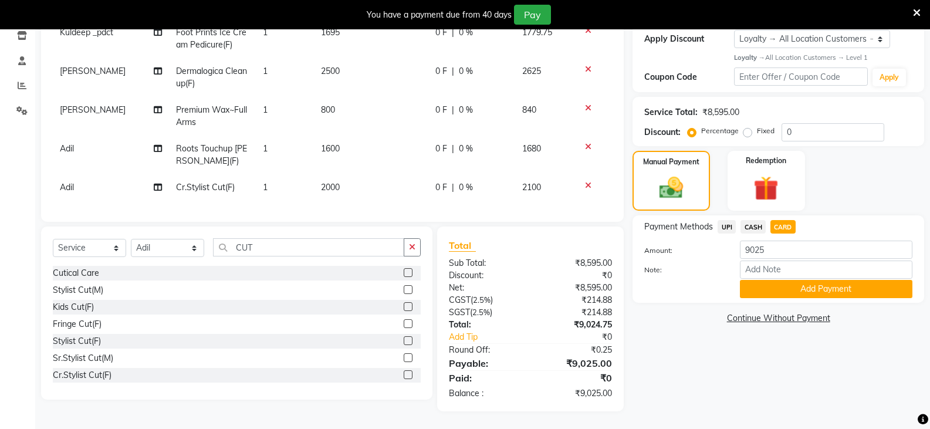
click at [916, 12] on icon at bounding box center [917, 13] width 8 height 11
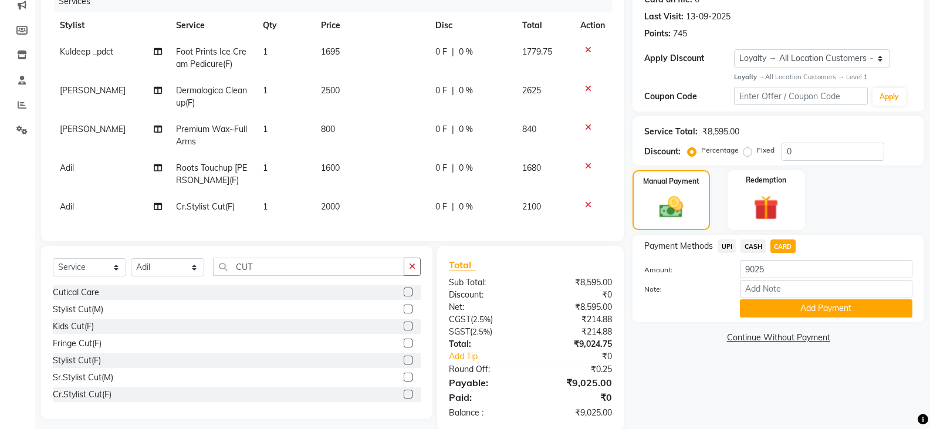
scroll to position [183, 0]
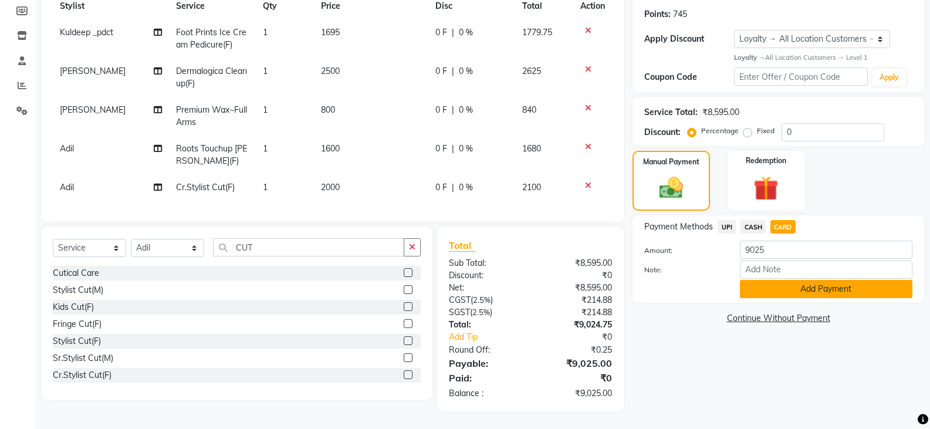
click at [780, 285] on button "Add Payment" at bounding box center [826, 289] width 172 height 18
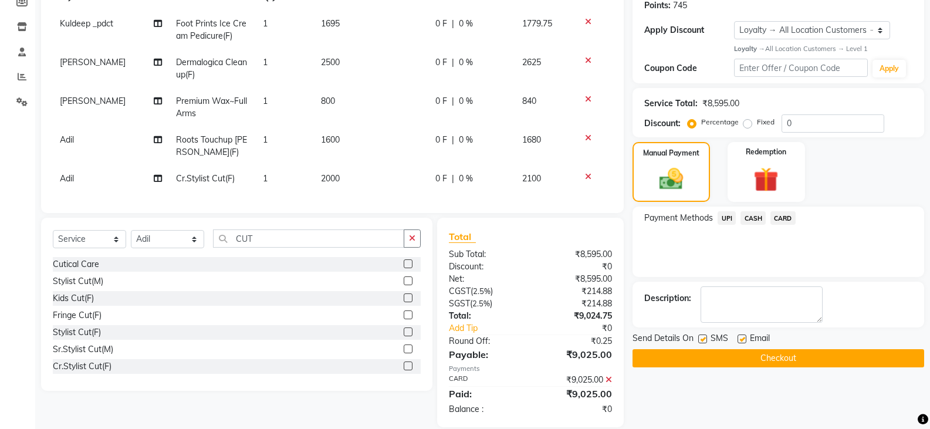
drag, startPoint x: 609, startPoint y: 387, endPoint x: 655, endPoint y: 305, distance: 94.0
click at [608, 384] on icon at bounding box center [608, 380] width 6 height 8
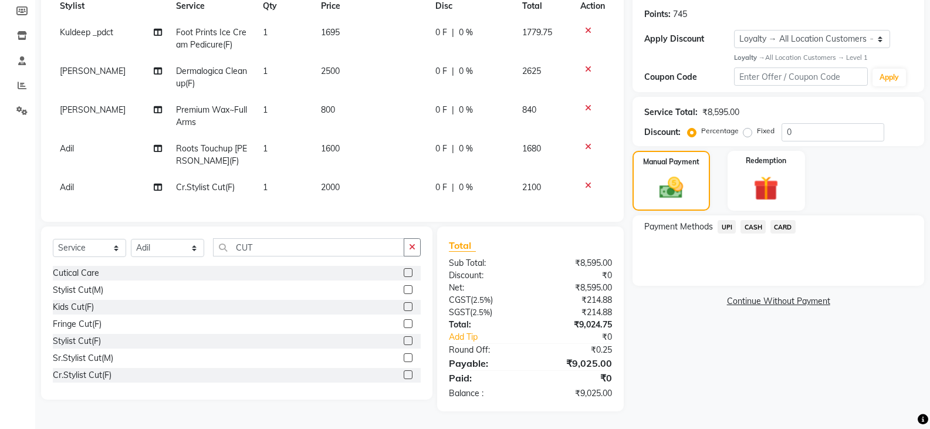
click at [725, 220] on span "UPI" at bounding box center [727, 226] width 18 height 13
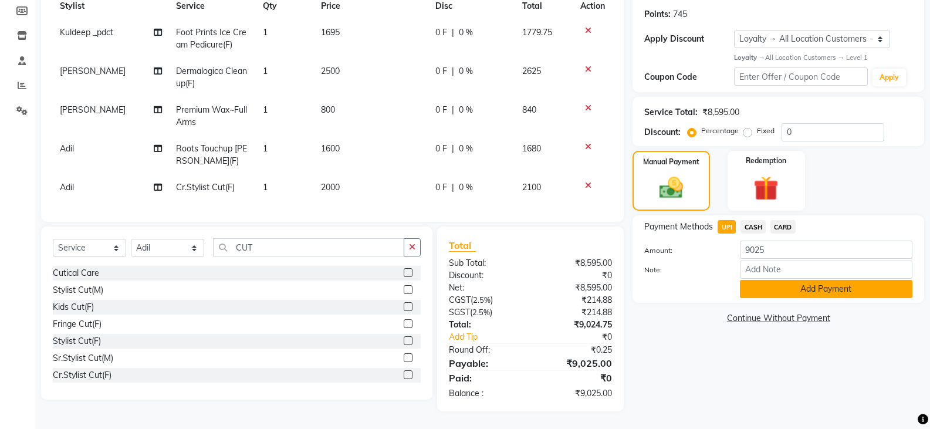
click at [783, 280] on button "Add Payment" at bounding box center [826, 289] width 172 height 18
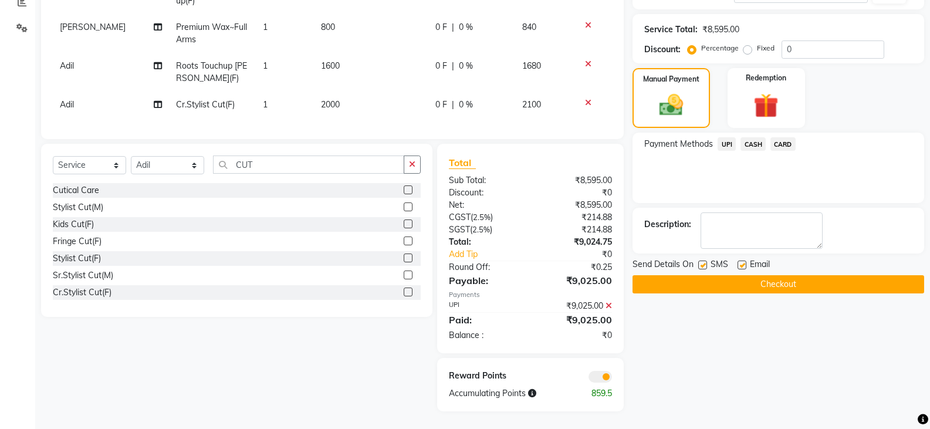
scroll to position [266, 0]
click at [757, 278] on button "Checkout" at bounding box center [778, 284] width 292 height 18
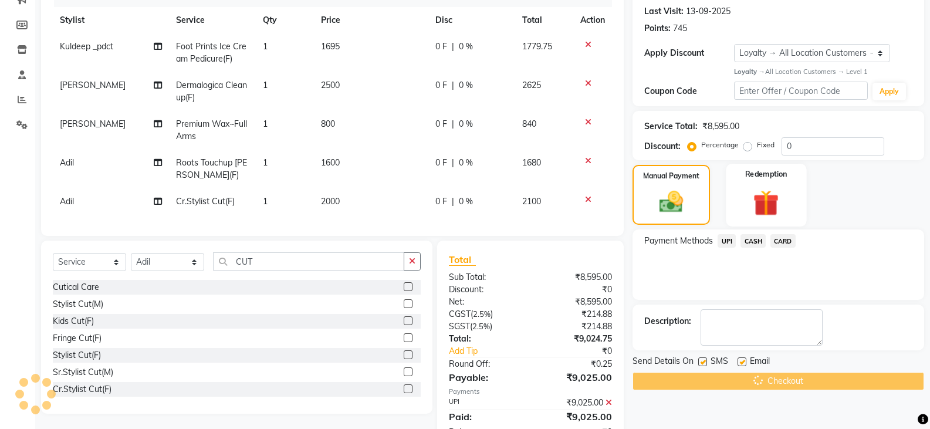
scroll to position [0, 0]
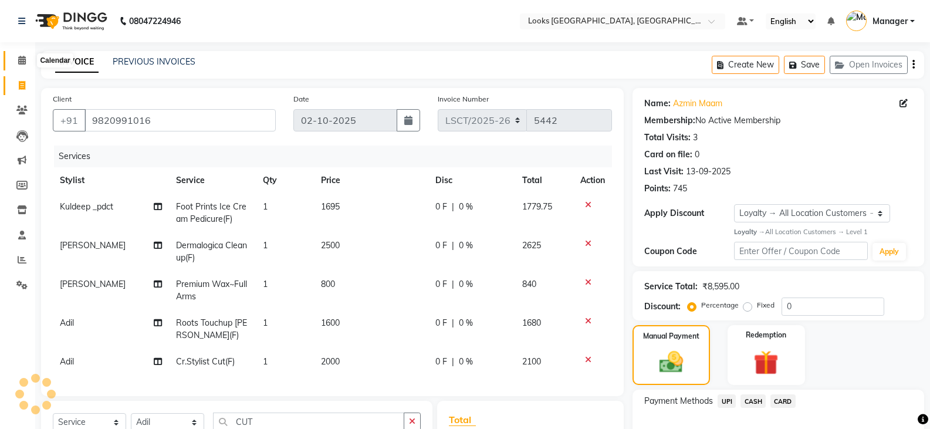
click at [17, 59] on span at bounding box center [22, 60] width 21 height 13
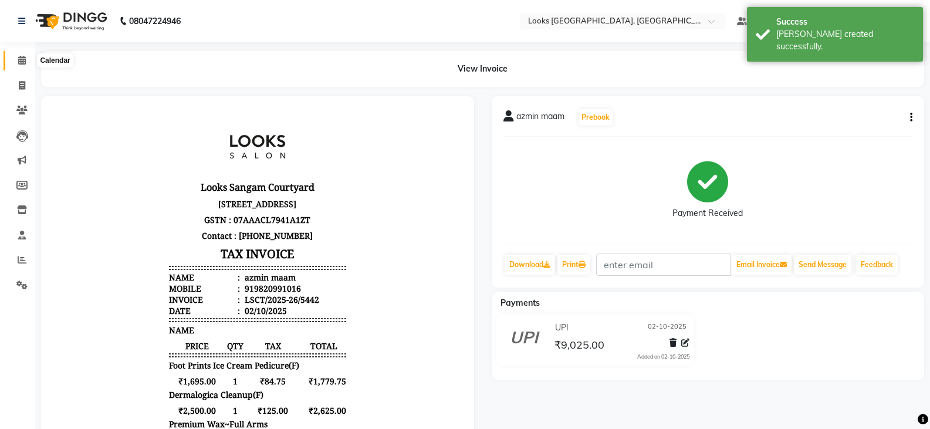
click at [19, 63] on icon at bounding box center [22, 60] width 8 height 9
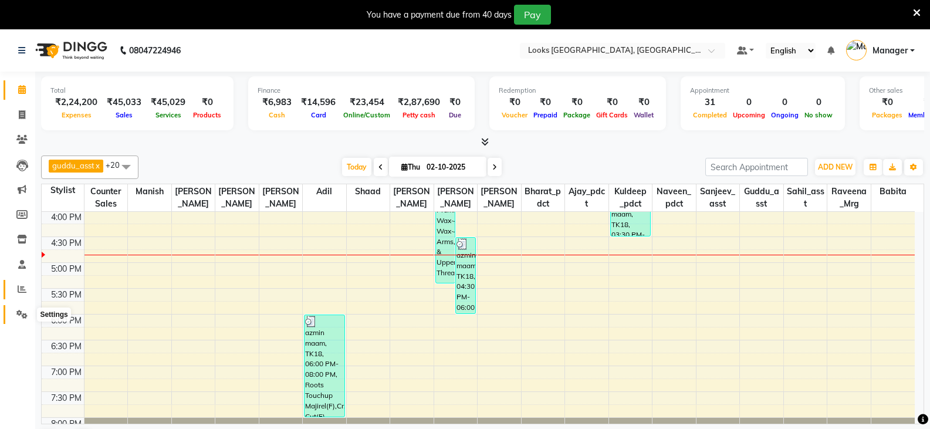
drag, startPoint x: 16, startPoint y: 317, endPoint x: 23, endPoint y: 285, distance: 33.0
click at [16, 317] on span at bounding box center [22, 314] width 21 height 13
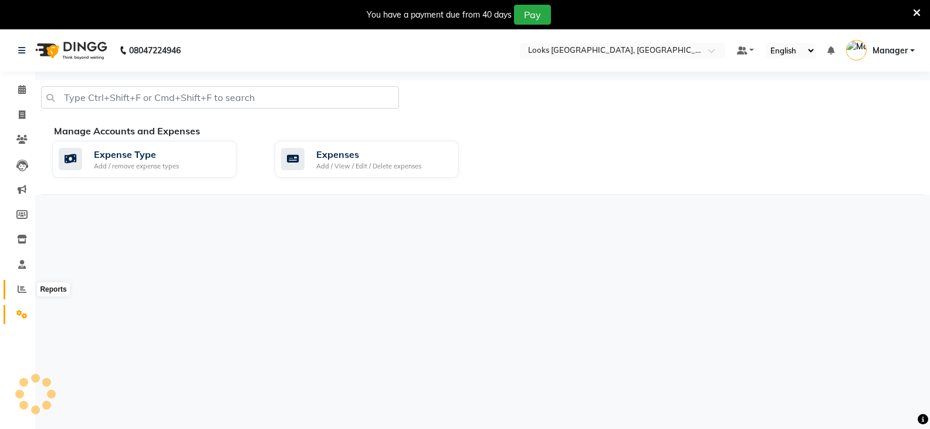
click at [23, 285] on icon at bounding box center [22, 289] width 9 height 9
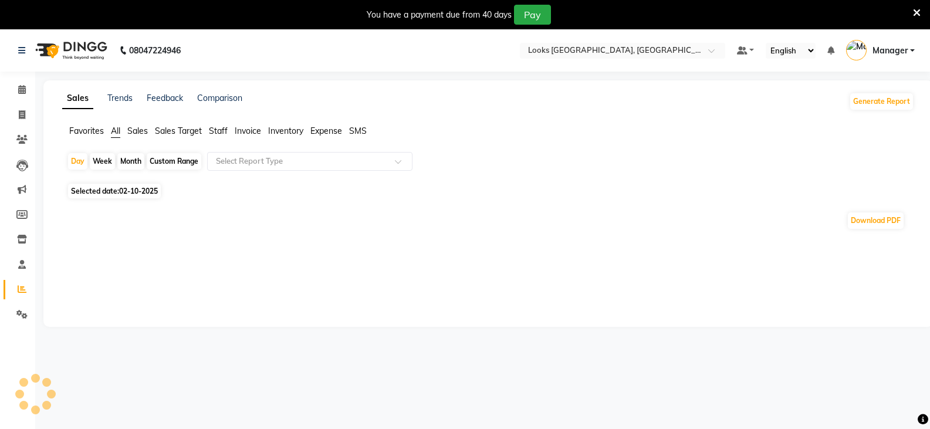
click at [221, 131] on span "Staff" at bounding box center [218, 131] width 19 height 11
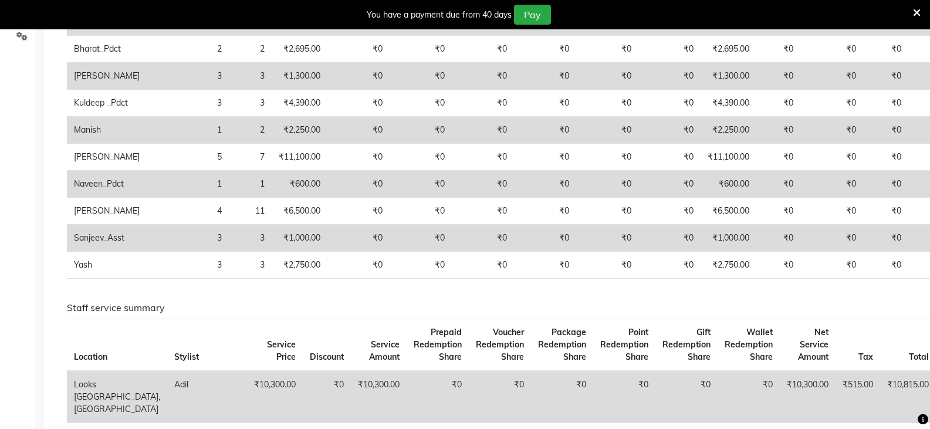
scroll to position [293, 0]
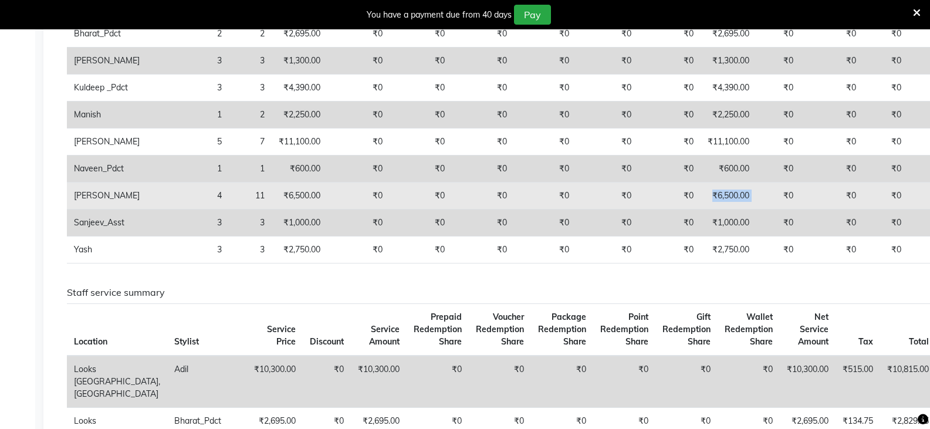
drag, startPoint x: 655, startPoint y: 204, endPoint x: 702, endPoint y: 202, distance: 47.0
click at [698, 202] on tr "Rupal 4 11 ₹6,500.00 ₹0 ₹0 ₹0 ₹0 ₹0 ₹0 ₹6,500.00 ₹0 ₹0 ₹0 ₹0 ₹0 ₹0" at bounding box center [548, 195] width 963 height 27
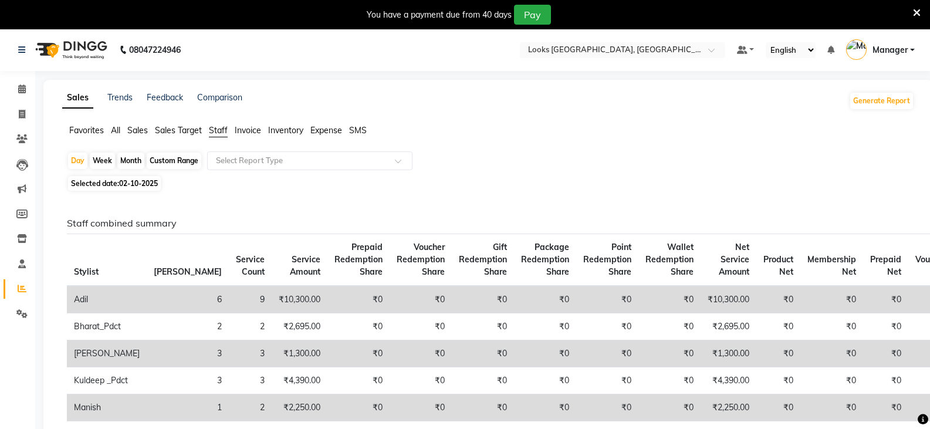
scroll to position [0, 0]
click at [24, 117] on icon at bounding box center [22, 114] width 6 height 9
select select "service"
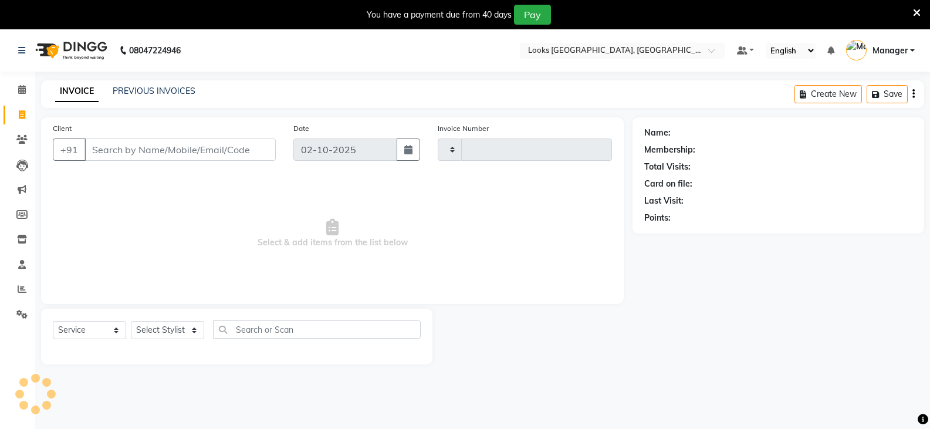
scroll to position [29, 0]
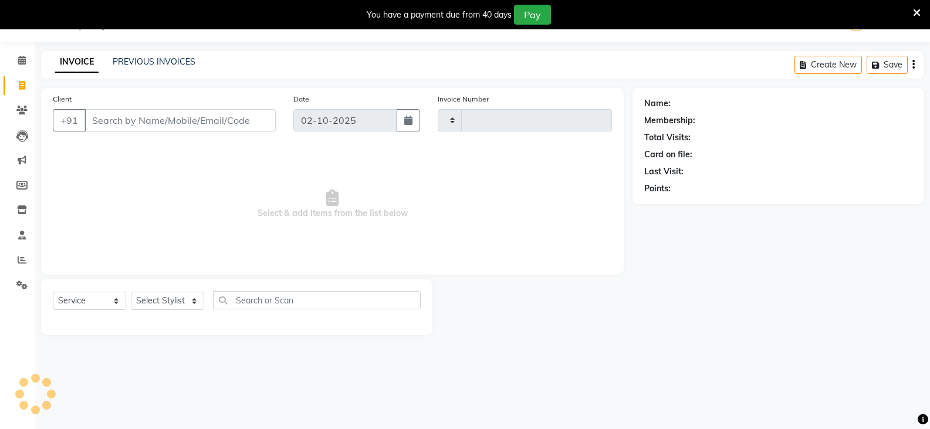
click at [159, 127] on input "Client" at bounding box center [179, 120] width 191 height 22
type input "5443"
select select "8942"
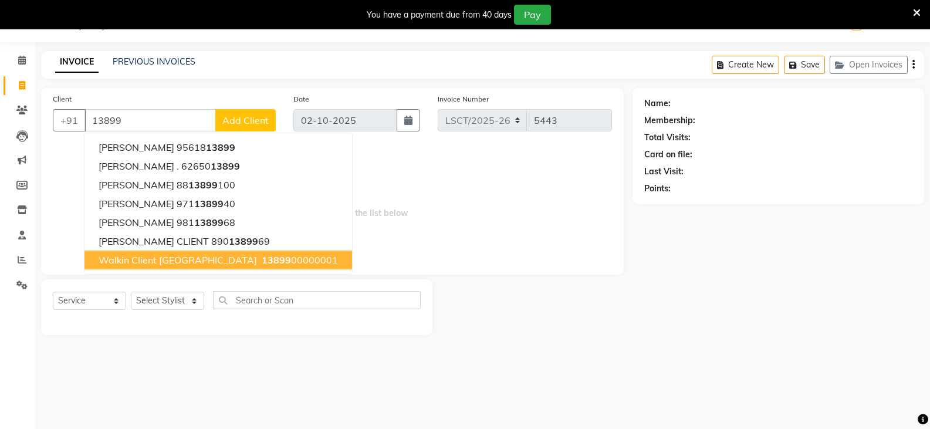
click at [147, 263] on span "Walkin Client Sangam Courtyard" at bounding box center [178, 260] width 158 height 12
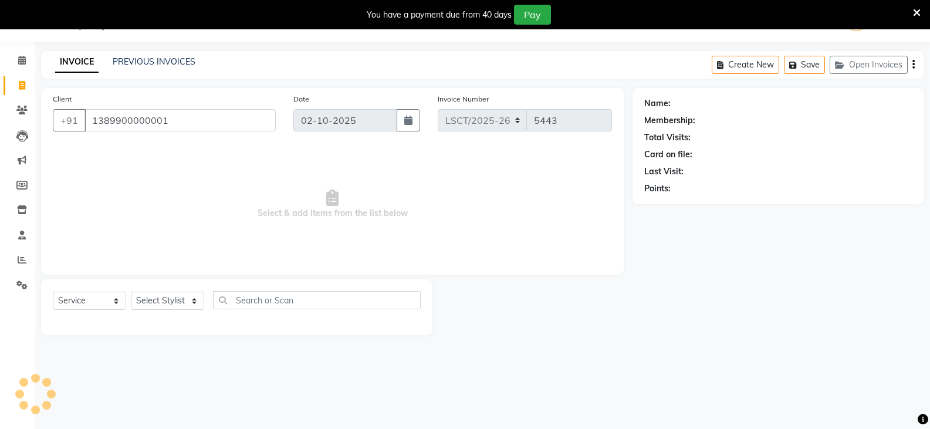
type input "1389900000001"
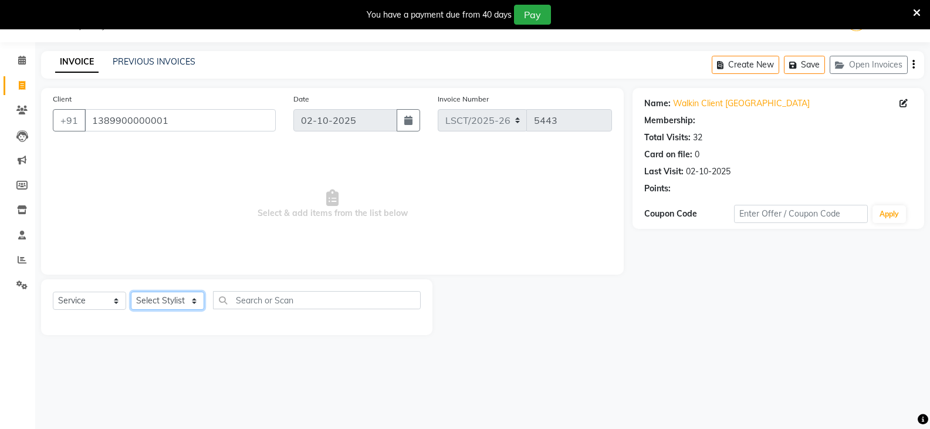
click at [154, 295] on select "Select Stylist [PERSON_NAME] [PERSON_NAME] Counter Sales [PERSON_NAME] guddu_as…" at bounding box center [167, 301] width 73 height 18
select select "1: Object"
select select "90412"
click at [131, 292] on select "Select Stylist [PERSON_NAME] [PERSON_NAME] Counter Sales [PERSON_NAME] guddu_as…" at bounding box center [167, 301] width 73 height 18
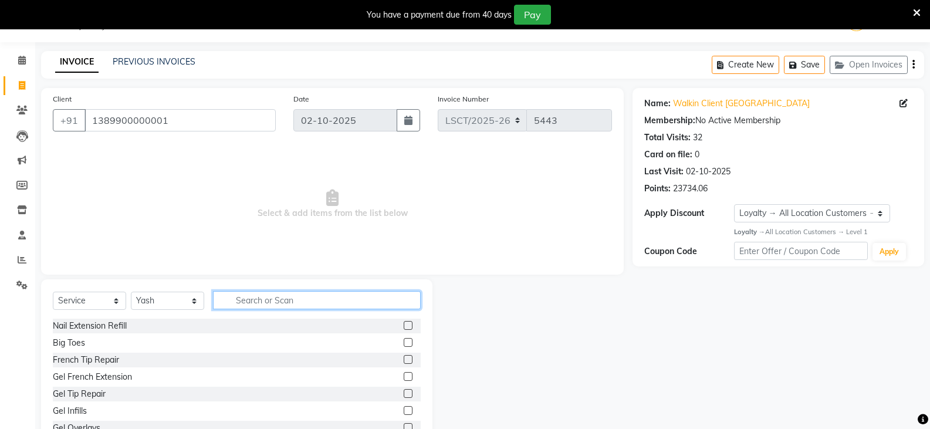
click at [270, 304] on input "text" at bounding box center [317, 300] width 208 height 18
type input "CUT"
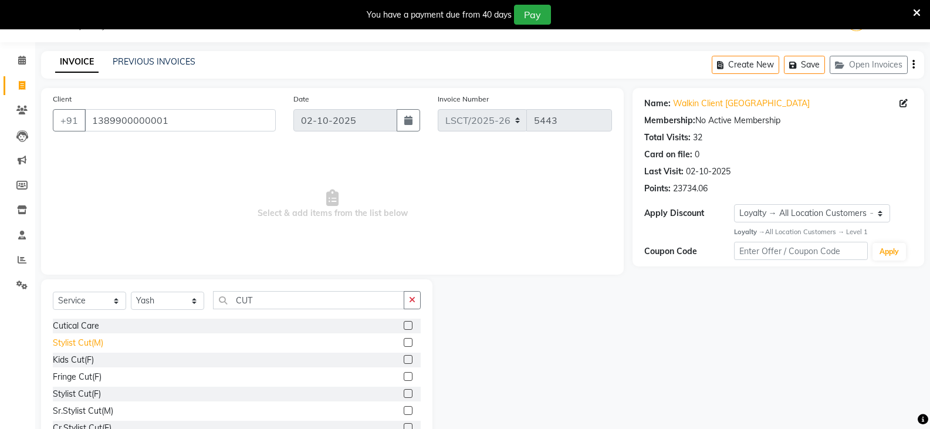
click at [89, 343] on div "Stylist Cut(M)" at bounding box center [78, 343] width 50 height 12
checkbox input "false"
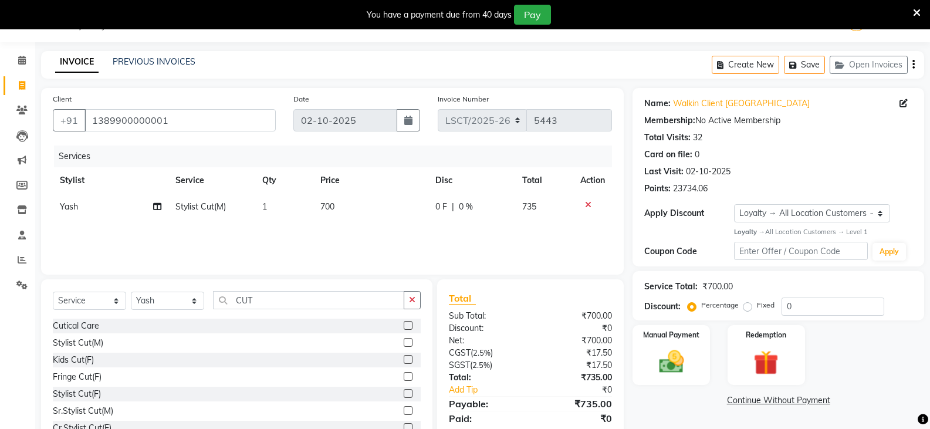
click at [326, 206] on span "700" at bounding box center [327, 206] width 14 height 11
select select "90412"
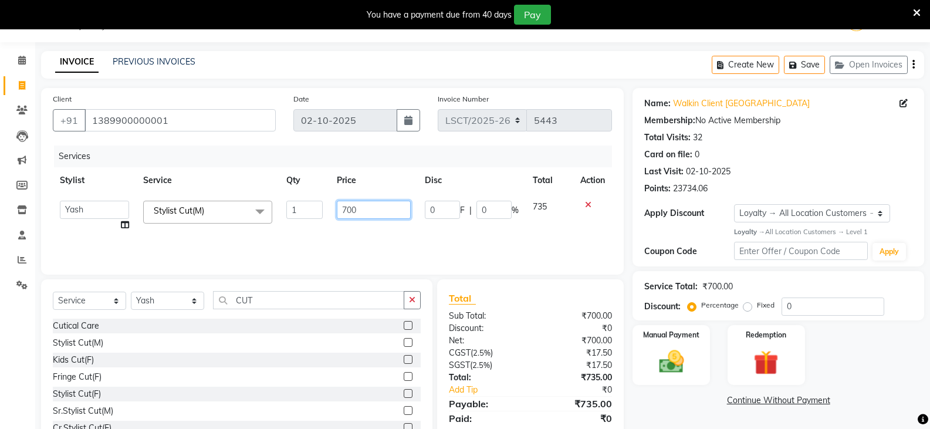
click at [353, 204] on input "700" at bounding box center [373, 210] width 73 height 18
type input "750"
click at [389, 238] on div "Services Stylist Service Qty Price Disc Total Action Adil Ajay_pdct Babita Bhar…" at bounding box center [332, 204] width 559 height 117
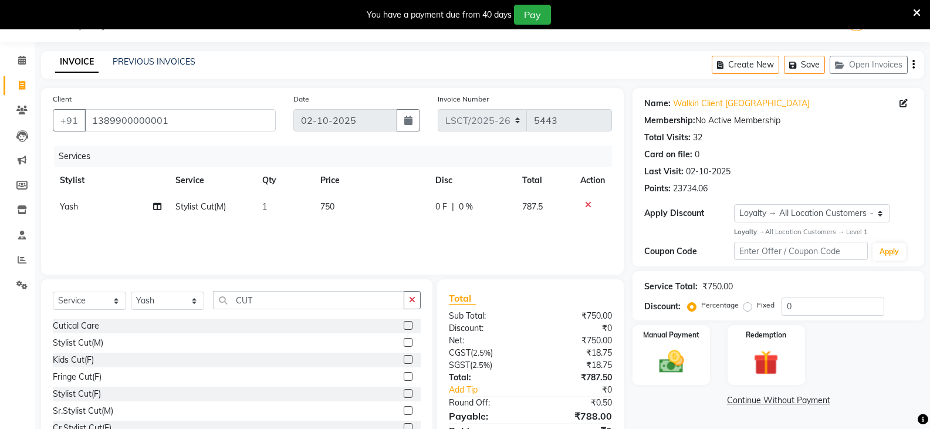
scroll to position [82, 0]
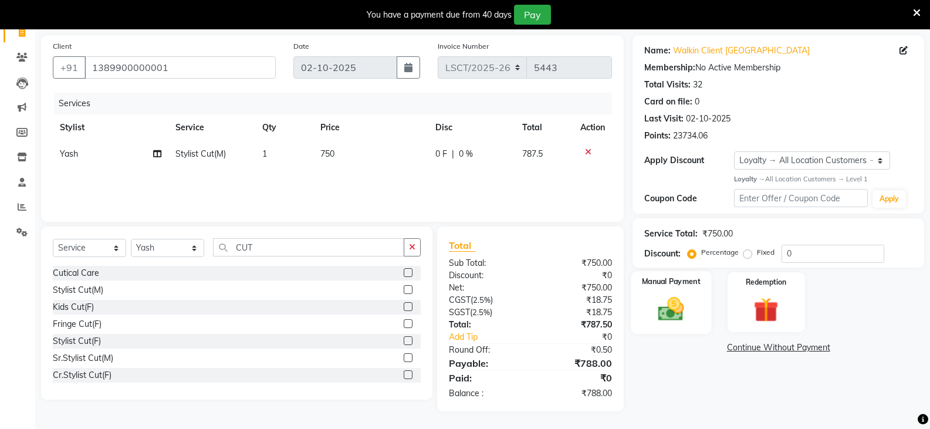
click at [658, 303] on img at bounding box center [671, 309] width 42 height 30
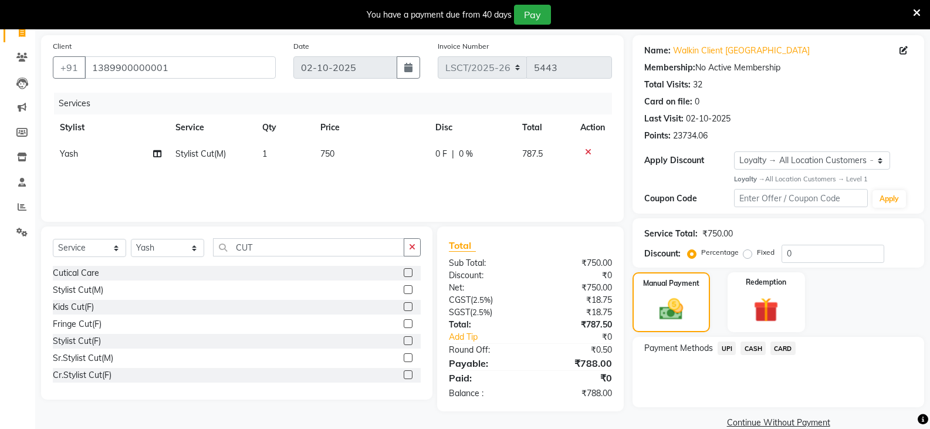
click at [730, 349] on span "UPI" at bounding box center [727, 347] width 18 height 13
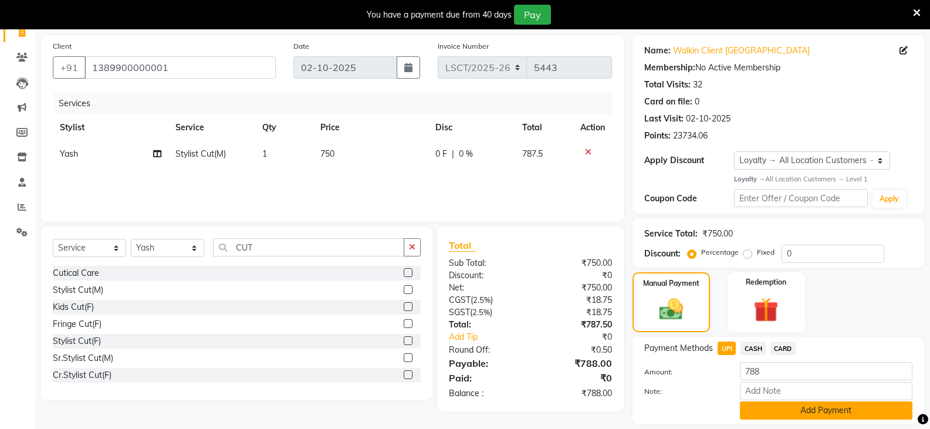
click at [758, 409] on button "Add Payment" at bounding box center [826, 410] width 172 height 18
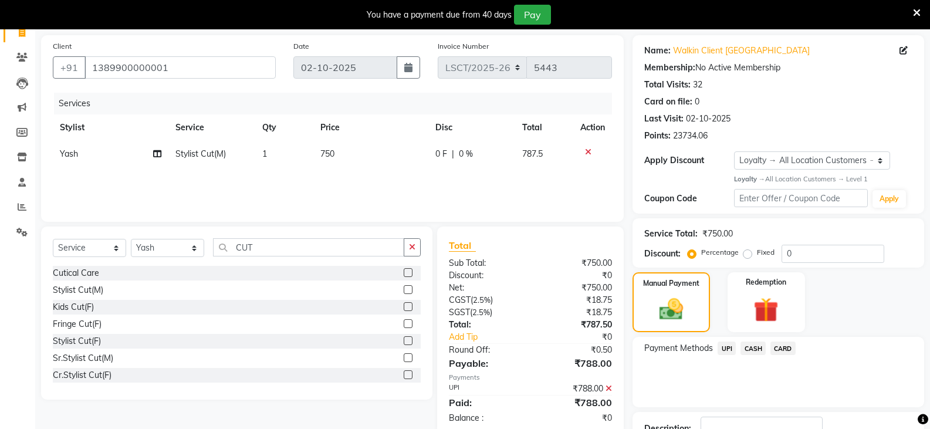
scroll to position [168, 0]
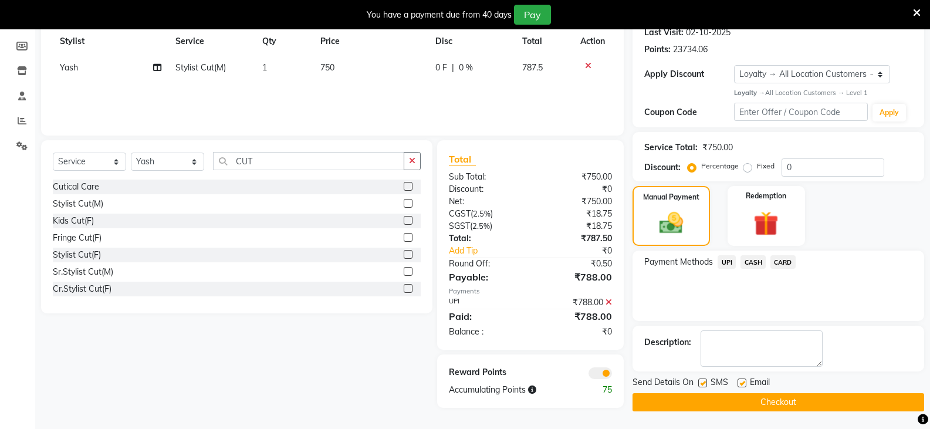
click at [761, 405] on button "Checkout" at bounding box center [778, 402] width 292 height 18
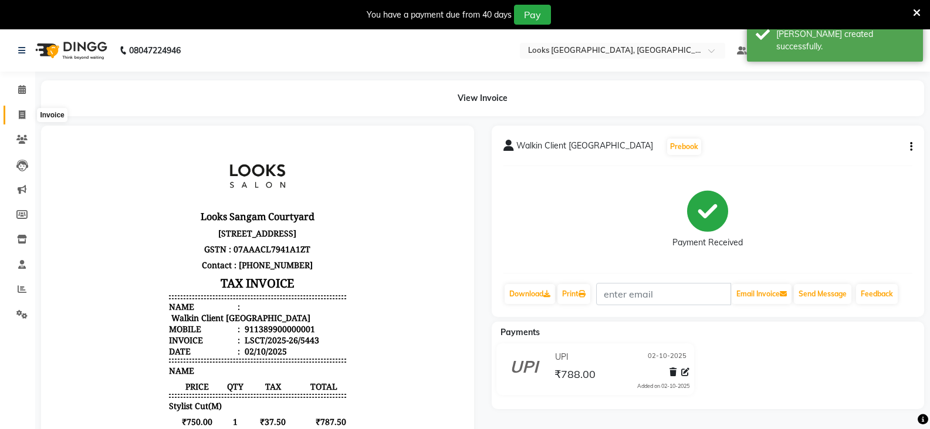
click at [25, 116] on icon at bounding box center [22, 114] width 6 height 9
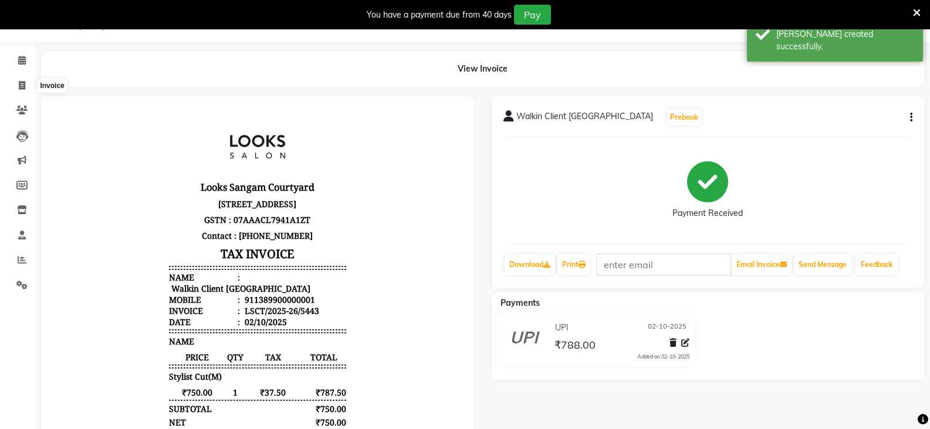
select select "service"
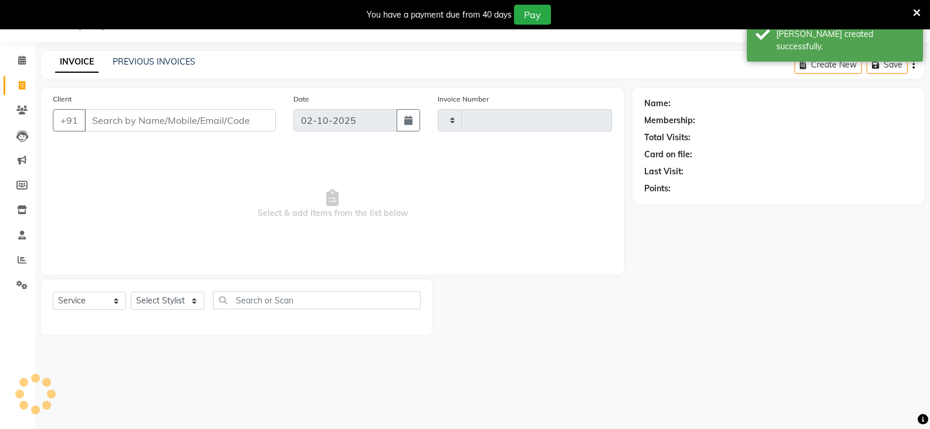
type input "5444"
select select "8942"
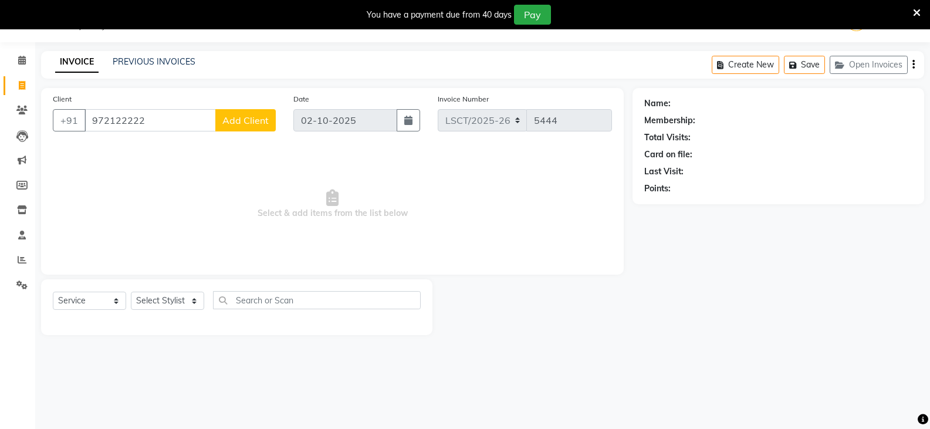
click at [136, 124] on input "972122222" at bounding box center [149, 120] width 131 height 22
type input "2"
type input "9"
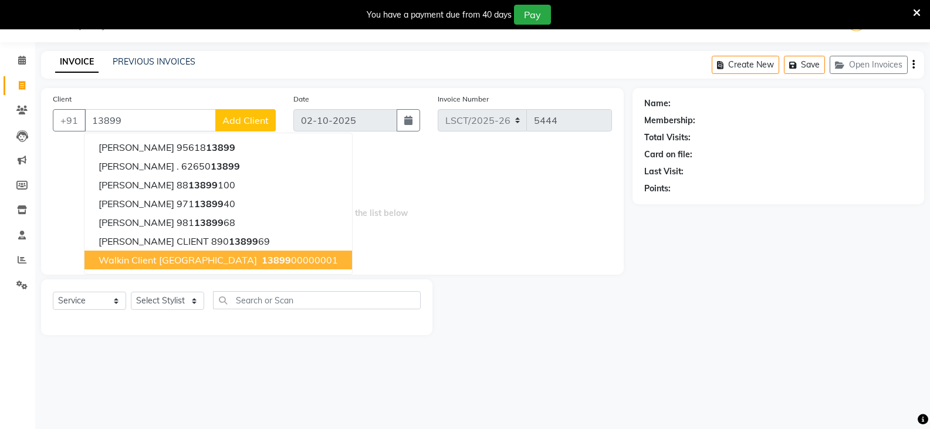
click at [157, 259] on span "Walkin Client Sangam Courtyard" at bounding box center [178, 260] width 158 height 12
type input "1389900000001"
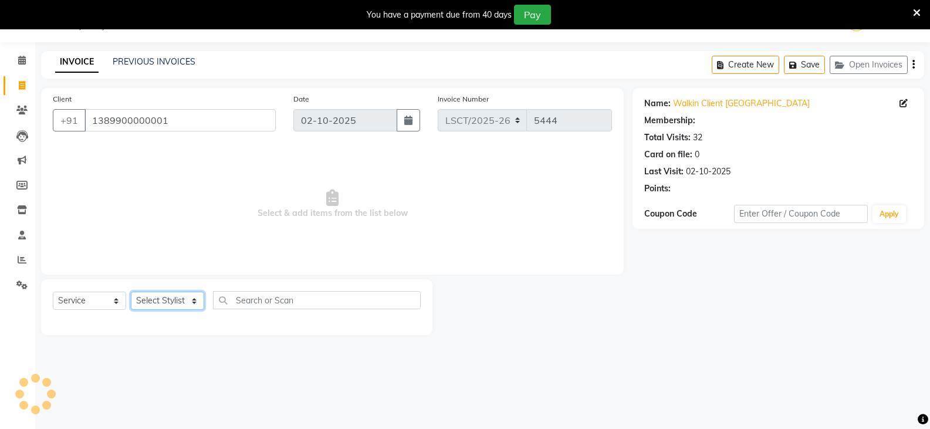
drag, startPoint x: 171, startPoint y: 303, endPoint x: 172, endPoint y: 295, distance: 8.4
click at [171, 303] on select "Select Stylist Adil Ajay_pdct Babita Bharat_pdct Counter Sales Ezaz guddu_asst …" at bounding box center [167, 301] width 73 height 18
select select "1: Object"
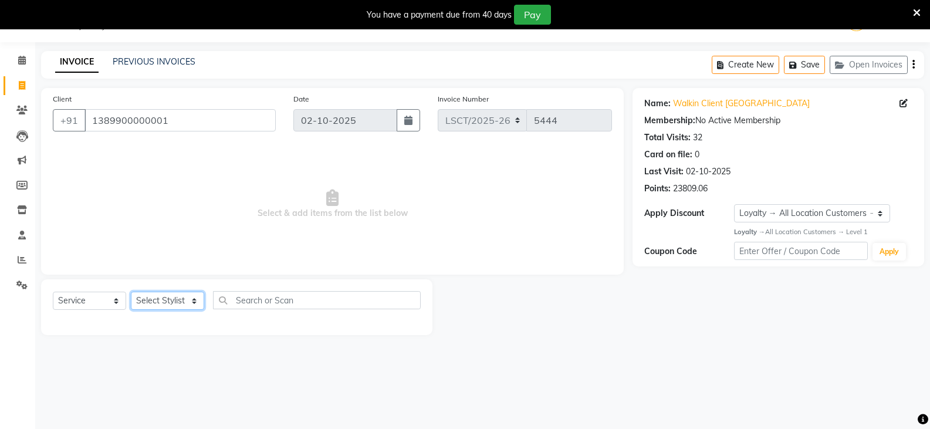
select select "90414"
click at [131, 292] on select "Select Stylist Adil Ajay_pdct Babita Bharat_pdct Counter Sales Ezaz guddu_asst …" at bounding box center [167, 301] width 73 height 18
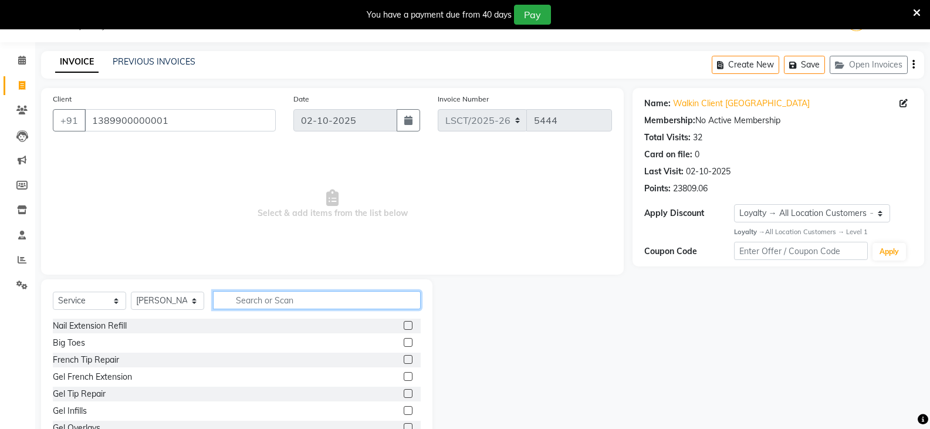
click at [258, 291] on input "text" at bounding box center [317, 300] width 208 height 18
type input "CUT"
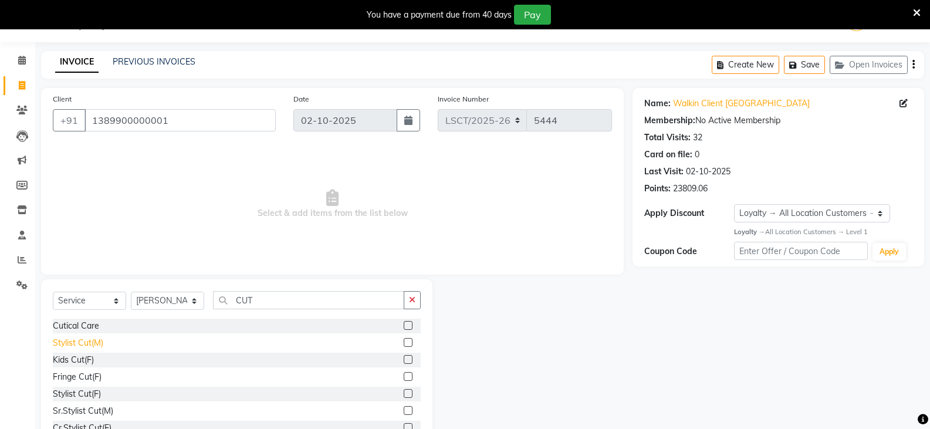
click at [97, 347] on div "Stylist Cut(M)" at bounding box center [78, 343] width 50 height 12
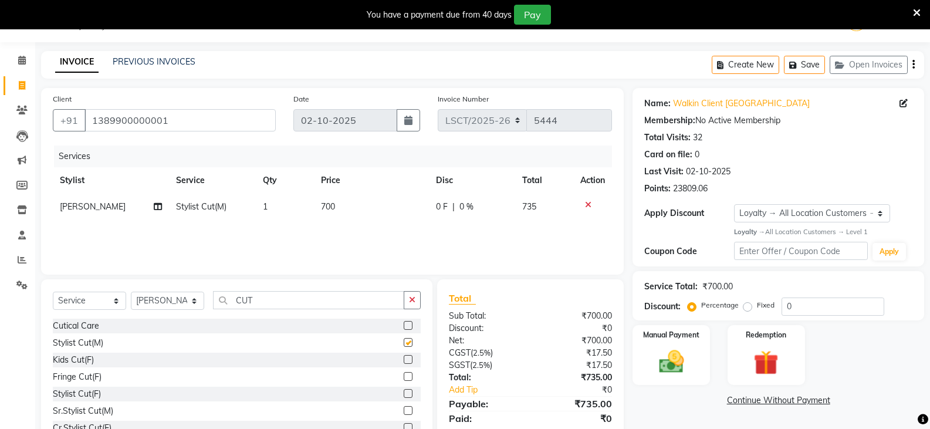
checkbox input "false"
click at [249, 302] on input "CUT" at bounding box center [308, 300] width 191 height 18
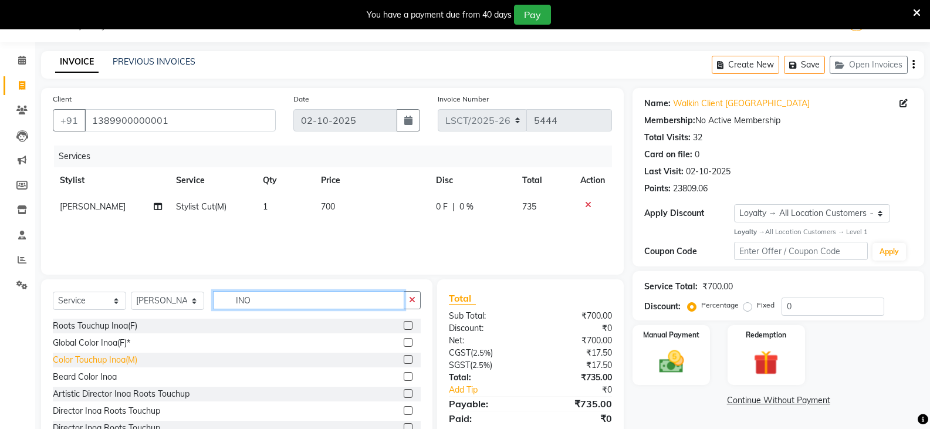
type input "INO"
click at [117, 365] on div "Color Touchup Inoa(M)" at bounding box center [95, 360] width 84 height 12
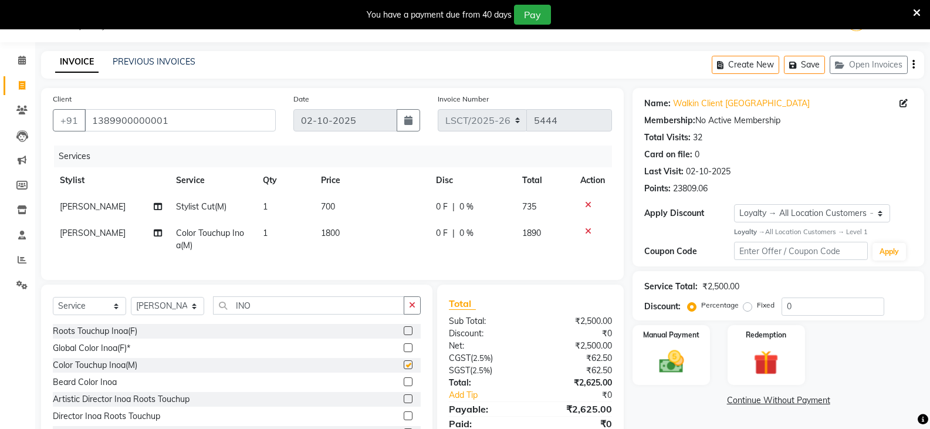
checkbox input "false"
click at [328, 205] on span "700" at bounding box center [328, 206] width 14 height 11
select select "90414"
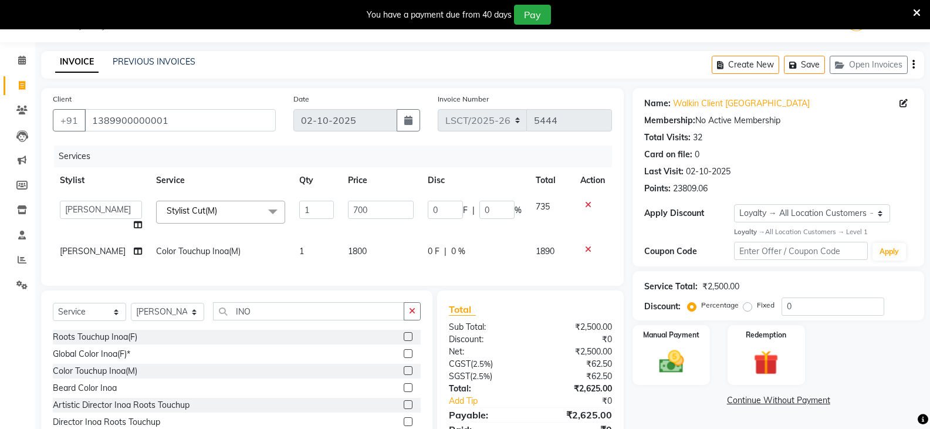
click at [328, 205] on td "1" at bounding box center [316, 216] width 49 height 45
click at [356, 206] on input "700" at bounding box center [381, 210] width 66 height 18
type input "750"
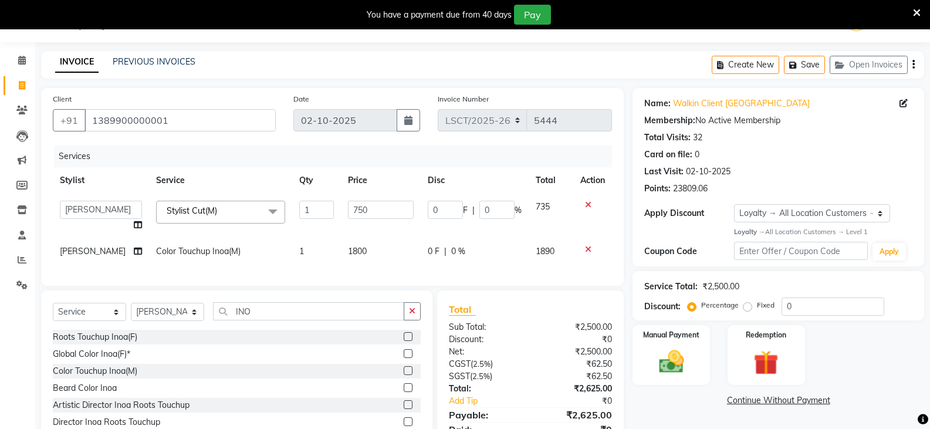
click at [365, 249] on td "1800" at bounding box center [381, 251] width 80 height 26
select select "90414"
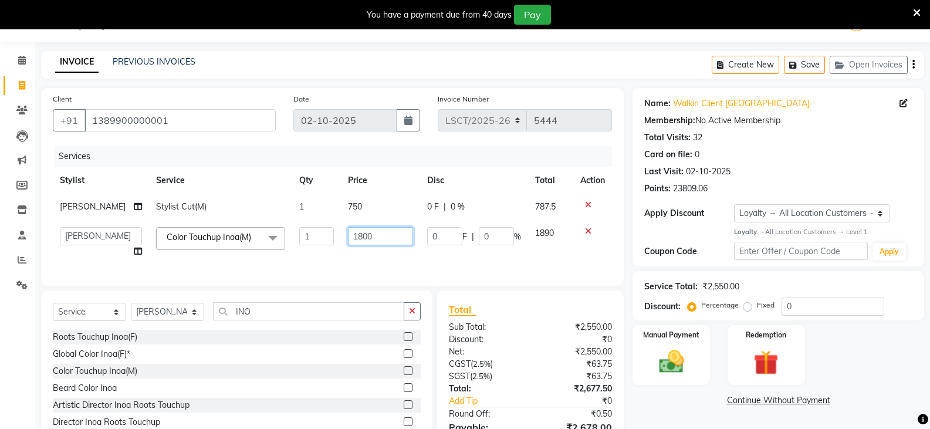
click at [354, 234] on input "1800" at bounding box center [380, 236] width 65 height 18
type input "1600"
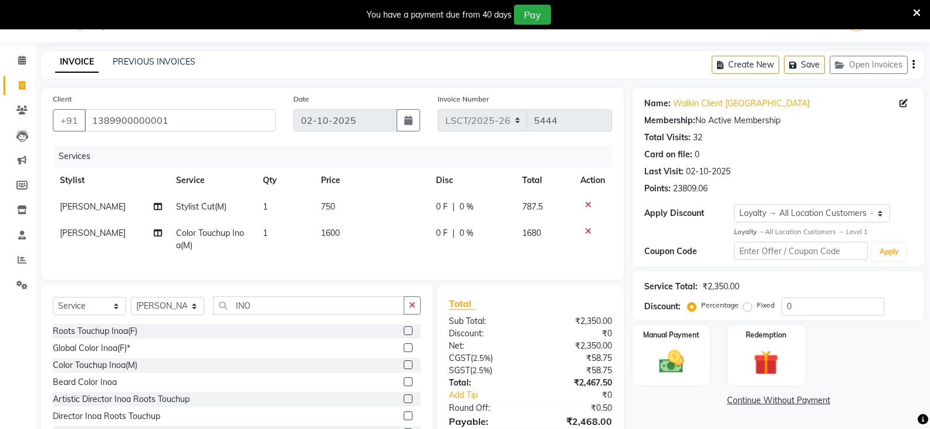
click at [388, 255] on td "1600" at bounding box center [371, 239] width 115 height 39
select select "90414"
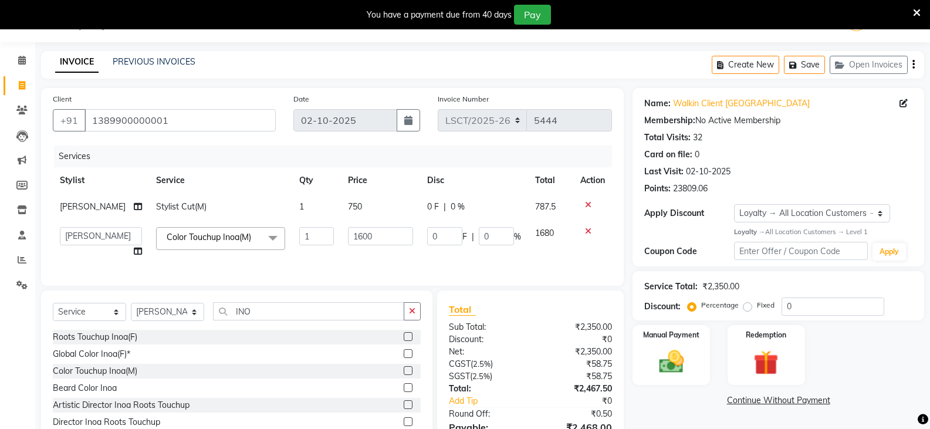
scroll to position [88, 0]
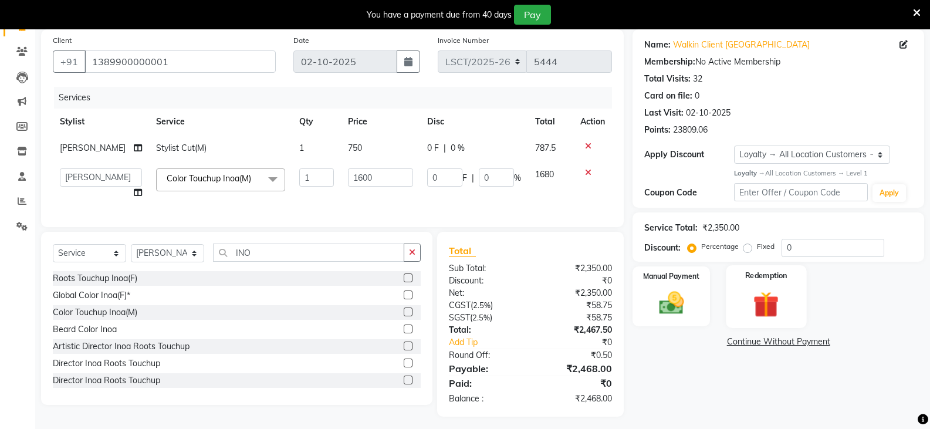
click at [762, 314] on img at bounding box center [766, 304] width 42 height 32
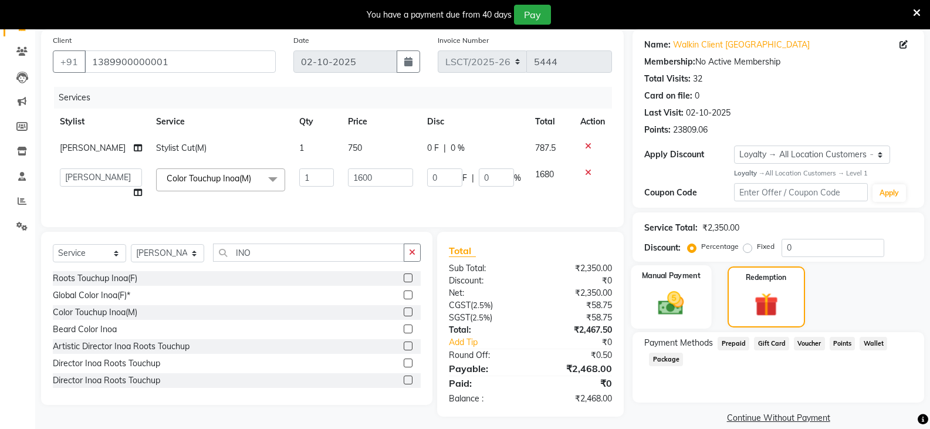
click at [683, 306] on img at bounding box center [671, 303] width 42 height 30
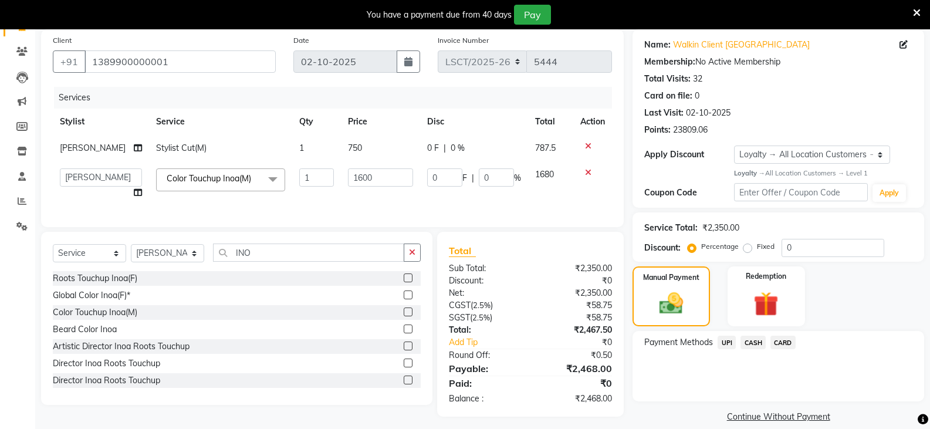
click at [782, 341] on span "CARD" at bounding box center [782, 342] width 25 height 13
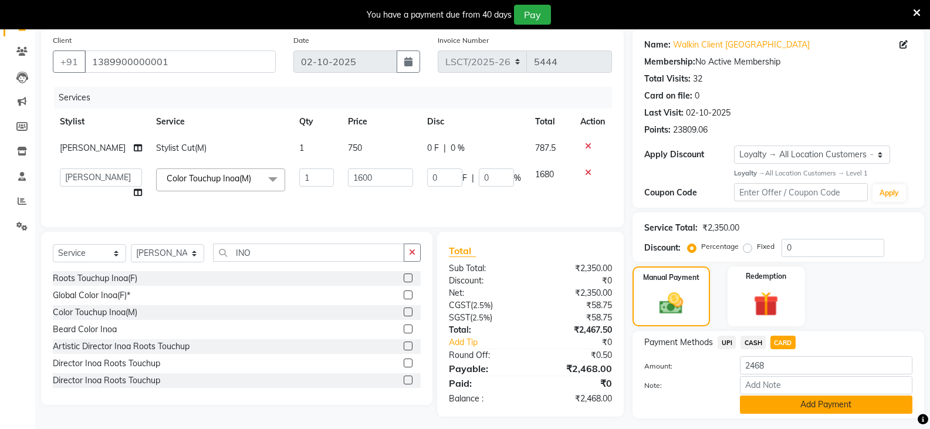
click at [774, 410] on button "Add Payment" at bounding box center [826, 404] width 172 height 18
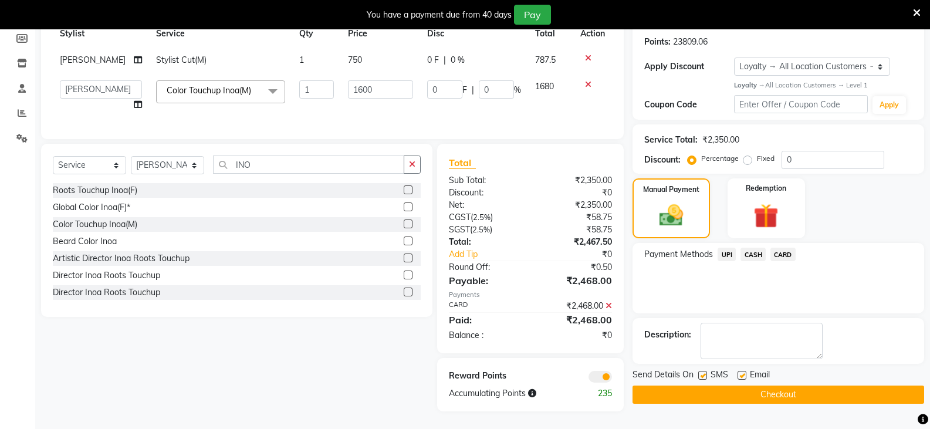
scroll to position [185, 0]
click at [672, 385] on button "Checkout" at bounding box center [778, 394] width 292 height 18
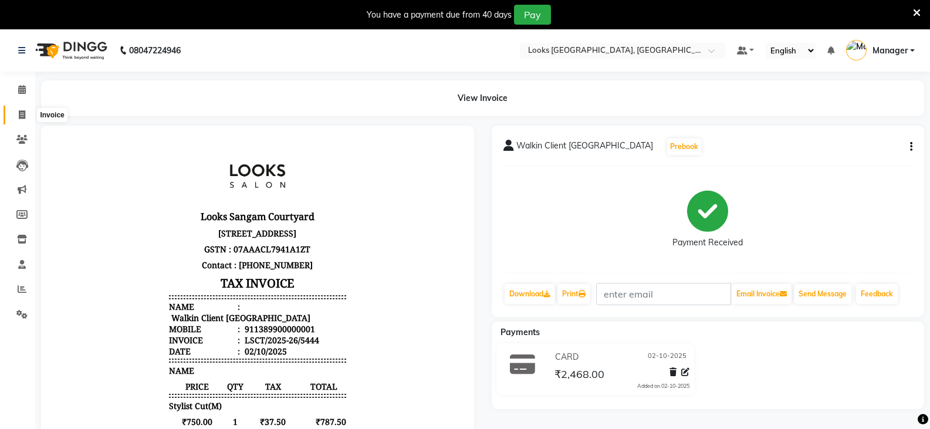
click at [22, 116] on icon at bounding box center [22, 114] width 6 height 9
select select "service"
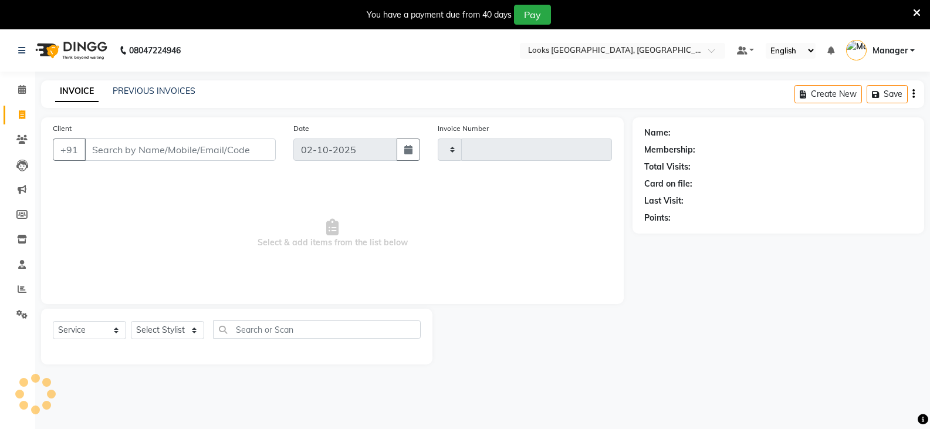
scroll to position [29, 0]
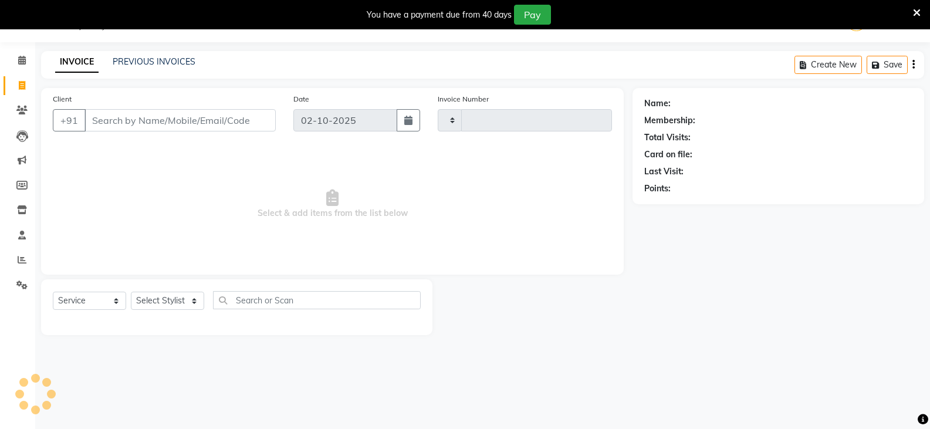
type input "5445"
select select "8942"
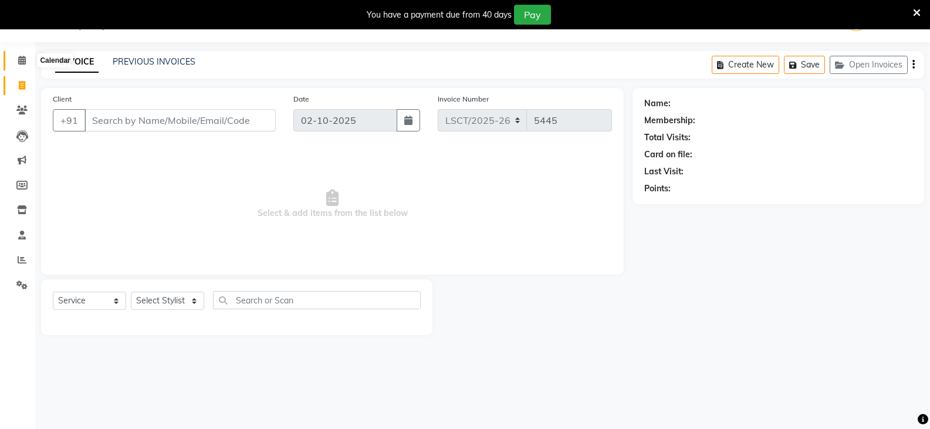
click at [28, 62] on span at bounding box center [22, 60] width 21 height 13
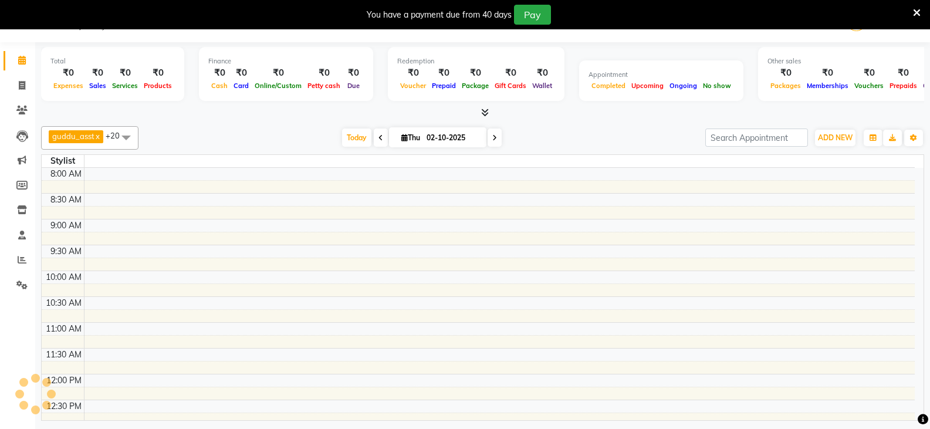
scroll to position [437, 0]
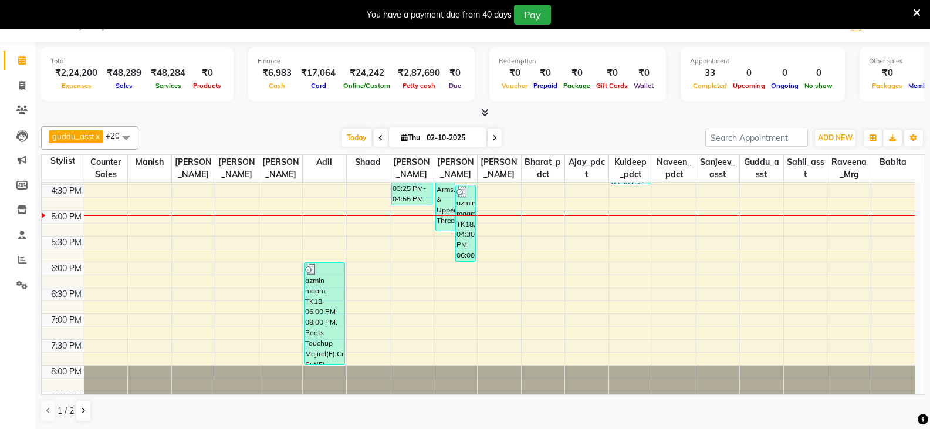
click at [915, 10] on icon at bounding box center [917, 13] width 8 height 11
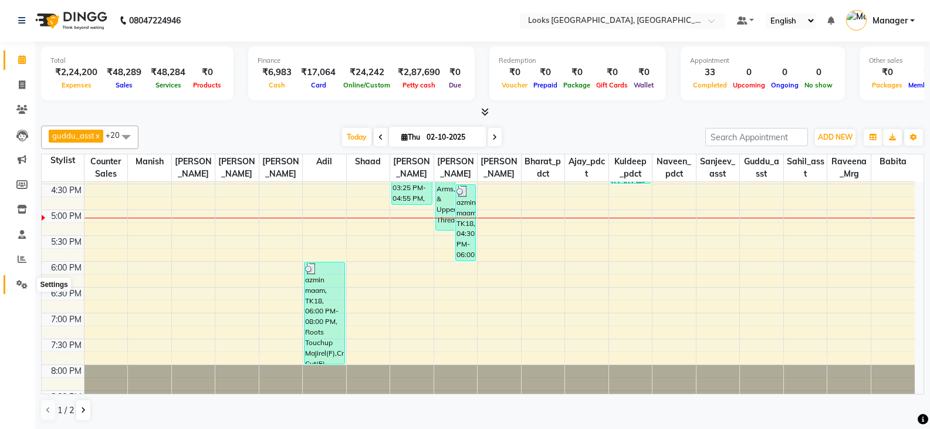
drag, startPoint x: 21, startPoint y: 281, endPoint x: 23, endPoint y: 276, distance: 6.0
click at [21, 281] on icon at bounding box center [21, 284] width 11 height 9
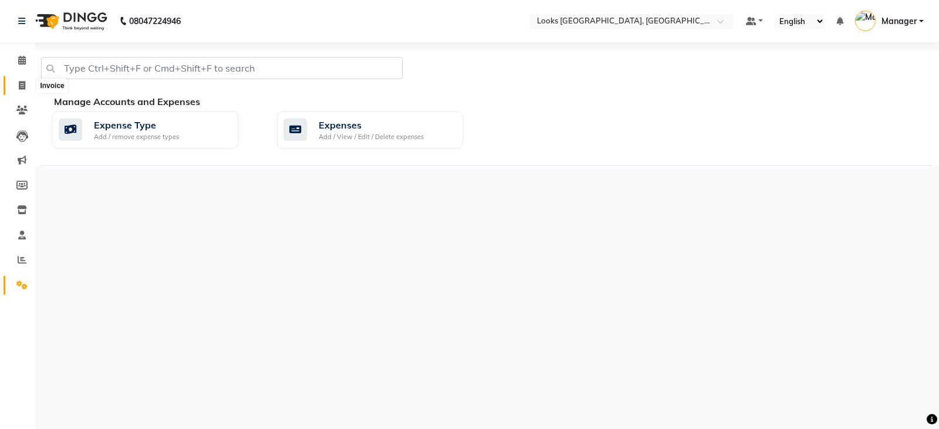
click at [21, 87] on icon at bounding box center [22, 85] width 6 height 9
select select "service"
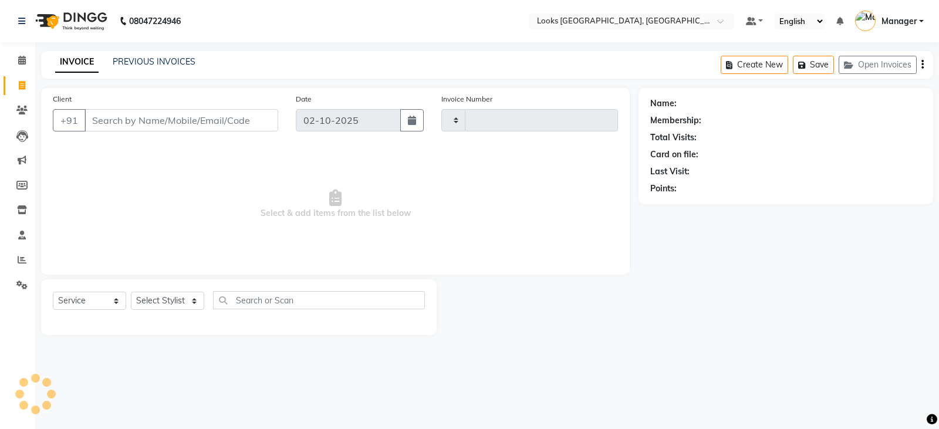
type input "5445"
select select "8942"
drag, startPoint x: 855, startPoint y: 222, endPoint x: 877, endPoint y: 106, distance: 118.9
click at [853, 220] on div "Name: Membership: Total Visits: Card on file: Last Visit: Points:" at bounding box center [789, 211] width 303 height 247
click at [134, 65] on link "PREVIOUS INVOICES" at bounding box center [154, 61] width 83 height 11
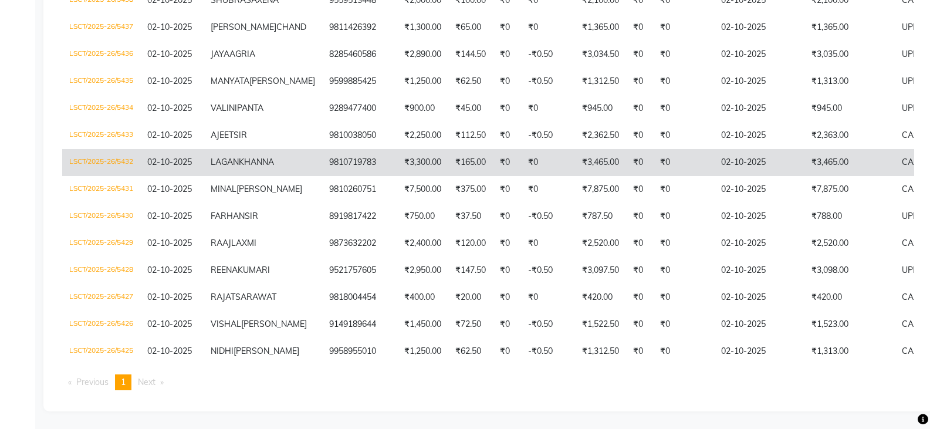
scroll to position [528, 0]
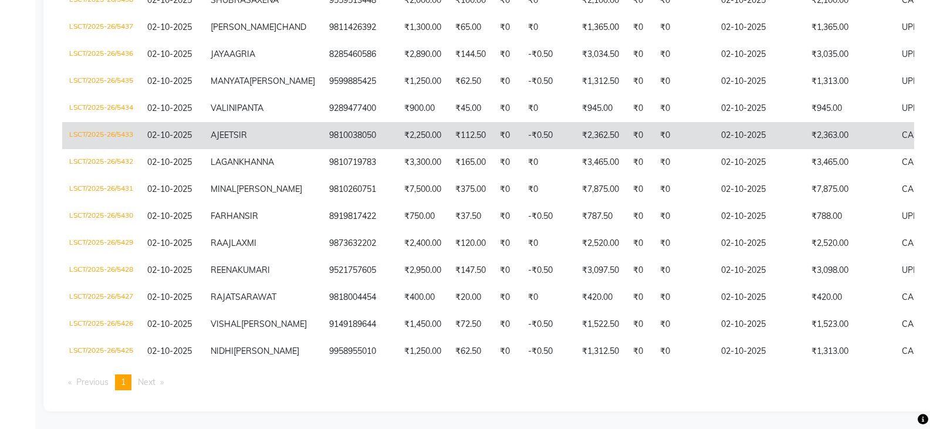
click at [164, 140] on span "02-10-2025" at bounding box center [169, 135] width 45 height 11
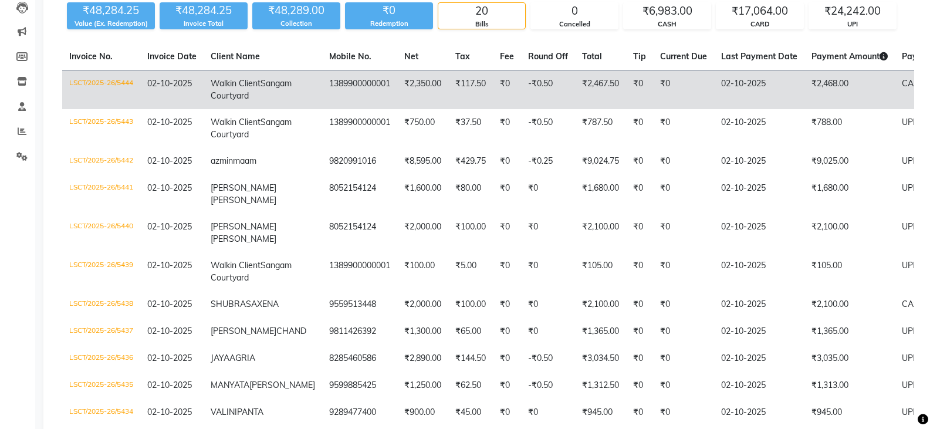
scroll to position [0, 0]
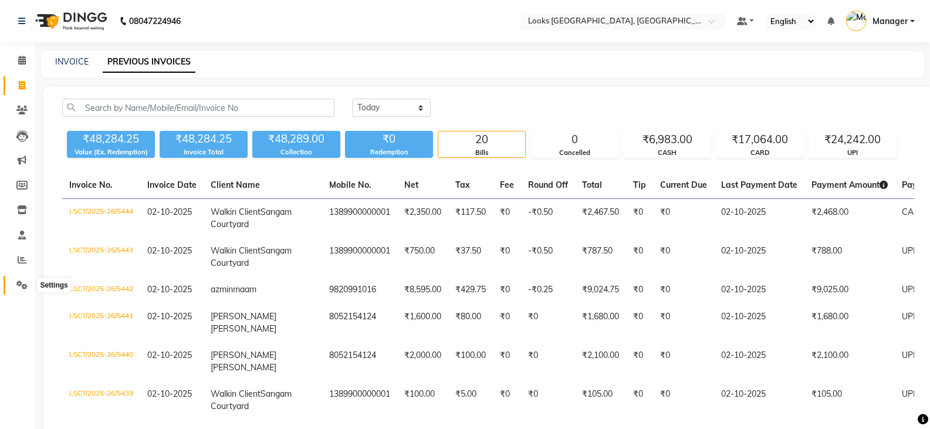
click at [24, 286] on icon at bounding box center [21, 284] width 11 height 9
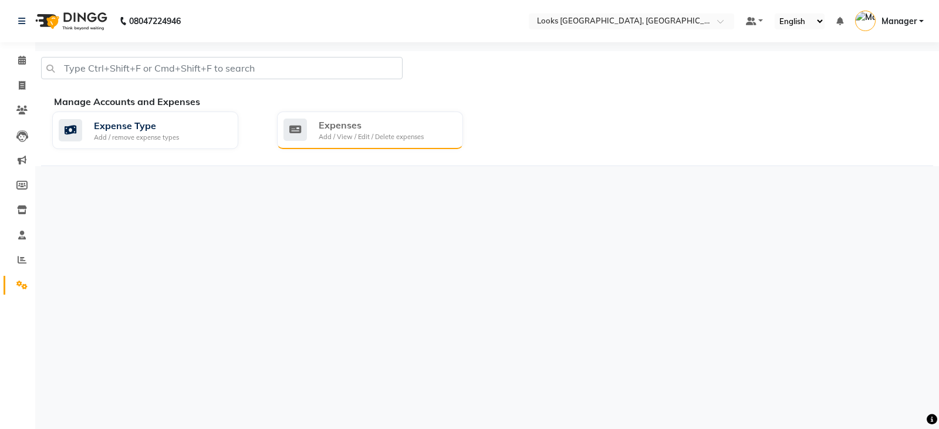
click at [379, 141] on div "Add / View / Edit / Delete expenses" at bounding box center [371, 137] width 105 height 10
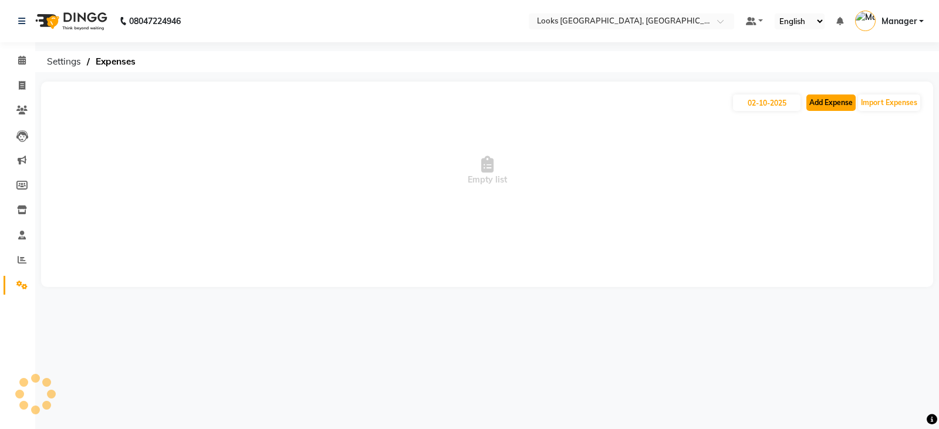
click at [809, 106] on button "Add Expense" at bounding box center [830, 102] width 49 height 16
select select "1"
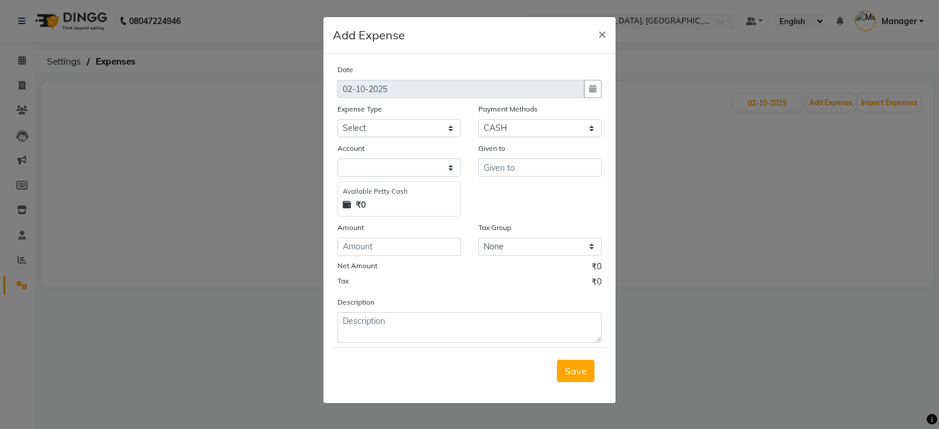
select select "8113"
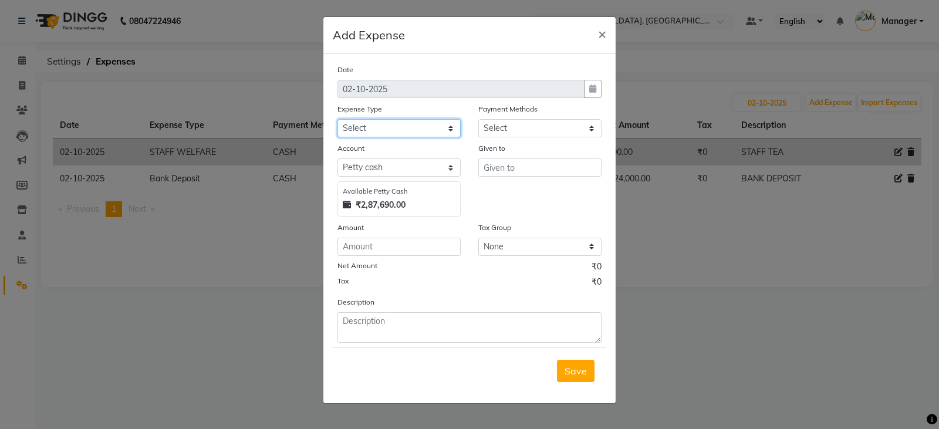
click at [350, 133] on select "Select Accommodation Aesthetics Bank Deposit BLINKIT Cash Handover Client Refun…" at bounding box center [398, 128] width 123 height 18
select select "24170"
click at [337, 119] on select "Select Accommodation Aesthetics Bank Deposit BLINKIT Cash Handover Client Refun…" at bounding box center [398, 128] width 123 height 18
click at [503, 168] on input "text" at bounding box center [539, 167] width 123 height 18
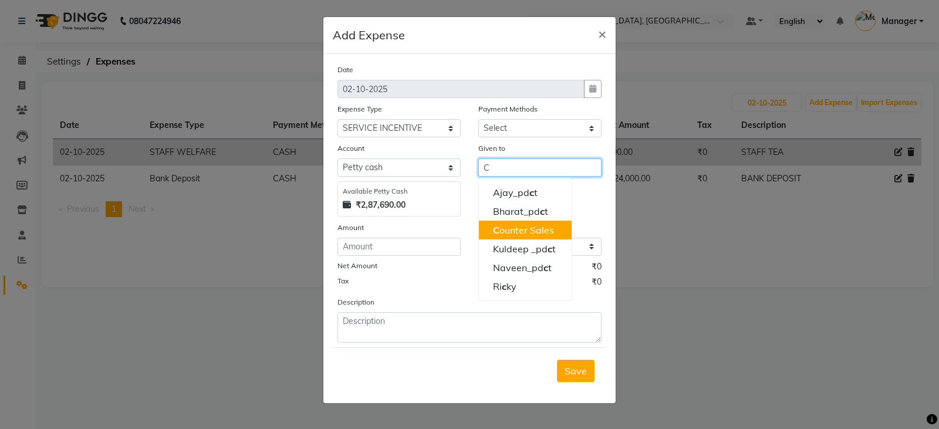
click at [522, 228] on ngb-highlight "C ounter Sales" at bounding box center [523, 230] width 61 height 12
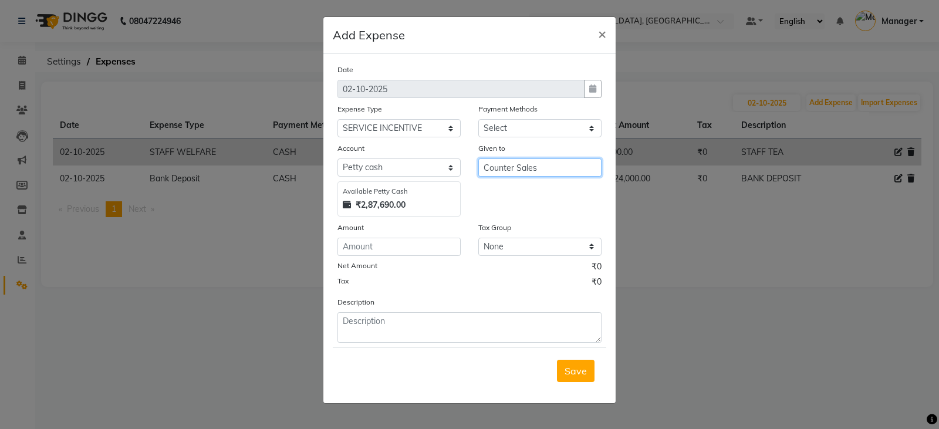
type input "Counter Sales"
click at [425, 232] on div "Amount" at bounding box center [398, 229] width 123 height 16
click at [414, 244] on input "number" at bounding box center [398, 247] width 123 height 18
type input "1354"
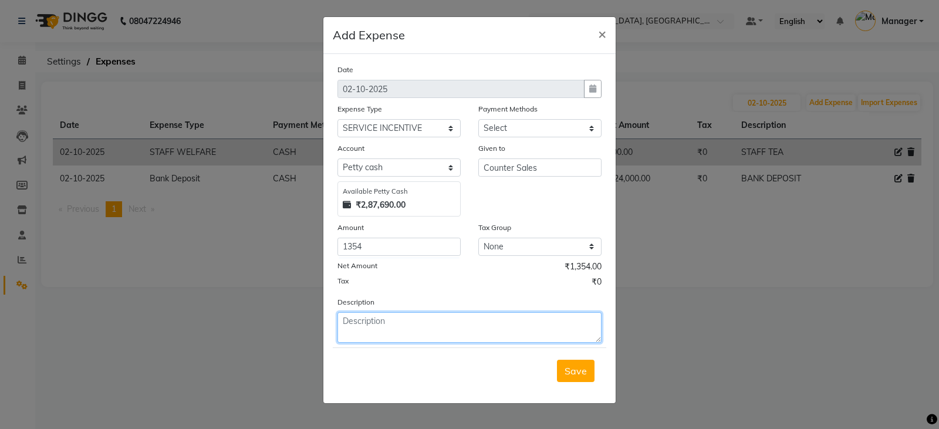
click at [387, 333] on textarea at bounding box center [469, 327] width 264 height 31
type textarea "ADIL DAILY INCENTIVE (01/09/2025)"
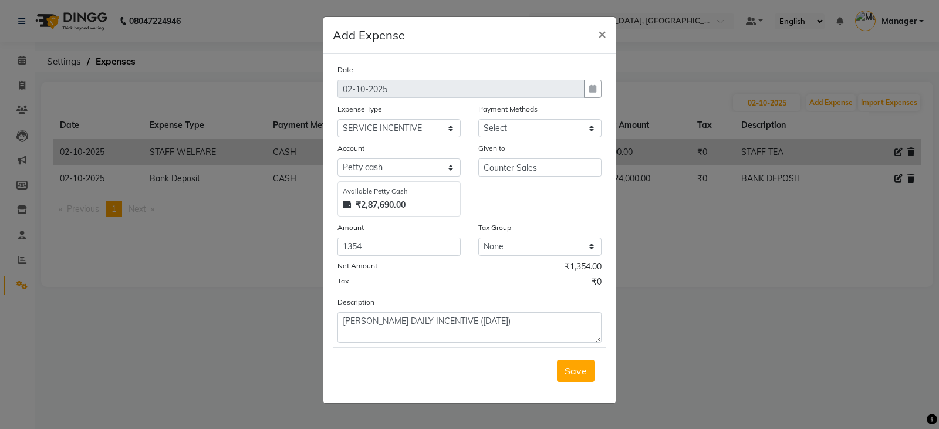
click at [569, 372] on span "Save" at bounding box center [575, 371] width 22 height 12
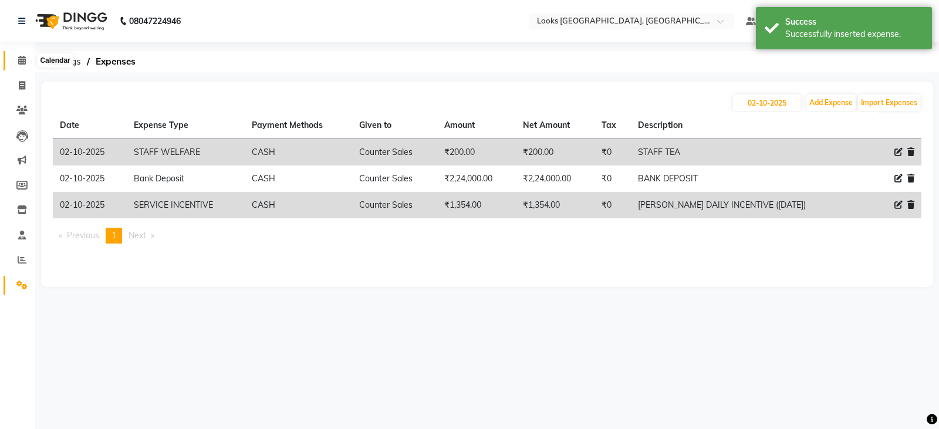
click at [23, 56] on icon at bounding box center [22, 60] width 8 height 9
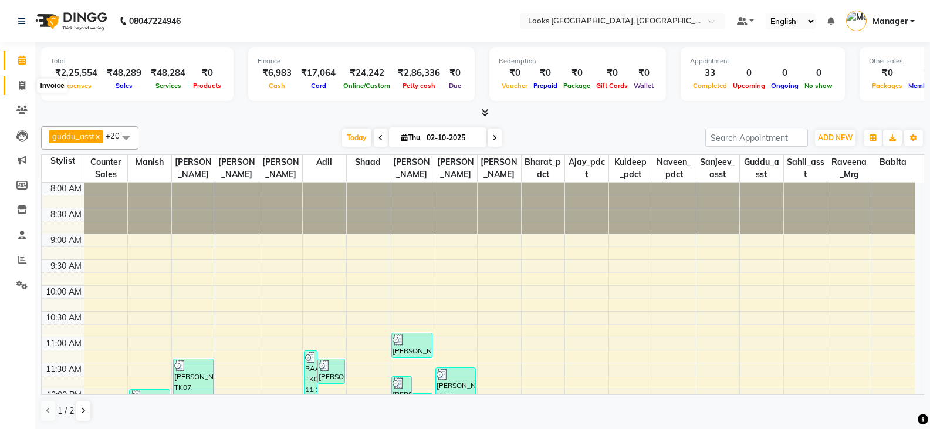
click at [26, 81] on span at bounding box center [22, 85] width 21 height 13
select select "service"
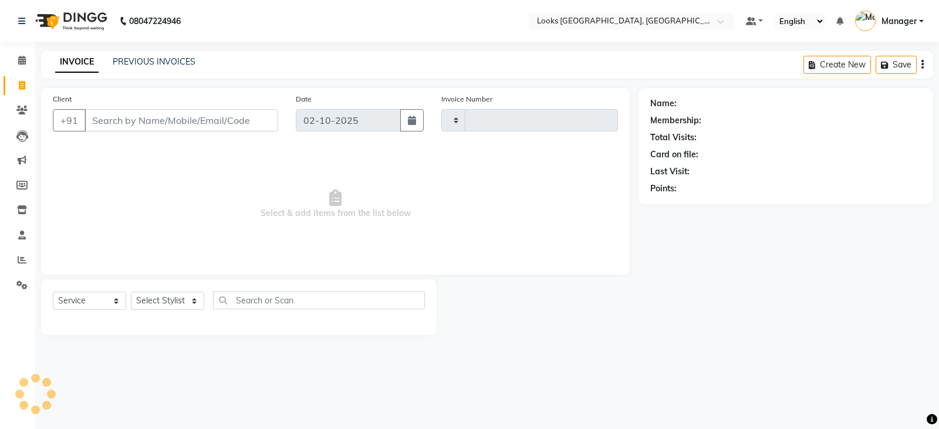
type input "5445"
select select "8942"
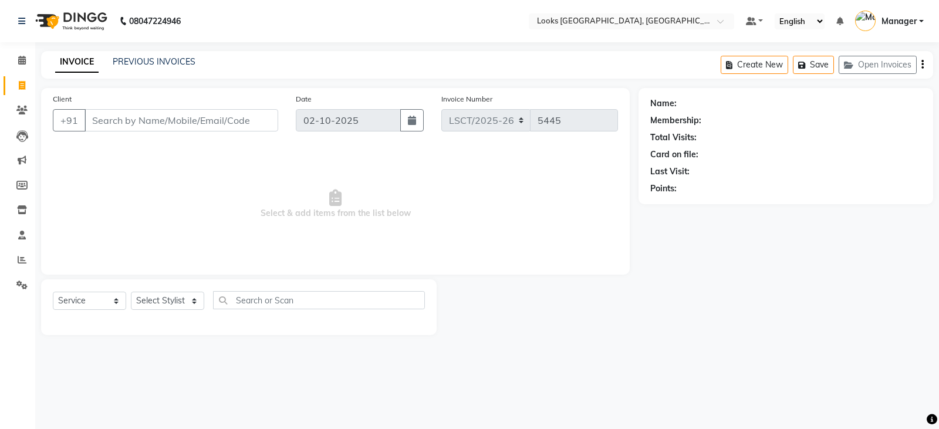
click at [148, 121] on input "Client" at bounding box center [181, 120] width 194 height 22
click at [139, 119] on input "Client" at bounding box center [181, 120] width 194 height 22
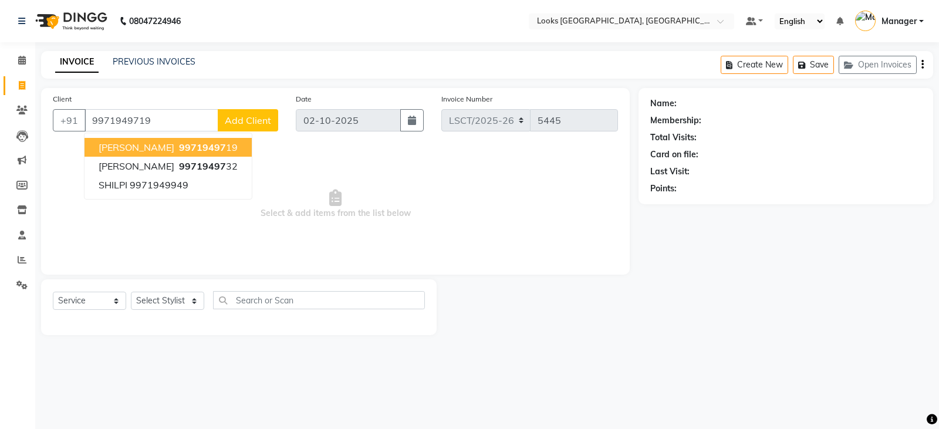
type input "9971949719"
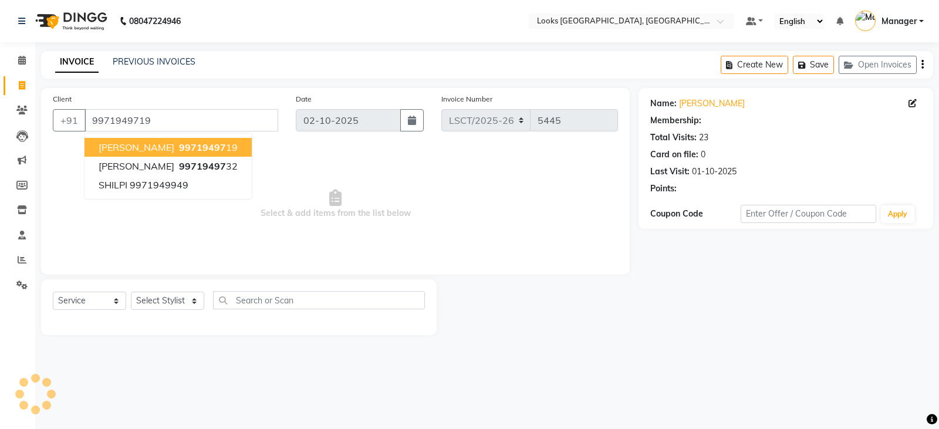
select select "1: Object"
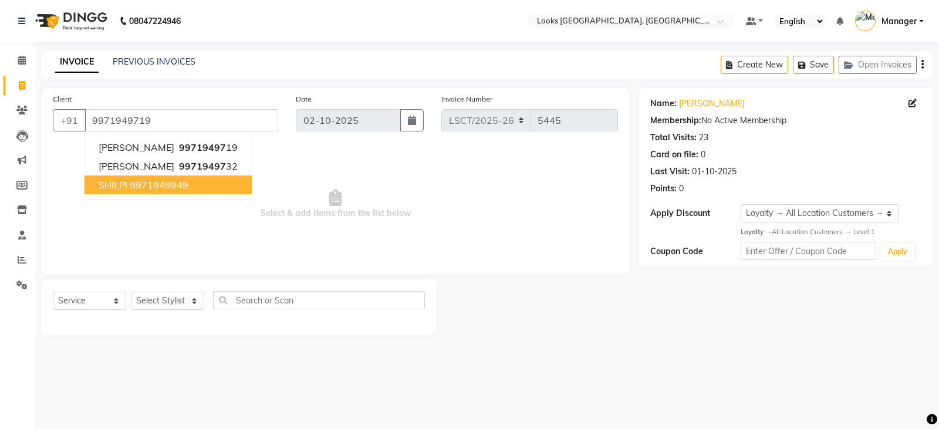
click at [367, 224] on span "Select & add items from the list below" at bounding box center [335, 204] width 565 height 117
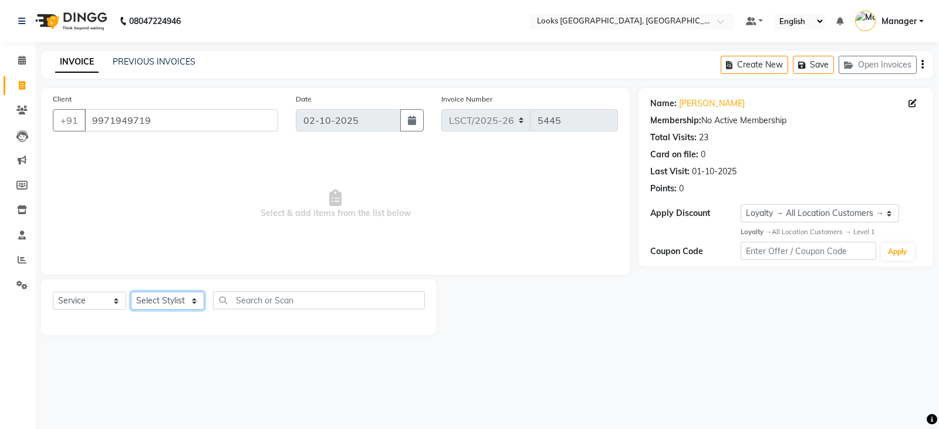
click at [148, 305] on select "Select Stylist Adil Ajay_pdct Babita Bharat_pdct Counter Sales Ezaz guddu_asst …" at bounding box center [167, 301] width 73 height 18
select select "90407"
click at [131, 292] on select "Select Stylist Adil Ajay_pdct Babita Bharat_pdct Counter Sales Ezaz guddu_asst …" at bounding box center [167, 301] width 73 height 18
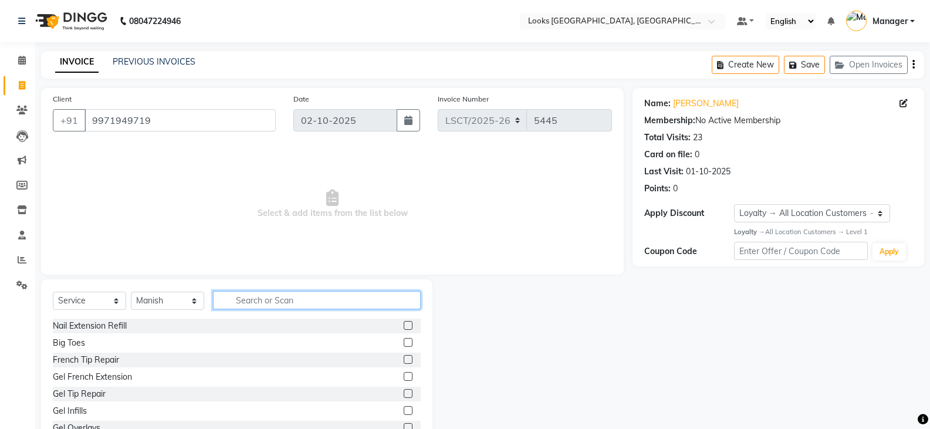
click at [287, 295] on input "text" at bounding box center [317, 300] width 208 height 18
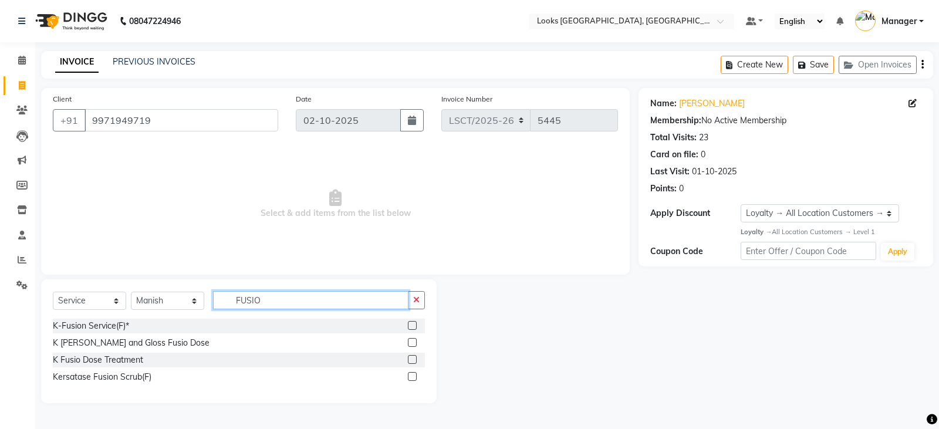
drag, startPoint x: 279, startPoint y: 304, endPoint x: 229, endPoint y: 303, distance: 49.9
click at [229, 303] on input "FUSIO" at bounding box center [310, 300] width 195 height 18
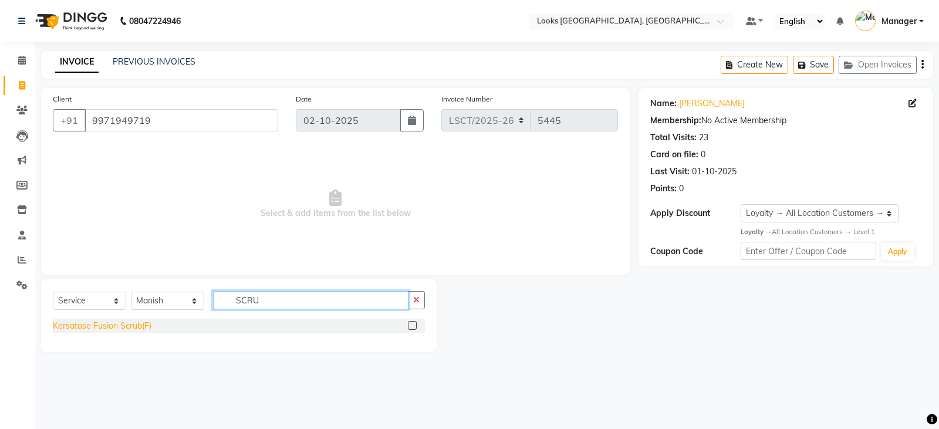
type input "SCRU"
click at [117, 324] on div "Kersatase Fusion Scrub(F)" at bounding box center [102, 326] width 99 height 12
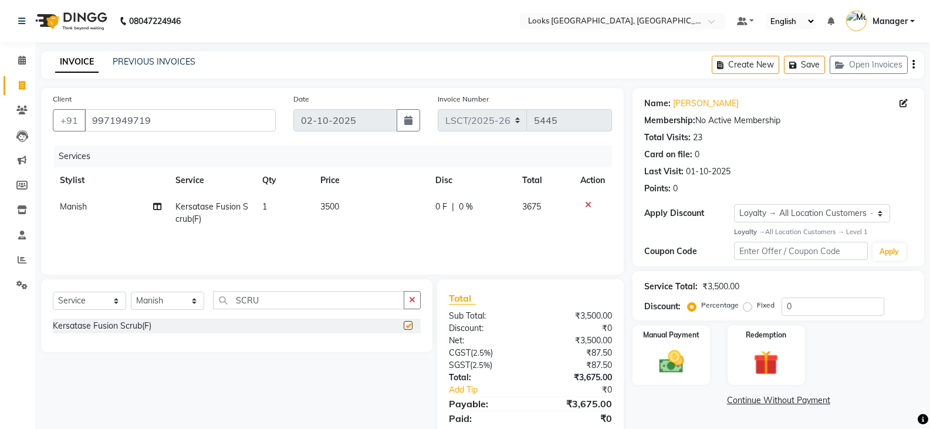
checkbox input "false"
click at [339, 204] on span "3500" at bounding box center [329, 206] width 19 height 11
select select "90407"
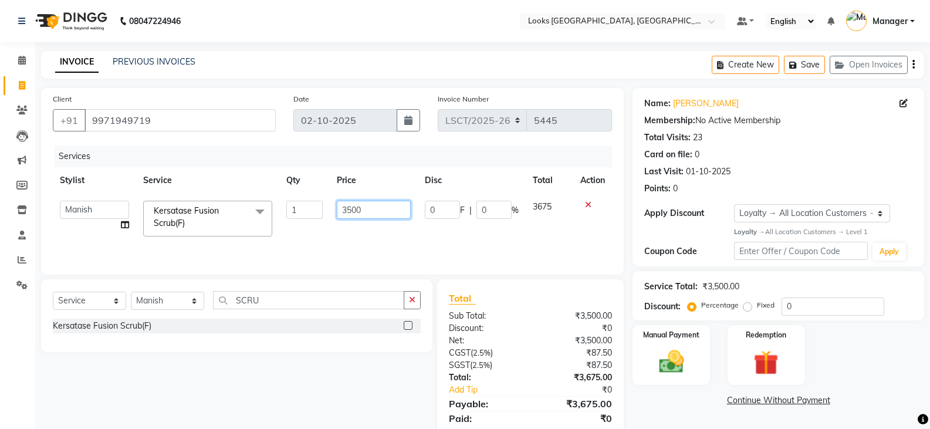
drag, startPoint x: 368, startPoint y: 212, endPoint x: 334, endPoint y: 214, distance: 34.1
click at [334, 214] on td "3500" at bounding box center [373, 219] width 87 height 50
type input "3000"
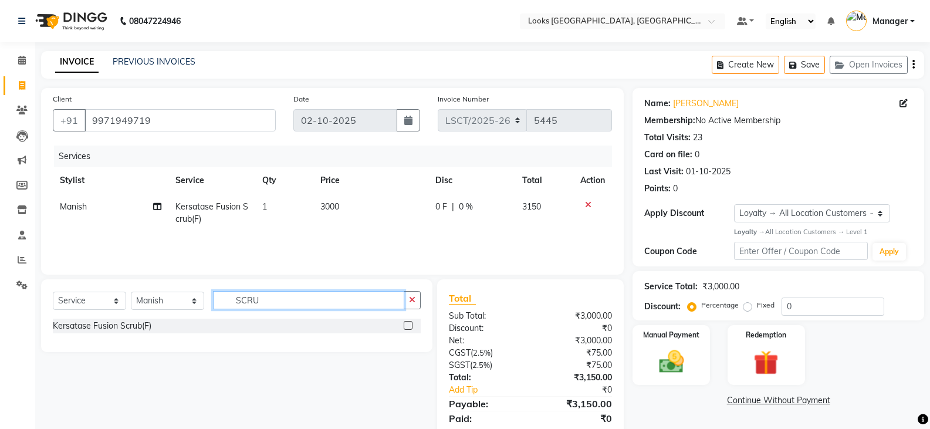
drag, startPoint x: 279, startPoint y: 303, endPoint x: 222, endPoint y: 312, distance: 57.1
click at [222, 312] on div "Select Service Product Membership Package Voucher Prepaid Gift Card Select Styl…" at bounding box center [237, 305] width 368 height 28
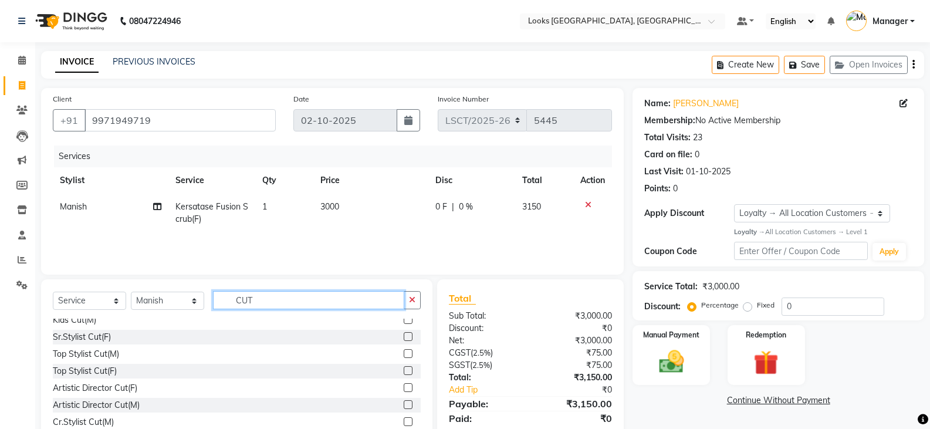
scroll to position [138, 0]
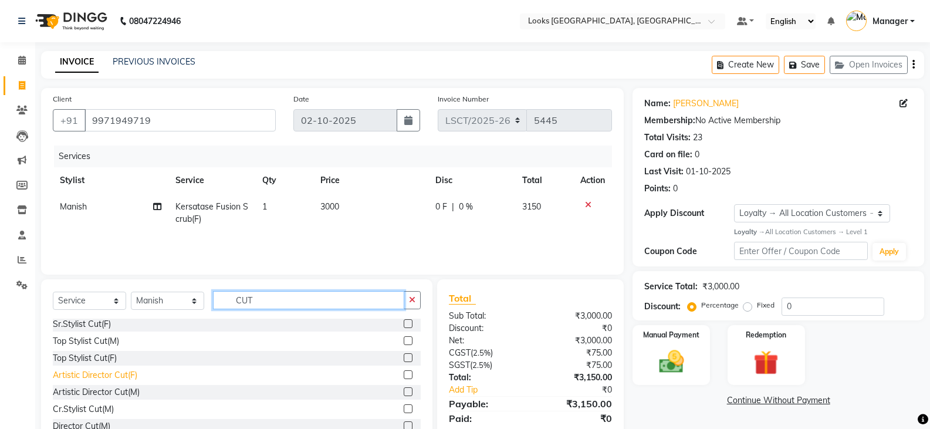
type input "CUT"
click at [125, 374] on div "Artistic Director Cut(F)" at bounding box center [95, 375] width 84 height 12
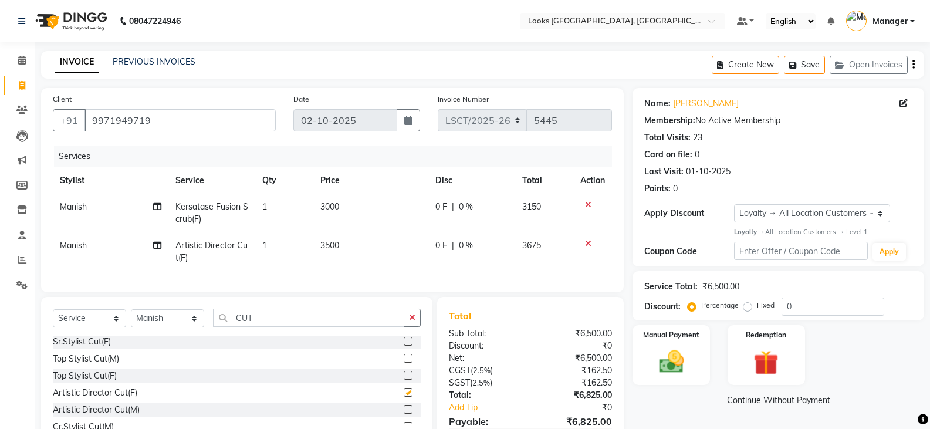
checkbox input "false"
click at [333, 246] on span "3500" at bounding box center [329, 245] width 19 height 11
select select "90407"
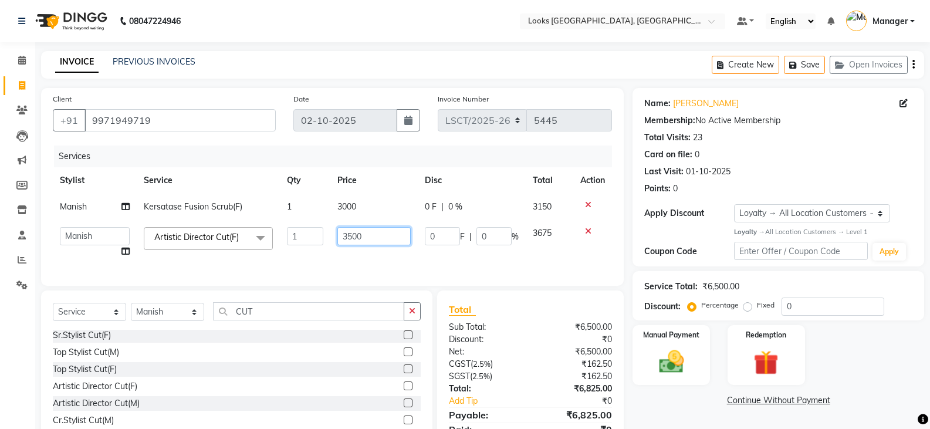
drag, startPoint x: 381, startPoint y: 239, endPoint x: 308, endPoint y: 245, distance: 73.0
click at [308, 245] on tr "Adil Ajay_pdct Babita Bharat_pdct Counter Sales Ezaz guddu_asst Jisha Kuldeep _…" at bounding box center [332, 242] width 559 height 45
type input "2500"
click at [878, 361] on div "Manual Payment Redemption" at bounding box center [778, 355] width 309 height 60
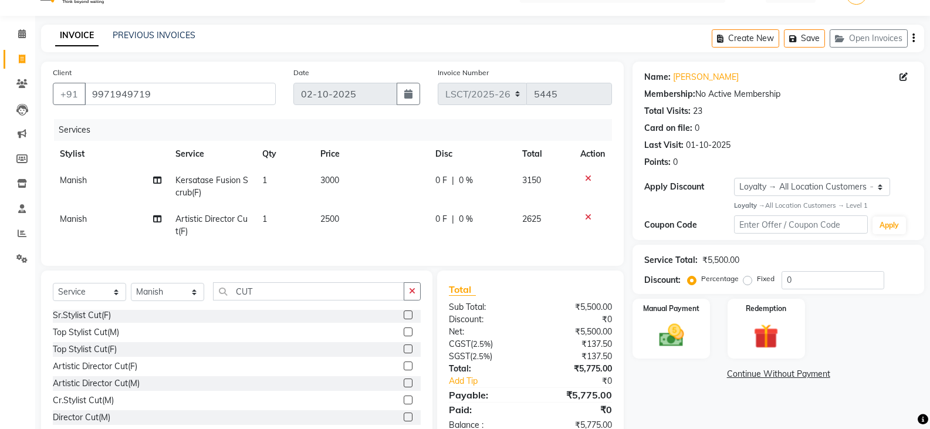
scroll to position [67, 0]
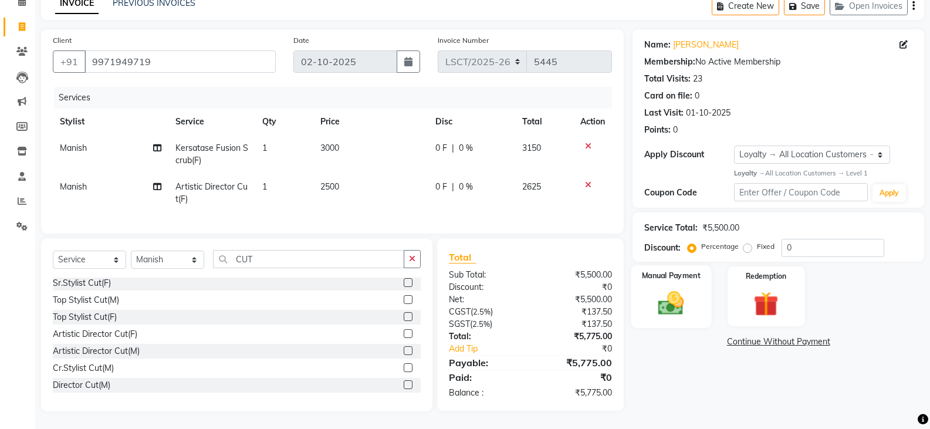
click at [678, 288] on img at bounding box center [671, 303] width 42 height 30
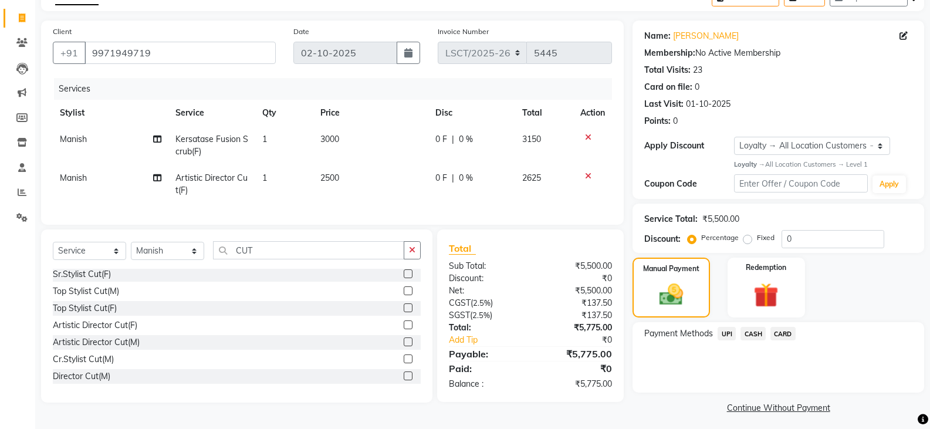
click at [784, 331] on span "CARD" at bounding box center [782, 333] width 25 height 13
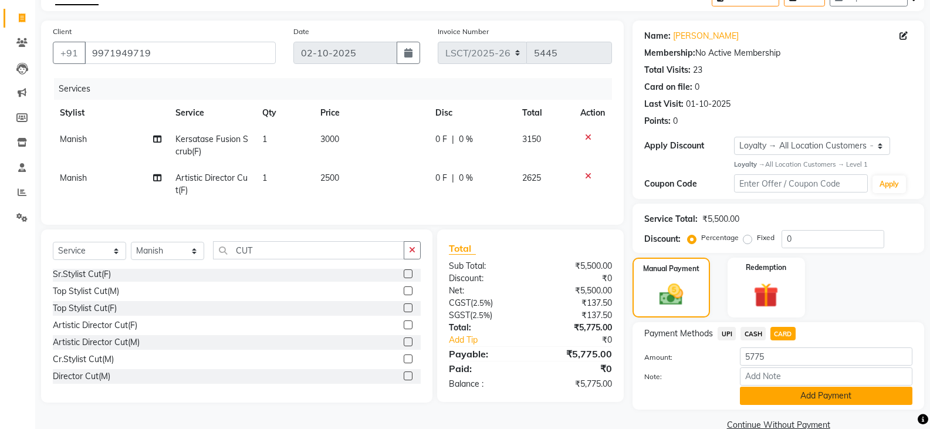
click at [782, 395] on button "Add Payment" at bounding box center [826, 396] width 172 height 18
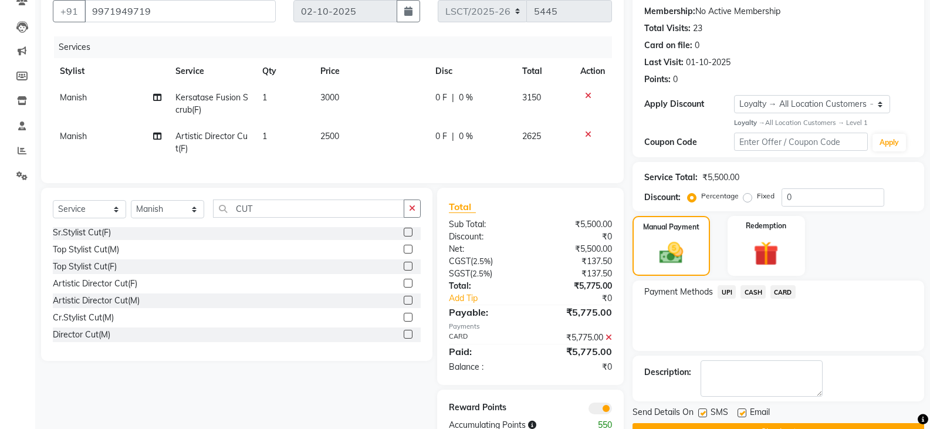
scroll to position [150, 0]
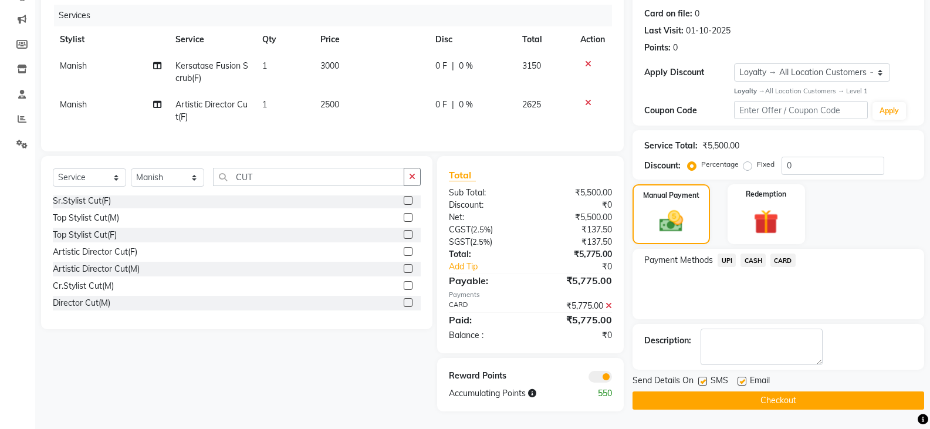
click at [650, 382] on div "Send Details On SMS Email Checkout" at bounding box center [778, 391] width 292 height 35
click at [650, 391] on button "Checkout" at bounding box center [778, 400] width 292 height 18
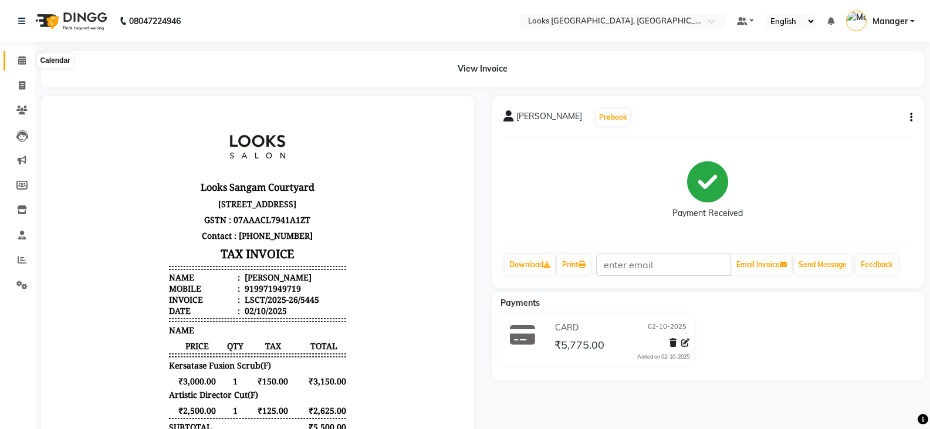
click at [19, 57] on icon at bounding box center [22, 60] width 8 height 9
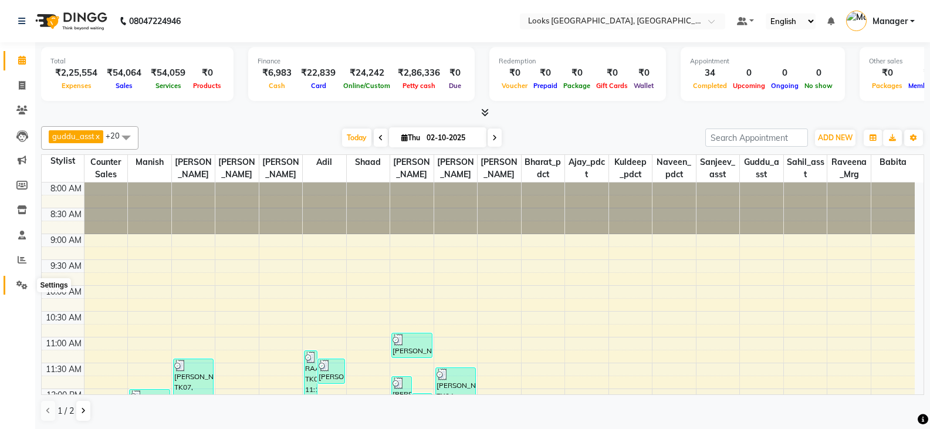
click at [18, 280] on icon at bounding box center [21, 284] width 11 height 9
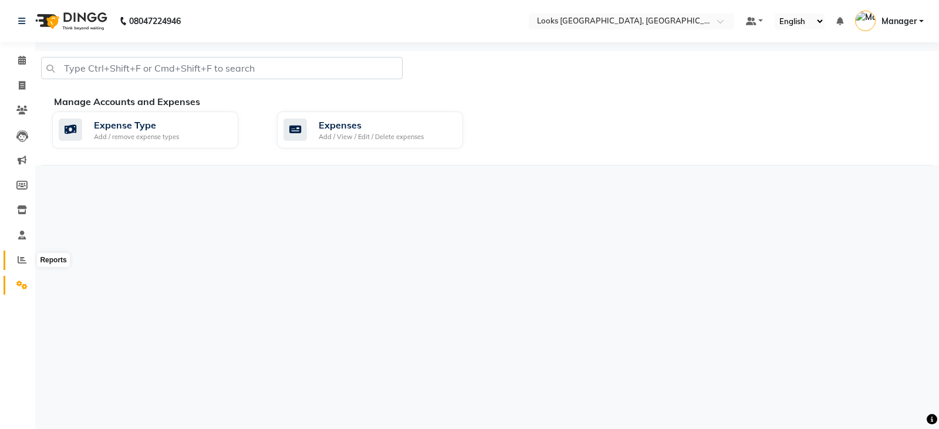
click at [23, 258] on icon at bounding box center [22, 259] width 9 height 9
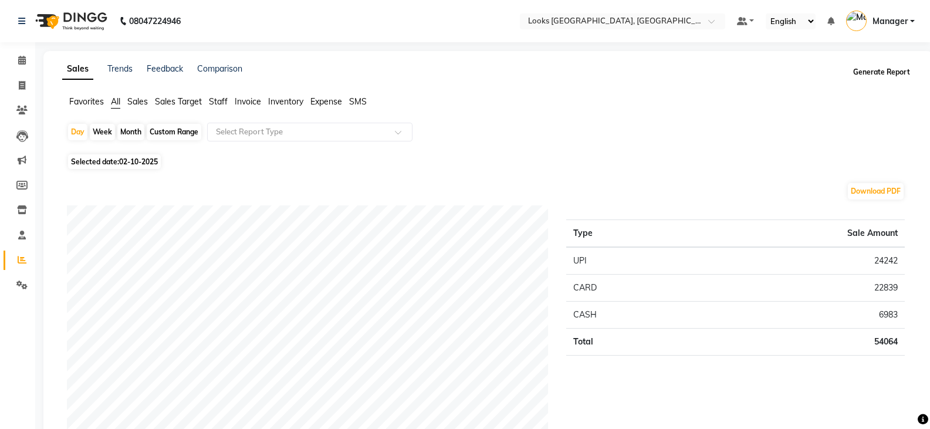
click at [886, 74] on button "Generate Report" at bounding box center [881, 72] width 63 height 16
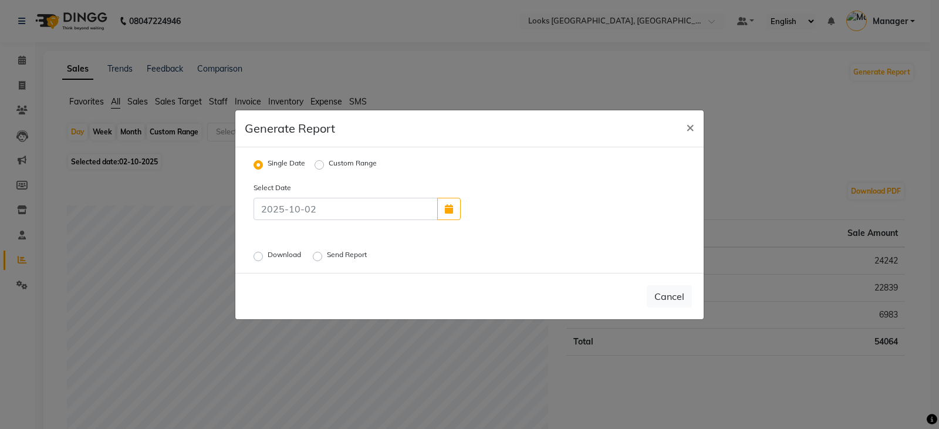
click at [268, 259] on label "Download" at bounding box center [286, 256] width 36 height 14
click at [256, 259] on input "Download" at bounding box center [260, 256] width 8 height 8
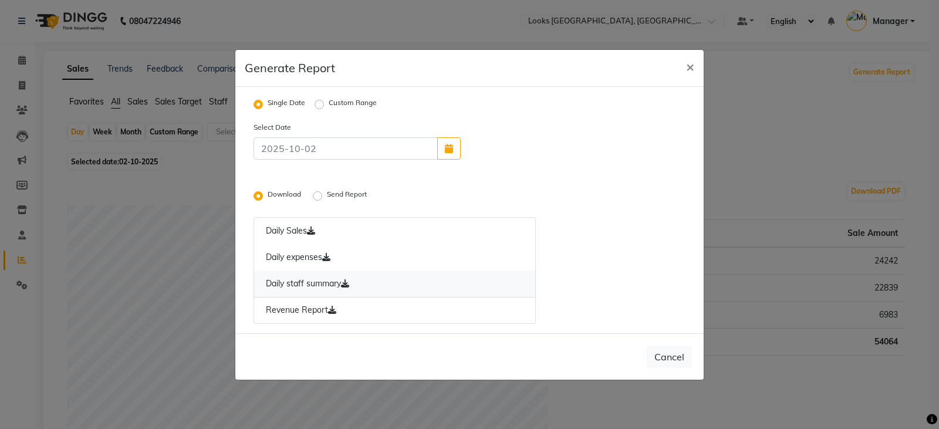
click at [287, 278] on link "Daily staff summary" at bounding box center [394, 283] width 282 height 27
click at [687, 69] on span "×" at bounding box center [690, 66] width 8 height 18
radio input "false"
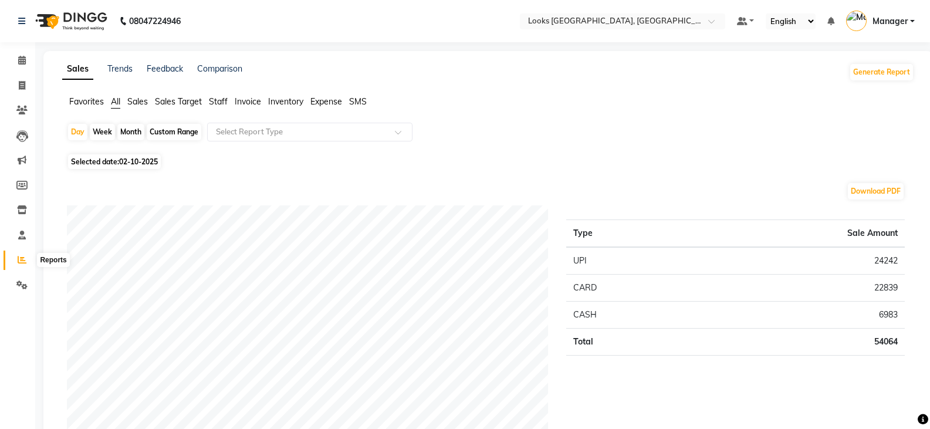
click at [18, 261] on icon at bounding box center [22, 259] width 9 height 9
click at [20, 83] on icon at bounding box center [22, 85] width 6 height 9
select select "service"
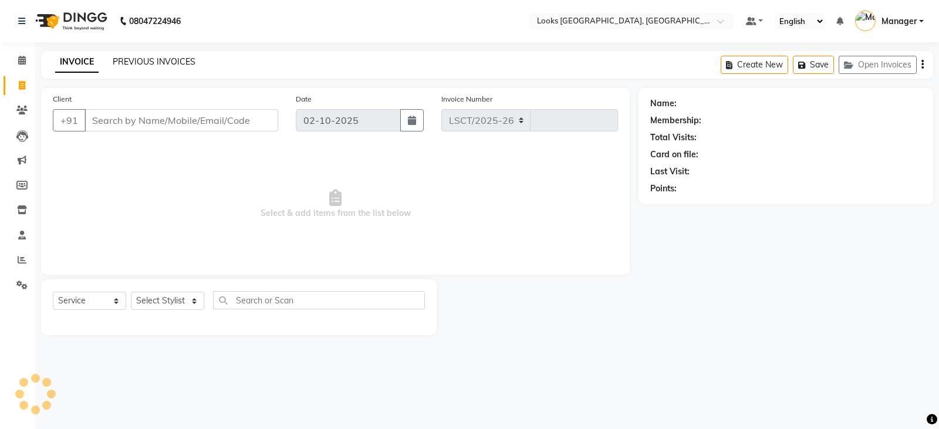
select select "8942"
type input "5446"
click at [156, 59] on link "PREVIOUS INVOICES" at bounding box center [154, 61] width 83 height 11
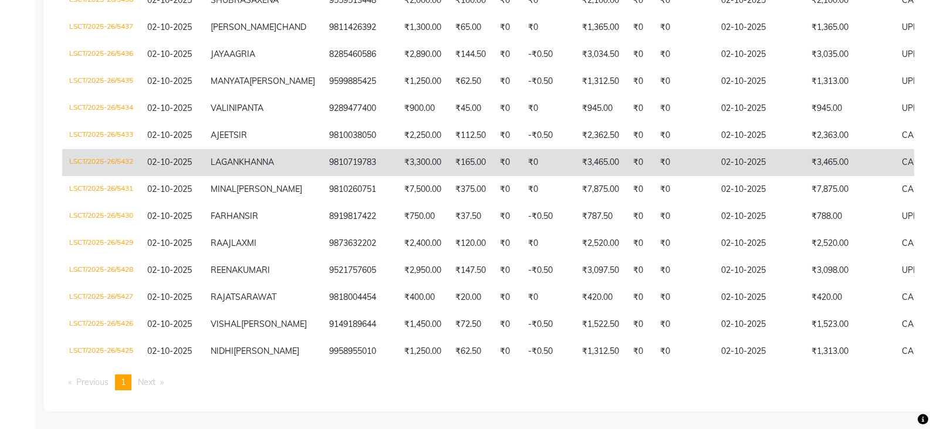
scroll to position [636, 0]
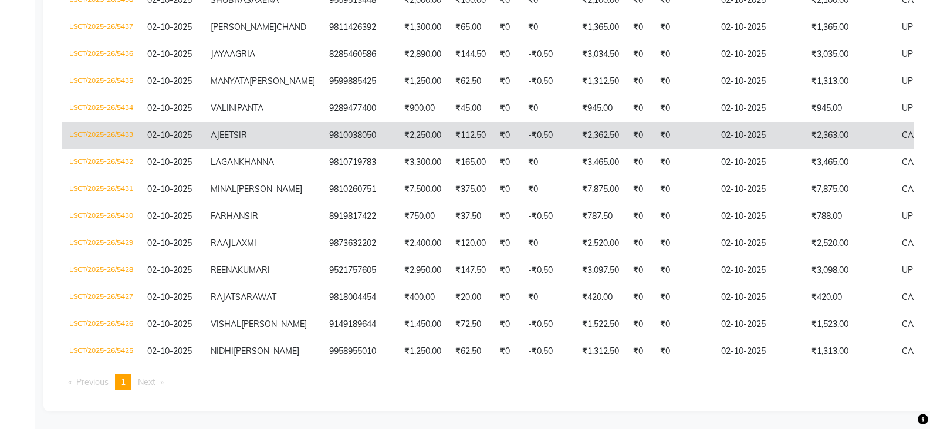
click at [81, 122] on td "LSCT/2025-26/5433" at bounding box center [101, 135] width 78 height 27
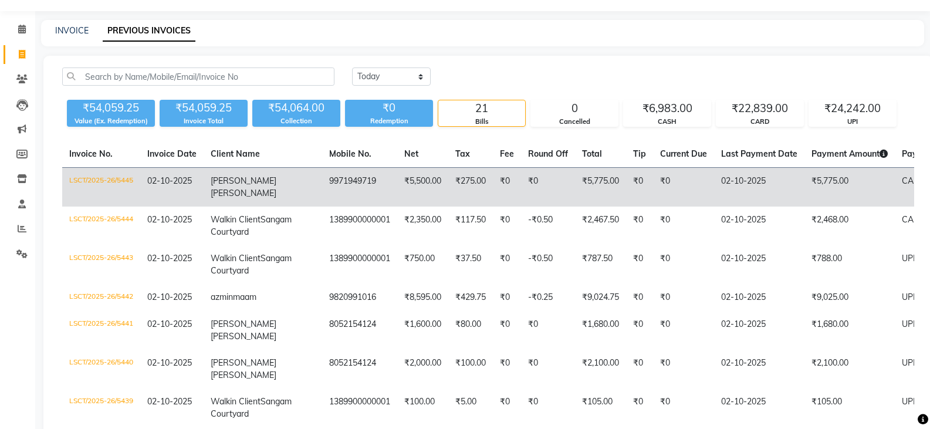
scroll to position [0, 0]
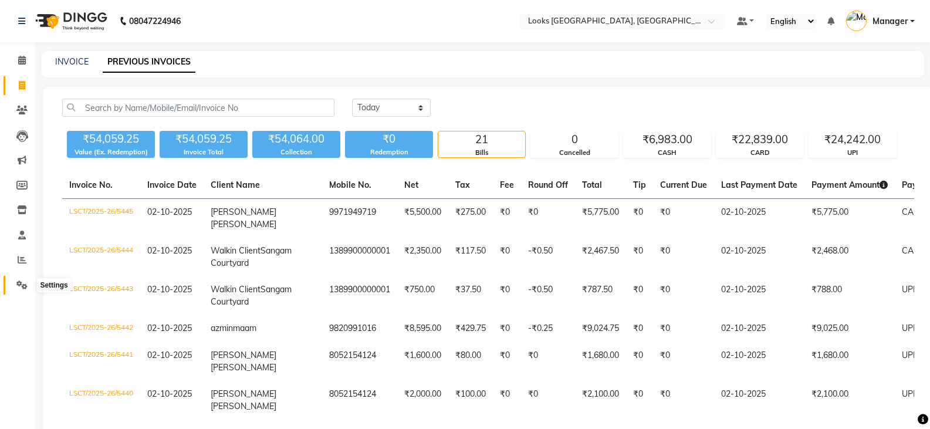
click at [23, 279] on span at bounding box center [22, 285] width 21 height 13
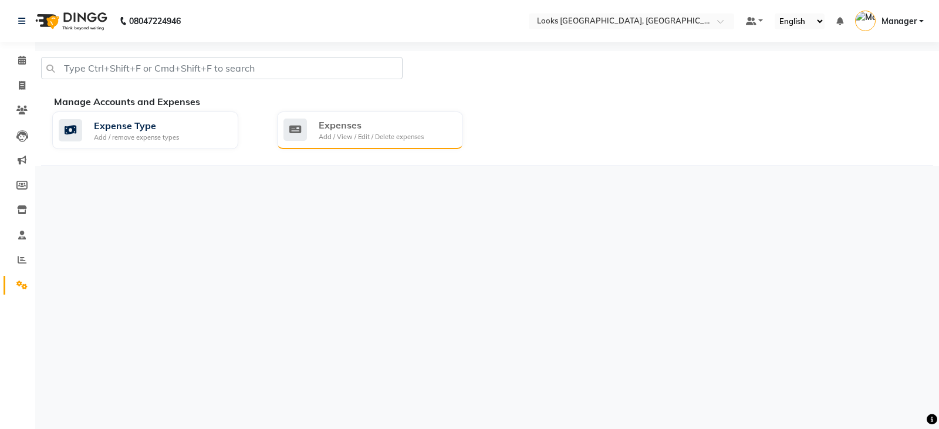
click at [353, 126] on div "Expenses" at bounding box center [371, 125] width 105 height 14
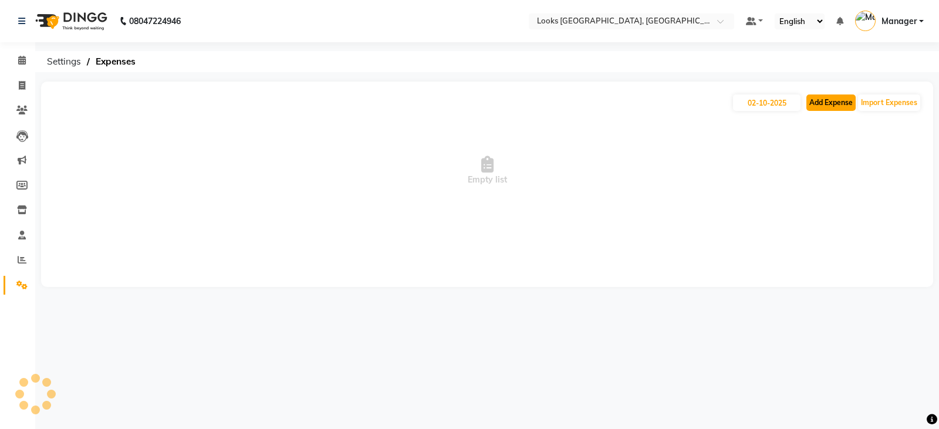
click at [836, 104] on button "Add Expense" at bounding box center [830, 102] width 49 height 16
select select "1"
select select "8113"
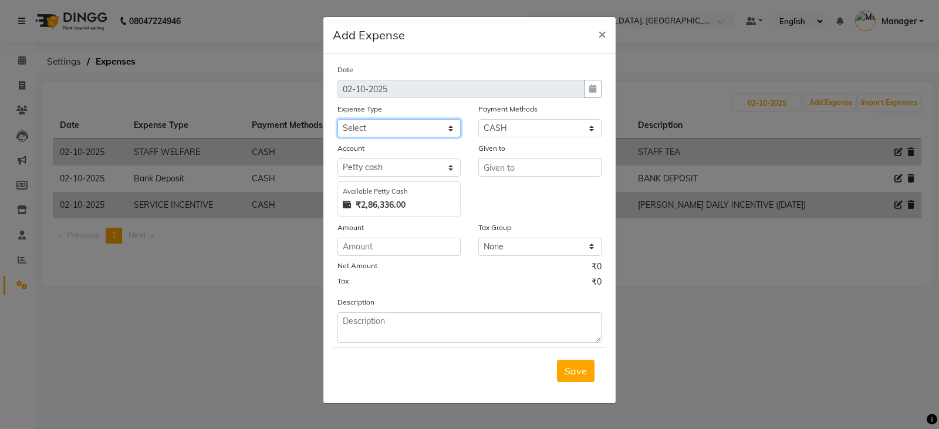
drag, startPoint x: 397, startPoint y: 131, endPoint x: 389, endPoint y: 123, distance: 11.2
click at [397, 131] on select "Select Accommodation Aesthetics Bank Deposit BLINKIT Cash Handover Client Refun…" at bounding box center [398, 128] width 123 height 18
select select "24170"
click at [337, 119] on select "Select Accommodation Aesthetics Bank Deposit BLINKIT Cash Handover Client Refun…" at bounding box center [398, 128] width 123 height 18
click at [534, 168] on input "text" at bounding box center [539, 167] width 123 height 18
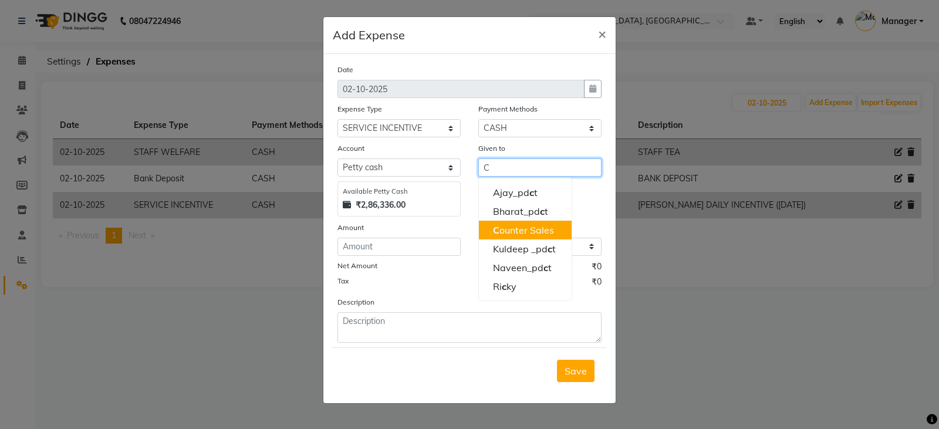
click at [537, 231] on ngb-highlight "C ounter Sales" at bounding box center [523, 230] width 61 height 12
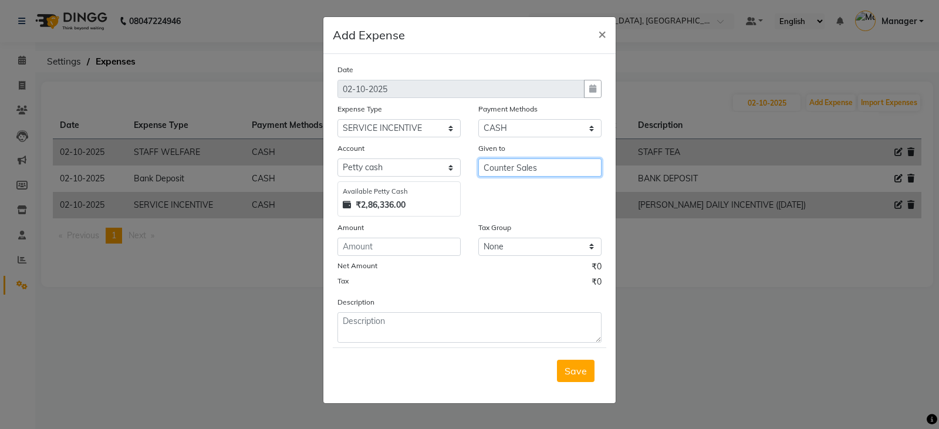
type input "Counter Sales"
click at [402, 248] on input "number" at bounding box center [398, 247] width 123 height 18
type input "5"
type input "200"
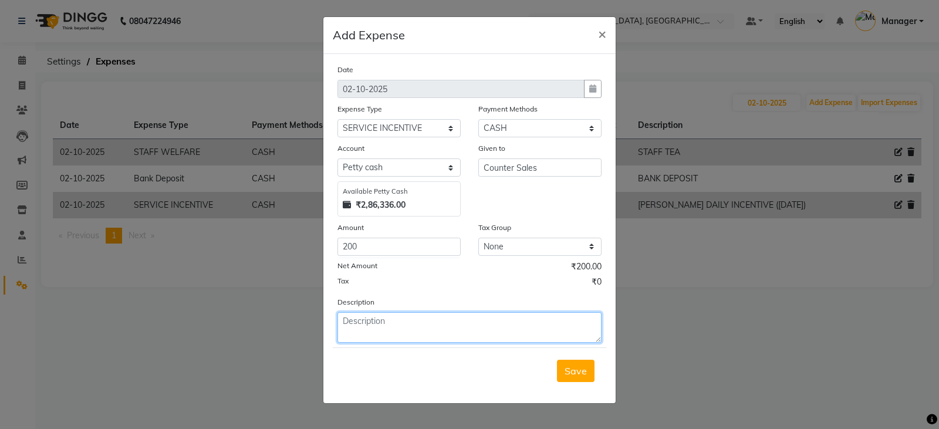
click at [400, 329] on textarea at bounding box center [469, 327] width 264 height 31
type textarea "[PERSON_NAME] DAILY INCENTIVE"
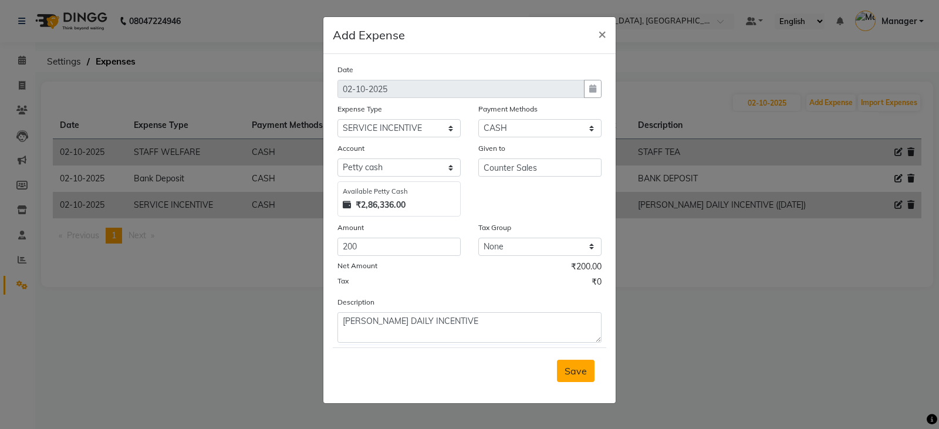
click at [588, 370] on button "Save" at bounding box center [576, 371] width 38 height 22
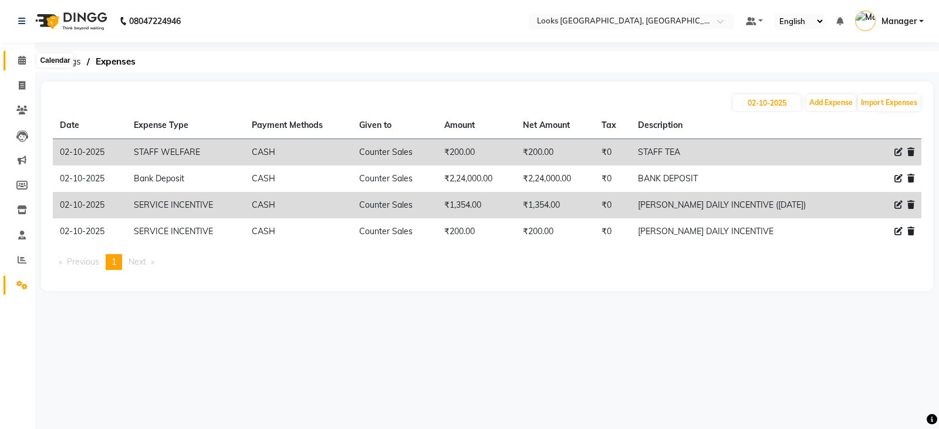
click at [23, 62] on icon at bounding box center [22, 60] width 8 height 9
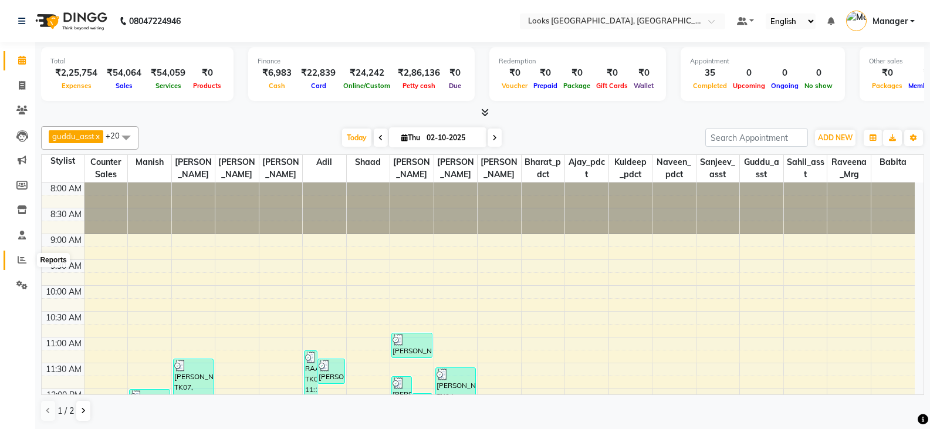
click at [23, 264] on span at bounding box center [22, 259] width 21 height 13
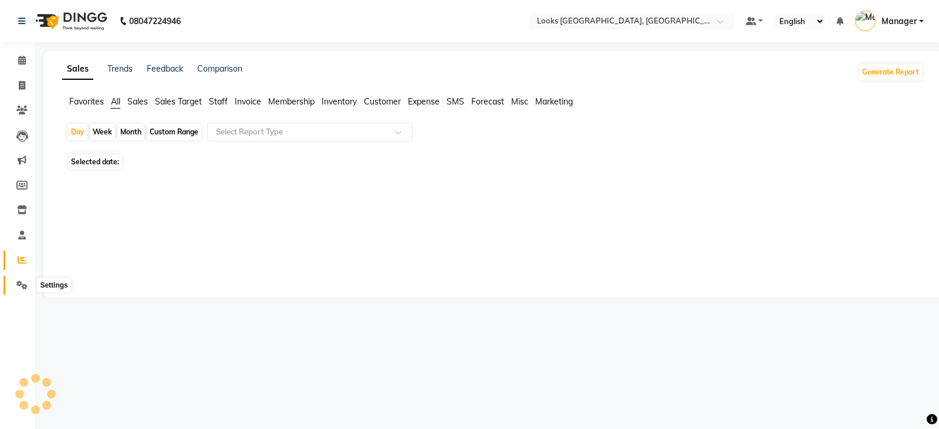
click at [18, 282] on icon at bounding box center [21, 284] width 11 height 9
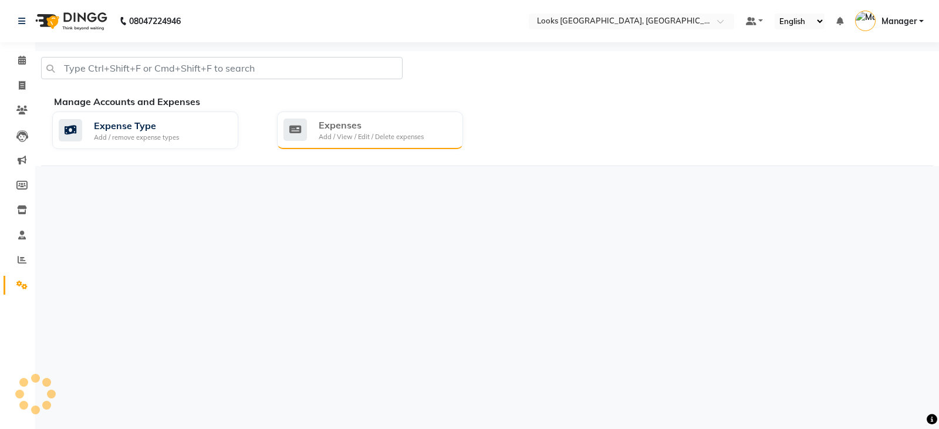
click at [361, 128] on div "Expenses" at bounding box center [371, 125] width 105 height 14
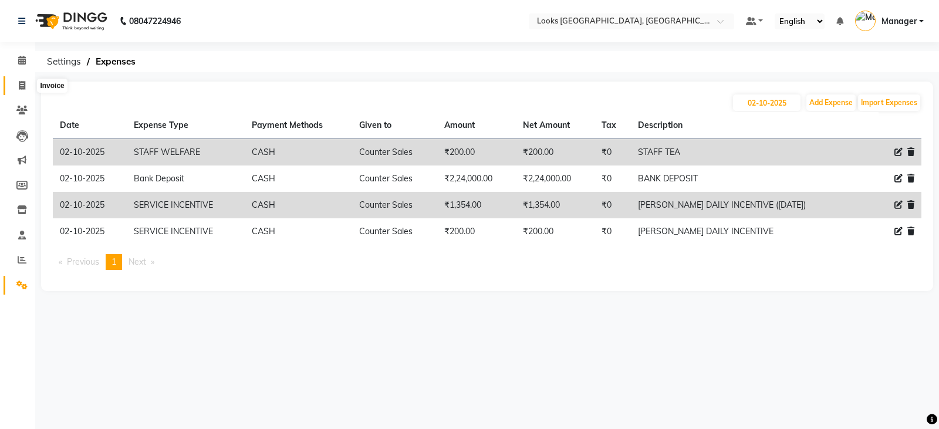
click at [15, 90] on span at bounding box center [22, 85] width 21 height 13
select select "service"
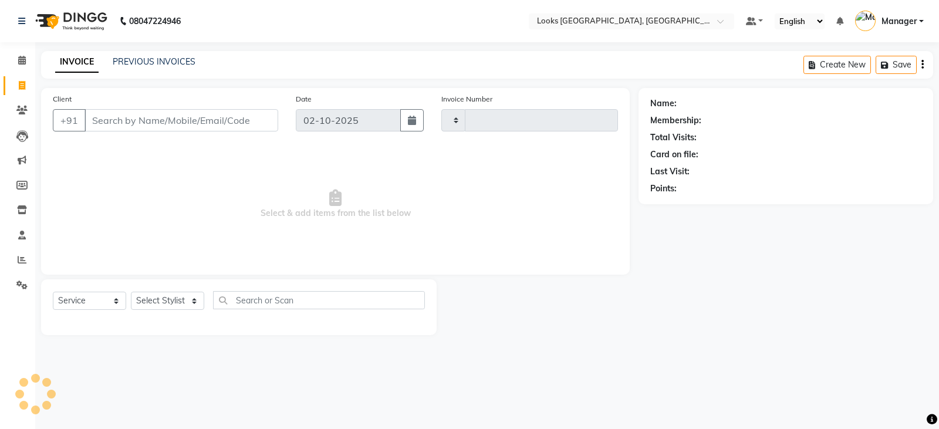
type input "5446"
select select "8942"
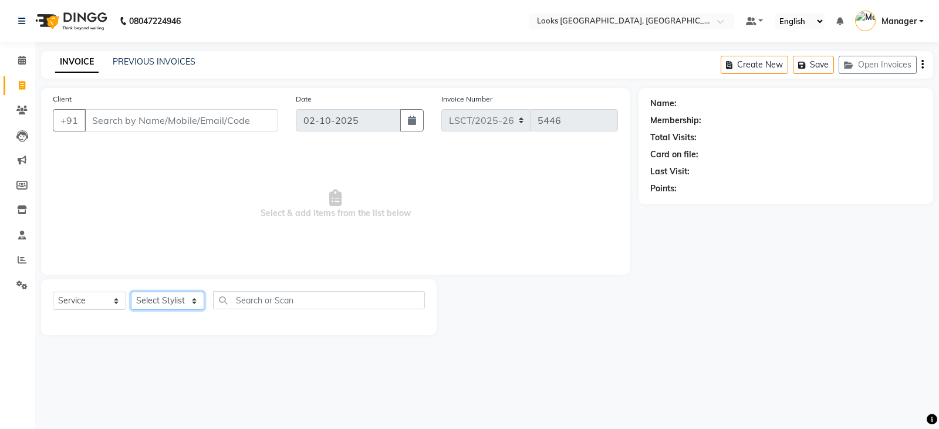
click at [163, 302] on select "Select Stylist Adil Ajay_pdct Babita Bharat_pdct Counter Sales Ezaz guddu_asst …" at bounding box center [167, 301] width 73 height 18
select select "90411"
click at [131, 292] on select "Select Stylist Adil Ajay_pdct Babita Bharat_pdct Counter Sales Ezaz guddu_asst …" at bounding box center [167, 301] width 73 height 18
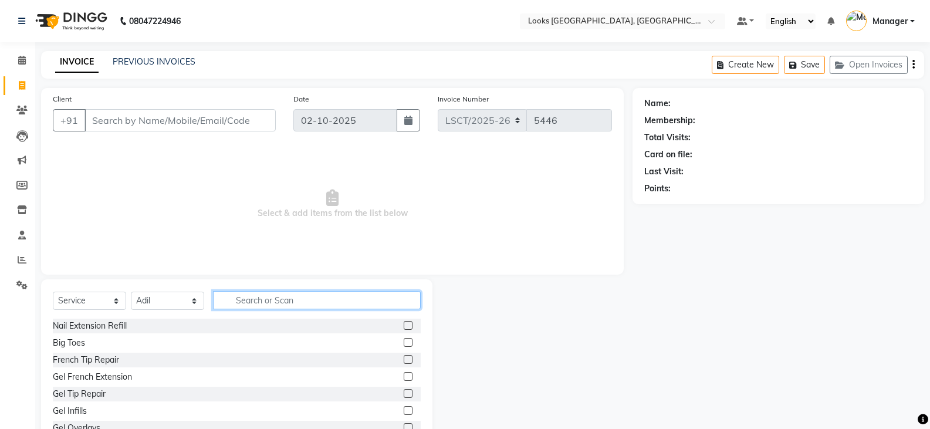
click at [236, 297] on input "text" at bounding box center [317, 300] width 208 height 18
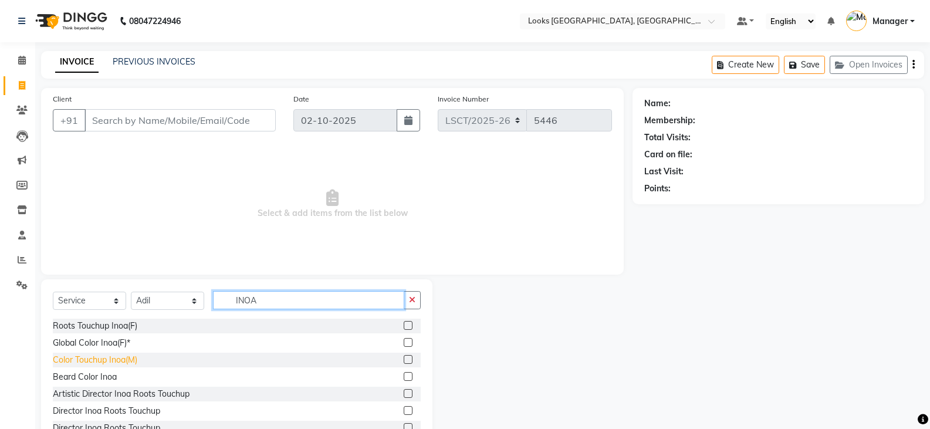
type input "INOA"
click at [126, 363] on div "Color Touchup Inoa(M)" at bounding box center [95, 360] width 84 height 12
checkbox input "false"
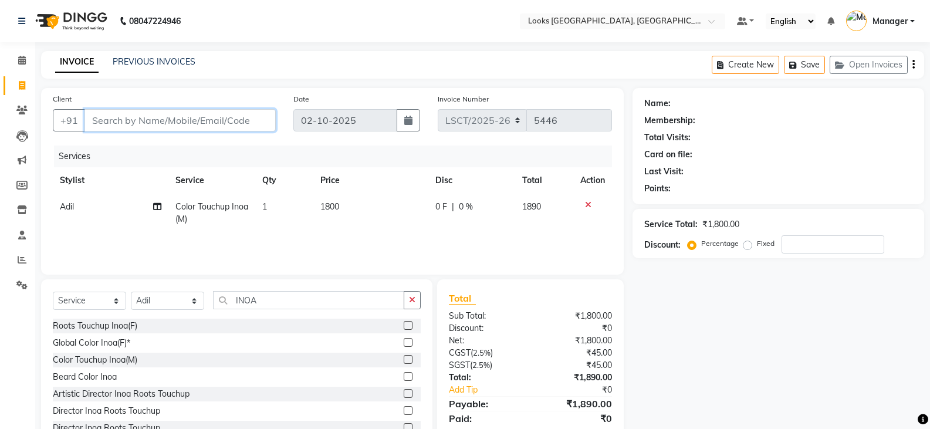
click at [145, 126] on input "Client" at bounding box center [179, 120] width 191 height 22
type input "9"
type input "0"
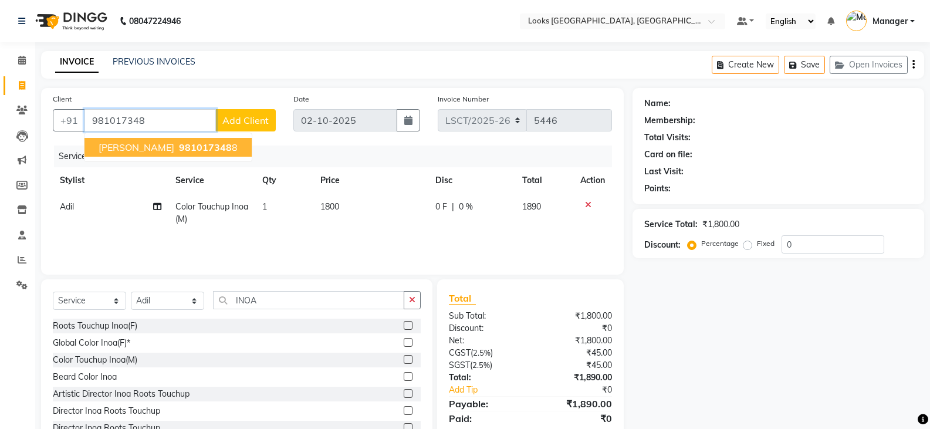
click at [147, 141] on span "PREETI SANKHWAL" at bounding box center [137, 147] width 76 height 12
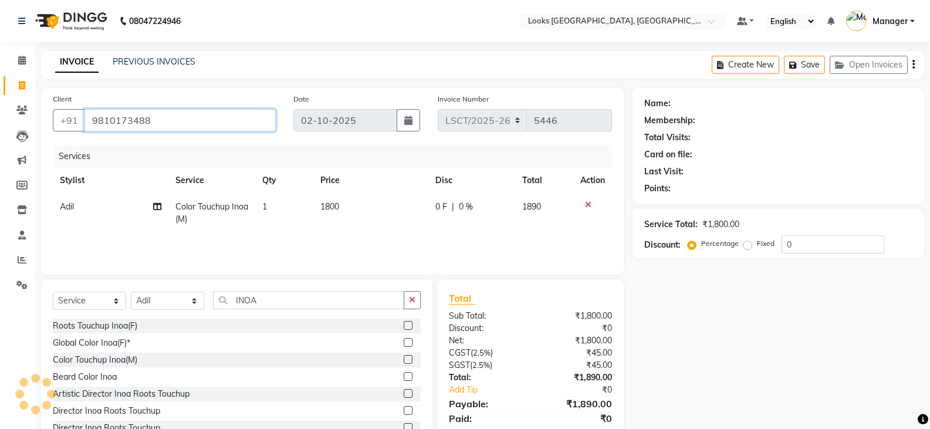
type input "9810173488"
click at [330, 207] on span "1800" at bounding box center [329, 206] width 19 height 11
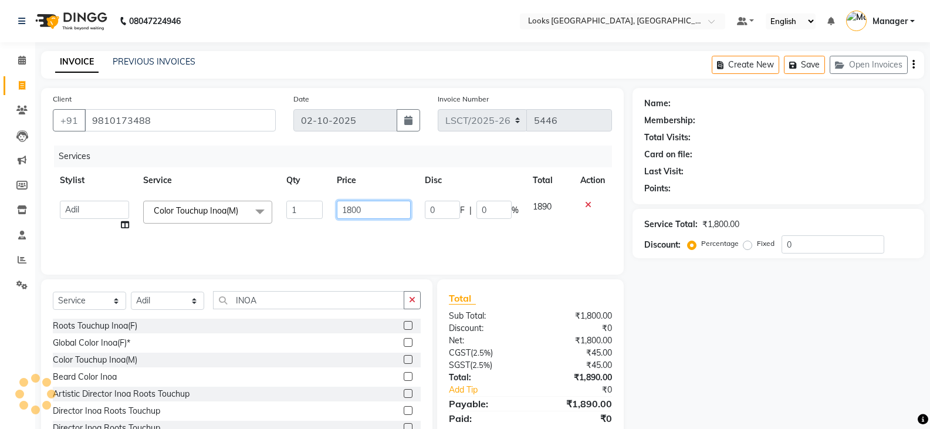
click at [340, 205] on input "1800" at bounding box center [373, 210] width 73 height 18
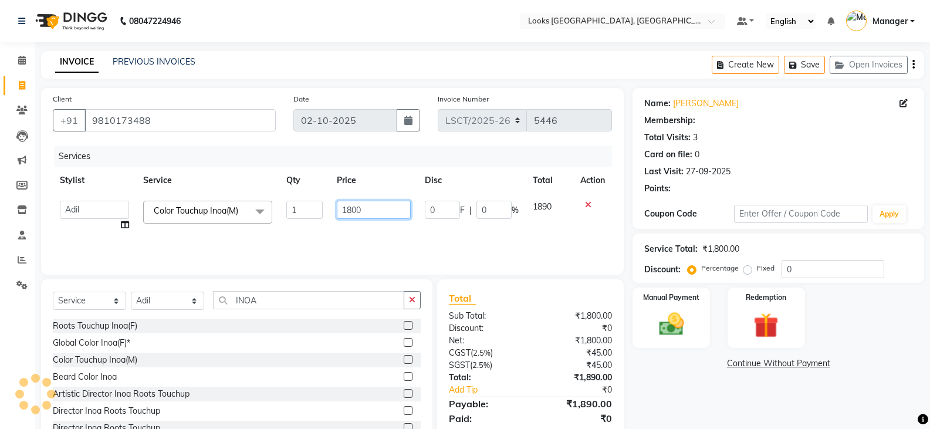
click at [341, 205] on input "1800" at bounding box center [373, 210] width 73 height 18
select select "1: Object"
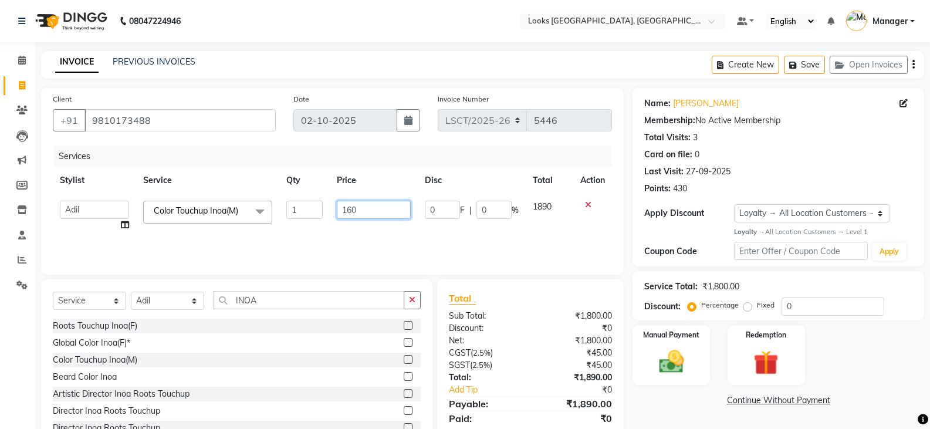
type input "1600"
click at [879, 358] on div "Manual Payment Redemption" at bounding box center [778, 355] width 309 height 60
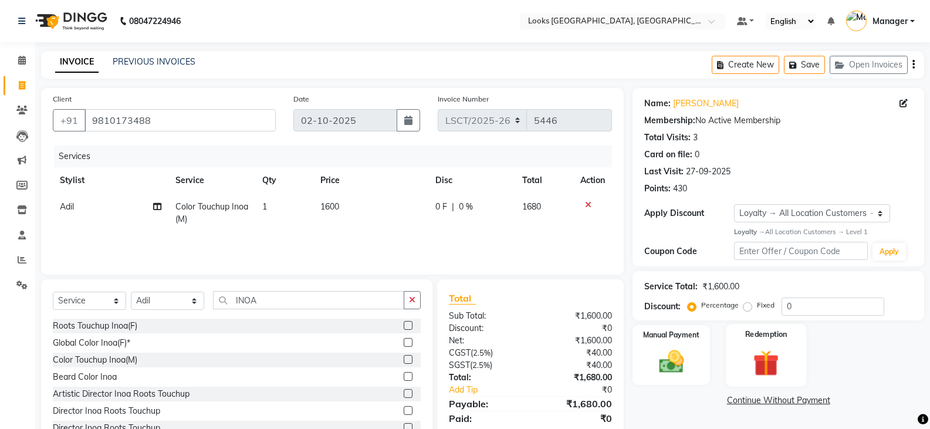
click at [749, 347] on img at bounding box center [766, 363] width 42 height 32
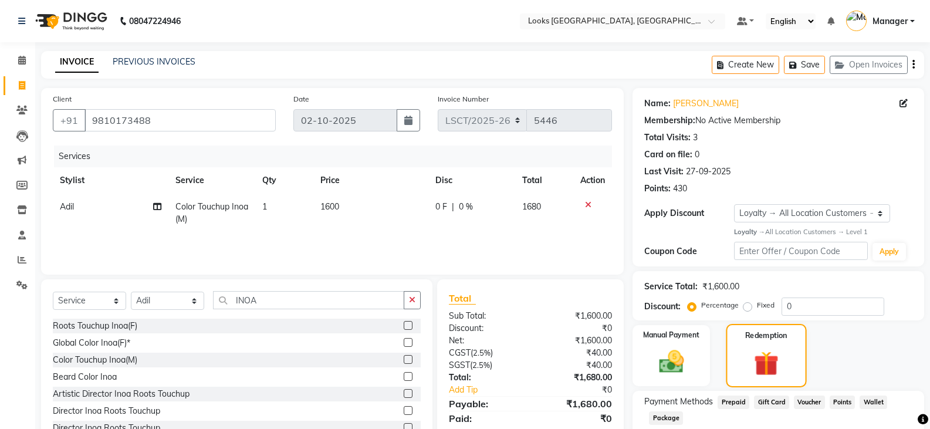
scroll to position [74, 0]
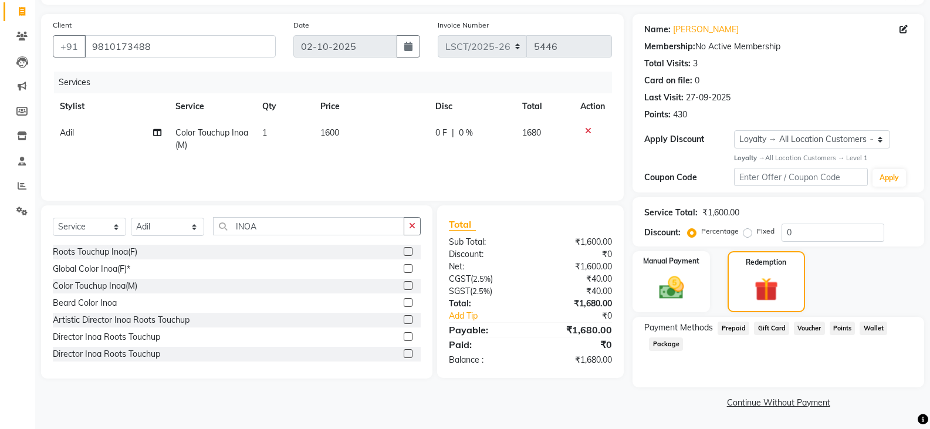
click at [728, 330] on span "Prepaid" at bounding box center [734, 328] width 32 height 13
click at [877, 287] on div "Manual Payment Redemption" at bounding box center [778, 281] width 309 height 61
click at [658, 282] on img at bounding box center [671, 288] width 42 height 30
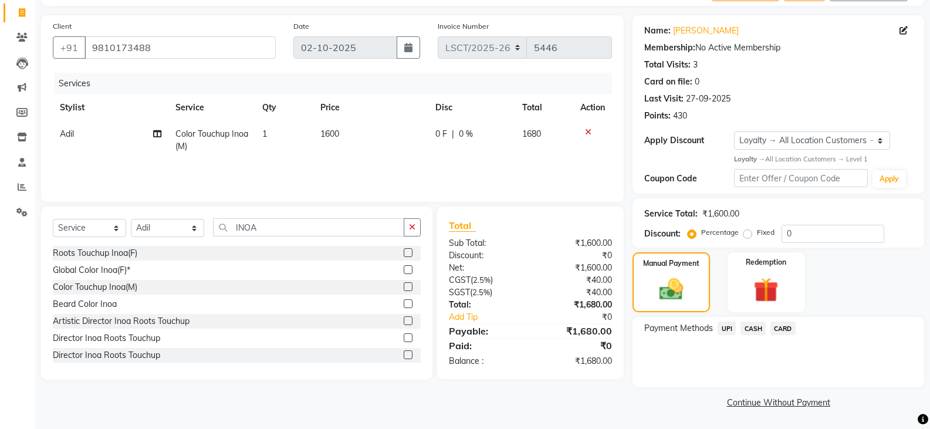
click at [749, 325] on span "CASH" at bounding box center [752, 328] width 25 height 13
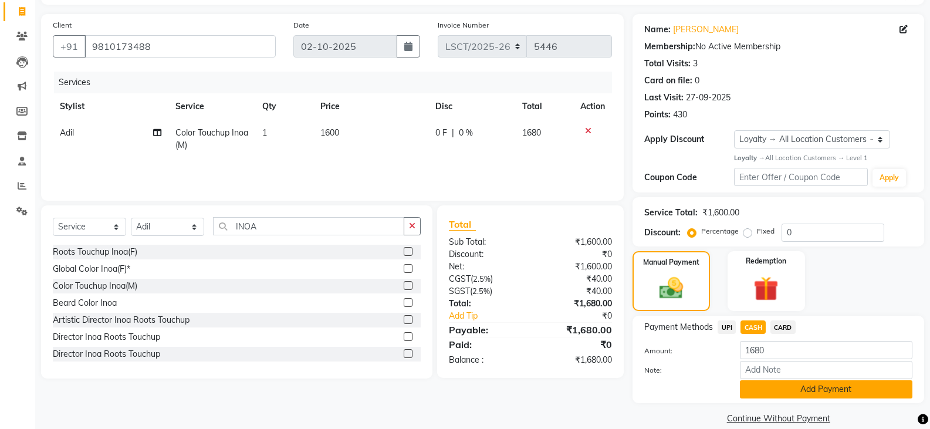
click at [753, 388] on button "Add Payment" at bounding box center [826, 389] width 172 height 18
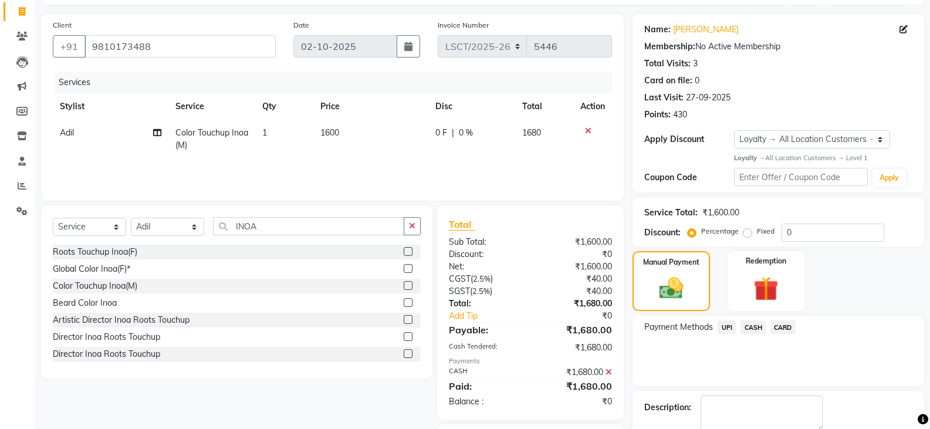
scroll to position [140, 0]
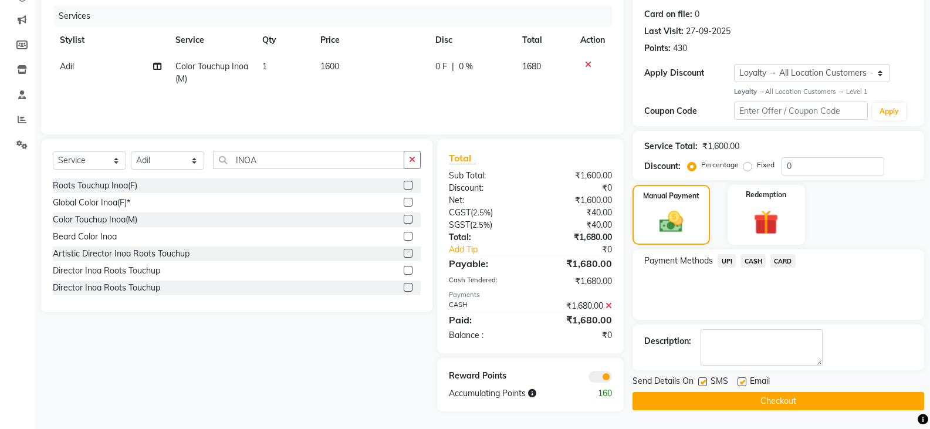
click at [754, 402] on button "Checkout" at bounding box center [778, 401] width 292 height 18
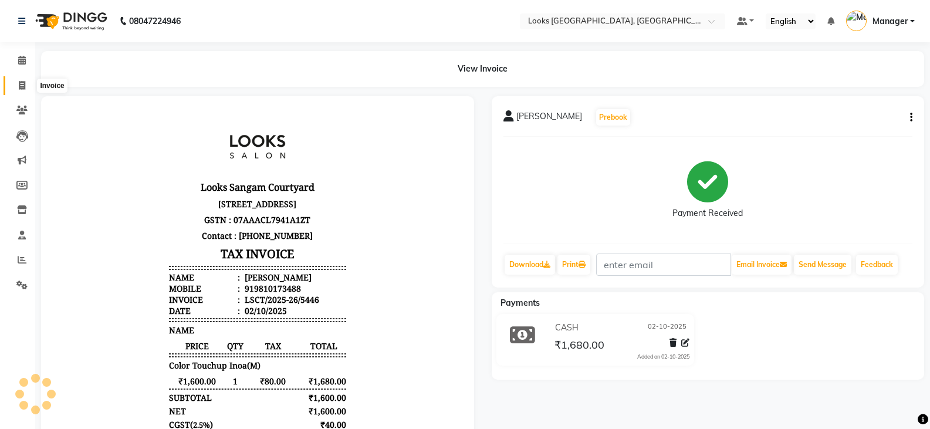
click at [19, 81] on icon at bounding box center [22, 85] width 6 height 9
select select "service"
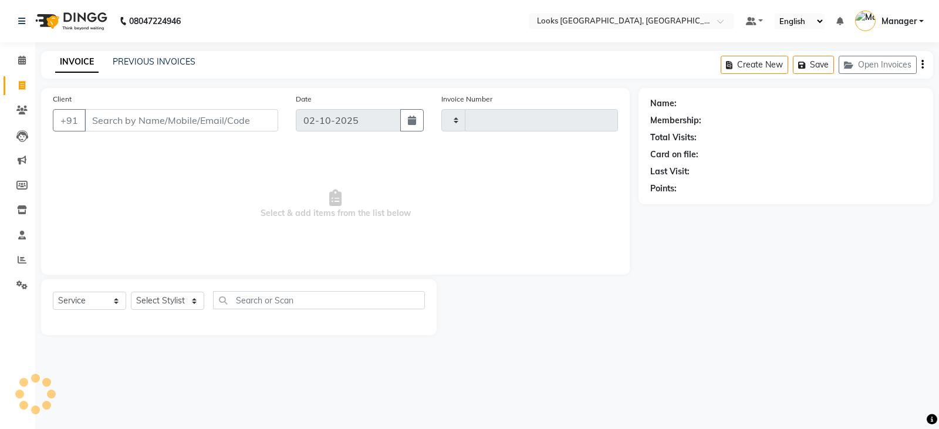
type input "5447"
select select "8942"
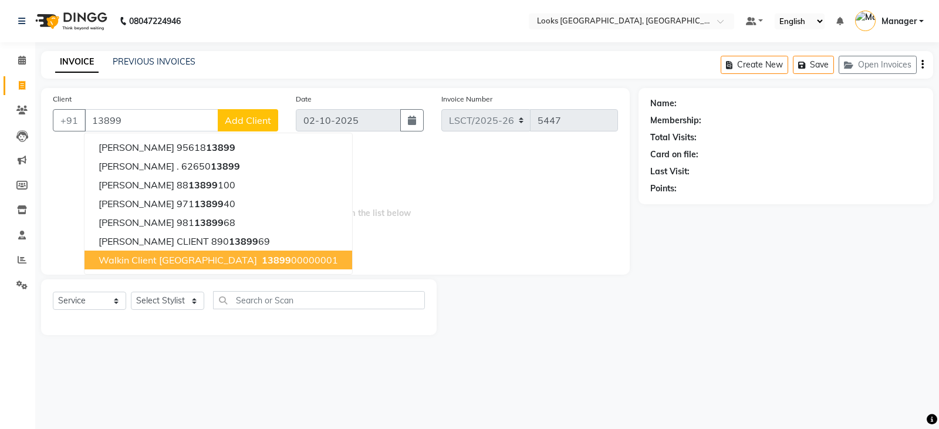
click at [201, 264] on span "Walkin Client Sangam Courtyard" at bounding box center [178, 260] width 158 height 12
type input "1389900000001"
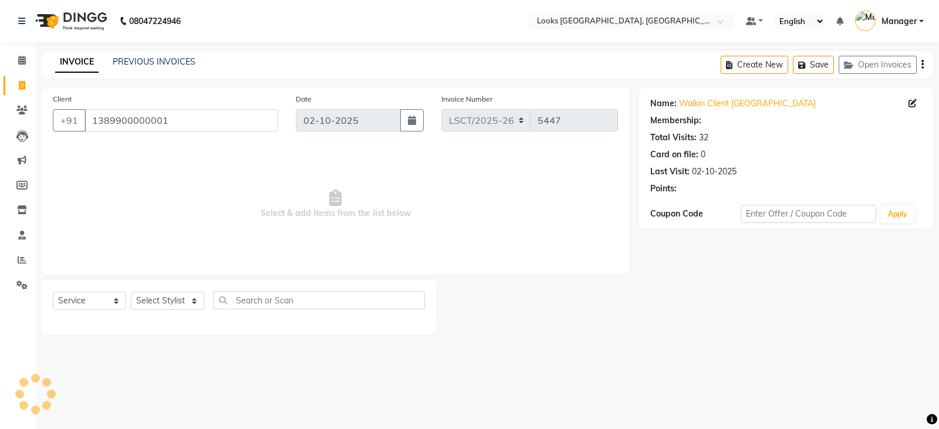
select select "1: Object"
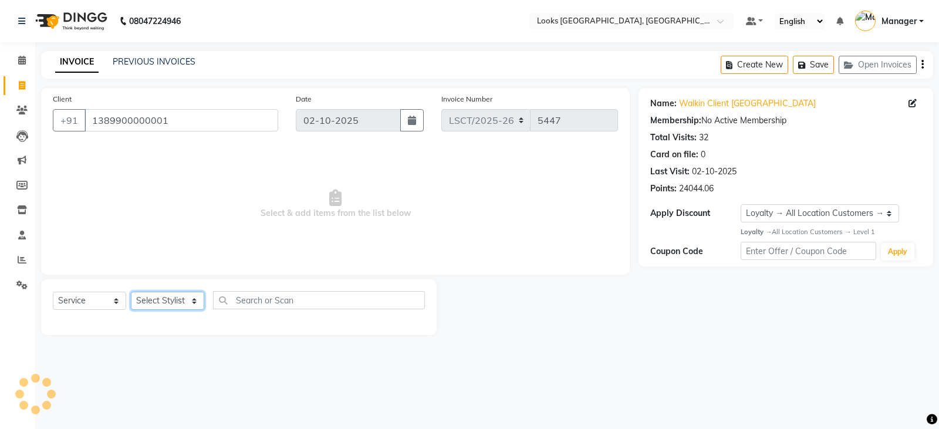
click at [185, 301] on select "Select Stylist Adil Ajay_pdct Babita Bharat_pdct Counter Sales Ezaz guddu_asst …" at bounding box center [167, 301] width 73 height 18
select select "90408"
click at [131, 292] on select "Select Stylist Adil Ajay_pdct Babita Bharat_pdct Counter Sales Ezaz guddu_asst …" at bounding box center [167, 301] width 73 height 18
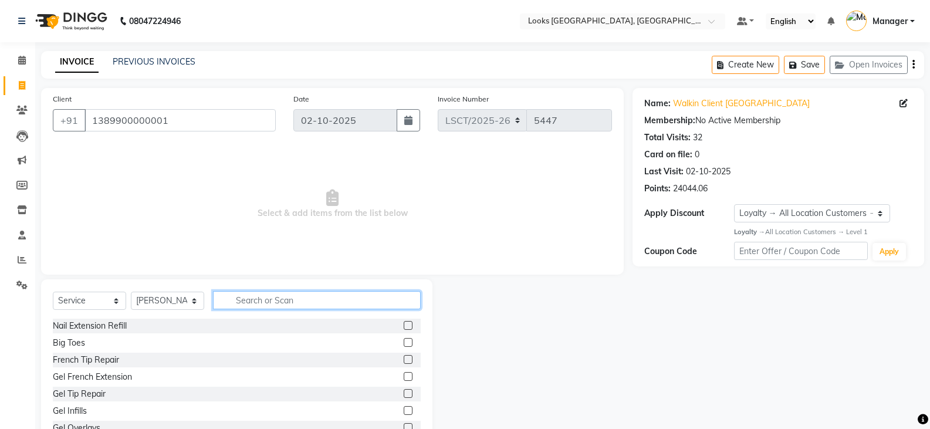
click at [239, 293] on input "text" at bounding box center [317, 300] width 208 height 18
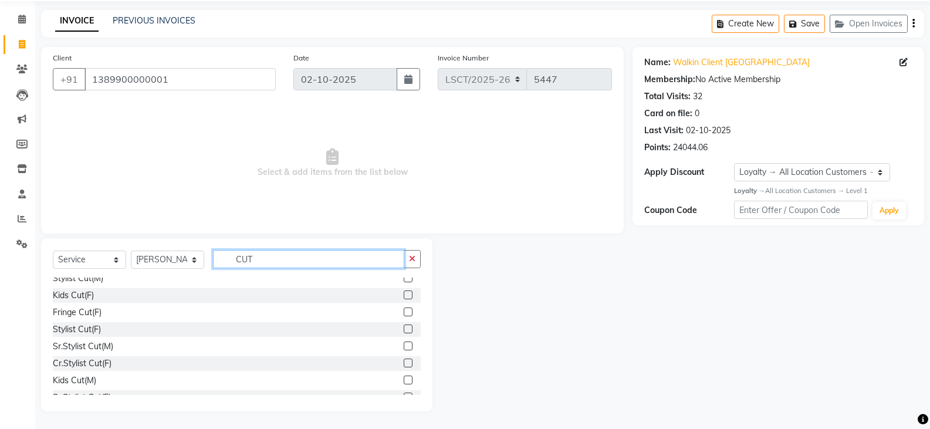
scroll to position [21, 0]
type input "CUT"
click at [89, 299] on div "Kids Cut(F)" at bounding box center [73, 298] width 41 height 12
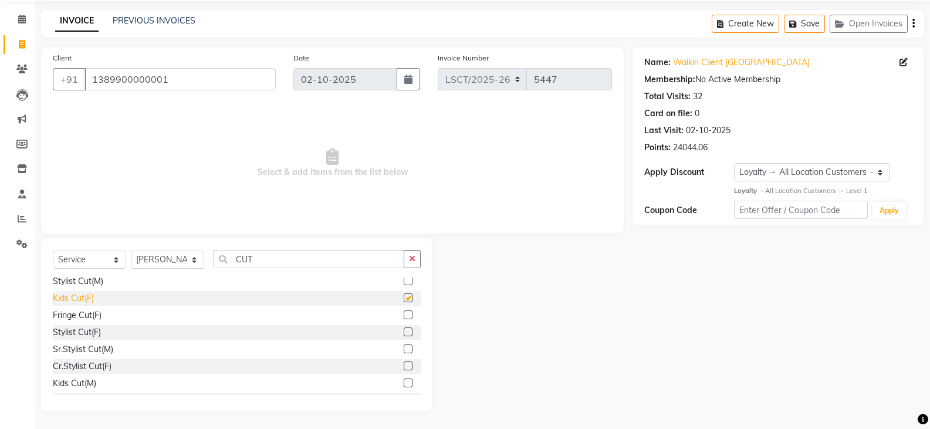
checkbox input "false"
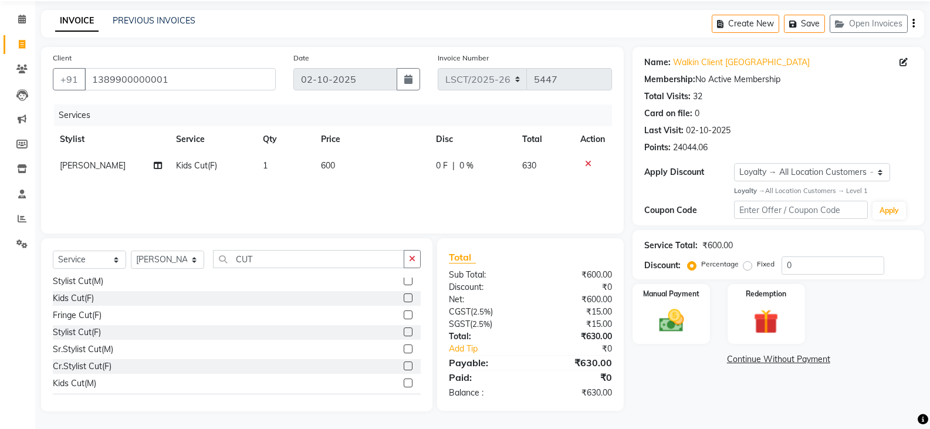
click at [338, 167] on td "600" at bounding box center [371, 166] width 115 height 26
select select "90408"
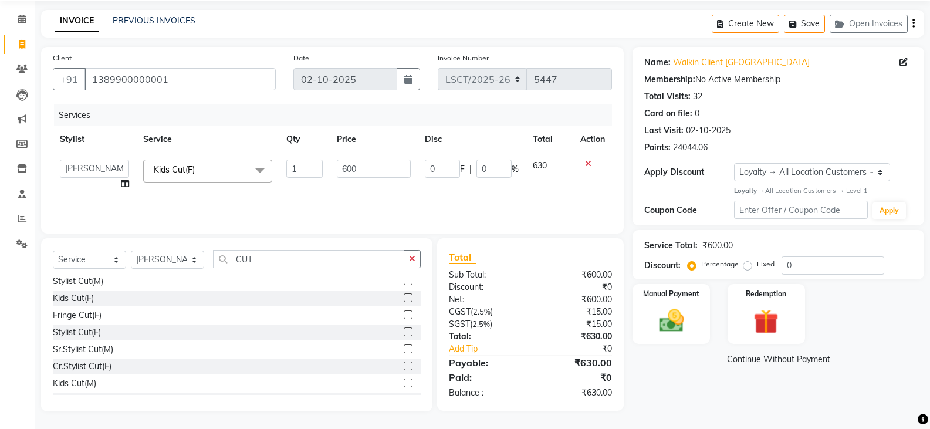
click at [338, 167] on input "600" at bounding box center [373, 169] width 73 height 18
click at [343, 168] on input "500" at bounding box center [373, 169] width 73 height 18
click at [362, 167] on input "500" at bounding box center [373, 169] width 73 height 18
type input "5"
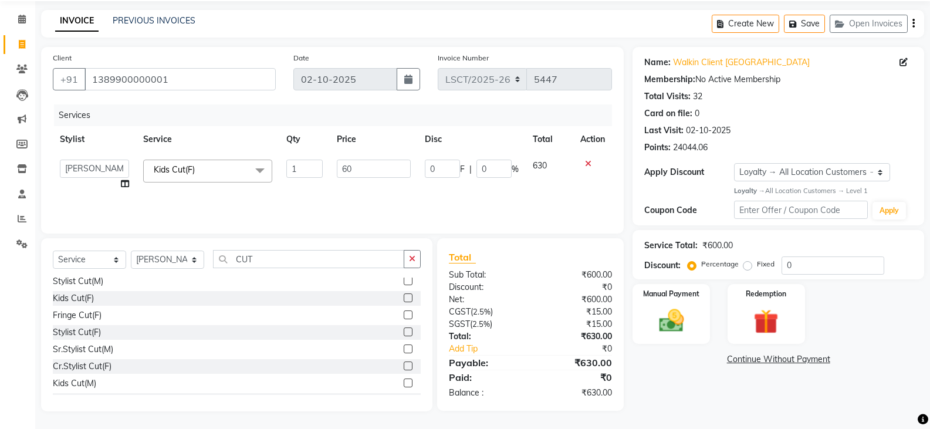
type input "600"
click at [672, 373] on div "Name: Walkin Client Sangam Courtyard Membership: No Active Membership Total Vis…" at bounding box center [782, 229] width 300 height 364
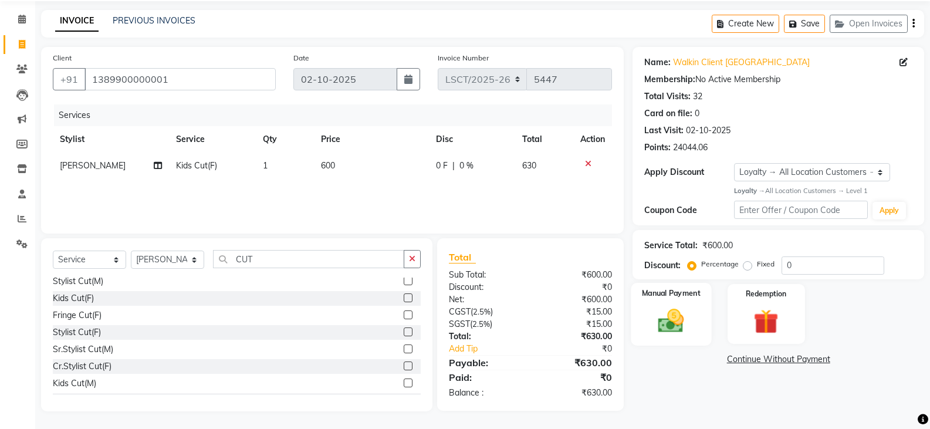
click at [685, 321] on img at bounding box center [671, 321] width 42 height 30
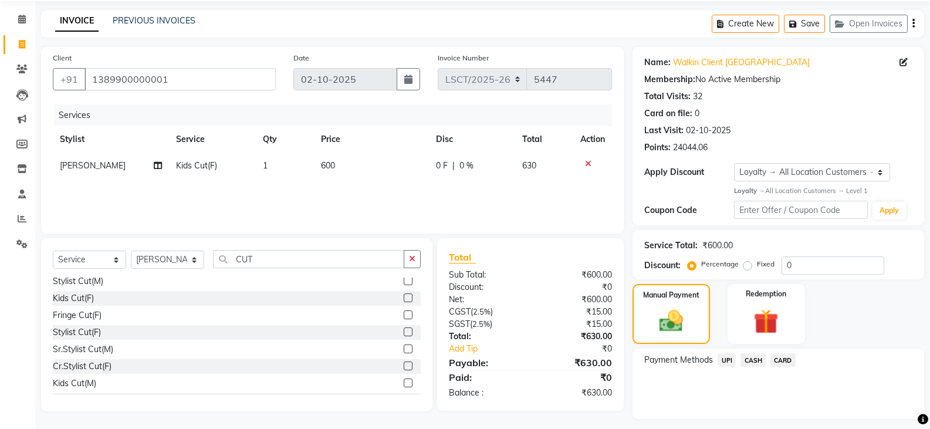
click at [730, 362] on span "UPI" at bounding box center [727, 359] width 18 height 13
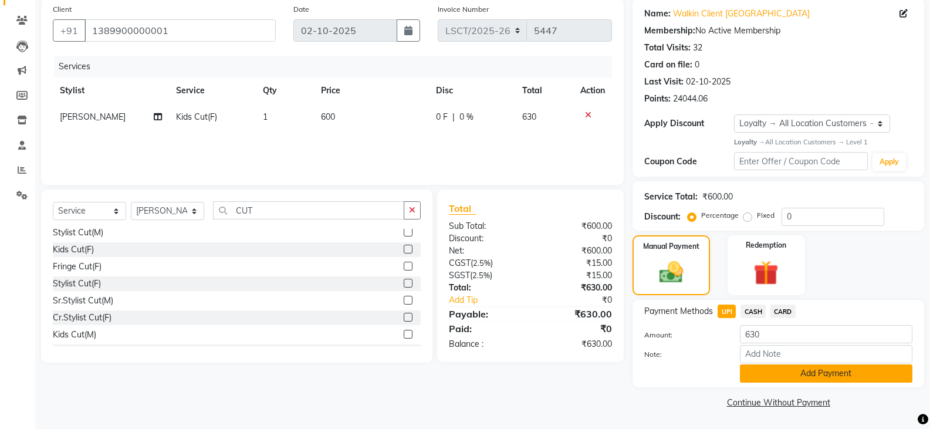
click at [782, 375] on button "Add Payment" at bounding box center [826, 373] width 172 height 18
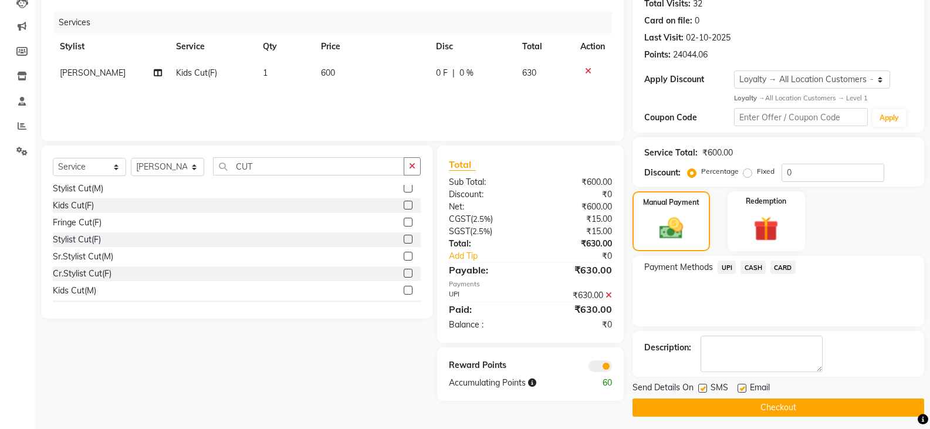
scroll to position [139, 0]
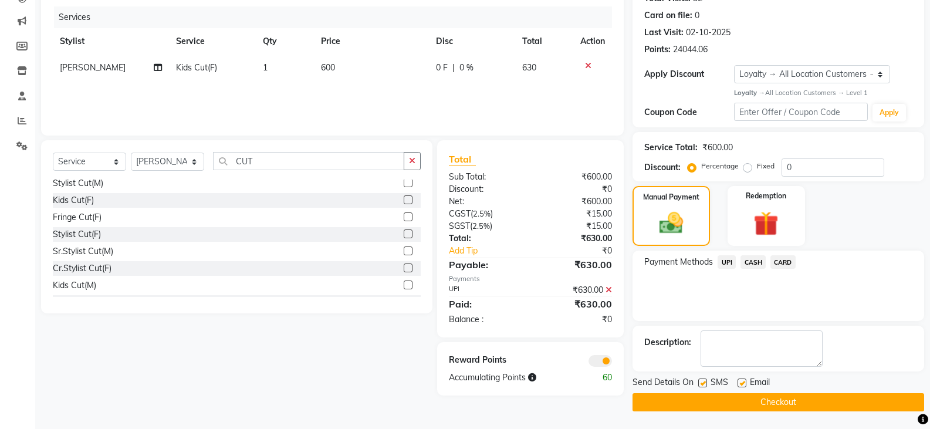
click at [708, 396] on button "Checkout" at bounding box center [778, 402] width 292 height 18
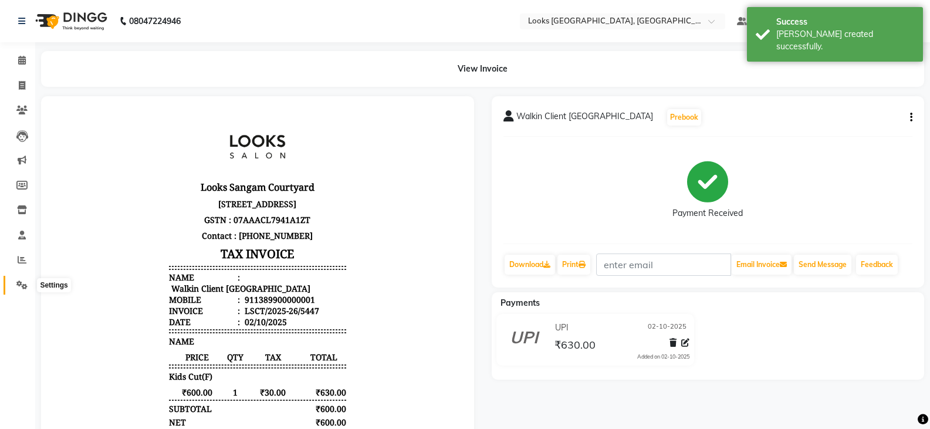
click at [21, 286] on icon at bounding box center [21, 284] width 11 height 9
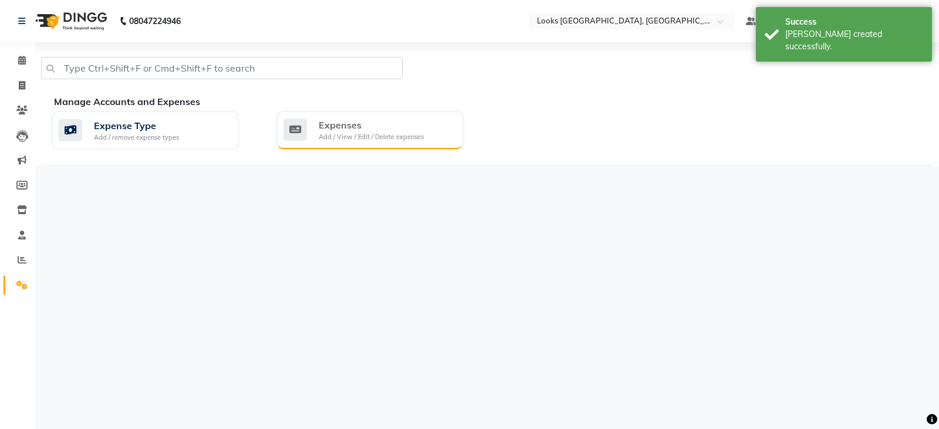
click at [424, 141] on div "Expenses Add / View / Edit / Delete expenses" at bounding box center [368, 130] width 170 height 24
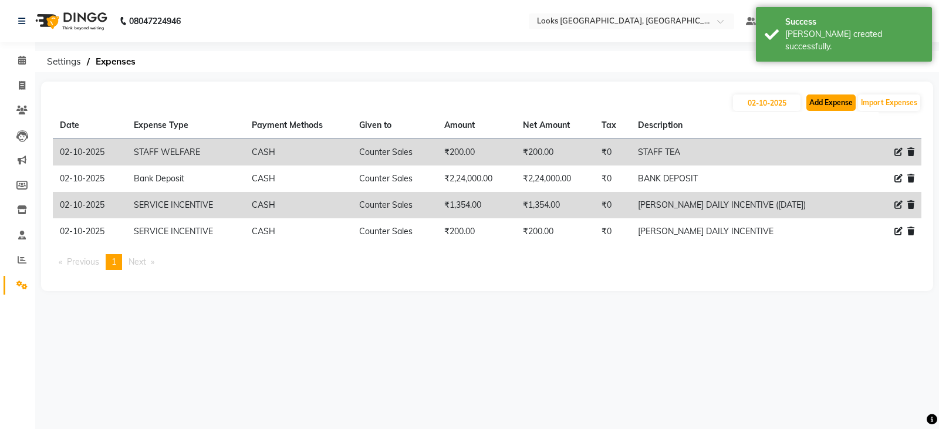
click at [841, 107] on button "Add Expense" at bounding box center [830, 102] width 49 height 16
select select "1"
select select "8113"
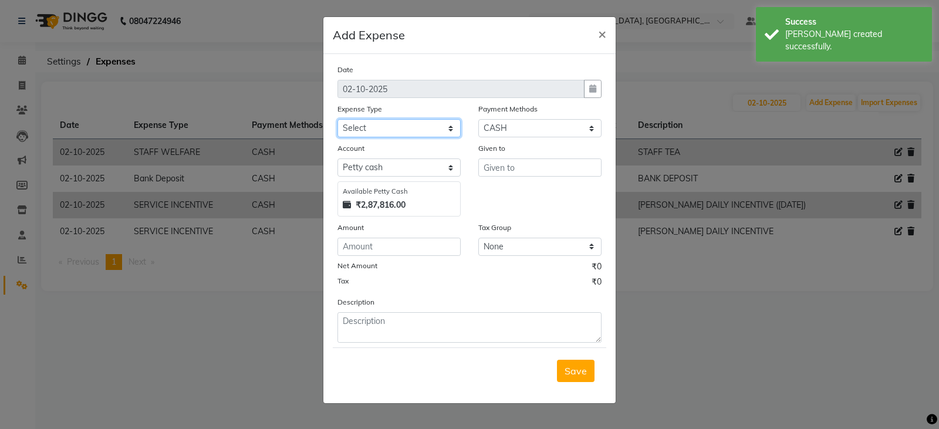
click at [398, 121] on select "Select Accommodation Aesthetics Bank Deposit BLINKIT Cash Handover Client Refun…" at bounding box center [398, 128] width 123 height 18
select select "24070"
click at [337, 119] on select "Select Accommodation Aesthetics Bank Deposit BLINKIT Cash Handover Client Refun…" at bounding box center [398, 128] width 123 height 18
click at [510, 167] on input "text" at bounding box center [539, 167] width 123 height 18
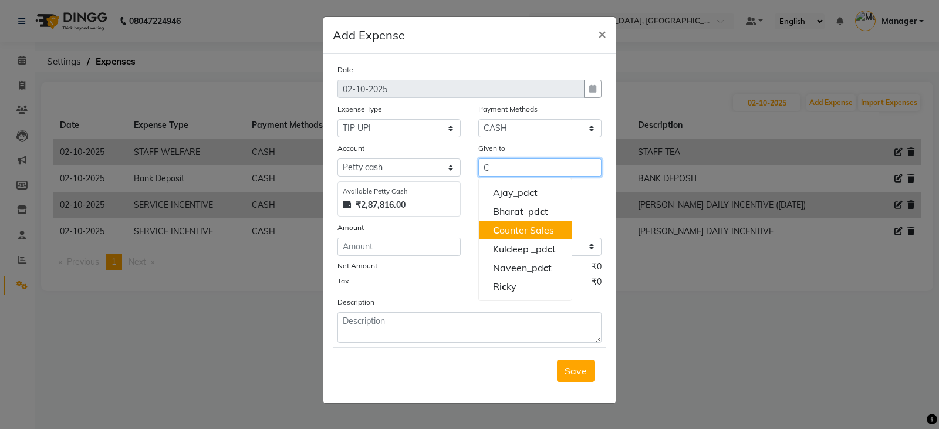
click at [508, 230] on ngb-highlight "C ounter Sales" at bounding box center [523, 230] width 61 height 12
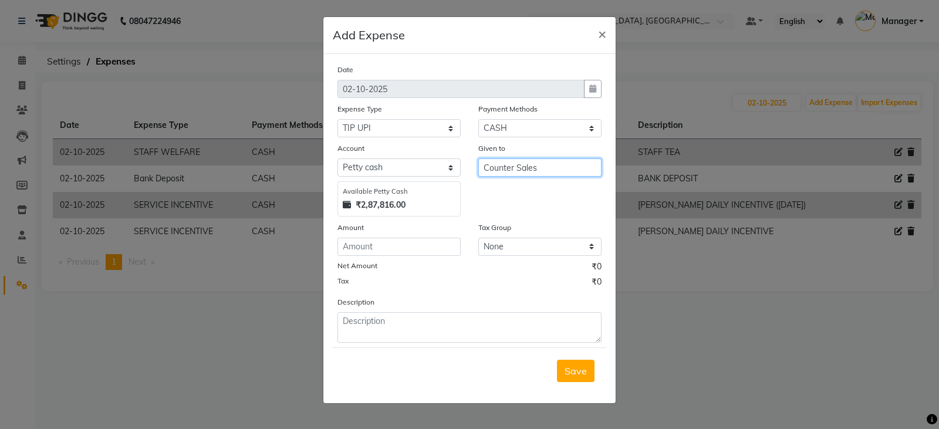
type input "Counter Sales"
click at [418, 245] on input "number" at bounding box center [398, 247] width 123 height 18
type input "100"
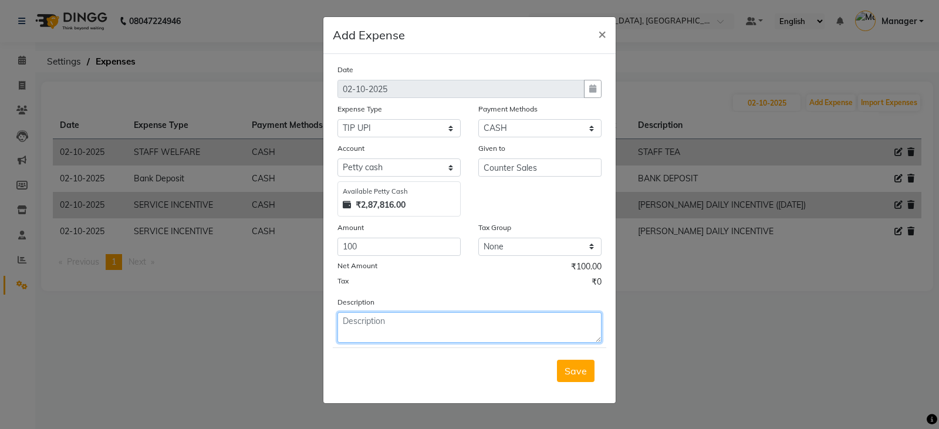
click at [454, 329] on textarea at bounding box center [469, 327] width 264 height 31
type textarea "TIP THROUGH UPI"
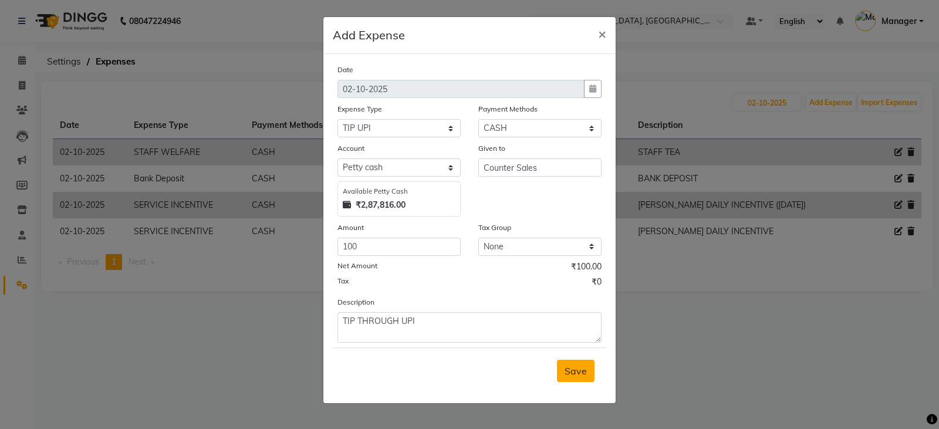
click at [571, 374] on span "Save" at bounding box center [575, 371] width 22 height 12
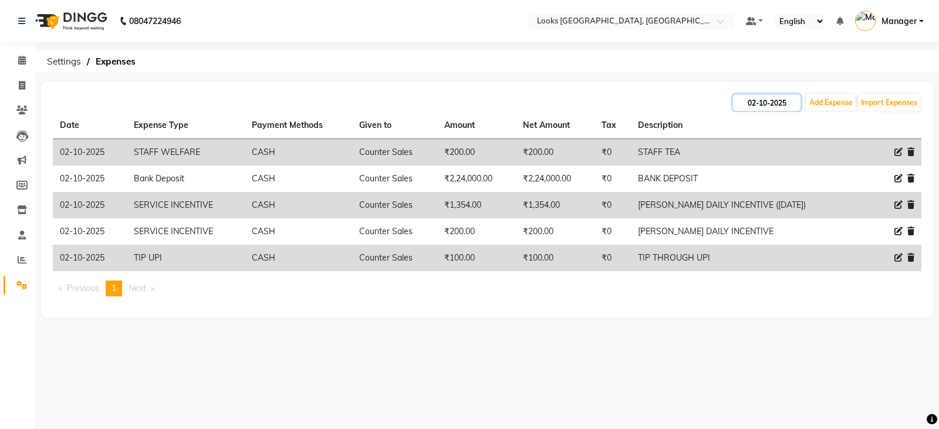
click at [780, 109] on input "02-10-2025" at bounding box center [766, 102] width 67 height 16
select select "10"
select select "2025"
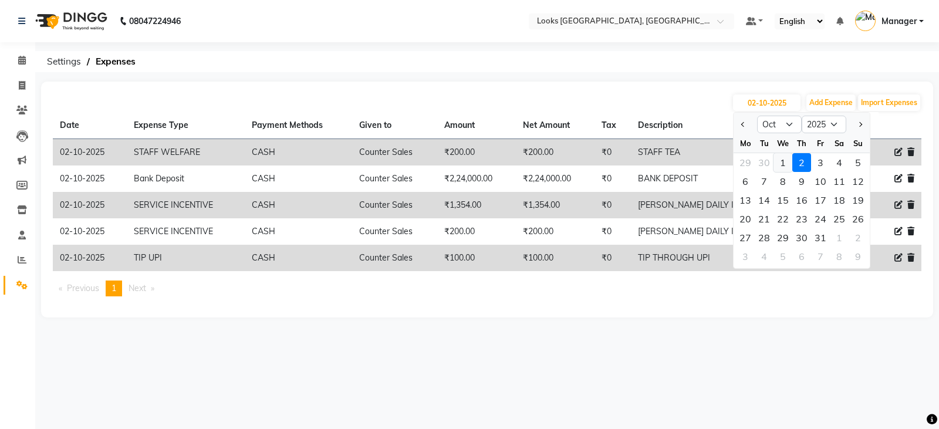
click at [778, 158] on div "1" at bounding box center [782, 162] width 19 height 19
type input "01-10-2025"
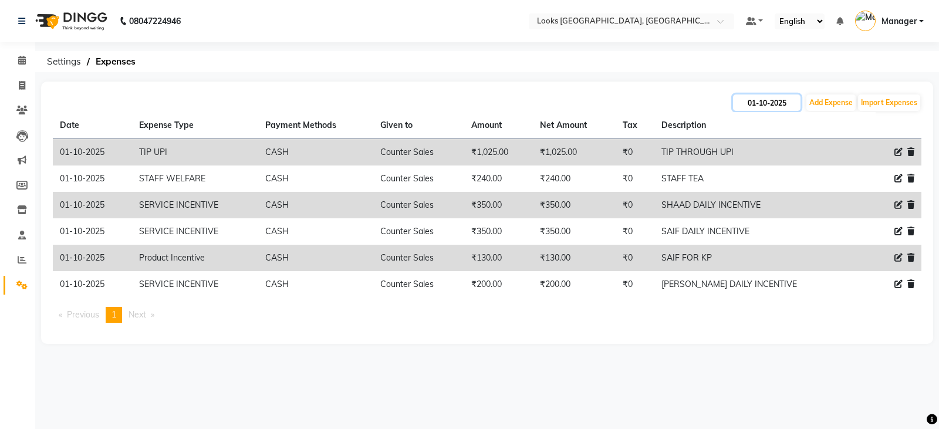
click at [745, 104] on input "01-10-2025" at bounding box center [766, 102] width 67 height 16
select select "10"
select select "2025"
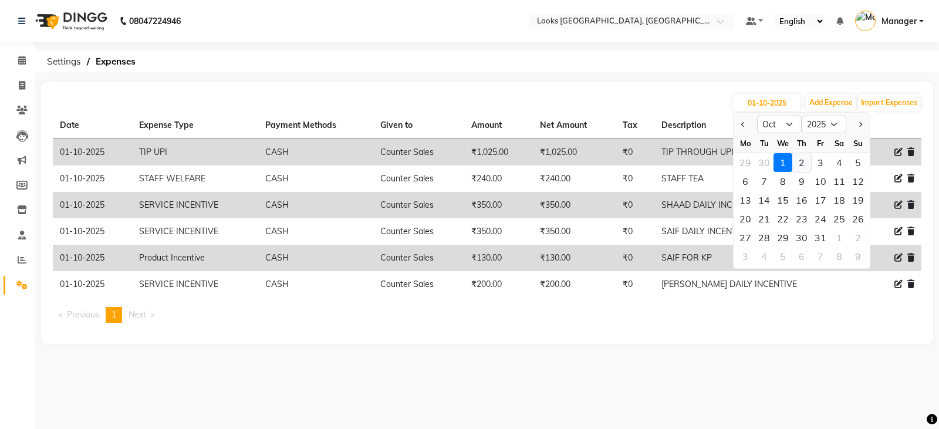
click at [797, 166] on div "2" at bounding box center [801, 162] width 19 height 19
type input "02-10-2025"
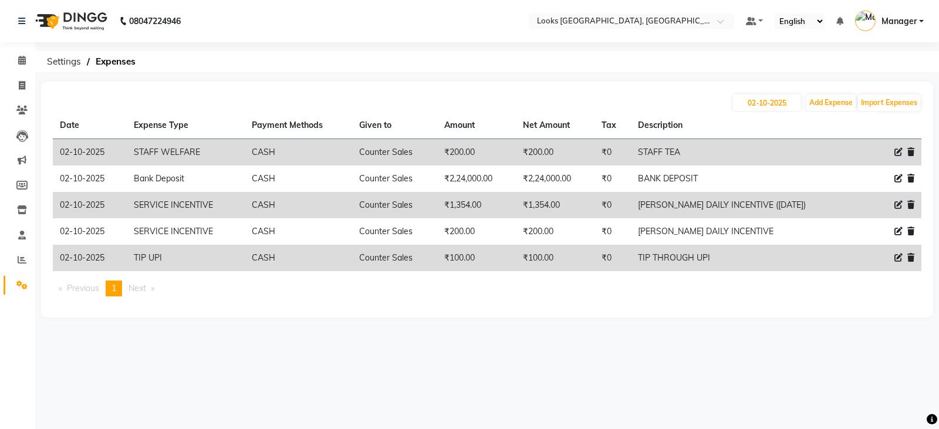
click at [899, 205] on icon at bounding box center [898, 205] width 8 height 8
select select "24170"
select select "1"
select select "8113"
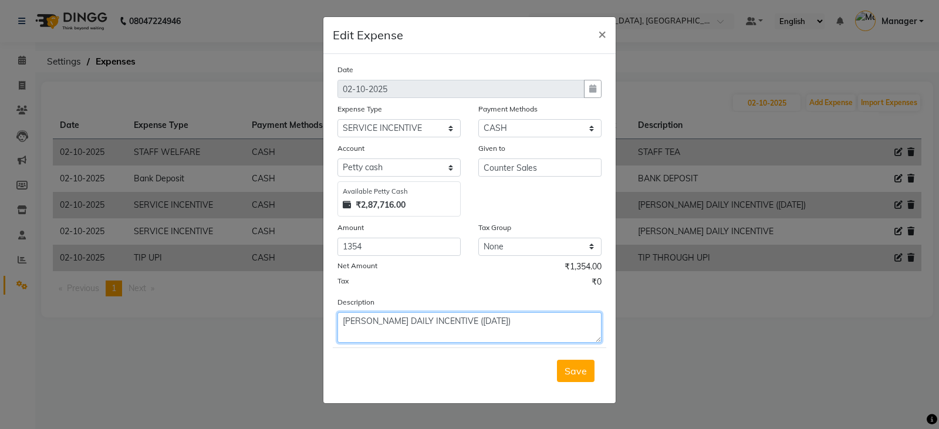
click at [456, 320] on textarea "ADIL DAILY INCENTIVE (01/09/2025)" at bounding box center [469, 327] width 264 height 31
type textarea "[PERSON_NAME] DAILY INCENTIVE ([DATE])"
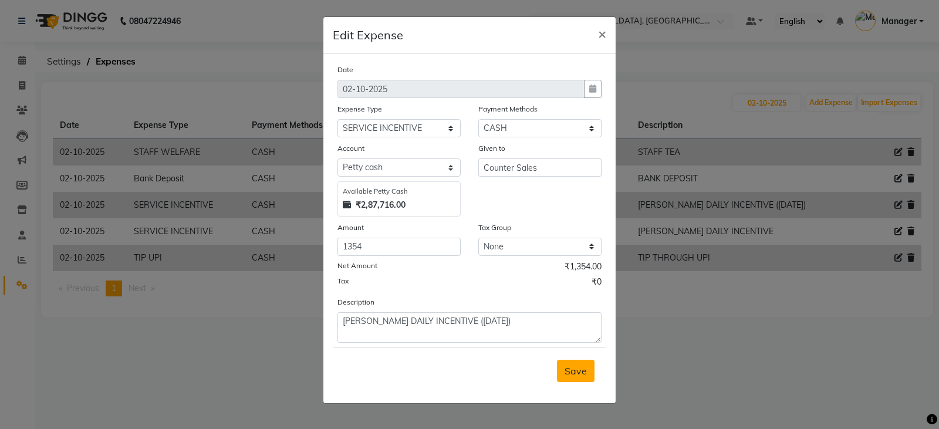
click at [579, 374] on span "Save" at bounding box center [575, 371] width 22 height 12
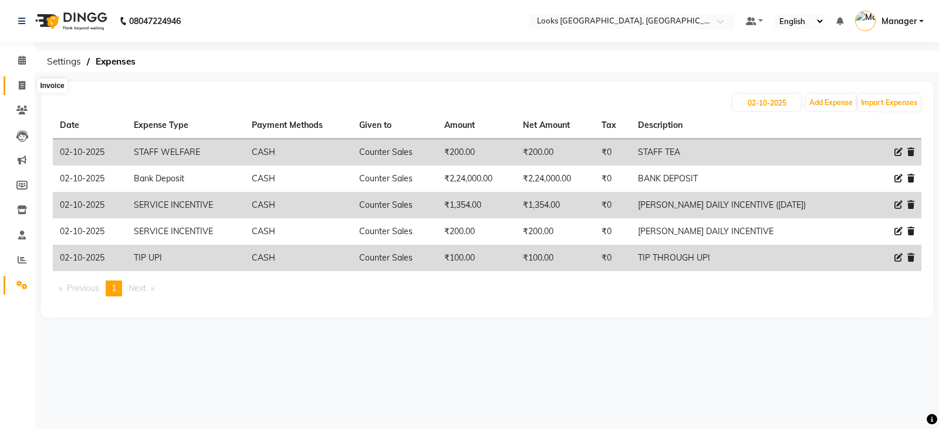
click at [19, 92] on span at bounding box center [22, 85] width 21 height 13
select select "service"
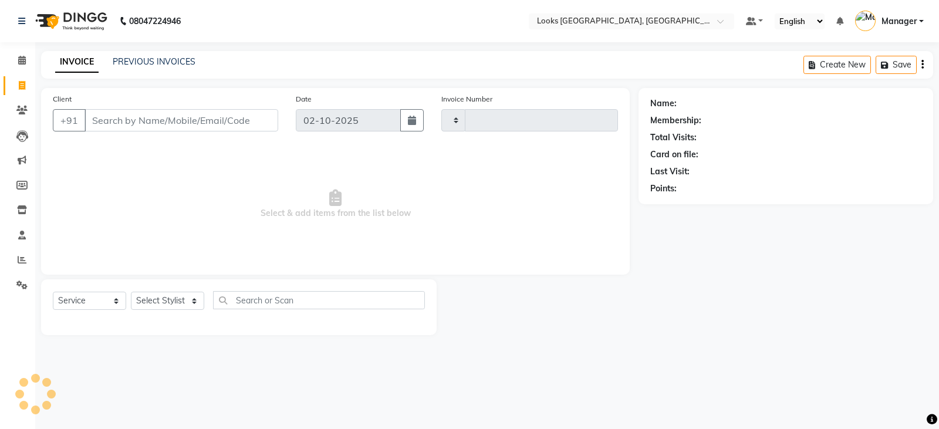
type input "5448"
select select "8942"
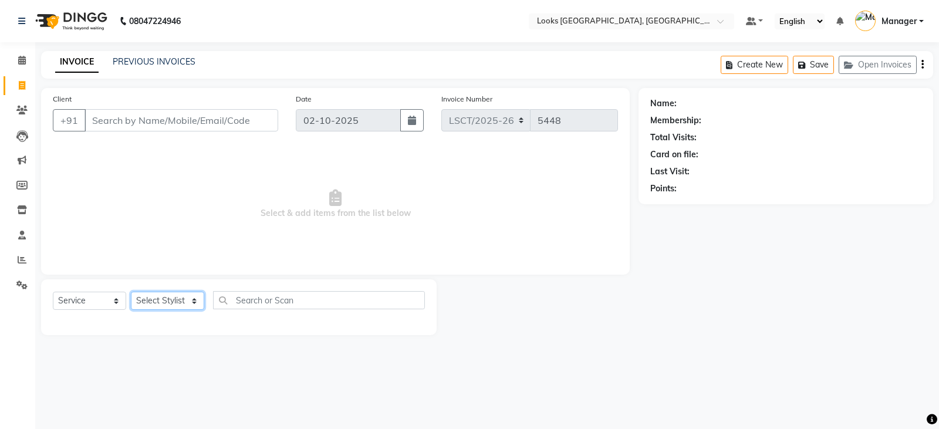
drag, startPoint x: 179, startPoint y: 302, endPoint x: 184, endPoint y: 297, distance: 7.1
click at [179, 302] on select "Select Stylist Adil Ajay_pdct Babita Bharat_pdct Counter Sales Ezaz guddu_asst …" at bounding box center [167, 301] width 73 height 18
select select "90414"
click at [131, 292] on select "Select Stylist Adil Ajay_pdct Babita Bharat_pdct Counter Sales Ezaz guddu_asst …" at bounding box center [167, 301] width 73 height 18
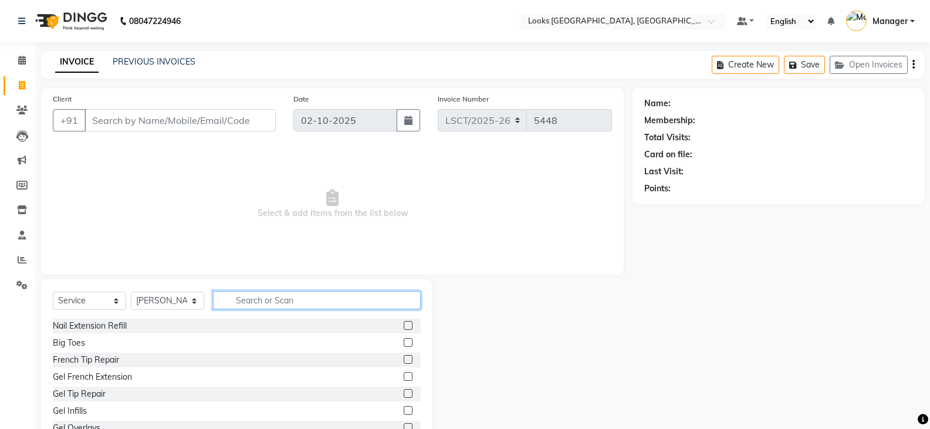
click at [293, 293] on input "text" at bounding box center [317, 300] width 208 height 18
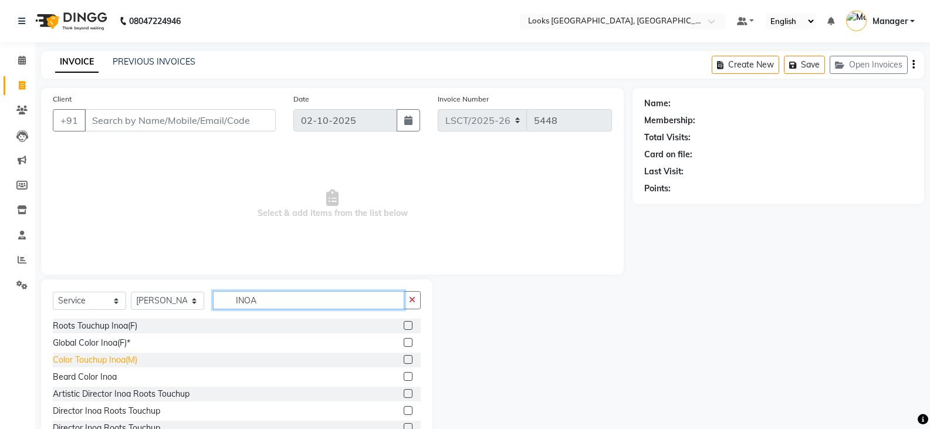
type input "INOA"
click at [122, 364] on div "Color Touchup Inoa(M)" at bounding box center [95, 360] width 84 height 12
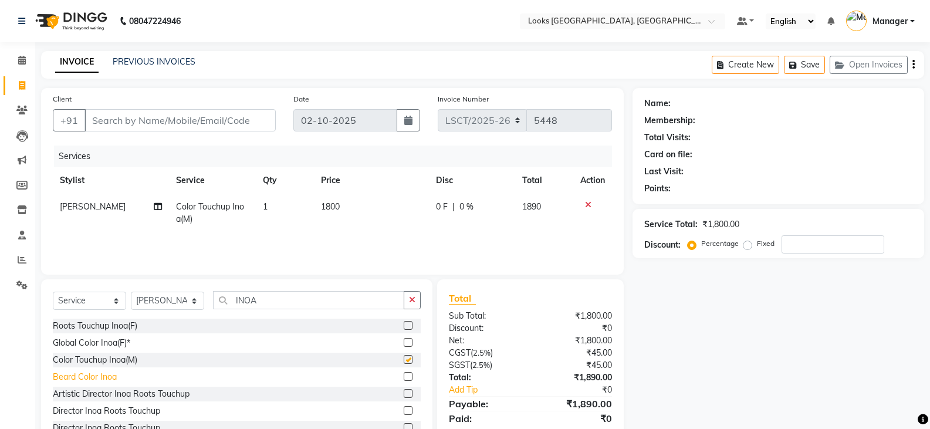
checkbox input "false"
click at [253, 299] on input "INOA" at bounding box center [308, 300] width 191 height 18
click at [595, 428] on div "₹1,890.00" at bounding box center [575, 434] width 90 height 12
click at [241, 307] on input "INOA" at bounding box center [308, 300] width 191 height 18
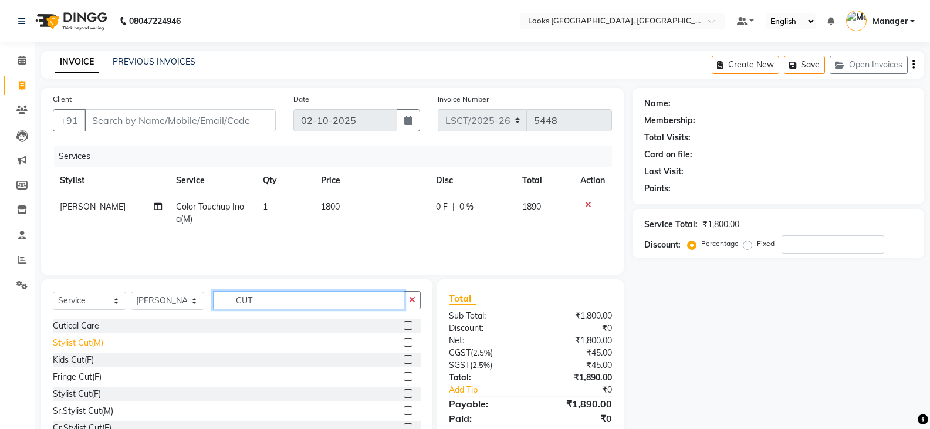
type input "CUT"
click at [98, 346] on div "Stylist Cut(M)" at bounding box center [78, 343] width 50 height 12
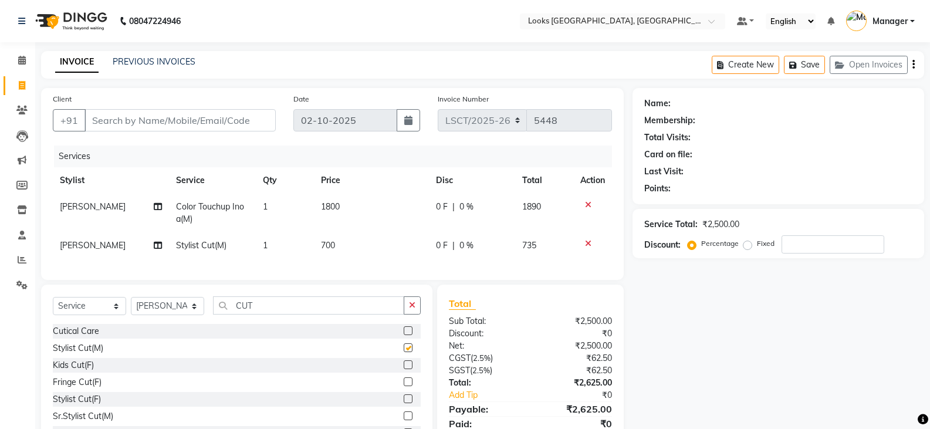
checkbox input "false"
click at [246, 314] on input "CUT" at bounding box center [308, 305] width 191 height 18
type input "E"
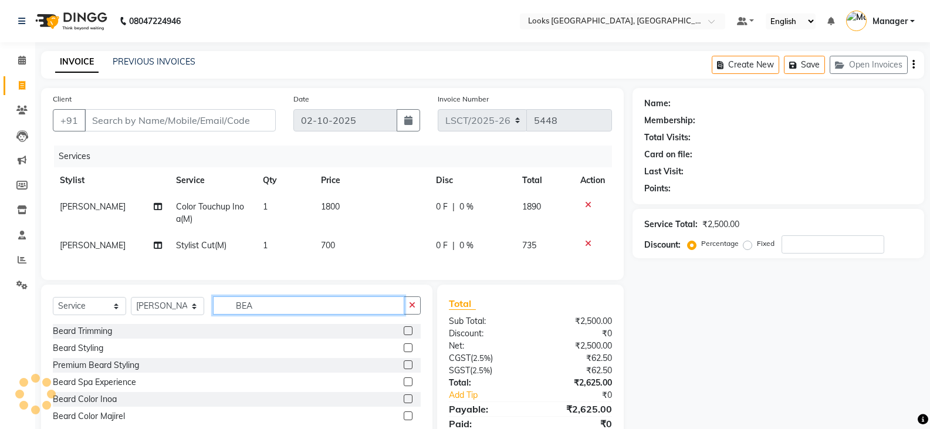
type input "BEA"
click at [113, 339] on div "Beard Trimming" at bounding box center [237, 331] width 368 height 15
click at [105, 337] on div "Beard Trimming" at bounding box center [82, 331] width 59 height 12
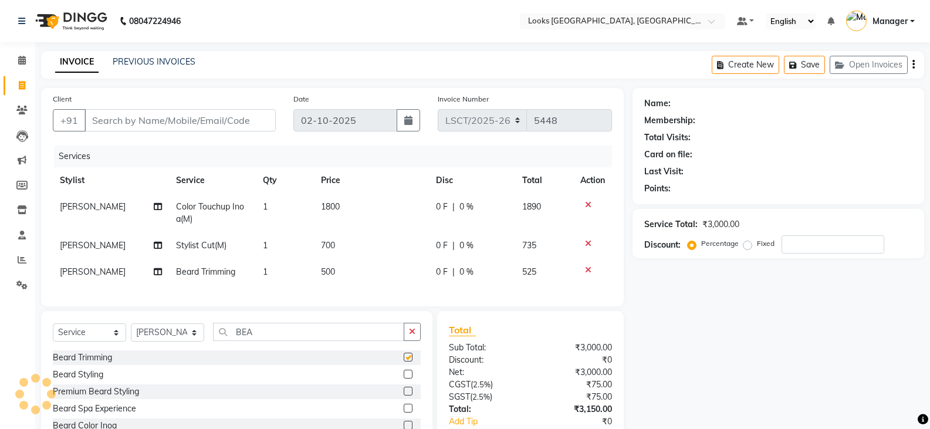
checkbox input "false"
click at [336, 207] on span "1800" at bounding box center [330, 206] width 19 height 11
click at [336, 207] on td "1800" at bounding box center [371, 213] width 115 height 39
select select "90414"
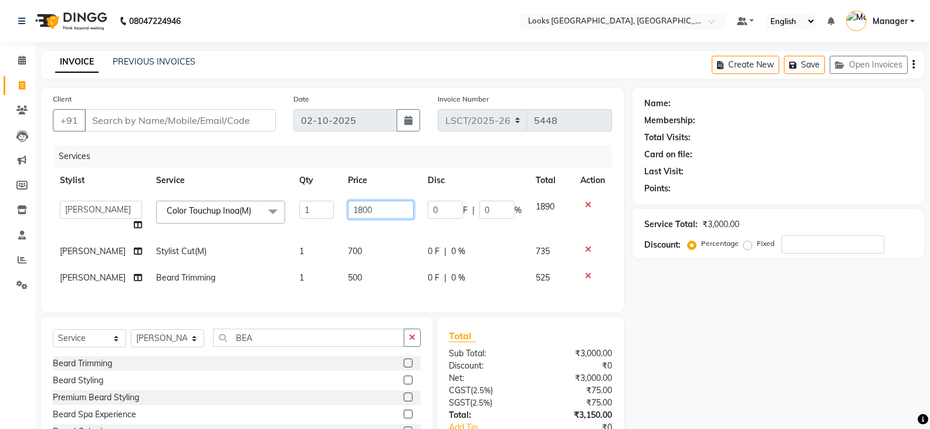
click at [354, 208] on input "1800" at bounding box center [381, 210] width 66 height 18
type input "1600"
click at [349, 246] on td "700" at bounding box center [381, 251] width 80 height 26
select select "90414"
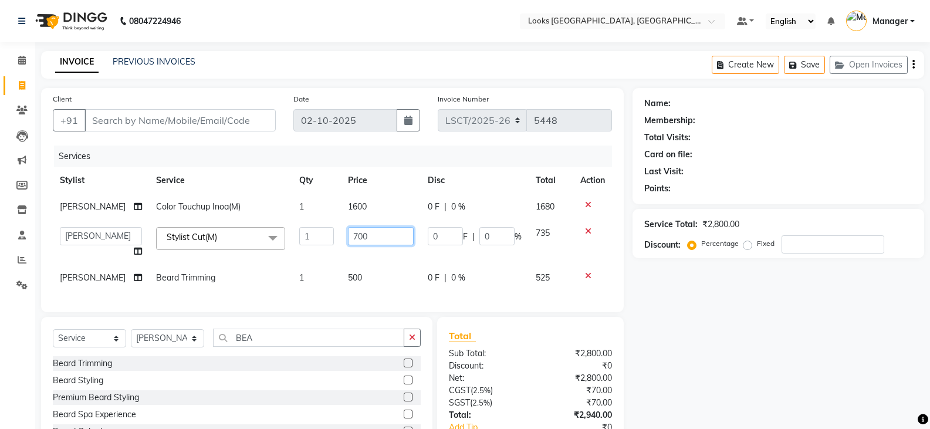
click at [348, 241] on input "700" at bounding box center [381, 236] width 66 height 18
type input "750"
click at [347, 279] on td "500" at bounding box center [381, 278] width 80 height 26
select select "90414"
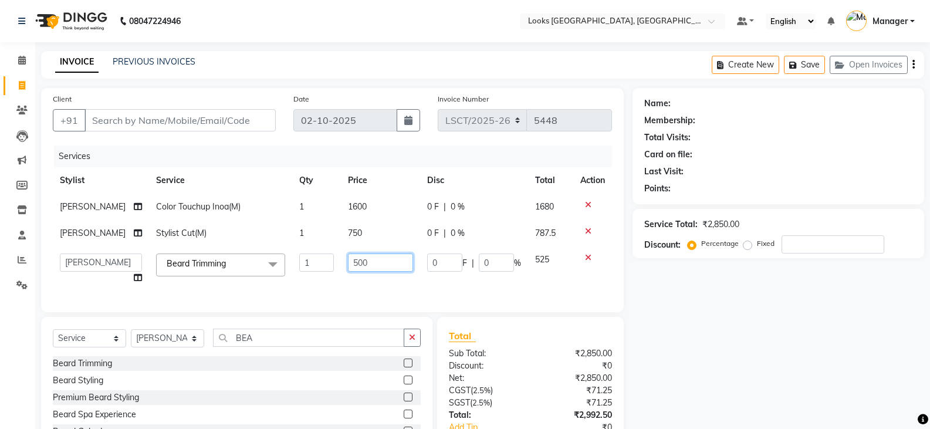
click at [349, 259] on input "500" at bounding box center [380, 262] width 65 height 18
type input "400"
drag, startPoint x: 793, startPoint y: 376, endPoint x: 799, endPoint y: 369, distance: 9.2
click at [794, 374] on div "Name: Membership: Total Visits: Card on file: Last Visit: Points: Service Total…" at bounding box center [782, 295] width 300 height 414
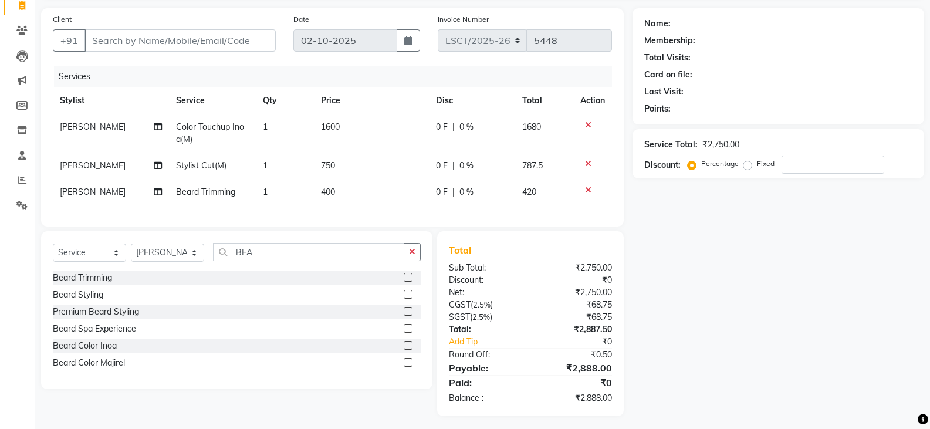
scroll to position [93, 0]
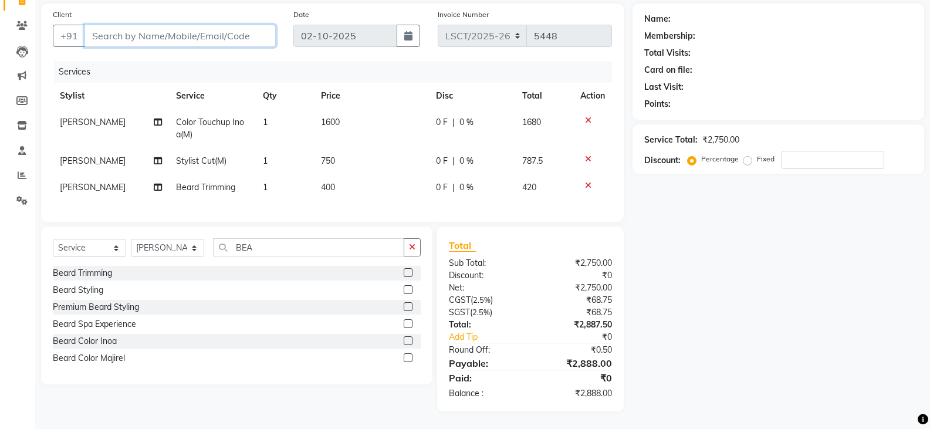
click at [255, 25] on input "Client" at bounding box center [179, 36] width 191 height 22
type input "9"
type input "0"
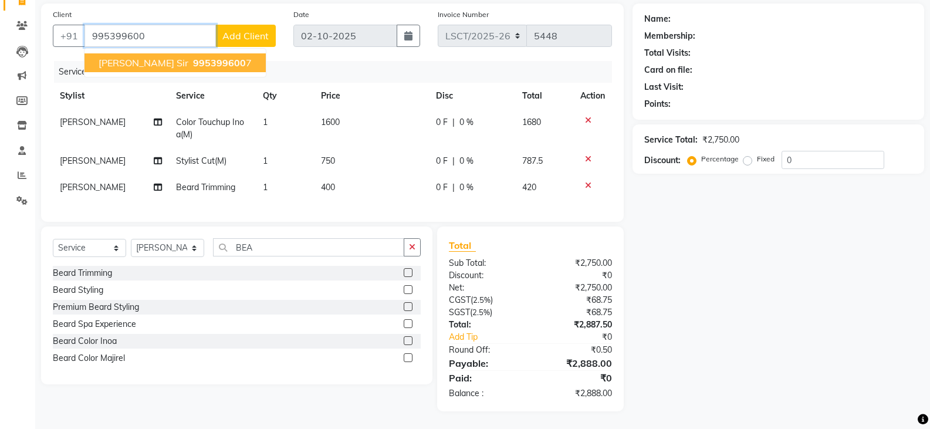
click at [208, 55] on button "devraj sir 995399600 7" at bounding box center [174, 62] width 181 height 19
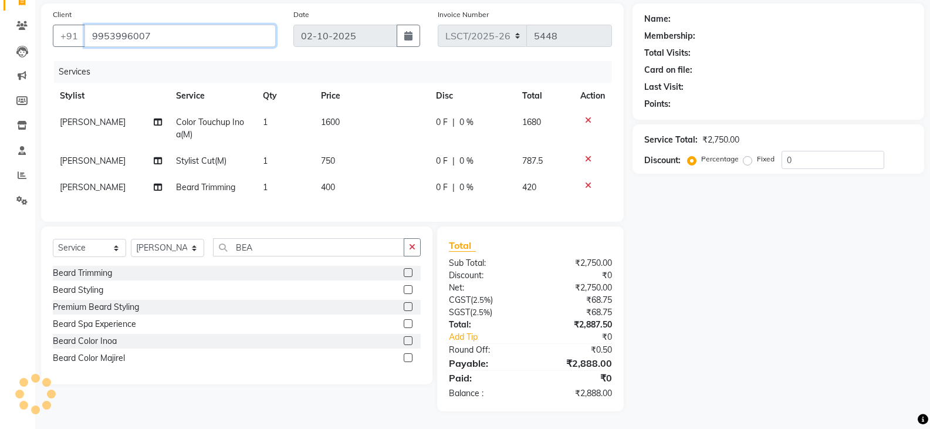
type input "9953996007"
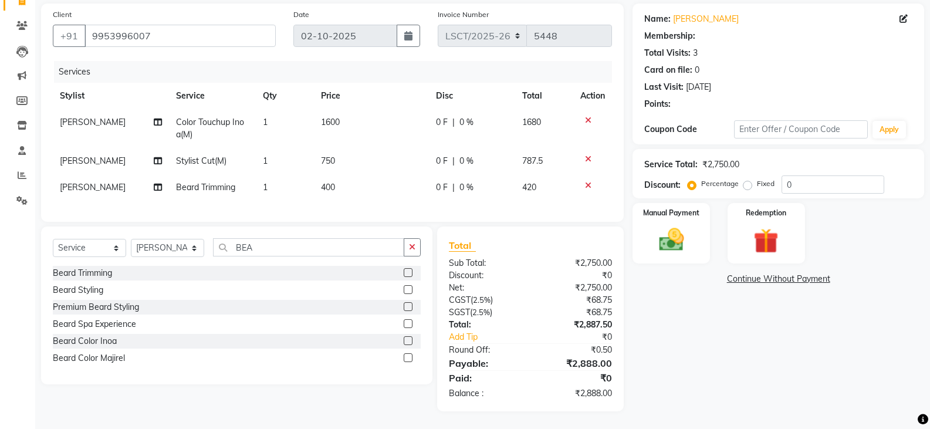
select select "1: Object"
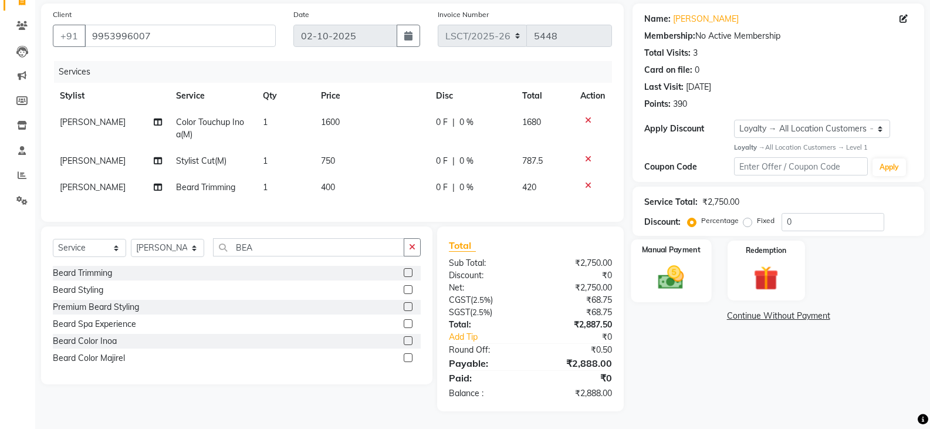
click at [691, 268] on img at bounding box center [671, 277] width 42 height 30
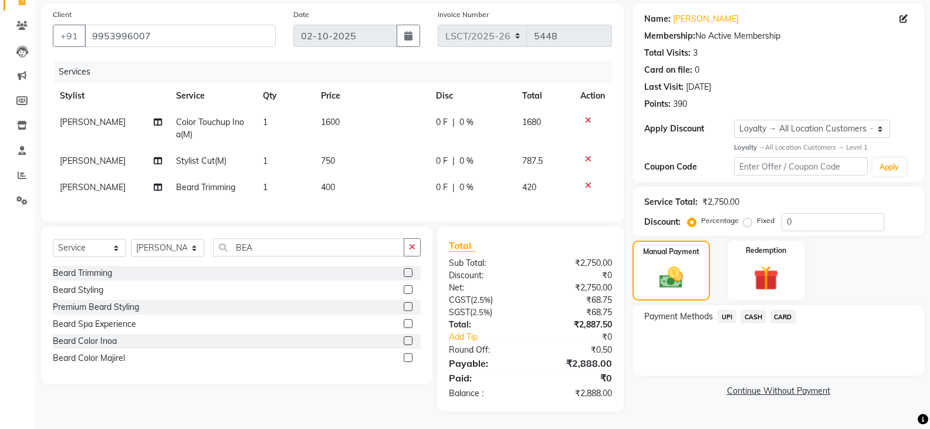
click at [785, 310] on span "CARD" at bounding box center [782, 316] width 25 height 13
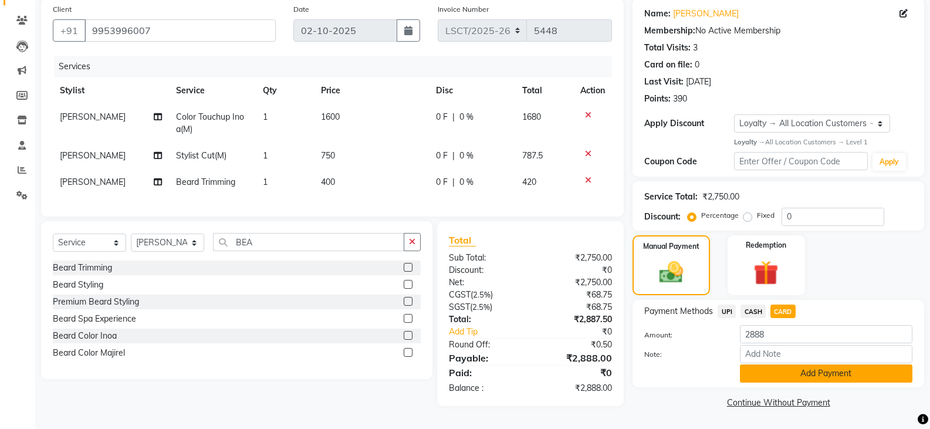
click at [773, 374] on button "Add Payment" at bounding box center [826, 373] width 172 height 18
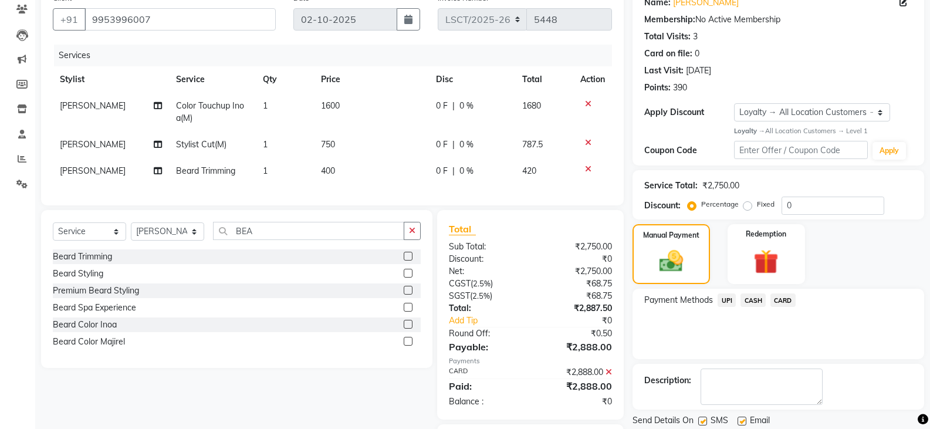
scroll to position [176, 0]
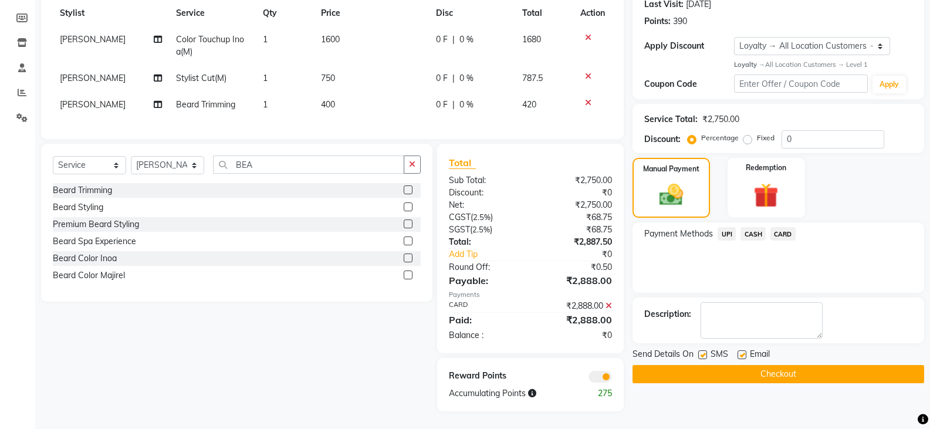
click at [772, 366] on button "Checkout" at bounding box center [778, 374] width 292 height 18
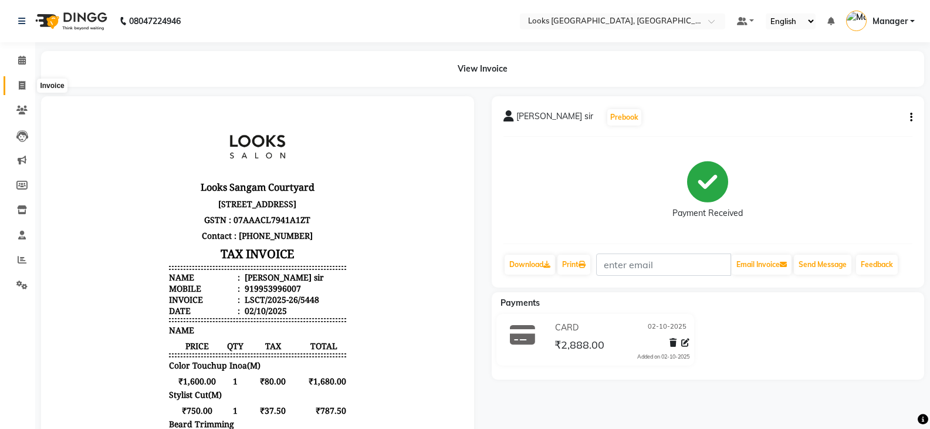
drag, startPoint x: 23, startPoint y: 87, endPoint x: 36, endPoint y: 91, distance: 13.9
click at [23, 87] on icon at bounding box center [22, 85] width 6 height 9
select select "service"
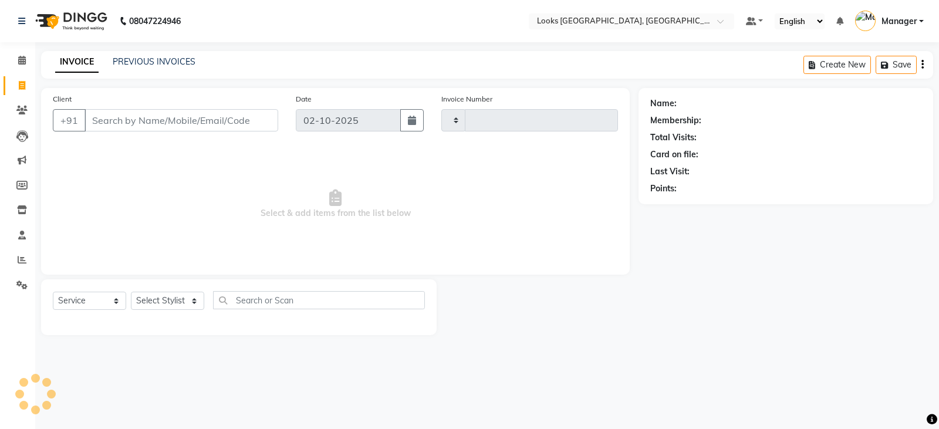
type input "5449"
select select "8942"
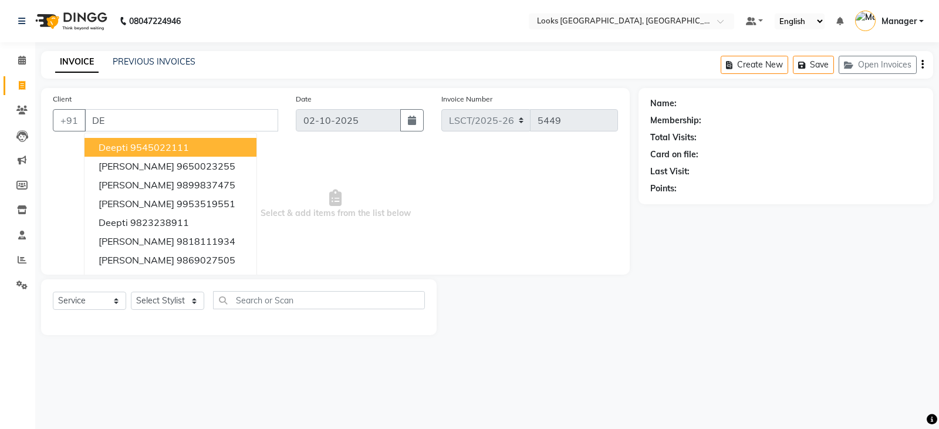
type input "D"
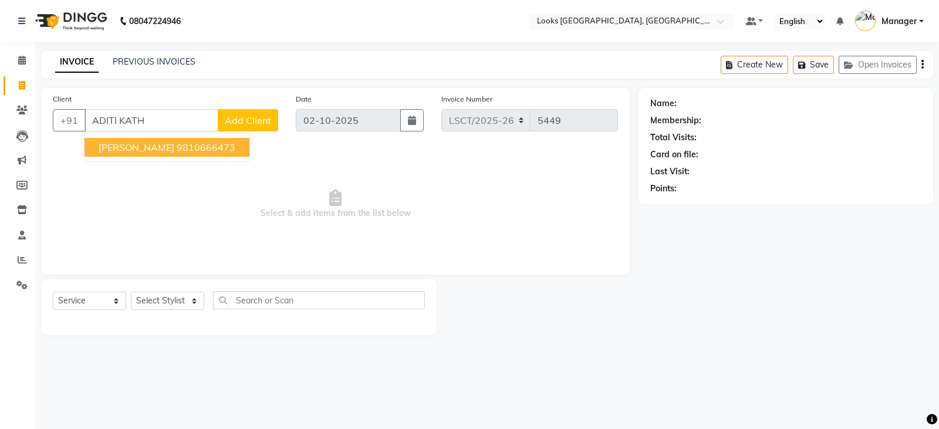
click at [170, 153] on span "ADITI KATHURIA" at bounding box center [137, 147] width 76 height 12
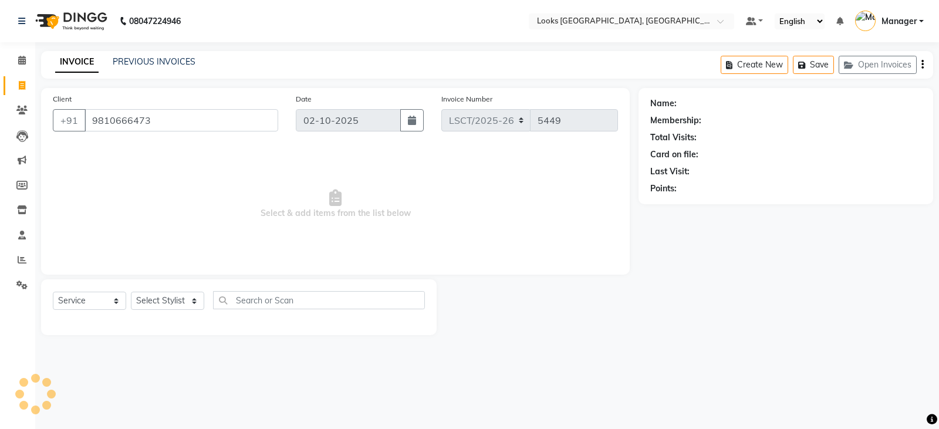
type input "9810666473"
select select "1: Object"
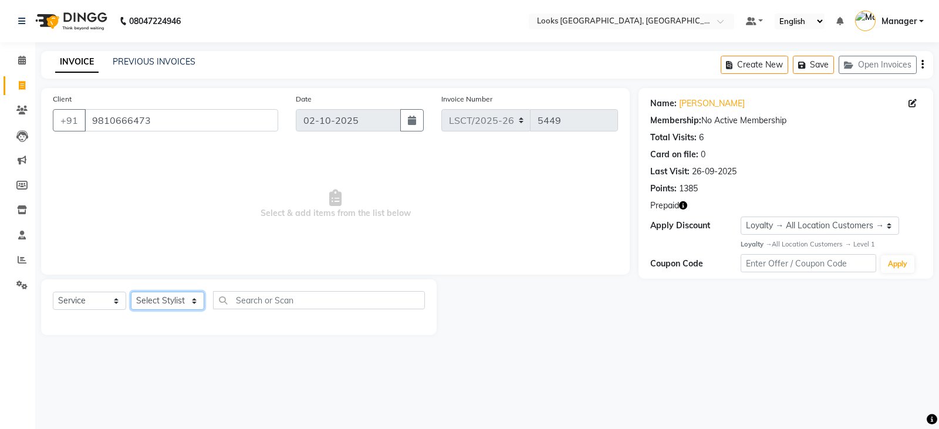
click at [184, 300] on select "Select Stylist Adil Ajay_pdct Babita Bharat_pdct Counter Sales Ezaz guddu_asst …" at bounding box center [167, 301] width 73 height 18
select select "90419"
click at [131, 292] on select "Select Stylist Adil Ajay_pdct Babita Bharat_pdct Counter Sales Ezaz guddu_asst …" at bounding box center [167, 301] width 73 height 18
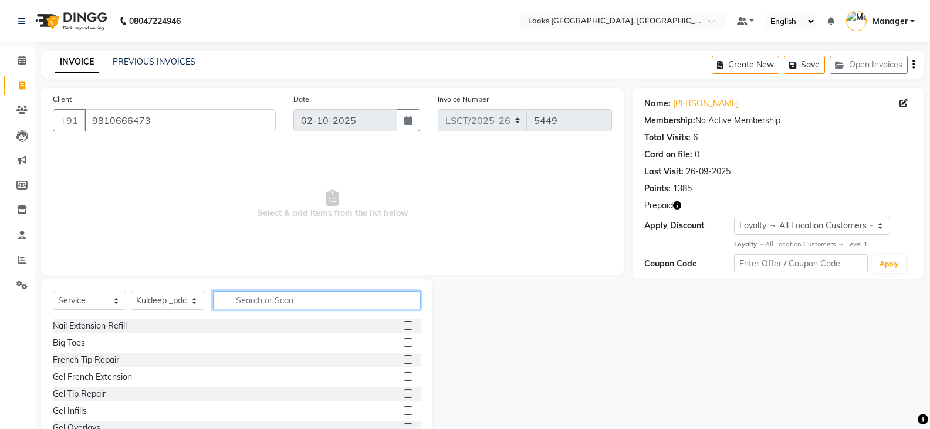
click at [306, 303] on input "text" at bounding box center [317, 300] width 208 height 18
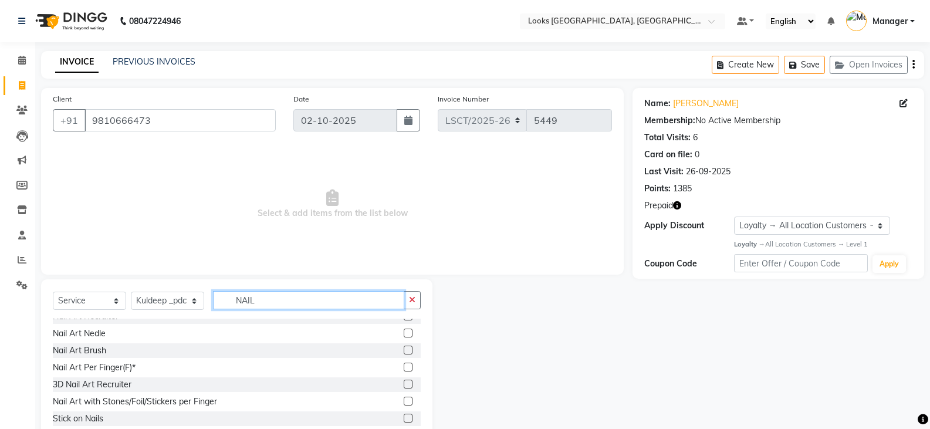
scroll to position [121, 0]
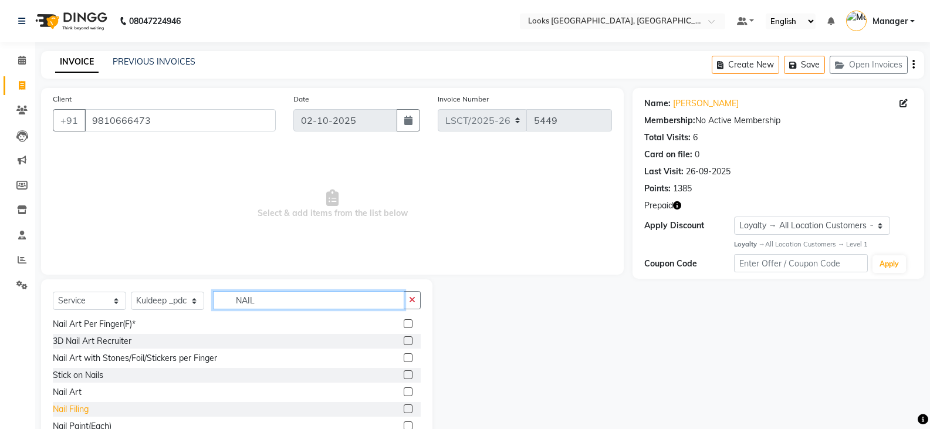
type input "NAIL"
click at [86, 407] on div "Nail Filing" at bounding box center [71, 409] width 36 height 12
checkbox input "false"
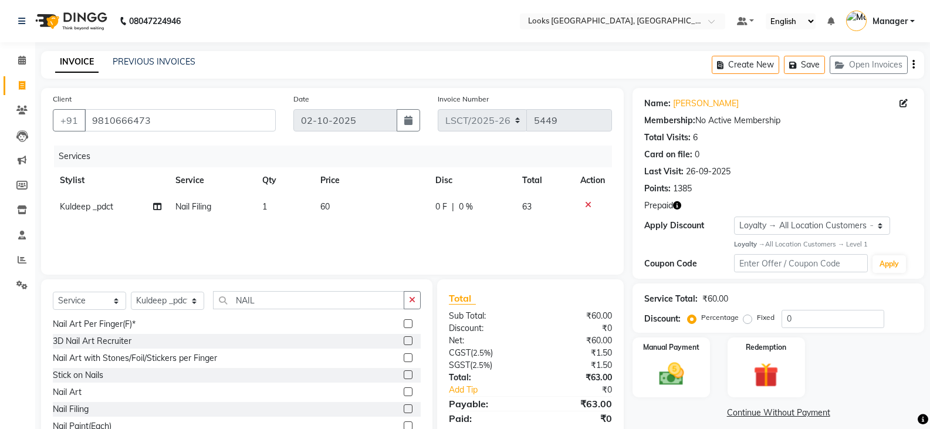
click at [327, 204] on span "60" at bounding box center [324, 206] width 9 height 11
select select "90419"
click at [327, 204] on td "1" at bounding box center [304, 216] width 50 height 45
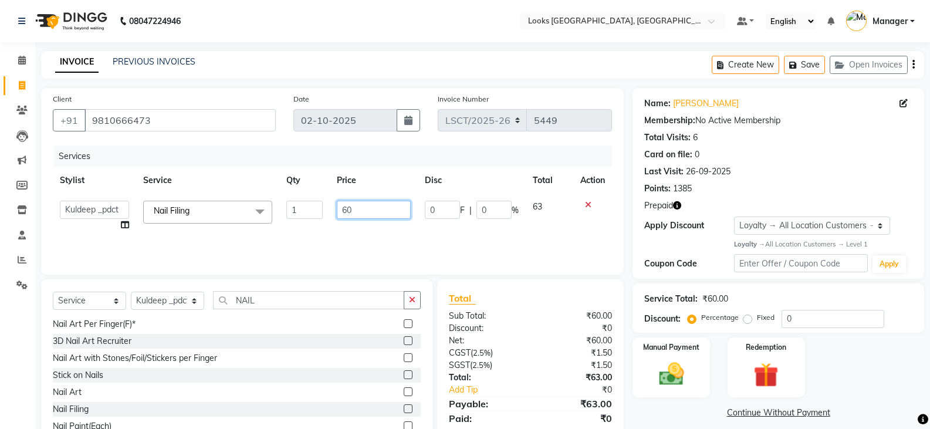
click at [339, 207] on input "60" at bounding box center [373, 210] width 73 height 18
click at [359, 212] on input "100" at bounding box center [373, 210] width 73 height 18
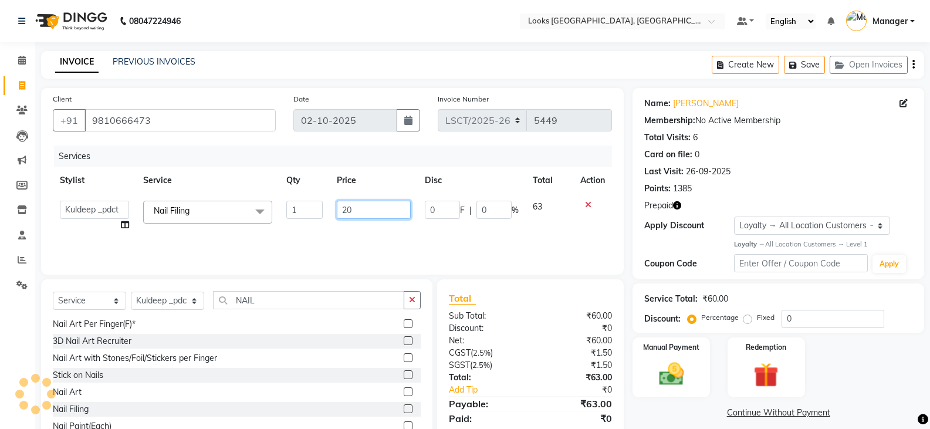
type input "200"
click at [363, 235] on div "Services Stylist Service Qty Price Disc Total Action Adil Ajay_pdct Babita Bhar…" at bounding box center [332, 204] width 559 height 117
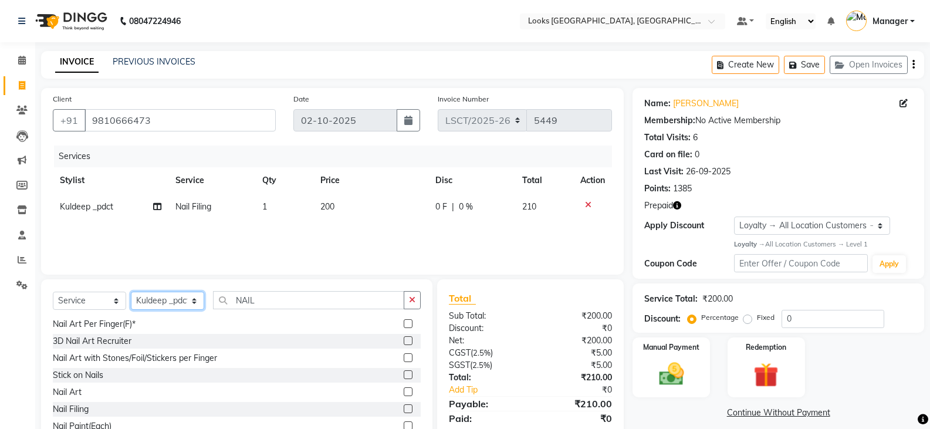
click at [187, 302] on select "Select Stylist Adil Ajay_pdct Babita Bharat_pdct Counter Sales Ezaz guddu_asst …" at bounding box center [167, 301] width 73 height 18
select select "90411"
click at [131, 292] on select "Select Stylist Adil Ajay_pdct Babita Bharat_pdct Counter Sales Ezaz guddu_asst …" at bounding box center [167, 301] width 73 height 18
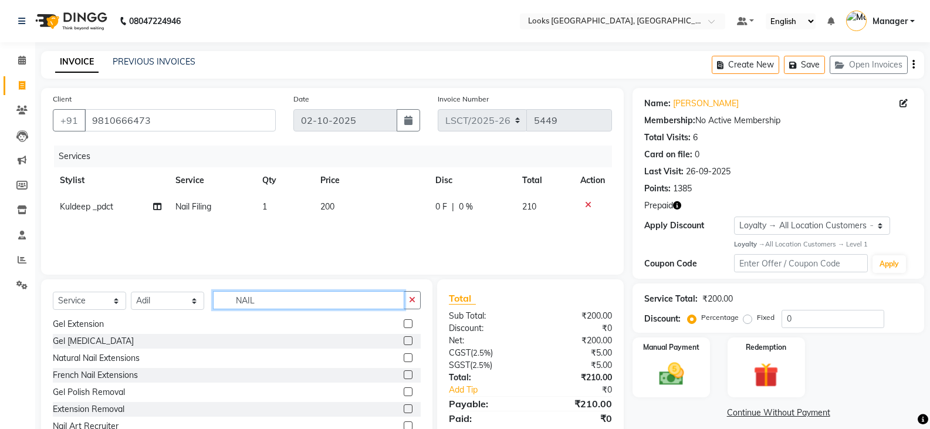
click at [276, 297] on input "NAIL" at bounding box center [308, 300] width 191 height 18
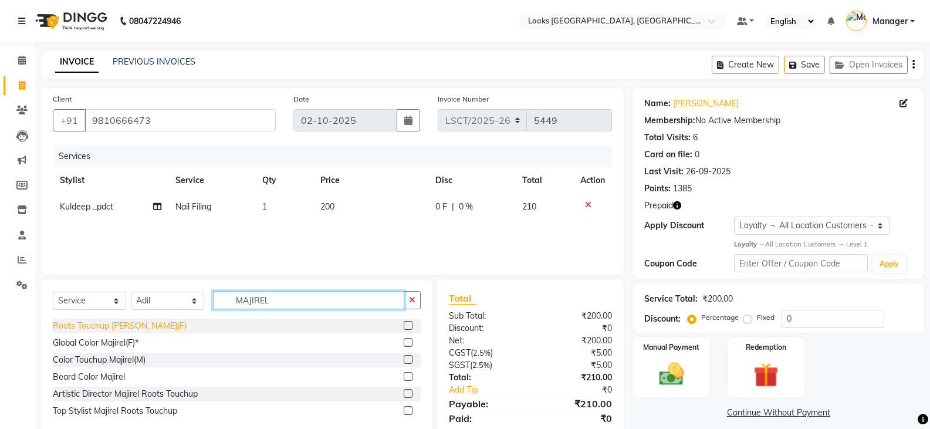
type input "MAJIREL"
click at [93, 329] on div "Roots Touchup [PERSON_NAME](F)" at bounding box center [120, 326] width 134 height 12
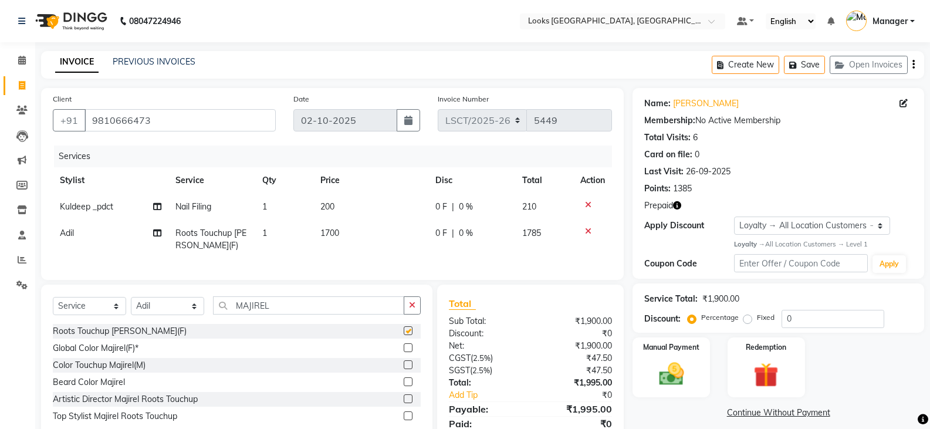
checkbox input "false"
click at [333, 233] on span "1700" at bounding box center [329, 233] width 19 height 11
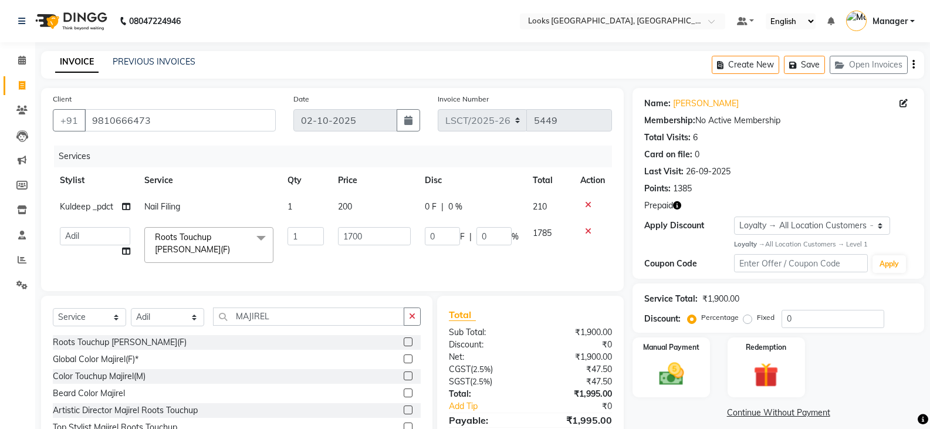
click at [333, 233] on td "1700" at bounding box center [374, 245] width 87 height 50
click at [339, 232] on input "1700" at bounding box center [374, 236] width 73 height 18
click at [350, 237] on input "1400" at bounding box center [374, 236] width 73 height 18
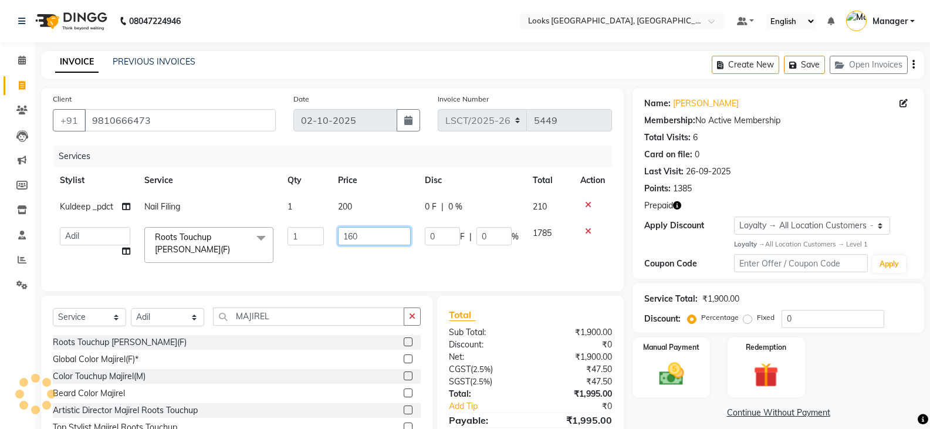
type input "1600"
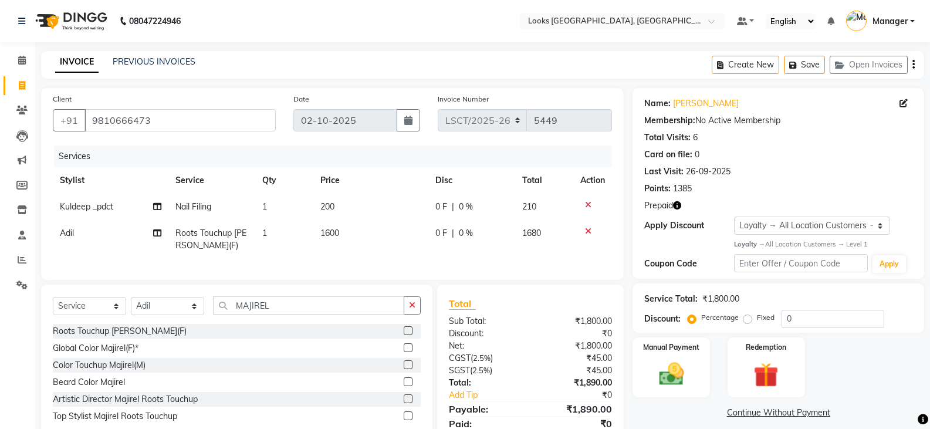
click at [364, 257] on td "1600" at bounding box center [371, 239] width 116 height 39
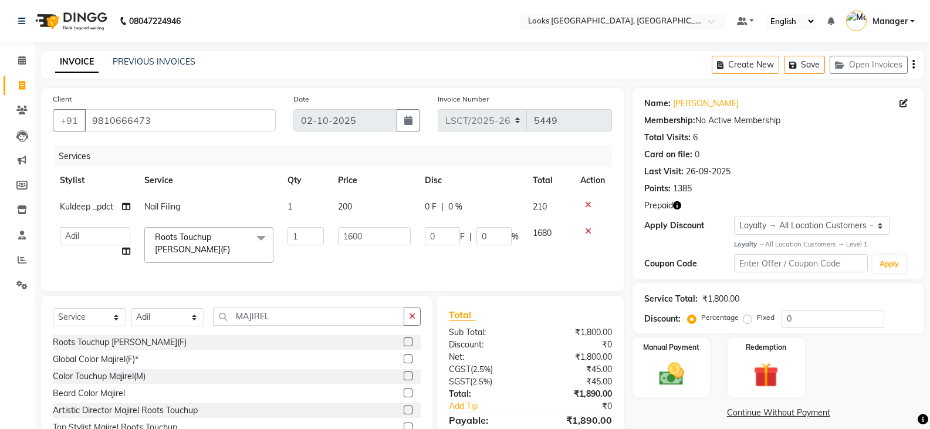
click at [831, 362] on div "Manual Payment Redemption" at bounding box center [778, 367] width 309 height 60
click at [676, 202] on icon "button" at bounding box center [677, 205] width 8 height 8
click at [853, 378] on div "Manual Payment Redemption" at bounding box center [778, 367] width 309 height 60
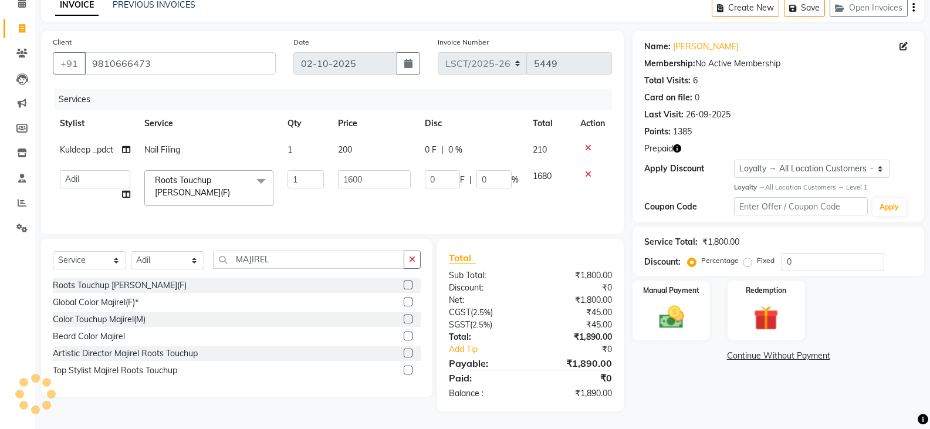
scroll to position [66, 0]
click at [655, 305] on img at bounding box center [671, 317] width 42 height 30
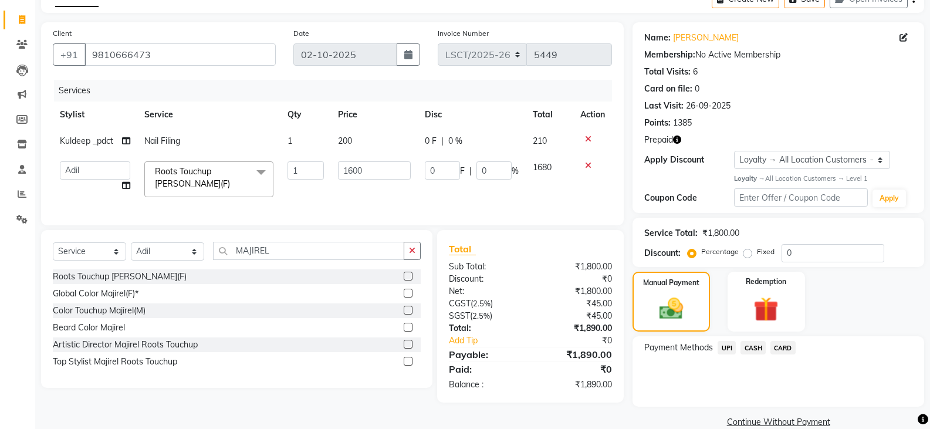
click at [789, 350] on span "CARD" at bounding box center [782, 347] width 25 height 13
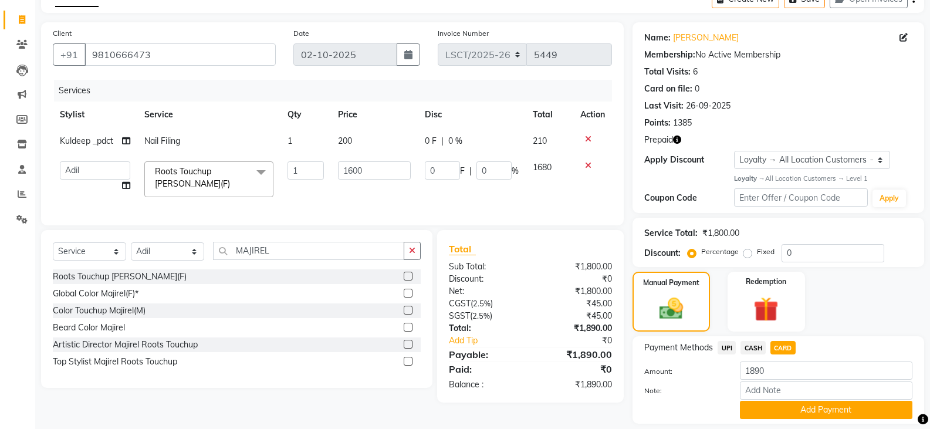
scroll to position [102, 0]
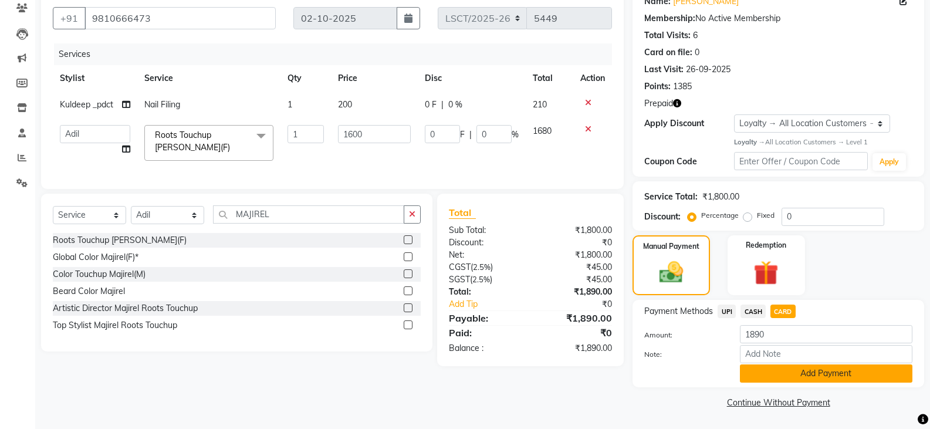
click at [763, 377] on button "Add Payment" at bounding box center [826, 373] width 172 height 18
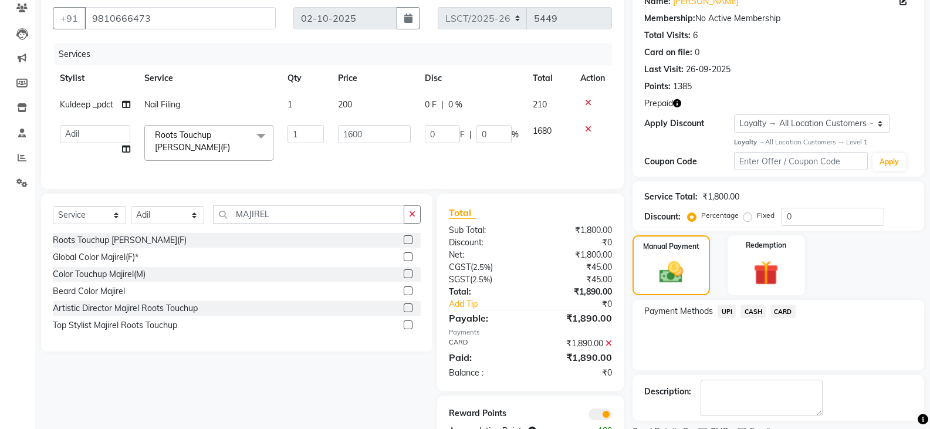
scroll to position [151, 0]
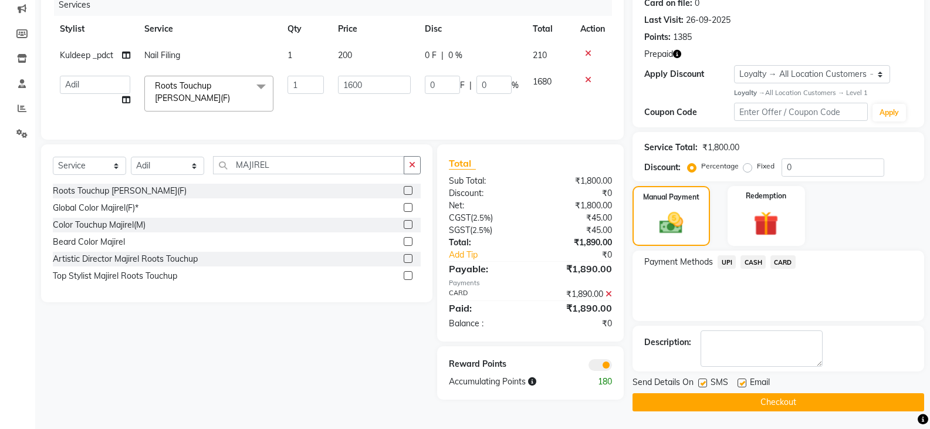
click at [721, 400] on button "Checkout" at bounding box center [778, 402] width 292 height 18
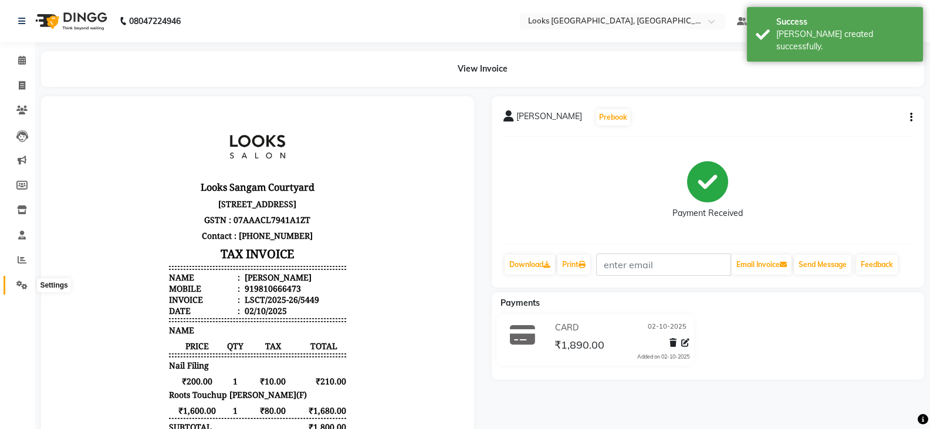
click at [18, 286] on icon at bounding box center [21, 284] width 11 height 9
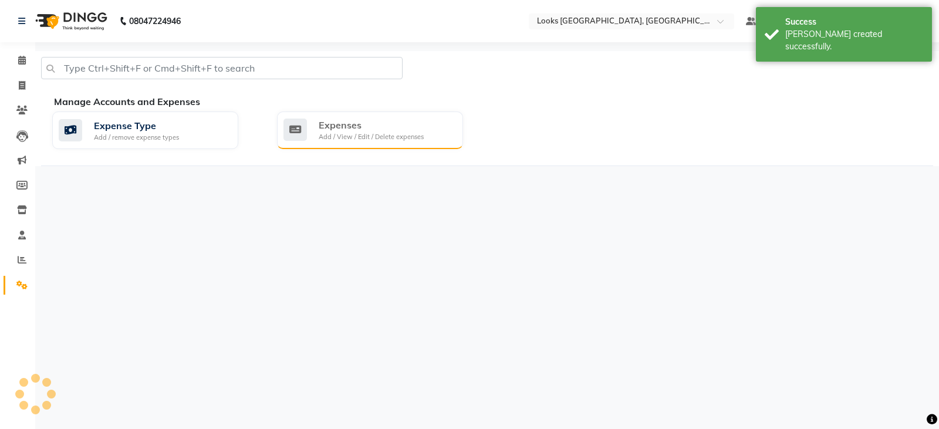
click at [370, 126] on div "Expenses" at bounding box center [371, 125] width 105 height 14
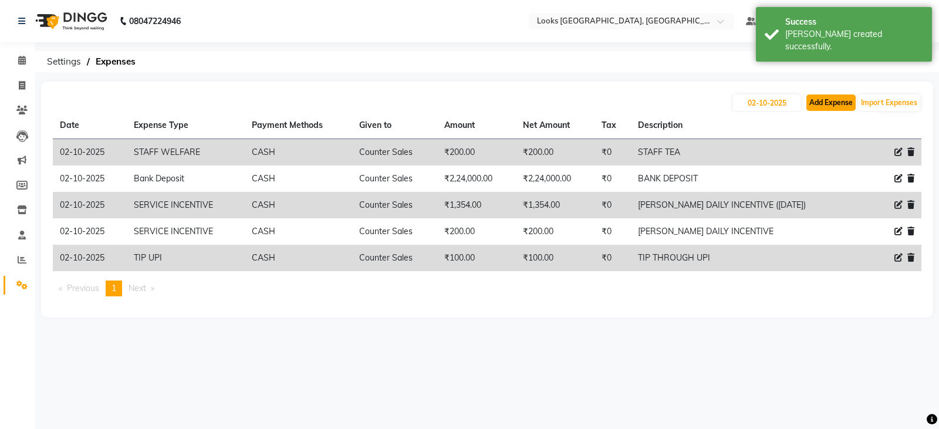
click at [835, 100] on button "Add Expense" at bounding box center [830, 102] width 49 height 16
select select "1"
select select "8113"
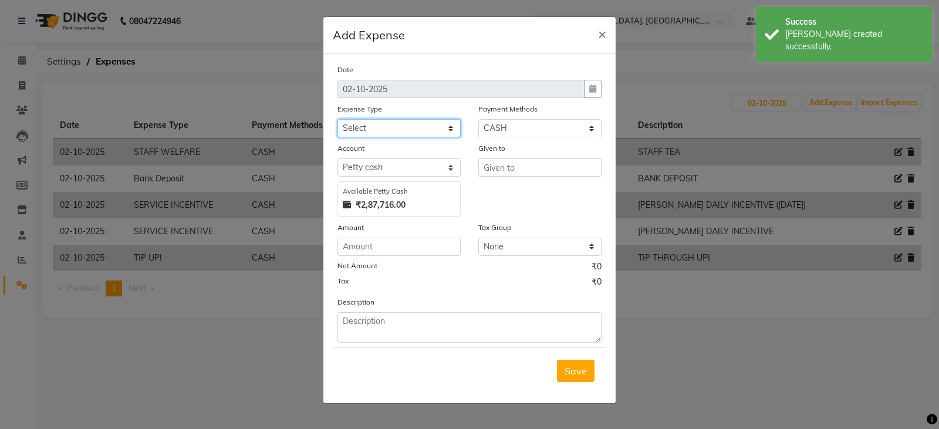
click at [407, 128] on select "Select Accommodation Aesthetics Bank Deposit BLINKIT Cash Handover Client Refun…" at bounding box center [398, 128] width 123 height 18
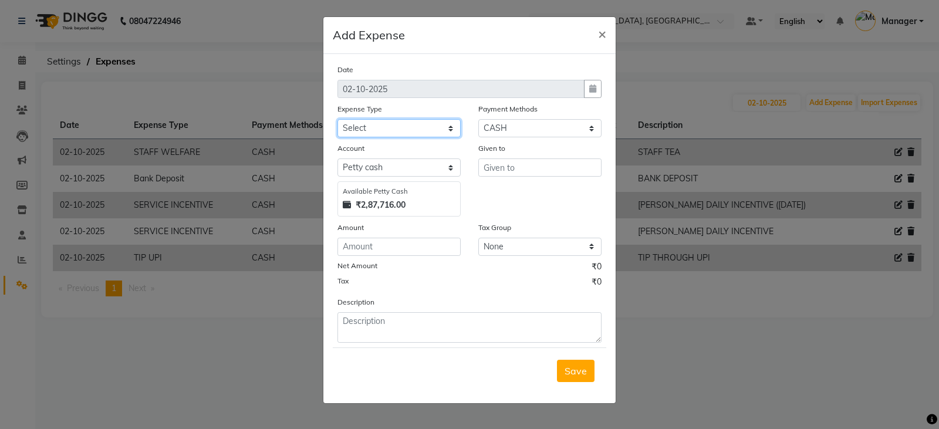
select select "22746"
click at [337, 119] on select "Select Accommodation Aesthetics Bank Deposit BLINKIT Cash Handover Client Refun…" at bounding box center [398, 128] width 123 height 18
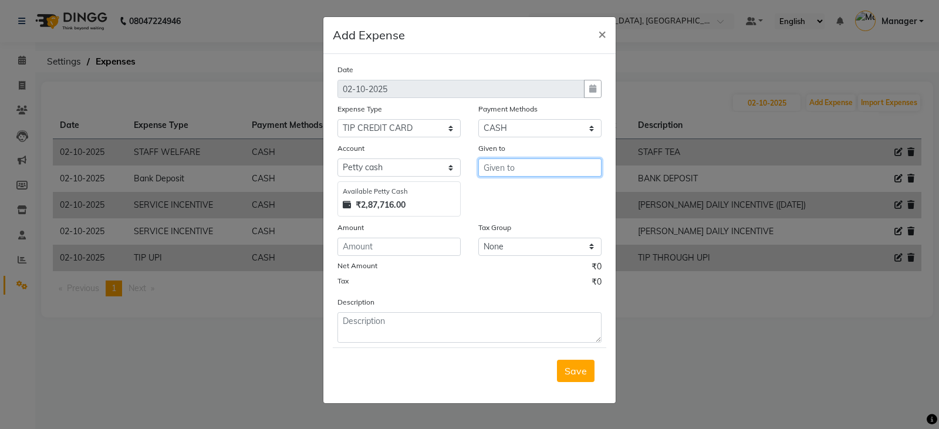
click at [510, 167] on input "text" at bounding box center [539, 167] width 123 height 18
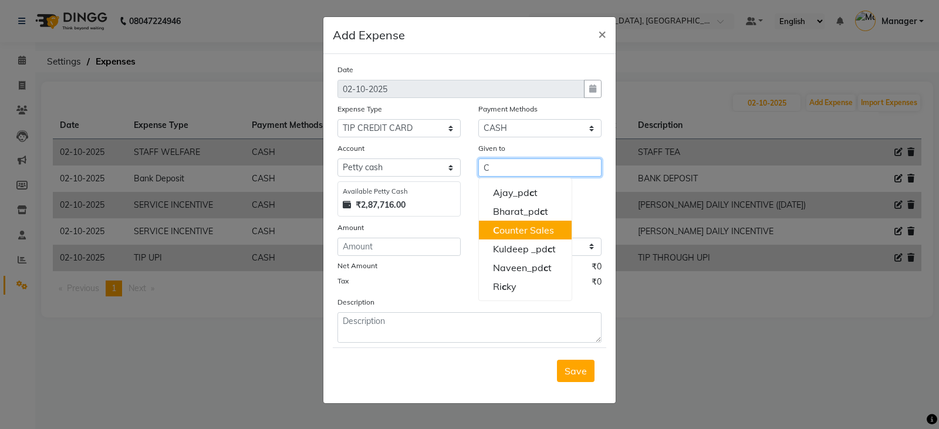
click at [498, 235] on span "C" at bounding box center [496, 230] width 6 height 12
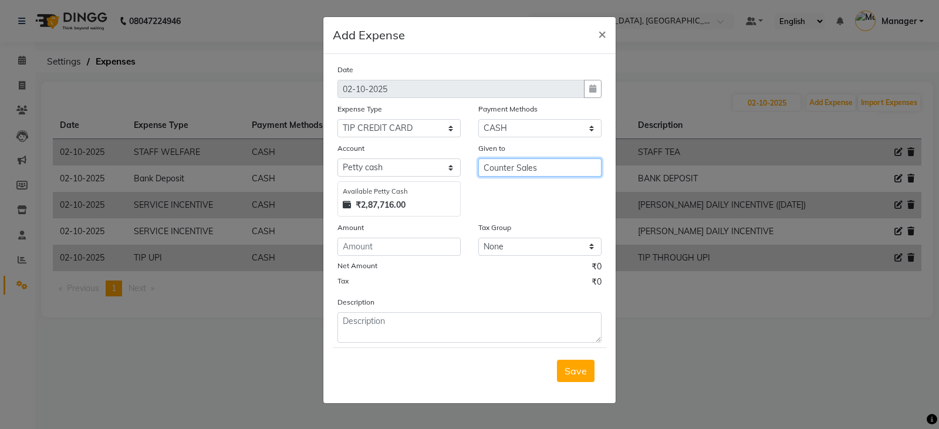
type input "Counter Sales"
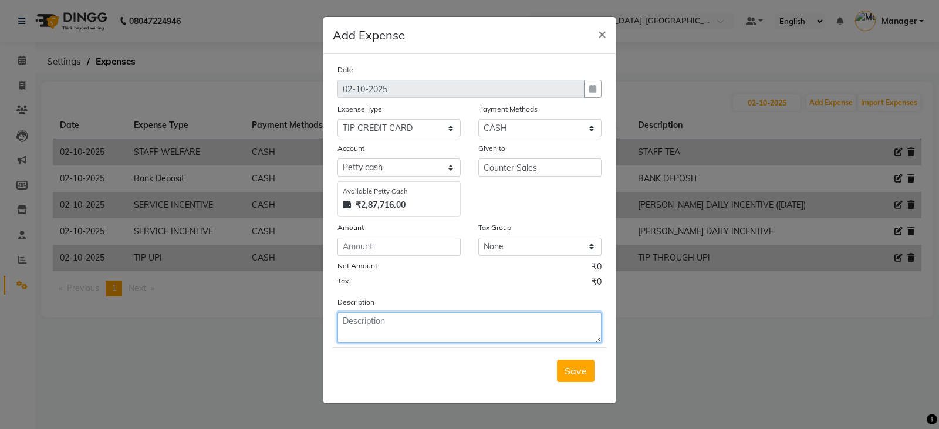
click at [418, 321] on textarea at bounding box center [469, 327] width 264 height 31
type textarea "TIP THROUGH CARD"
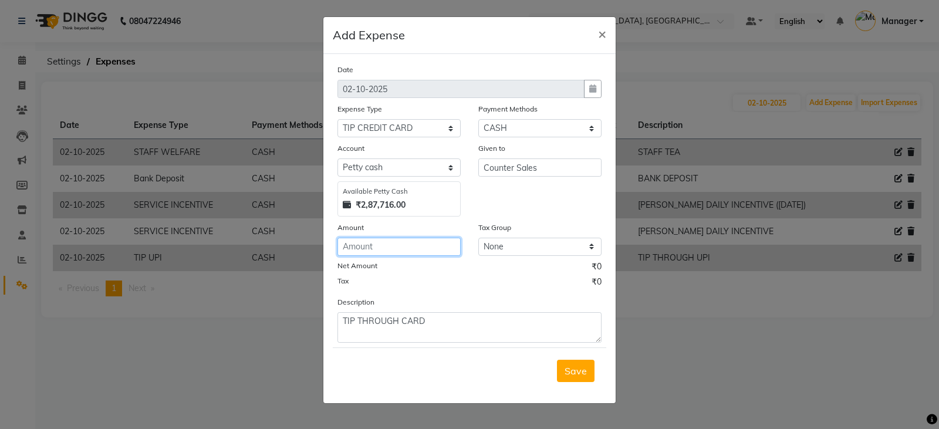
click at [395, 251] on input "number" at bounding box center [398, 247] width 123 height 18
type input "100"
click at [583, 367] on span "Save" at bounding box center [575, 371] width 22 height 12
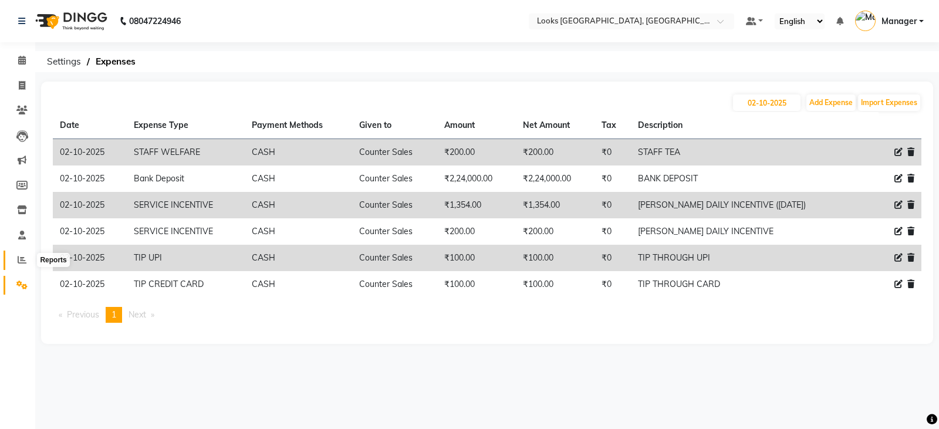
click at [15, 258] on span at bounding box center [22, 259] width 21 height 13
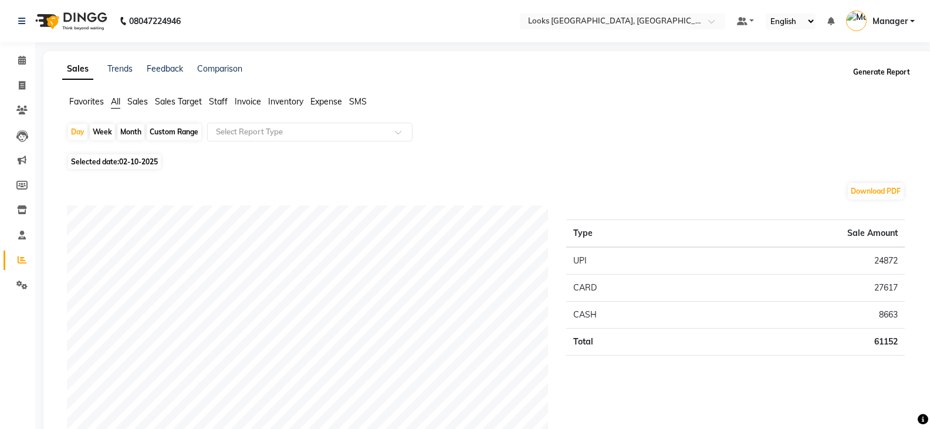
click at [872, 75] on button "Generate Report" at bounding box center [881, 72] width 63 height 16
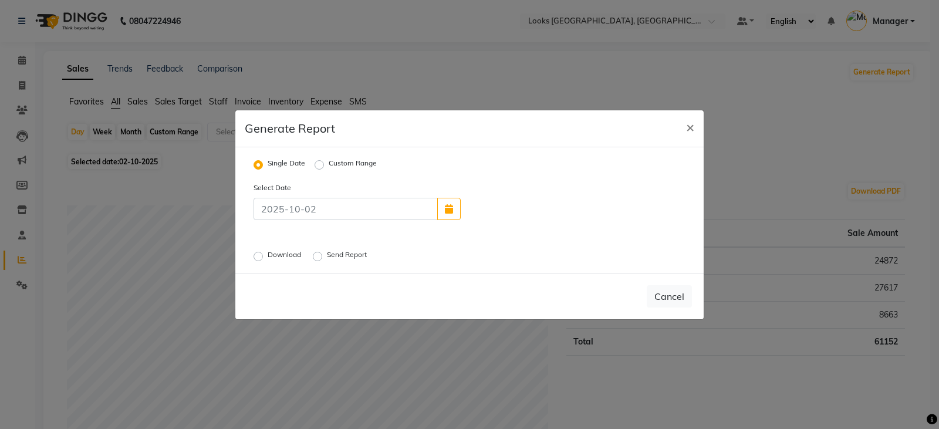
click at [268, 257] on label "Download" at bounding box center [286, 256] width 36 height 14
click at [256, 257] on input "Download" at bounding box center [260, 256] width 8 height 8
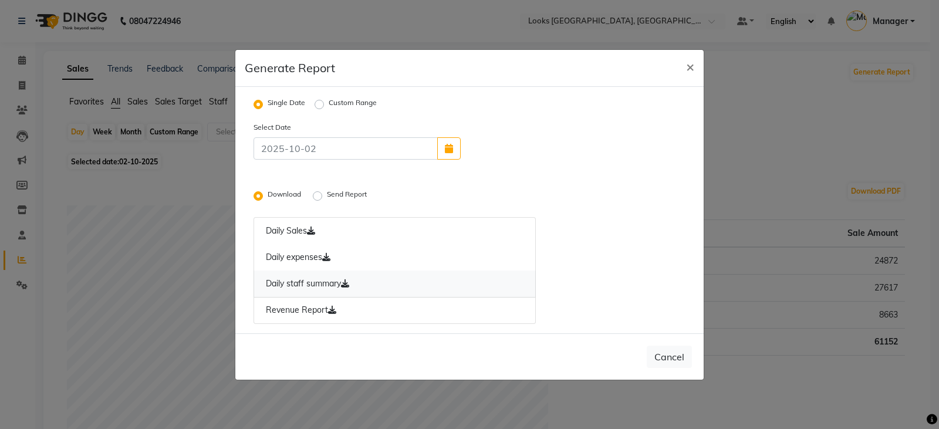
click at [322, 279] on link "Daily staff summary" at bounding box center [394, 283] width 282 height 27
click at [314, 287] on link "Daily staff summary" at bounding box center [394, 283] width 282 height 27
click at [317, 286] on link "Daily staff summary" at bounding box center [394, 283] width 282 height 27
click at [676, 356] on button "Cancel" at bounding box center [669, 357] width 45 height 22
radio input "false"
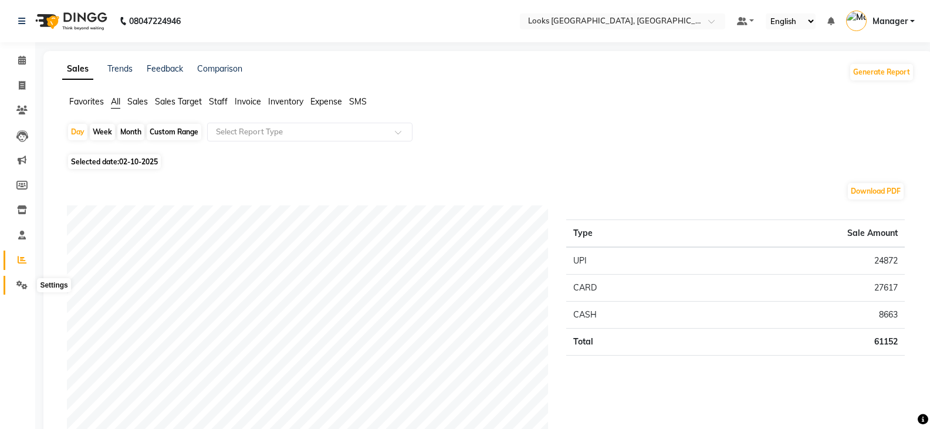
click at [22, 285] on icon at bounding box center [21, 284] width 11 height 9
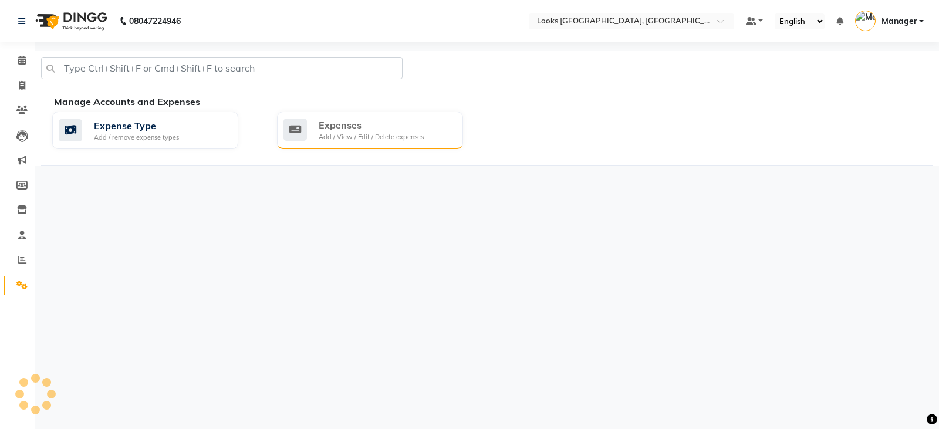
click at [400, 136] on div "Add / View / Edit / Delete expenses" at bounding box center [371, 137] width 105 height 10
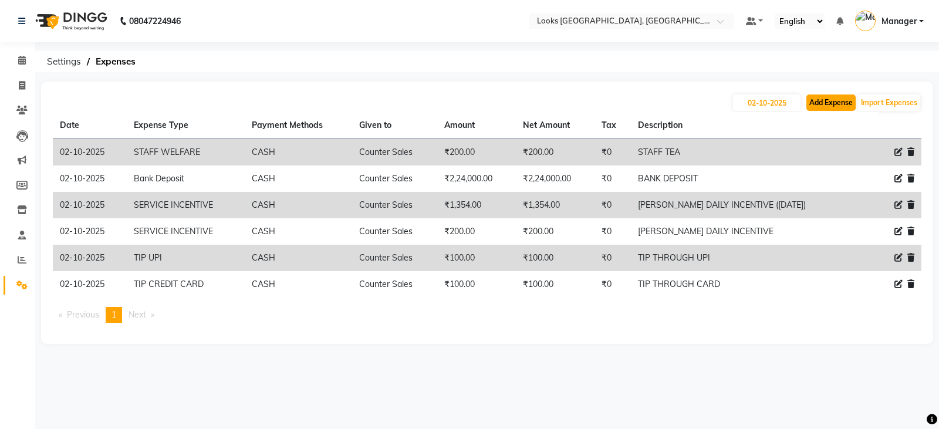
click at [825, 100] on button "Add Expense" at bounding box center [830, 102] width 49 height 16
select select "1"
select select "8113"
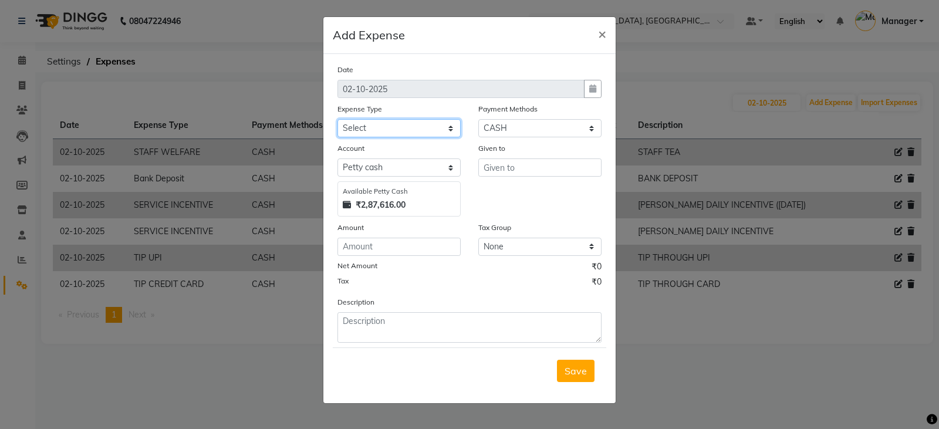
click at [375, 125] on select "Select Accommodation Aesthetics Bank Deposit BLINKIT Cash Handover Client Refun…" at bounding box center [398, 128] width 123 height 18
select select "24170"
click at [337, 119] on select "Select Accommodation Aesthetics Bank Deposit BLINKIT Cash Handover Client Refun…" at bounding box center [398, 128] width 123 height 18
click at [507, 171] on input "text" at bounding box center [539, 167] width 123 height 18
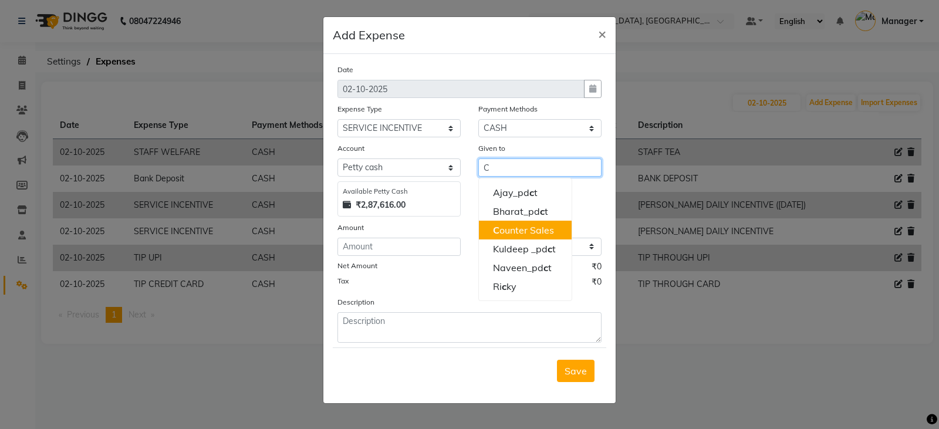
click at [506, 233] on ngb-highlight "C ounter Sales" at bounding box center [523, 230] width 61 height 12
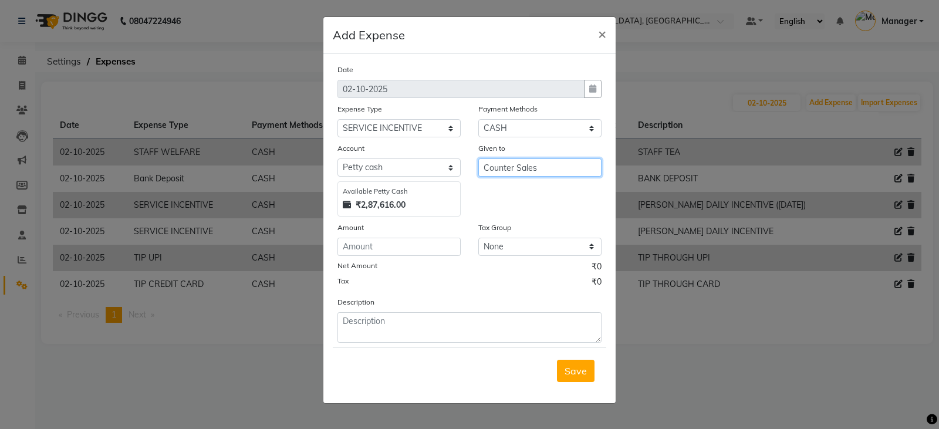
type input "Counter Sales"
click at [424, 247] on input "number" at bounding box center [398, 247] width 123 height 18
type input "200"
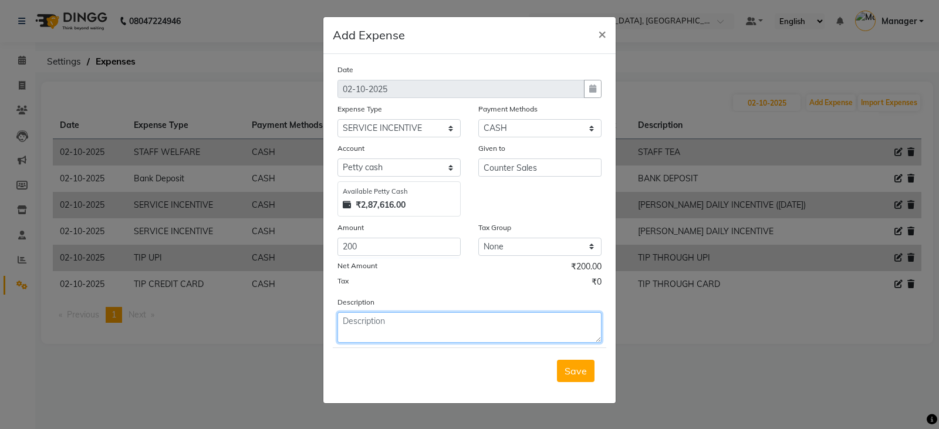
click at [420, 325] on textarea at bounding box center [469, 327] width 264 height 31
type textarea "[PERSON_NAME] DAILY INCENTIVE"
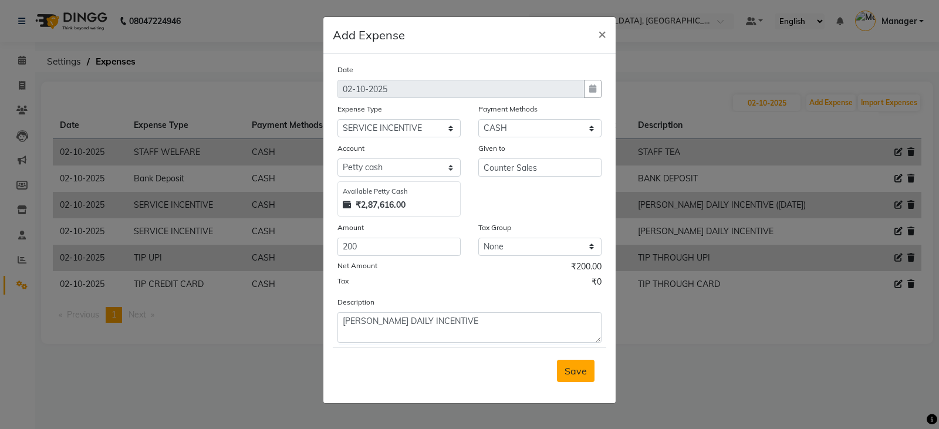
click at [567, 372] on span "Save" at bounding box center [575, 371] width 22 height 12
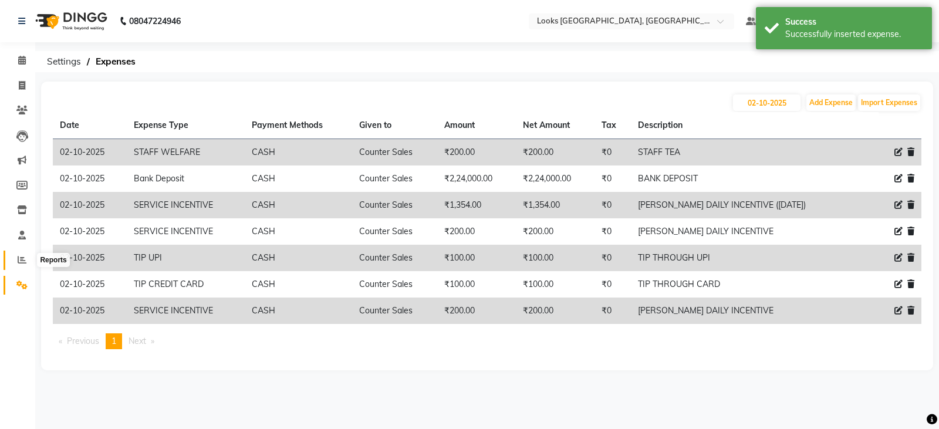
click at [21, 259] on icon at bounding box center [22, 259] width 9 height 9
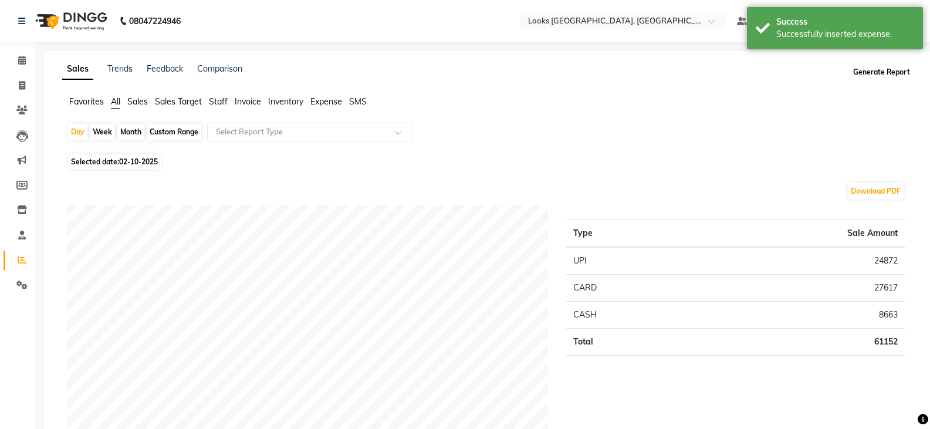
click at [892, 72] on button "Generate Report" at bounding box center [881, 72] width 63 height 16
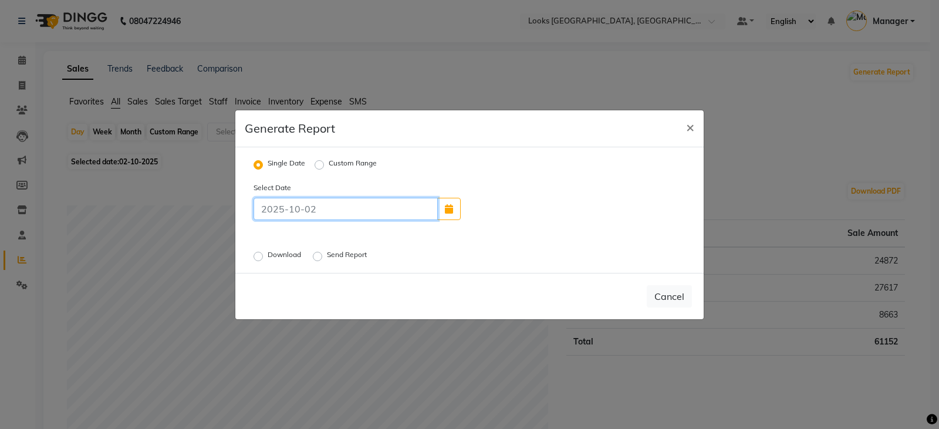
click at [280, 214] on input at bounding box center [345, 209] width 184 height 22
click at [444, 208] on button "button" at bounding box center [448, 209] width 23 height 22
select select "10"
select select "2025"
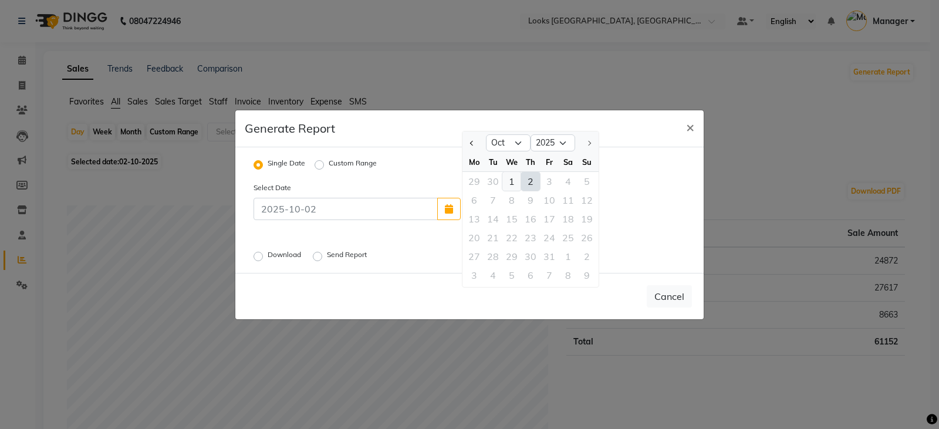
click at [508, 182] on div "1" at bounding box center [511, 181] width 19 height 19
type input "01-10-2025"
click at [268, 257] on label "Download" at bounding box center [286, 256] width 36 height 14
click at [258, 257] on input "Download" at bounding box center [260, 256] width 8 height 8
radio input "true"
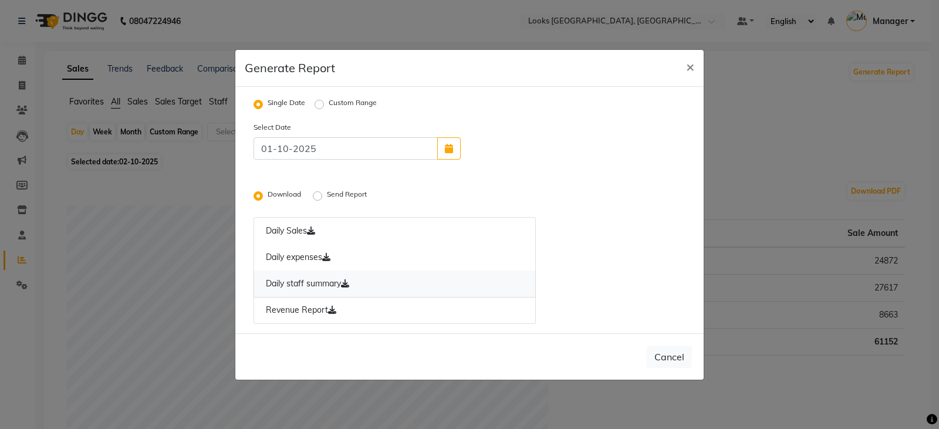
click at [303, 285] on link "Daily staff summary" at bounding box center [394, 283] width 282 height 27
click at [694, 70] on span "×" at bounding box center [690, 66] width 8 height 18
radio input "false"
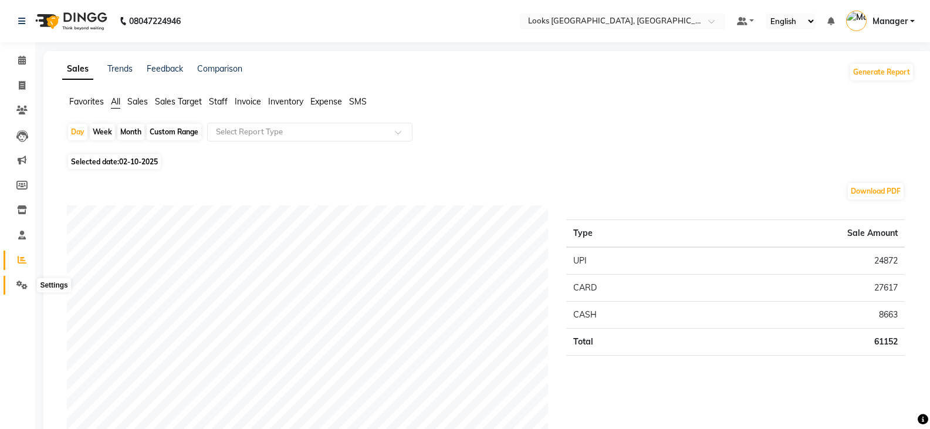
click at [22, 283] on icon at bounding box center [21, 284] width 11 height 9
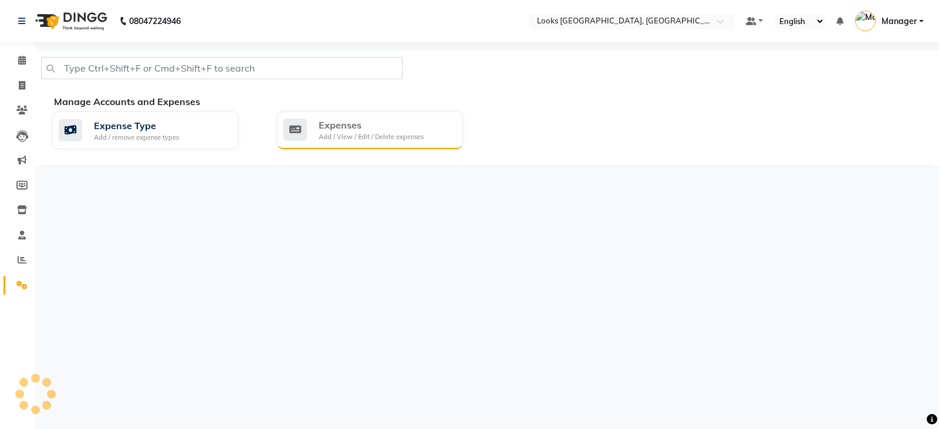
click at [345, 134] on div "Add / View / Edit / Delete expenses" at bounding box center [371, 137] width 105 height 10
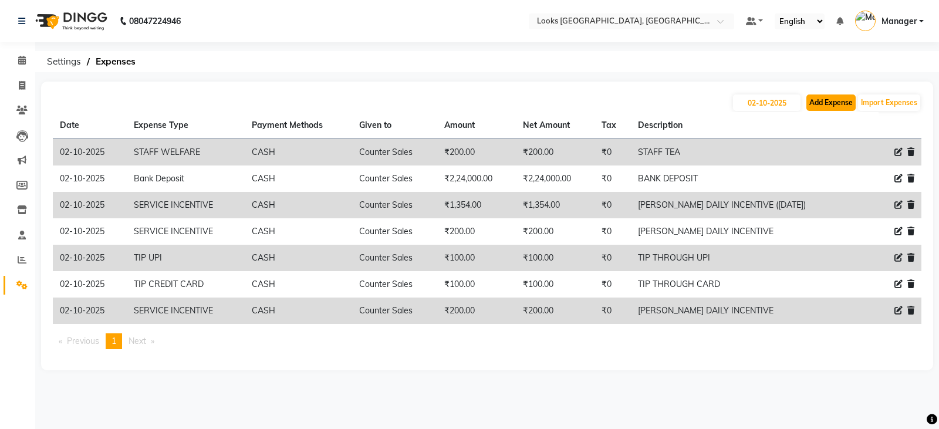
click at [823, 107] on button "Add Expense" at bounding box center [830, 102] width 49 height 16
select select "1"
select select "8113"
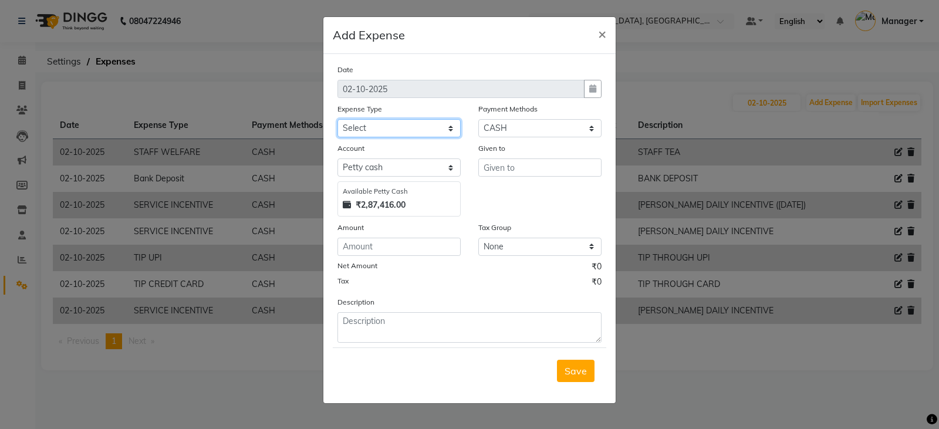
click at [410, 130] on select "Select Accommodation Aesthetics Bank Deposit BLINKIT Cash Handover Client Refun…" at bounding box center [398, 128] width 123 height 18
select select "24170"
click at [337, 119] on select "Select Accommodation Aesthetics Bank Deposit BLINKIT Cash Handover Client Refun…" at bounding box center [398, 128] width 123 height 18
click at [506, 158] on div "Given to" at bounding box center [539, 150] width 123 height 16
click at [505, 171] on input "text" at bounding box center [539, 167] width 123 height 18
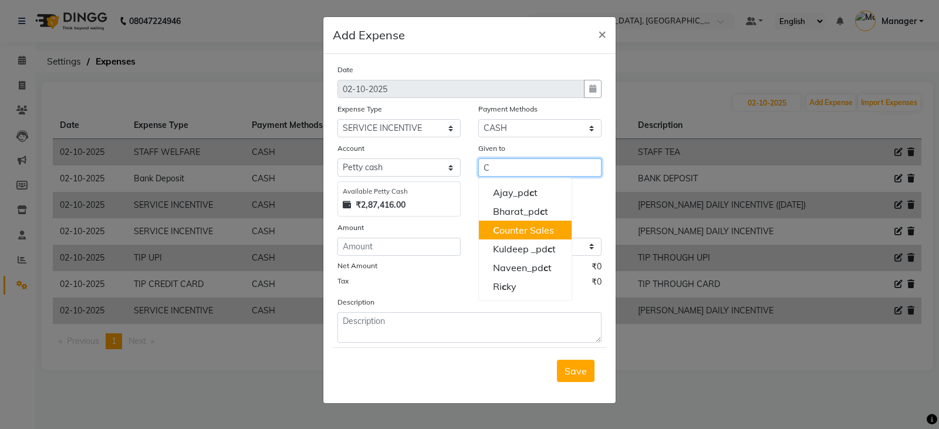
click at [505, 232] on ngb-highlight "C ounter Sales" at bounding box center [523, 230] width 61 height 12
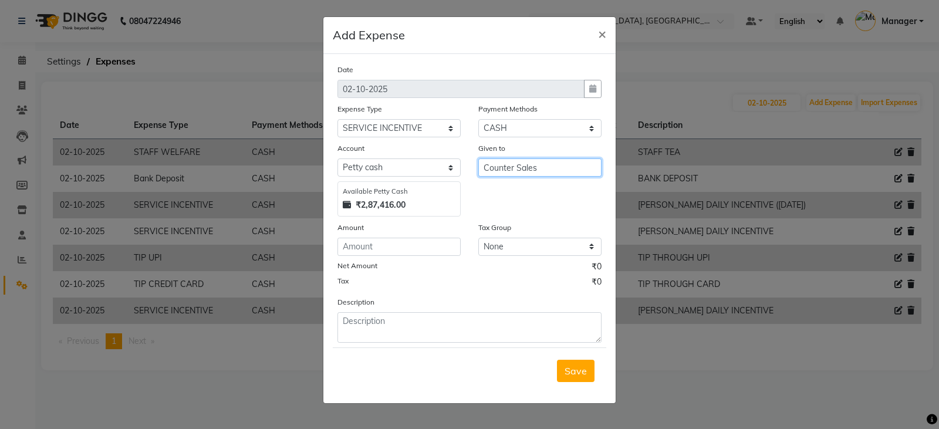
type input "Counter Sales"
click at [388, 251] on input "number" at bounding box center [398, 247] width 123 height 18
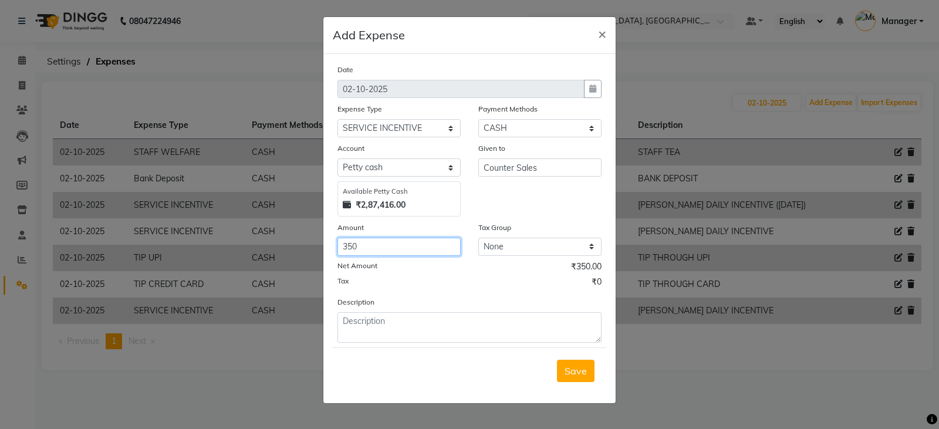
type input "350"
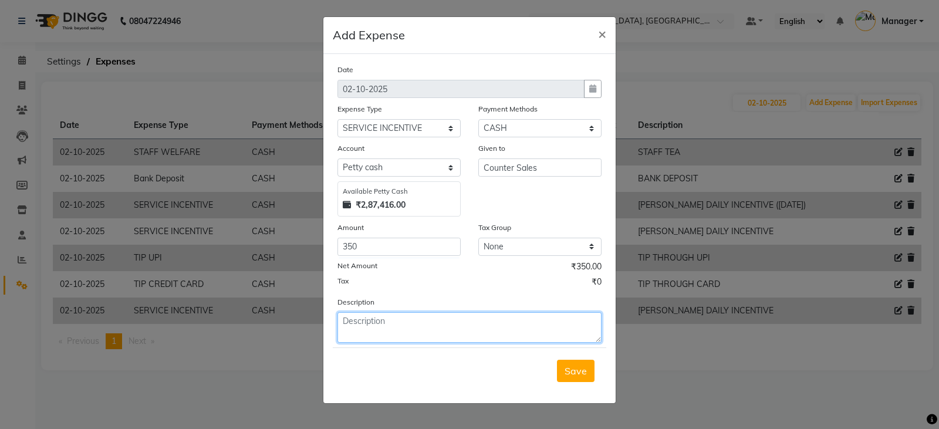
click at [439, 326] on textarea at bounding box center [469, 327] width 264 height 31
type textarea "YASH DAILY INCENTIVE"
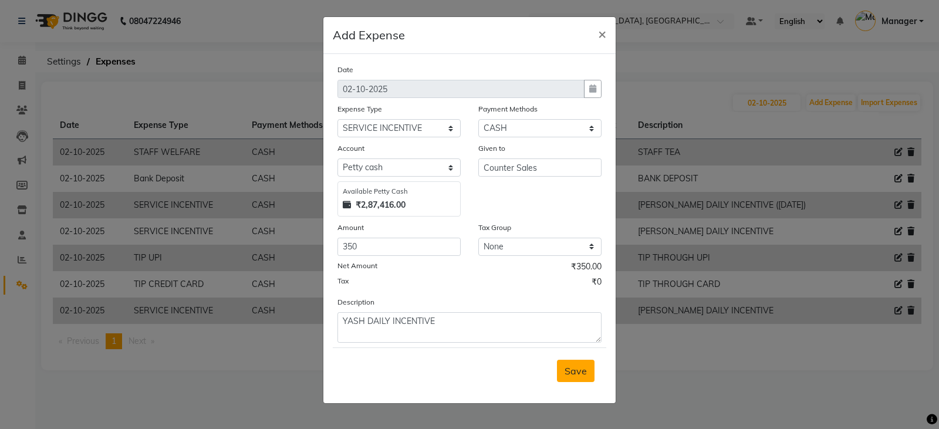
click at [583, 370] on span "Save" at bounding box center [575, 371] width 22 height 12
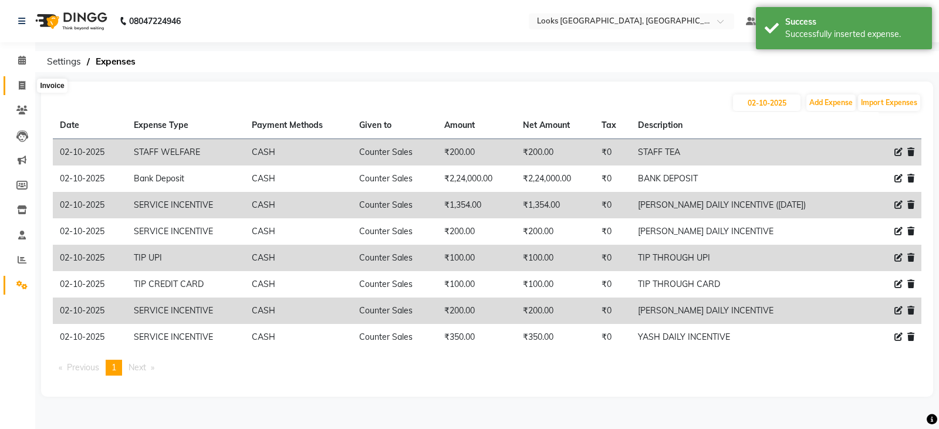
click at [19, 91] on span at bounding box center [22, 85] width 21 height 13
select select "service"
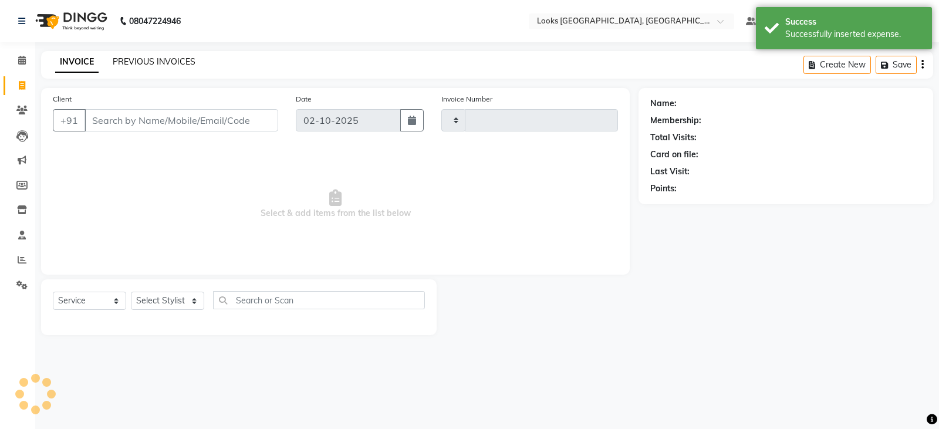
click at [137, 59] on link "PREVIOUS INVOICES" at bounding box center [154, 61] width 83 height 11
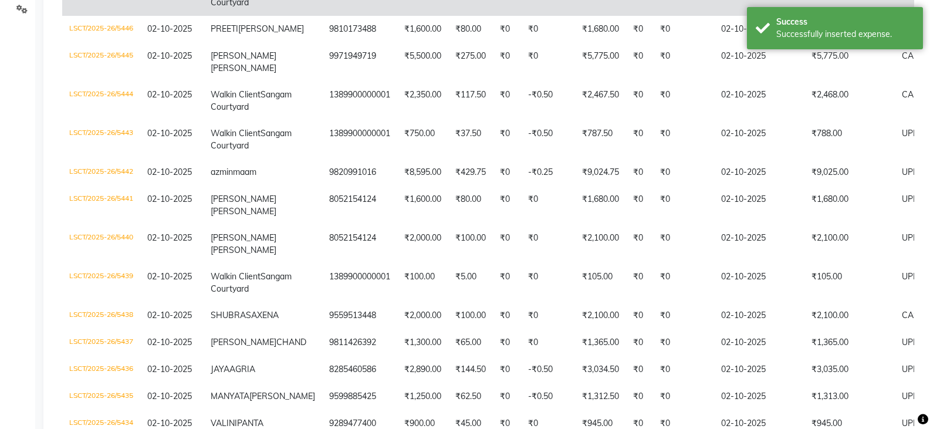
scroll to position [293, 0]
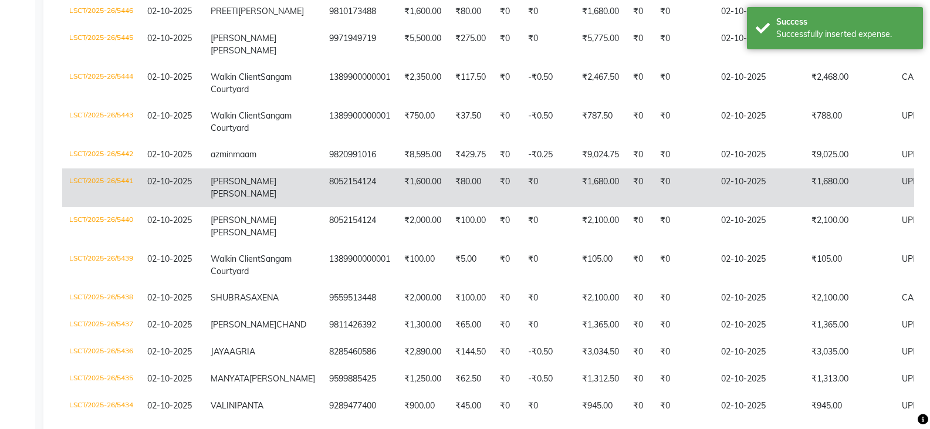
click at [121, 207] on td "LSCT/2025-26/5441" at bounding box center [101, 187] width 78 height 39
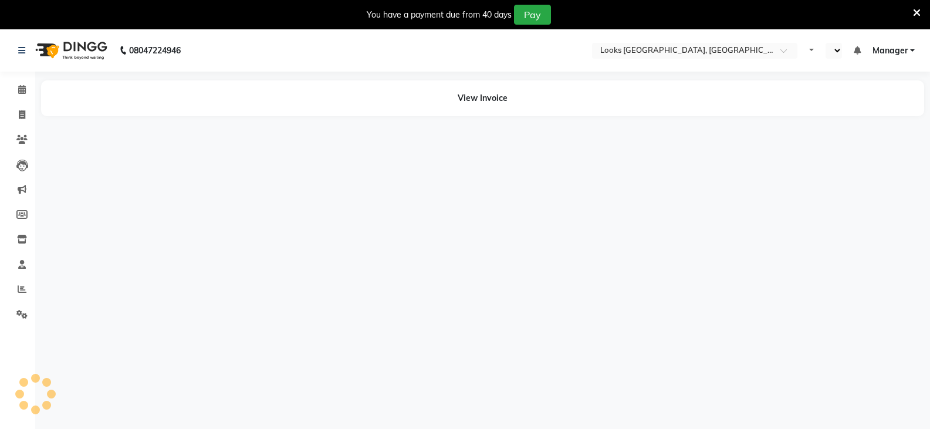
select select "en"
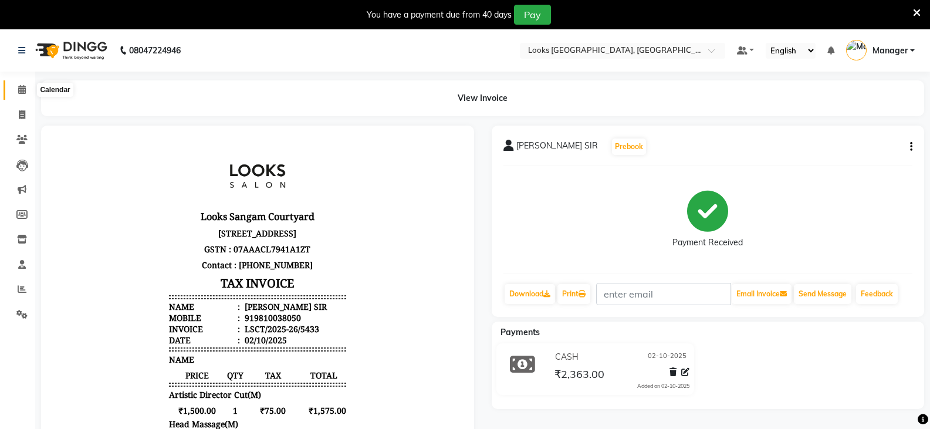
click at [19, 87] on icon at bounding box center [22, 89] width 8 height 9
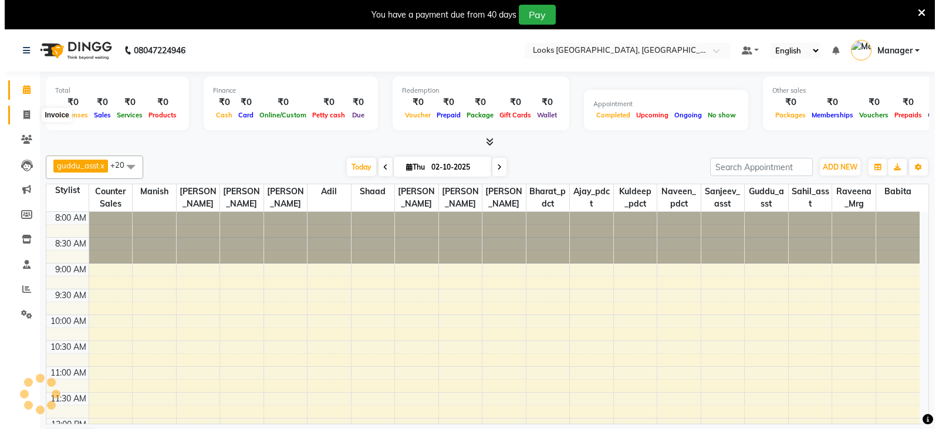
scroll to position [437, 0]
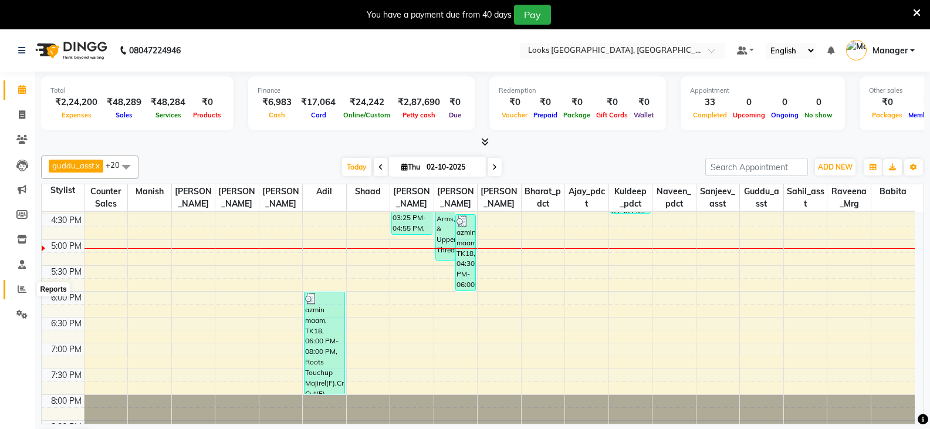
click at [20, 293] on span at bounding box center [22, 289] width 21 height 13
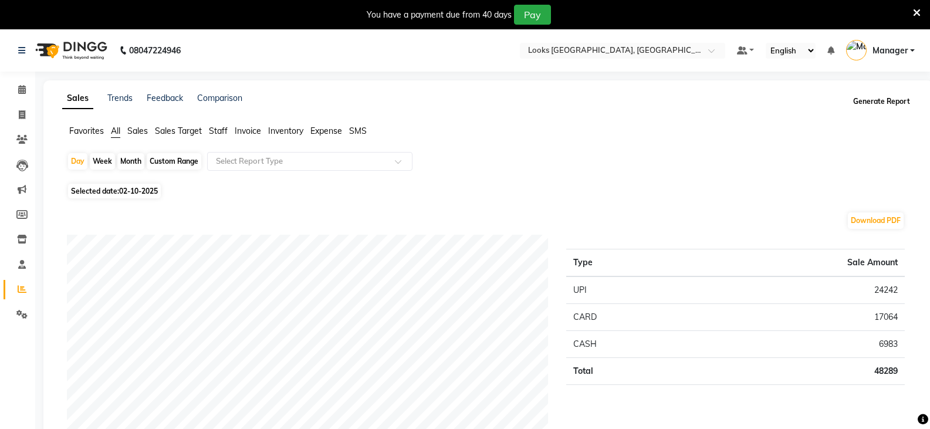
click at [881, 100] on button "Generate Report" at bounding box center [881, 101] width 63 height 16
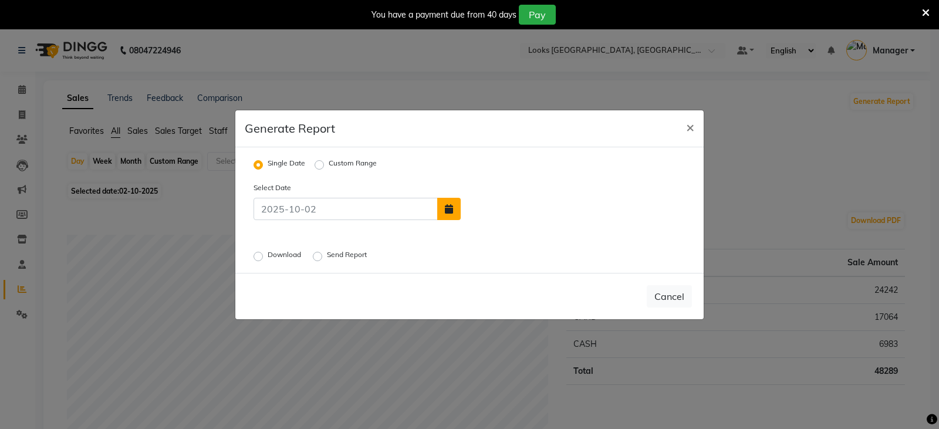
click at [454, 211] on button "button" at bounding box center [448, 209] width 23 height 22
select select "10"
select select "2025"
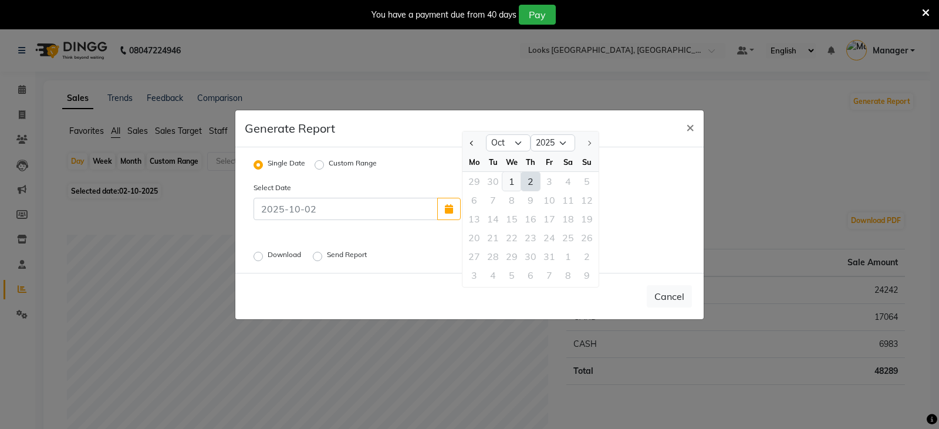
click at [516, 182] on div "1" at bounding box center [511, 181] width 19 height 19
type input "01-10-2025"
click at [268, 256] on label "Download" at bounding box center [286, 256] width 36 height 14
click at [258, 256] on input "Download" at bounding box center [260, 256] width 8 height 8
radio input "true"
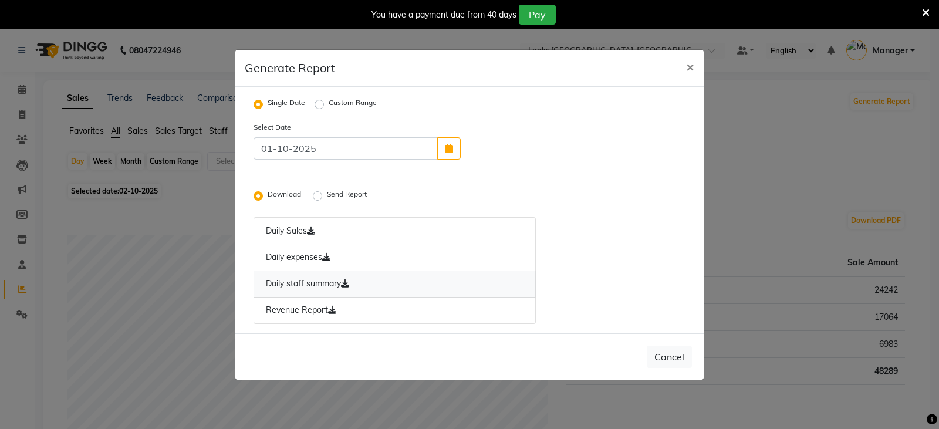
click at [290, 286] on link "Daily staff summary" at bounding box center [394, 283] width 282 height 27
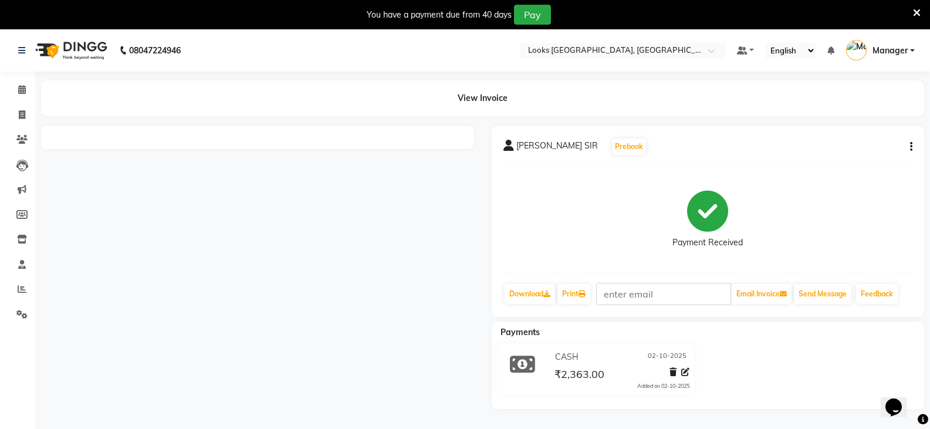
click at [909, 149] on button "button" at bounding box center [908, 147] width 7 height 12
click at [828, 152] on div "Edit Item Staff" at bounding box center [853, 154] width 80 height 15
select select
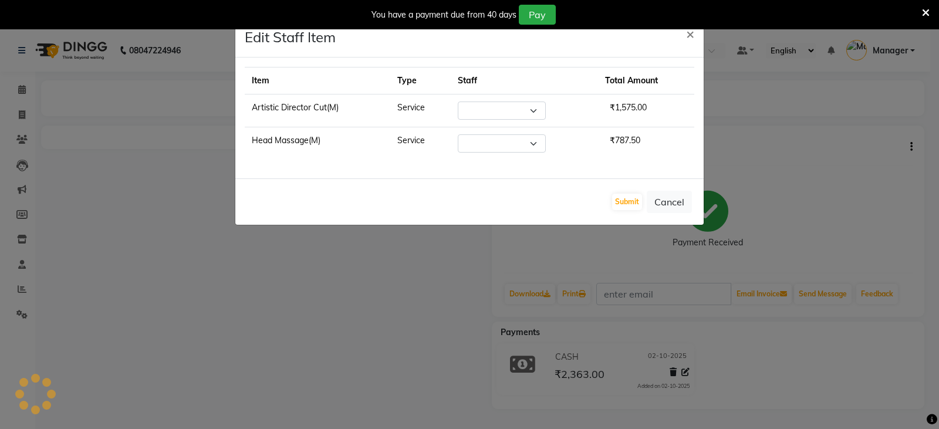
select select "90407"
click at [486, 143] on select "Select [PERSON_NAME] [PERSON_NAME] Counter Sales [PERSON_NAME] guddu_asst [PERS…" at bounding box center [502, 143] width 88 height 18
select select "90420"
click at [458, 134] on select "Select [PERSON_NAME] [PERSON_NAME] Counter Sales [PERSON_NAME] guddu_asst [PERS…" at bounding box center [502, 143] width 88 height 18
click at [634, 204] on button "Submit" at bounding box center [627, 202] width 30 height 16
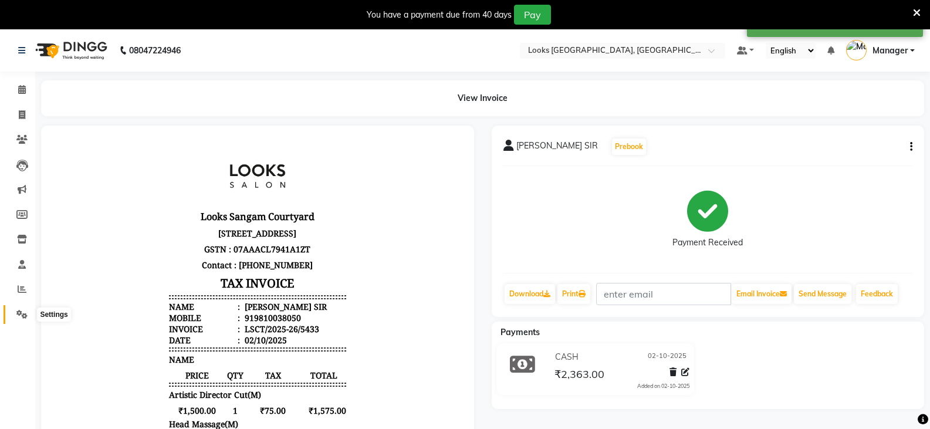
click at [17, 312] on icon at bounding box center [21, 314] width 11 height 9
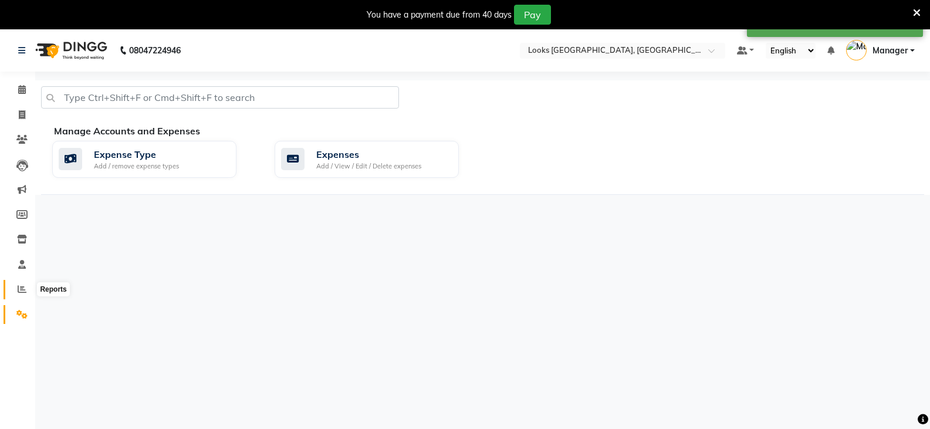
drag, startPoint x: 21, startPoint y: 290, endPoint x: 28, endPoint y: 279, distance: 13.2
click at [21, 290] on icon at bounding box center [22, 289] width 9 height 9
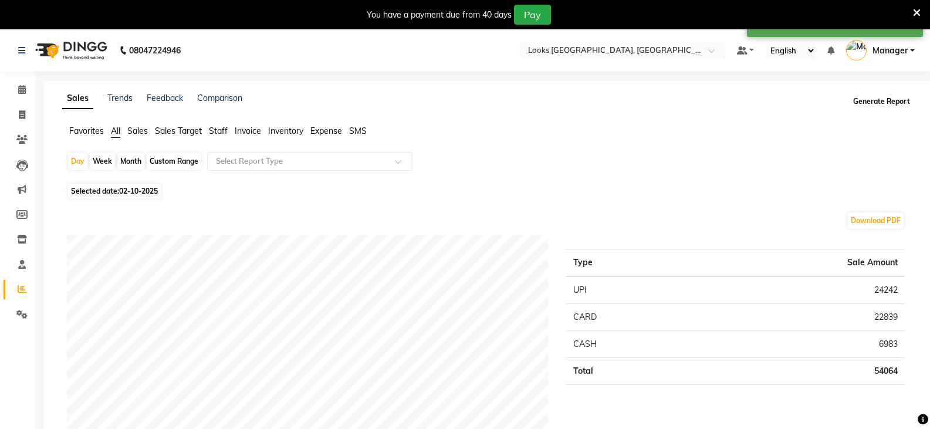
click at [878, 104] on button "Generate Report" at bounding box center [881, 101] width 63 height 16
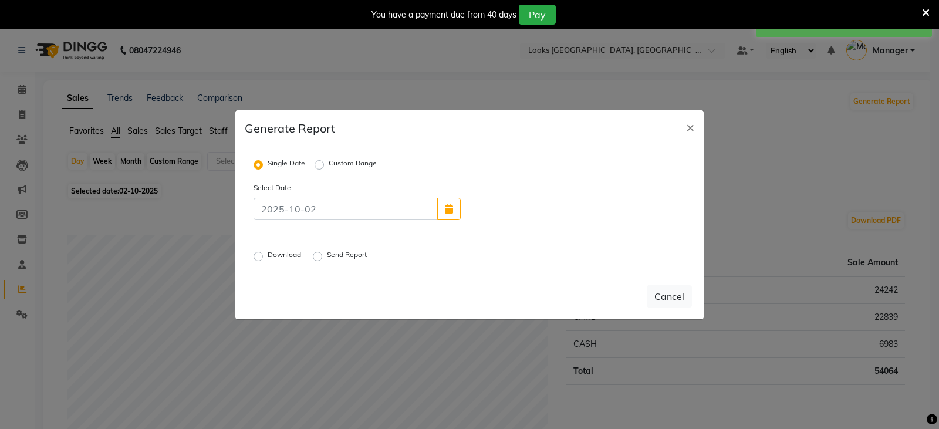
click at [255, 261] on div "Download" at bounding box center [278, 256] width 50 height 14
click at [268, 255] on label "Download" at bounding box center [286, 256] width 36 height 14
click at [256, 255] on input "Download" at bounding box center [260, 256] width 8 height 8
radio input "true"
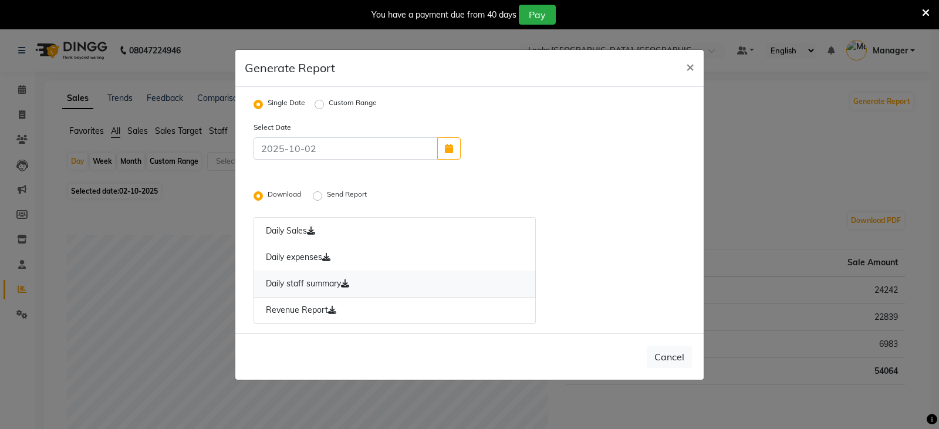
click at [292, 283] on link "Daily staff summary" at bounding box center [394, 283] width 282 height 27
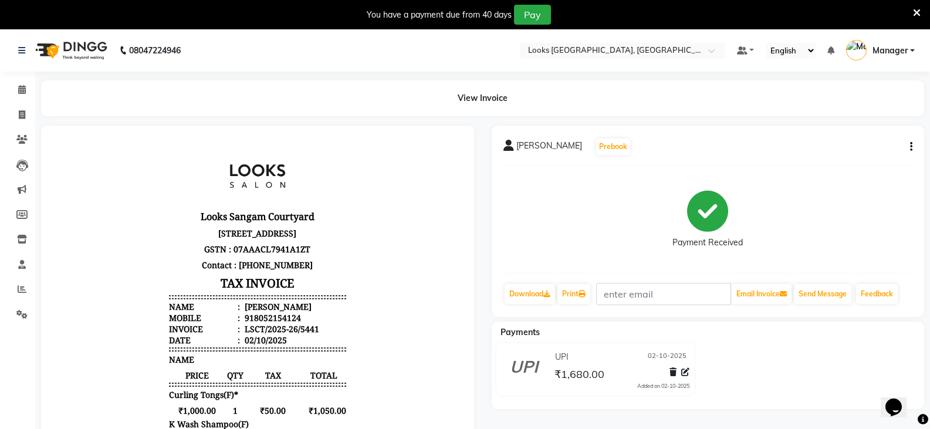
click at [912, 148] on div "[PERSON_NAME] Prebook Payment Received Download Print Email Invoice Send Messag…" at bounding box center [708, 221] width 433 height 191
click at [911, 147] on icon "button" at bounding box center [911, 147] width 2 height 1
click at [837, 156] on div "Edit Item Staff" at bounding box center [853, 154] width 80 height 15
select select
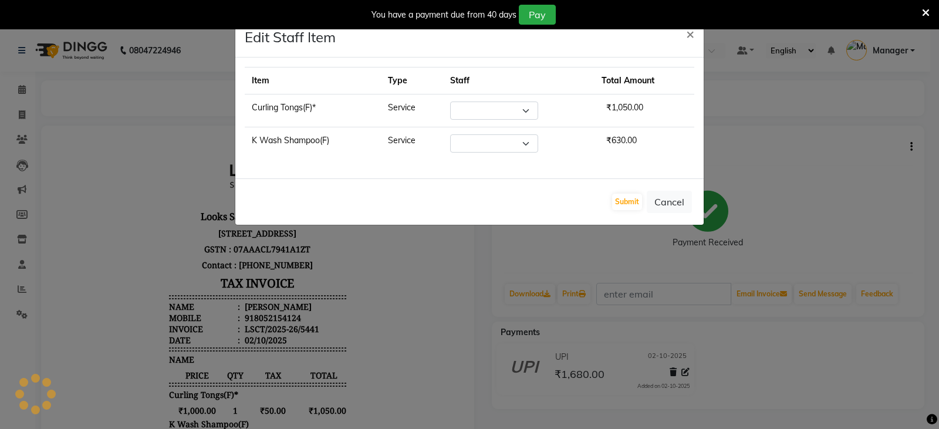
select select "90408"
click at [492, 138] on select "Select [PERSON_NAME] [PERSON_NAME] Counter Sales [PERSON_NAME] guddu_asst [PERS…" at bounding box center [494, 143] width 88 height 18
select select "90417"
click at [450, 134] on select "Select [PERSON_NAME] [PERSON_NAME] Counter Sales [PERSON_NAME] guddu_asst [PERS…" at bounding box center [494, 143] width 88 height 18
click at [630, 198] on button "Submit" at bounding box center [627, 202] width 30 height 16
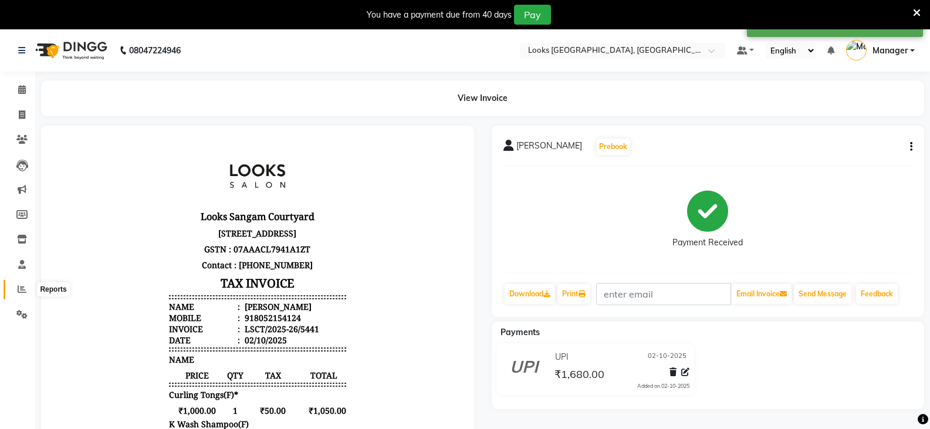
click at [22, 291] on icon at bounding box center [22, 289] width 9 height 9
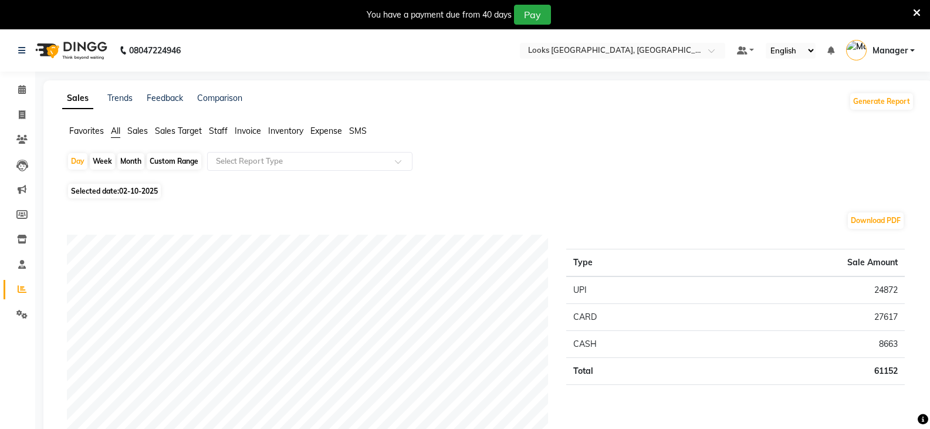
click at [219, 134] on span "Staff" at bounding box center [218, 131] width 19 height 11
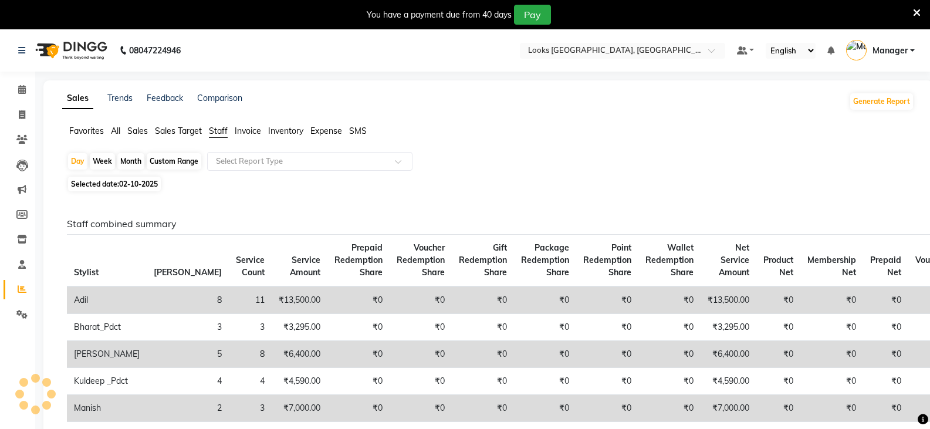
scroll to position [176, 0]
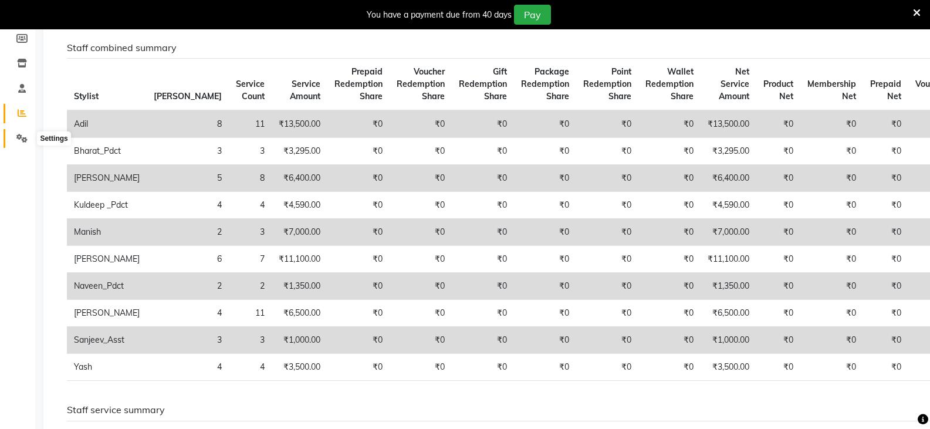
click at [21, 137] on icon at bounding box center [21, 138] width 11 height 9
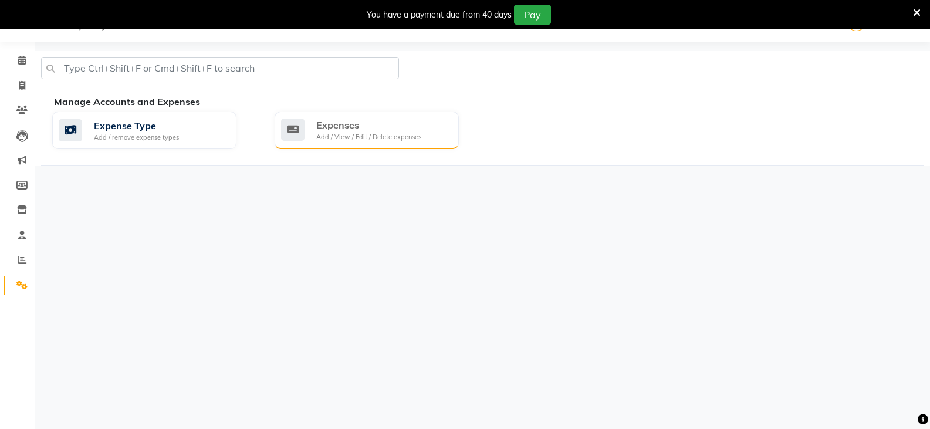
click at [331, 130] on div "Expenses" at bounding box center [368, 125] width 105 height 14
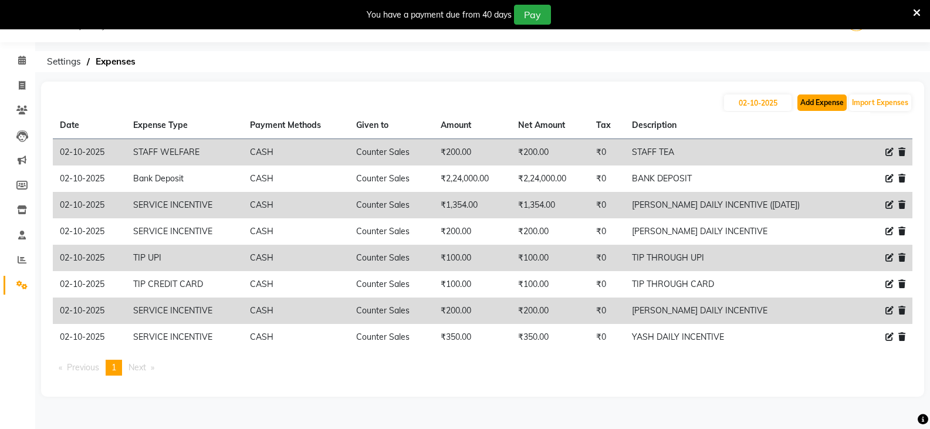
click at [815, 100] on button "Add Expense" at bounding box center [821, 102] width 49 height 16
select select "1"
select select "8113"
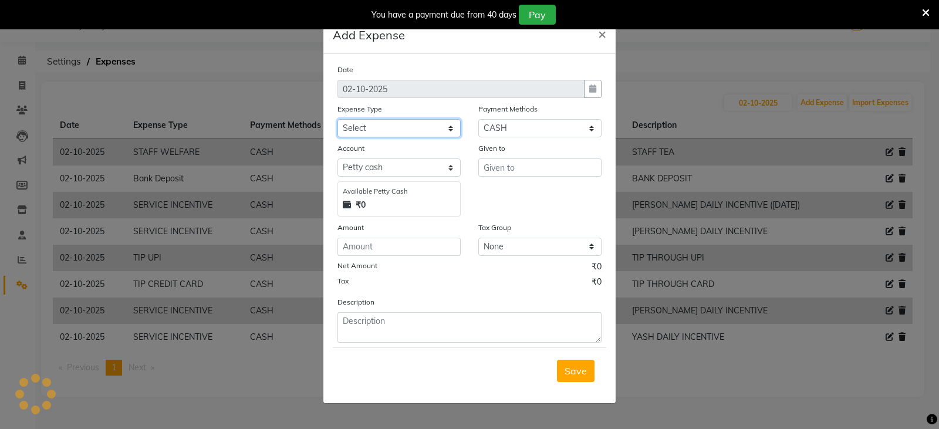
click at [420, 128] on select "Select Accommodation Aesthetics Bank Deposit BLINKIT Cash Handover Client Refun…" at bounding box center [398, 128] width 123 height 18
select select "24170"
click at [337, 119] on select "Select Accommodation Aesthetics Bank Deposit BLINKIT Cash Handover Client Refun…" at bounding box center [398, 128] width 123 height 18
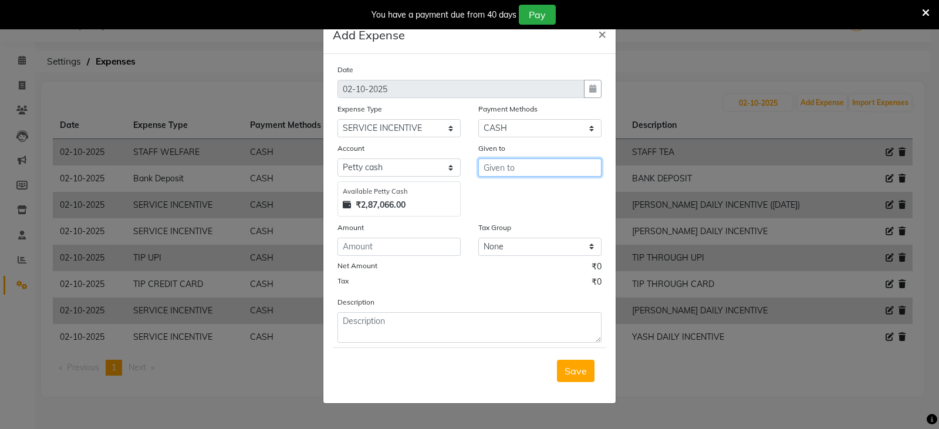
click at [521, 170] on input "text" at bounding box center [539, 167] width 123 height 18
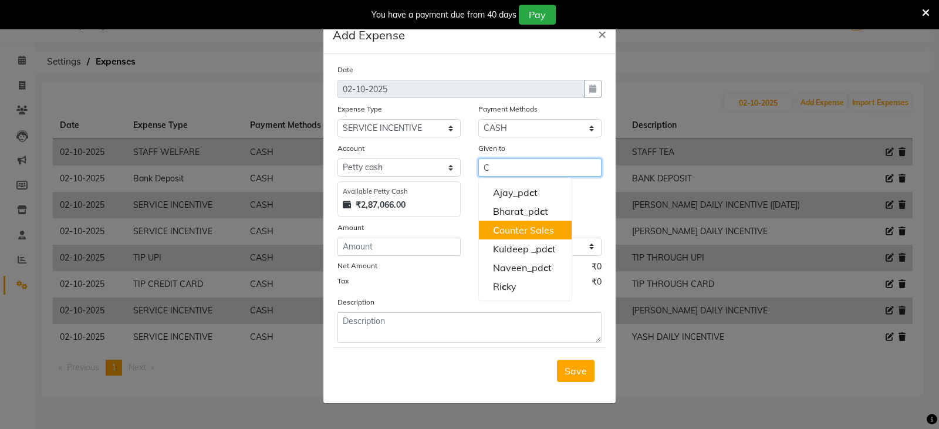
click at [509, 235] on ngb-highlight "C ounter Sales" at bounding box center [523, 230] width 61 height 12
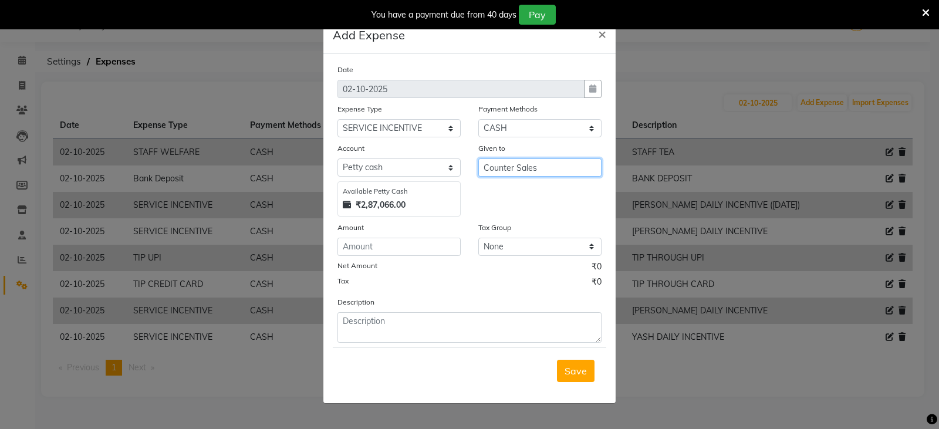
type input "Counter Sales"
click at [405, 246] on input "number" at bounding box center [398, 247] width 123 height 18
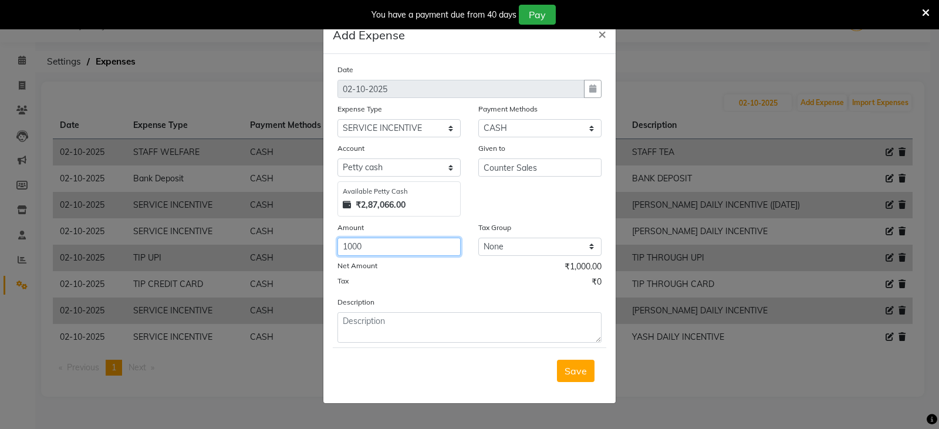
type input "1000"
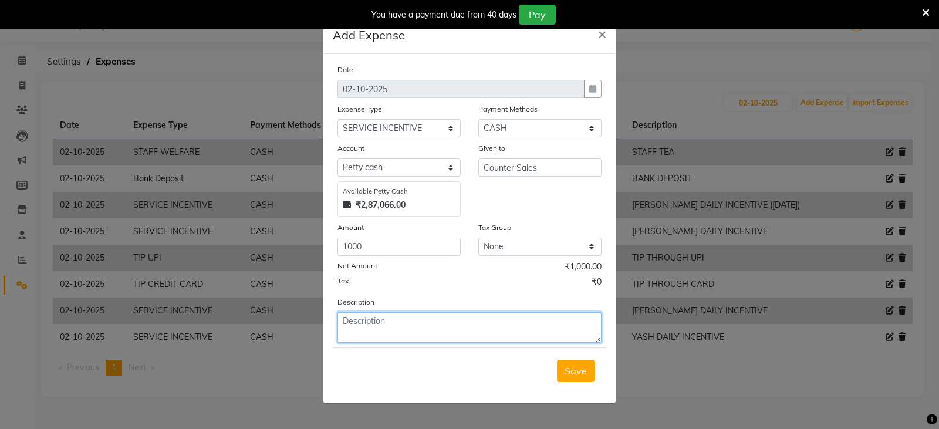
click at [383, 331] on textarea at bounding box center [469, 327] width 264 height 31
type textarea "[PERSON_NAME] DAILY INCENTIVE"
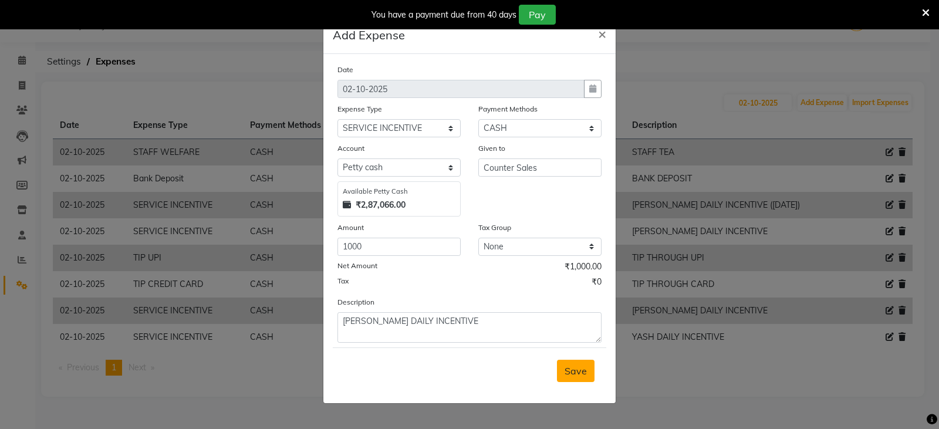
click at [579, 368] on span "Save" at bounding box center [575, 371] width 22 height 12
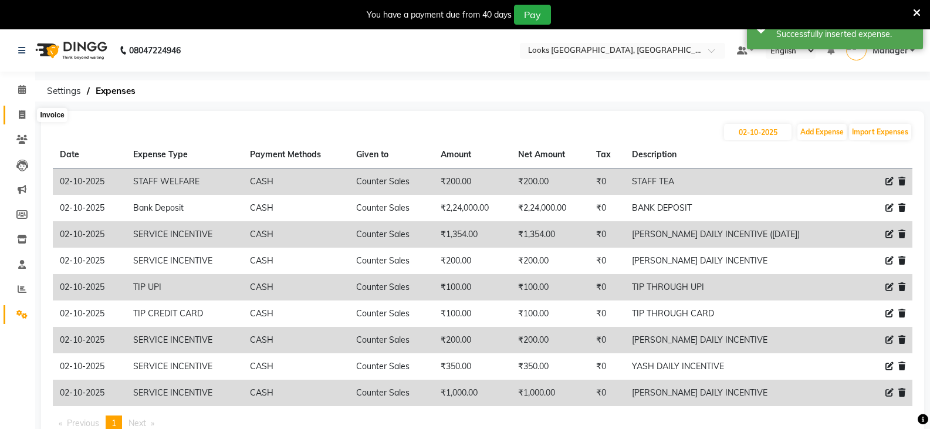
click at [21, 118] on icon at bounding box center [22, 114] width 6 height 9
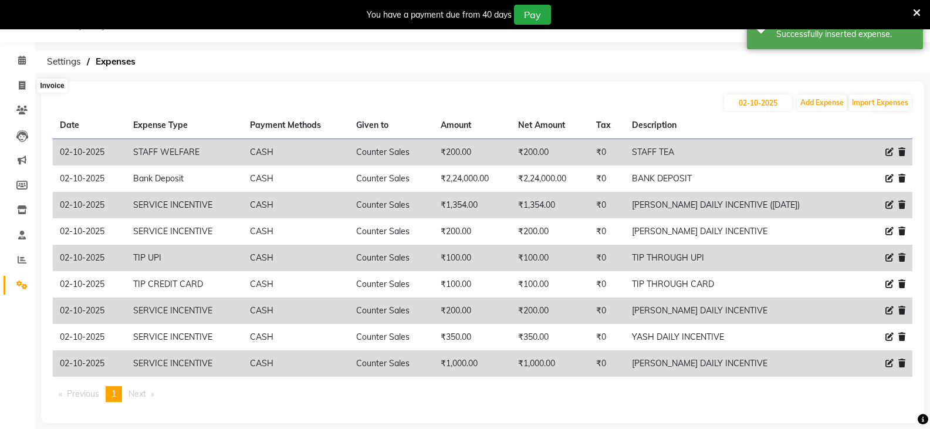
select select "service"
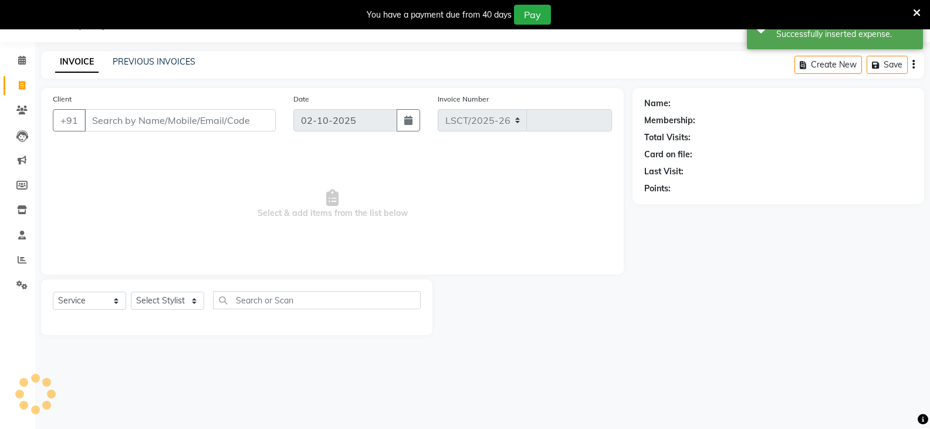
select select "8942"
type input "5450"
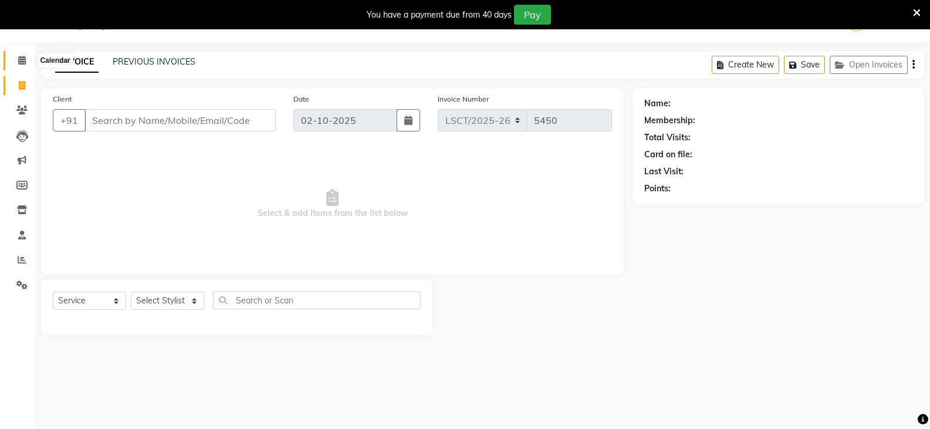
click at [23, 62] on icon at bounding box center [22, 60] width 8 height 9
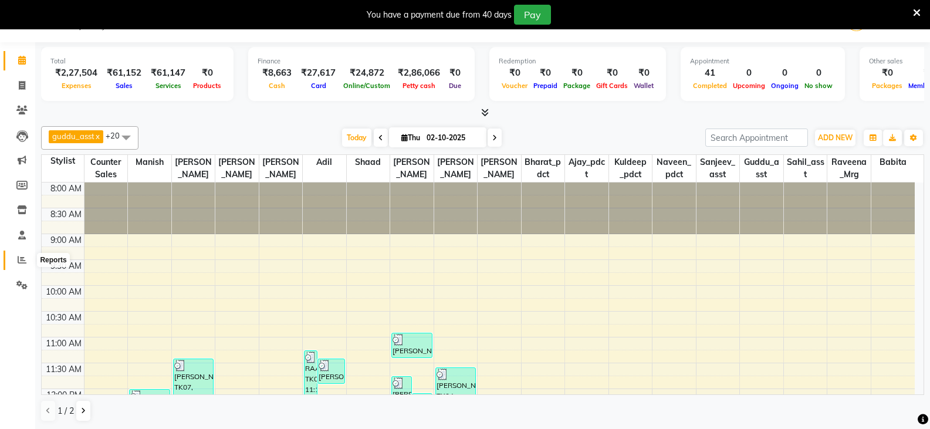
drag, startPoint x: 17, startPoint y: 261, endPoint x: 26, endPoint y: 254, distance: 11.4
click at [17, 261] on span at bounding box center [22, 259] width 21 height 13
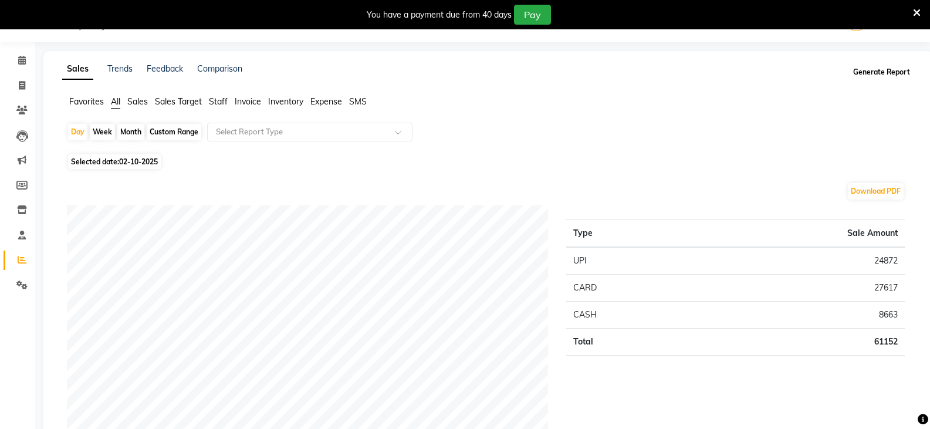
click at [904, 73] on button "Generate Report" at bounding box center [881, 72] width 63 height 16
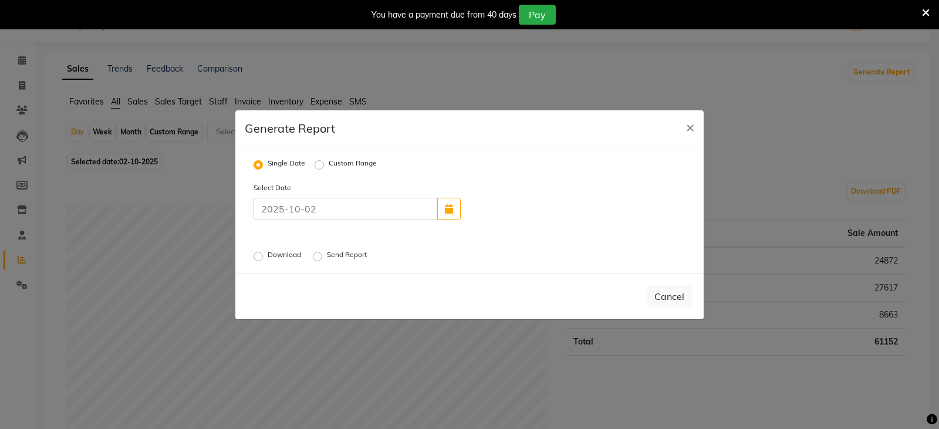
click at [327, 256] on label "Send Report" at bounding box center [348, 256] width 42 height 14
click at [317, 256] on input "Send Report" at bounding box center [319, 256] width 8 height 8
click at [678, 297] on button "Send" at bounding box center [673, 296] width 36 height 21
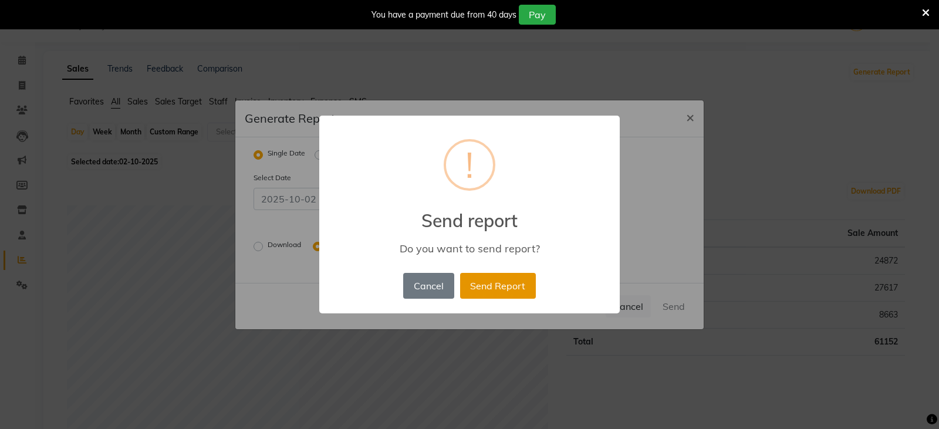
click at [505, 285] on button "Send Report" at bounding box center [498, 286] width 76 height 26
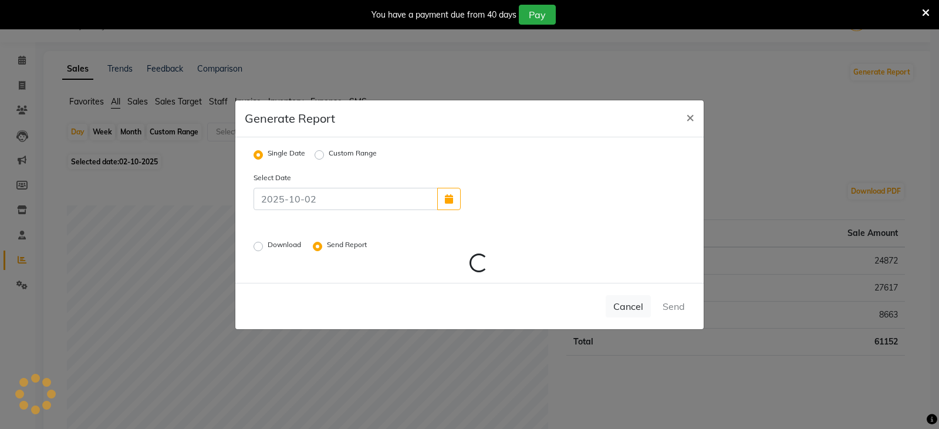
radio input "false"
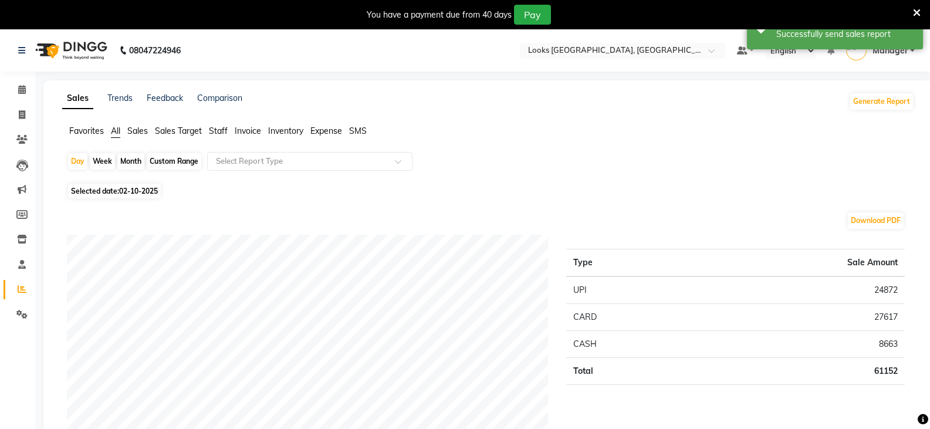
click at [920, 11] on icon at bounding box center [917, 13] width 8 height 11
